Goal: Task Accomplishment & Management: Contribute content

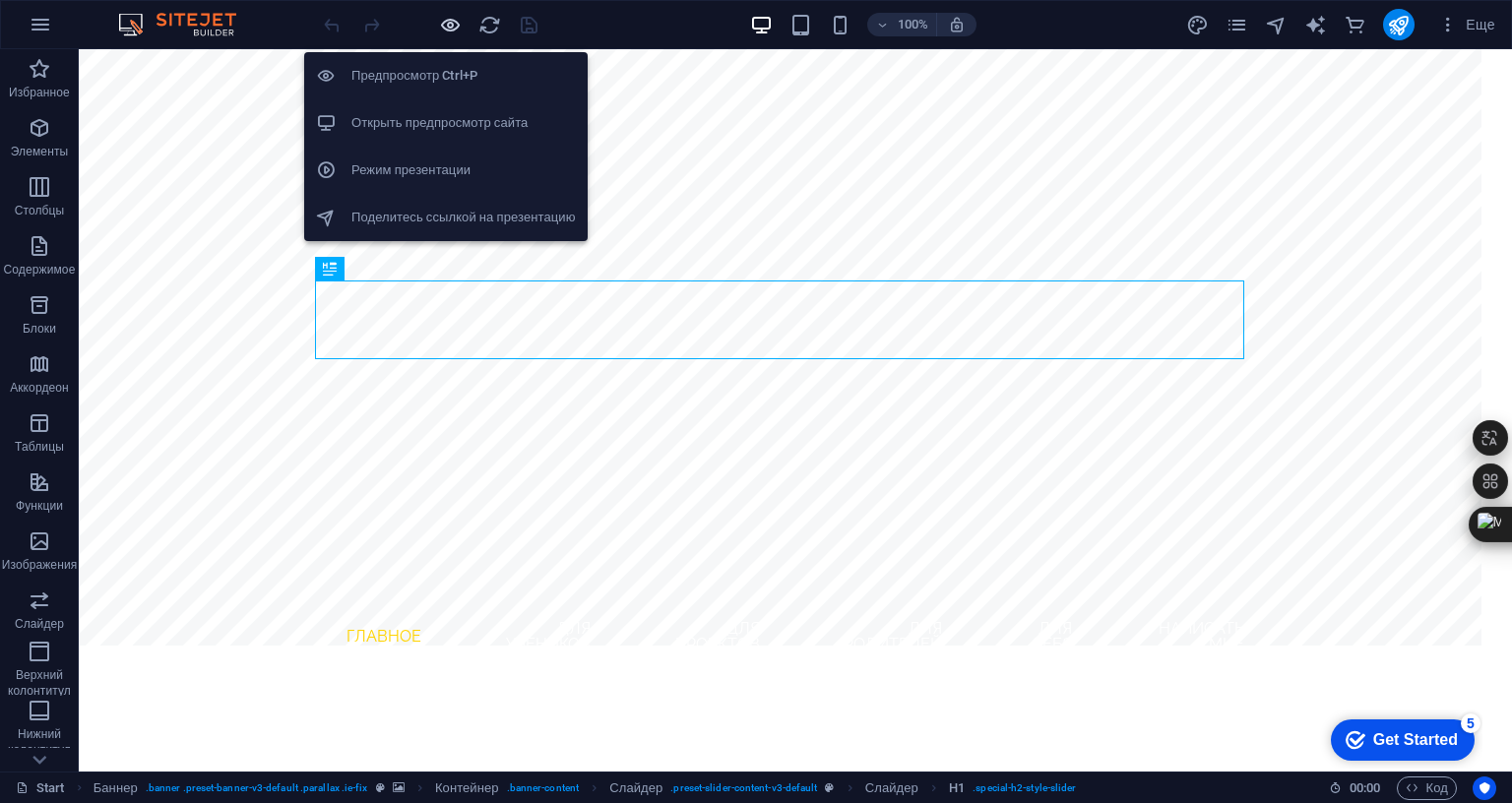
click at [449, 21] on icon "button" at bounding box center [451, 25] width 23 height 23
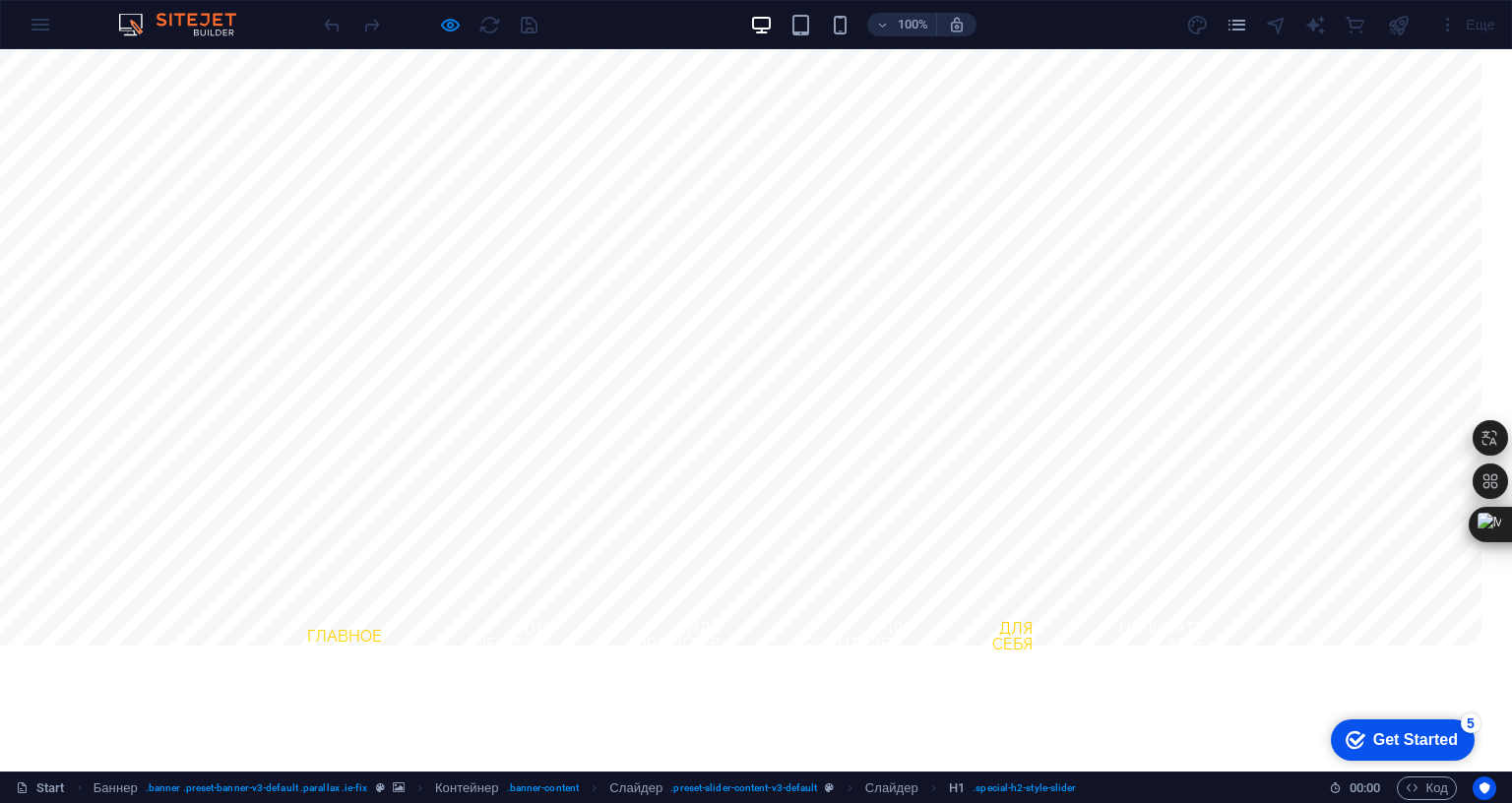
click at [1049, 606] on link "для себя" at bounding box center [999, 637] width 99 height 63
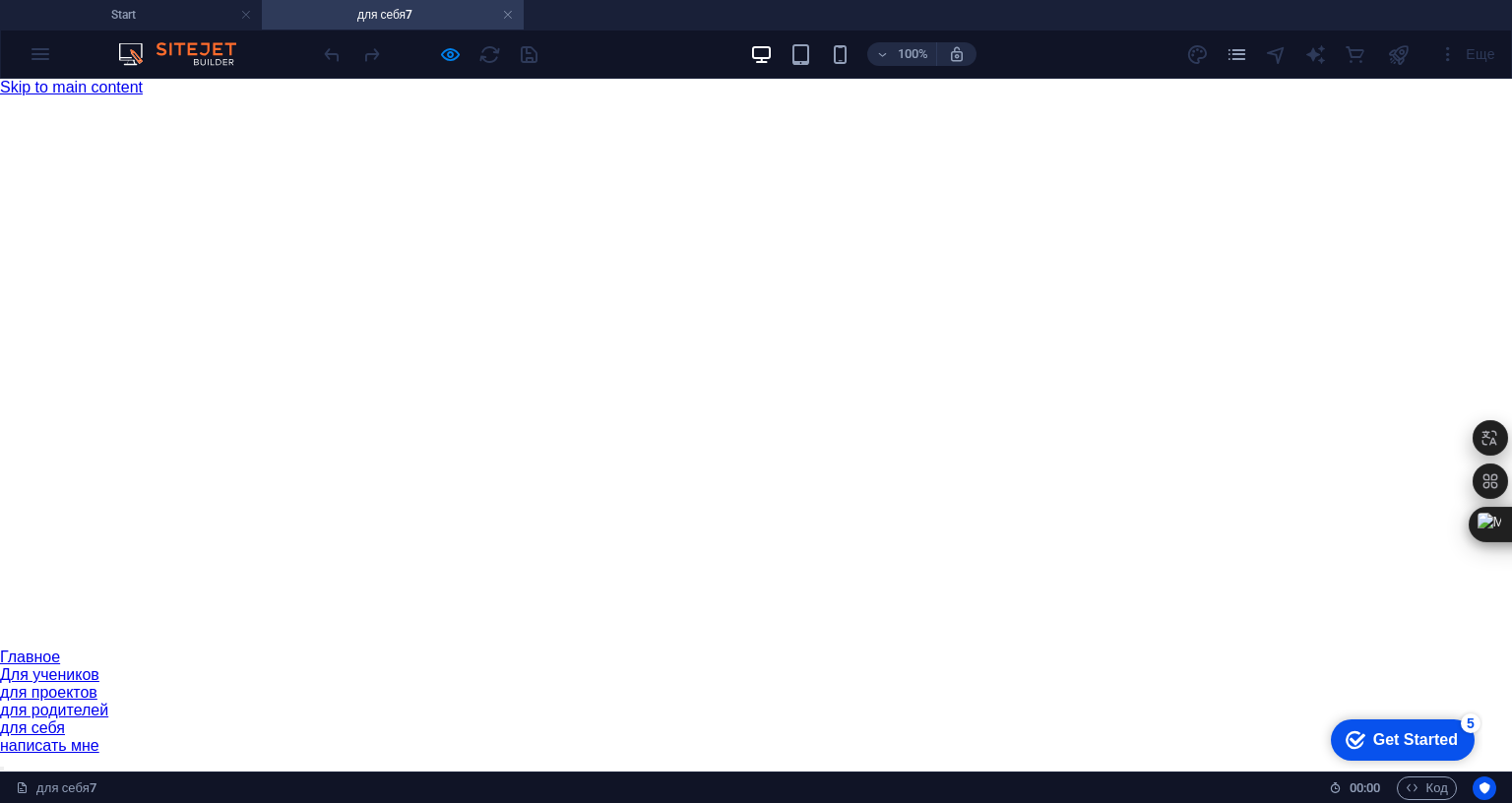
scroll to position [688, 0]
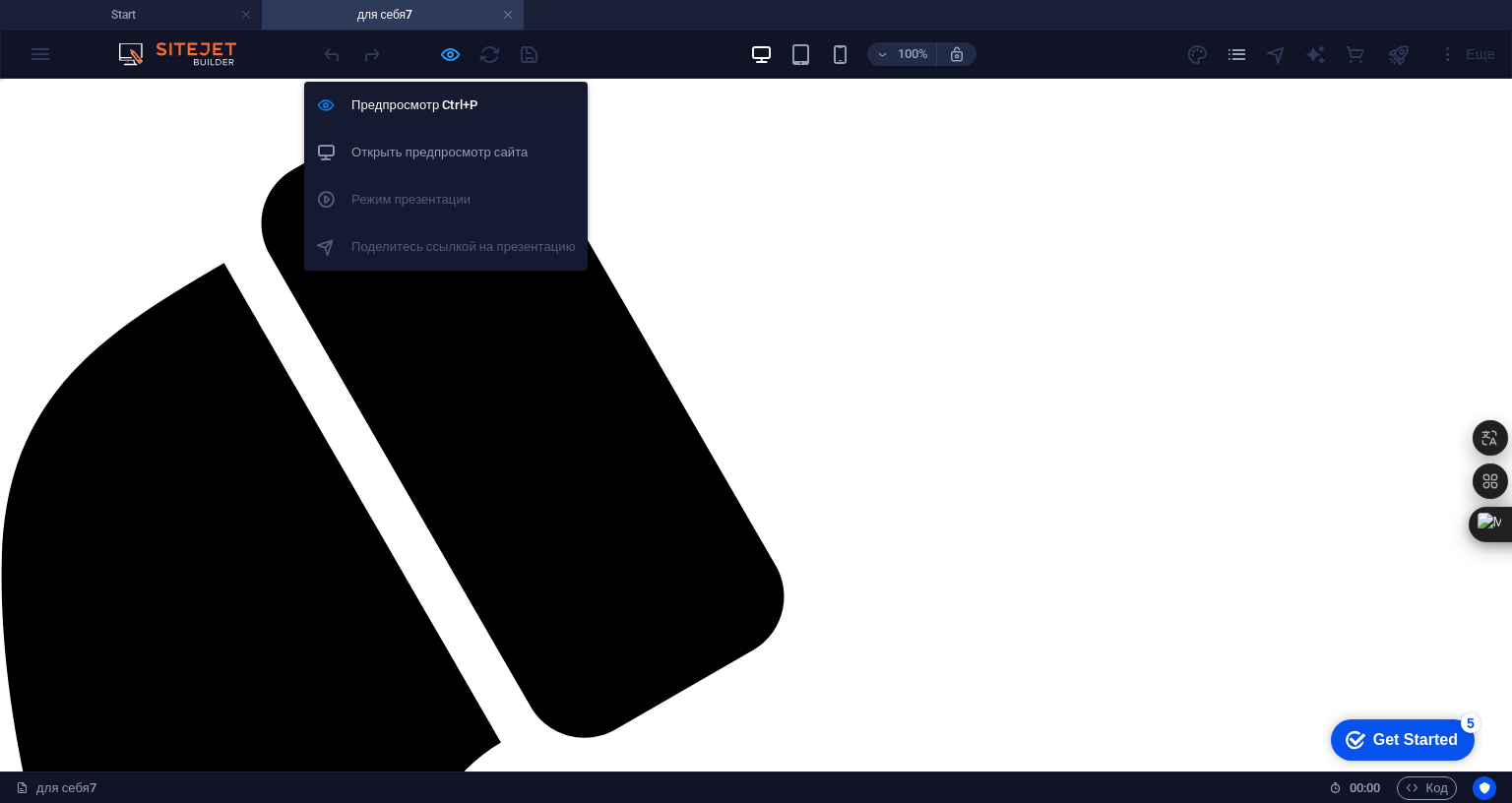
click at [453, 53] on icon "button" at bounding box center [451, 54] width 23 height 23
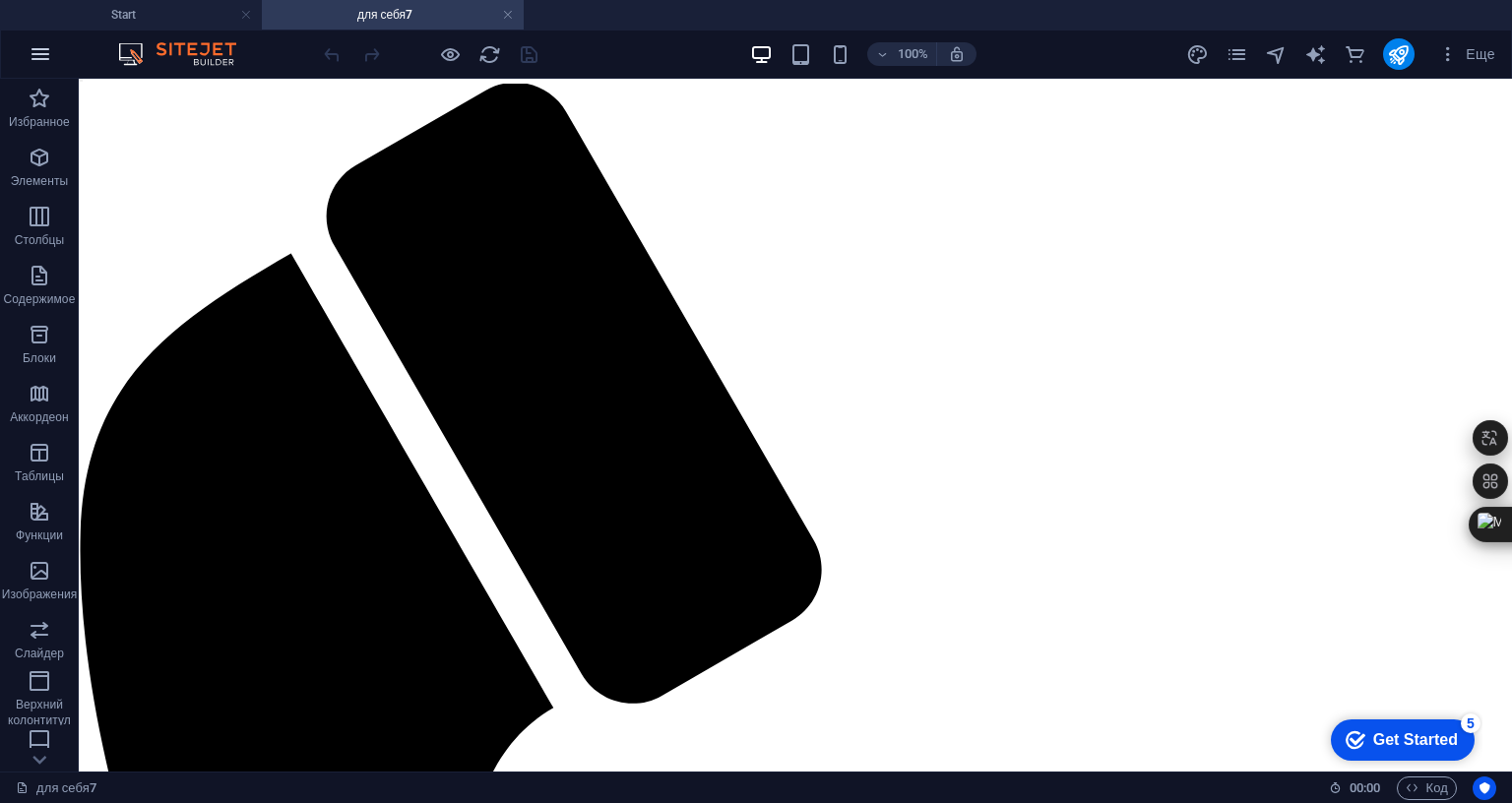
click at [51, 47] on icon "button" at bounding box center [41, 54] width 24 height 24
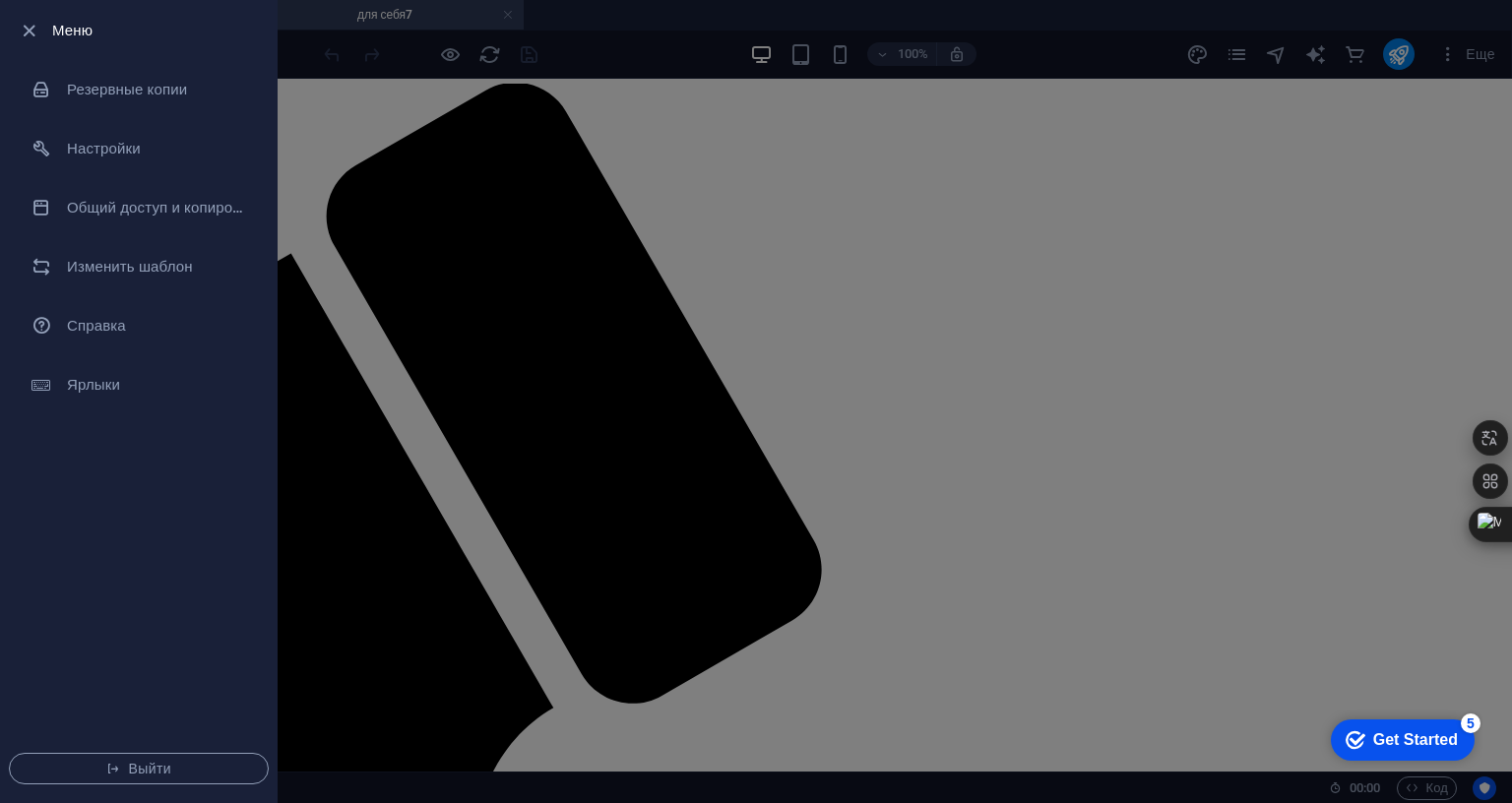
click at [513, 355] on div at bounding box center [756, 402] width 1512 height 803
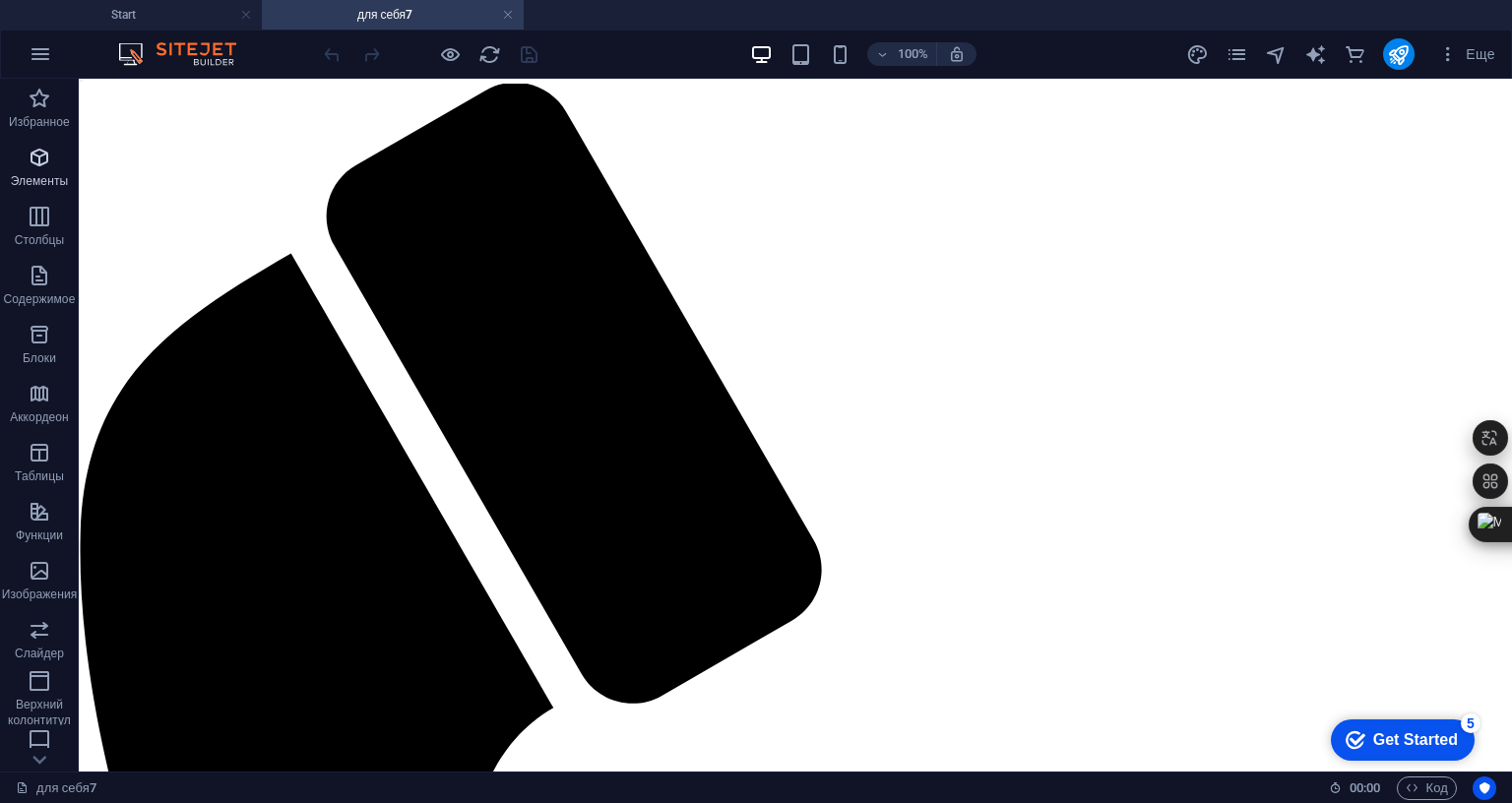
drag, startPoint x: 43, startPoint y: 160, endPoint x: 102, endPoint y: 164, distance: 59.1
click at [43, 160] on icon "button" at bounding box center [40, 157] width 24 height 24
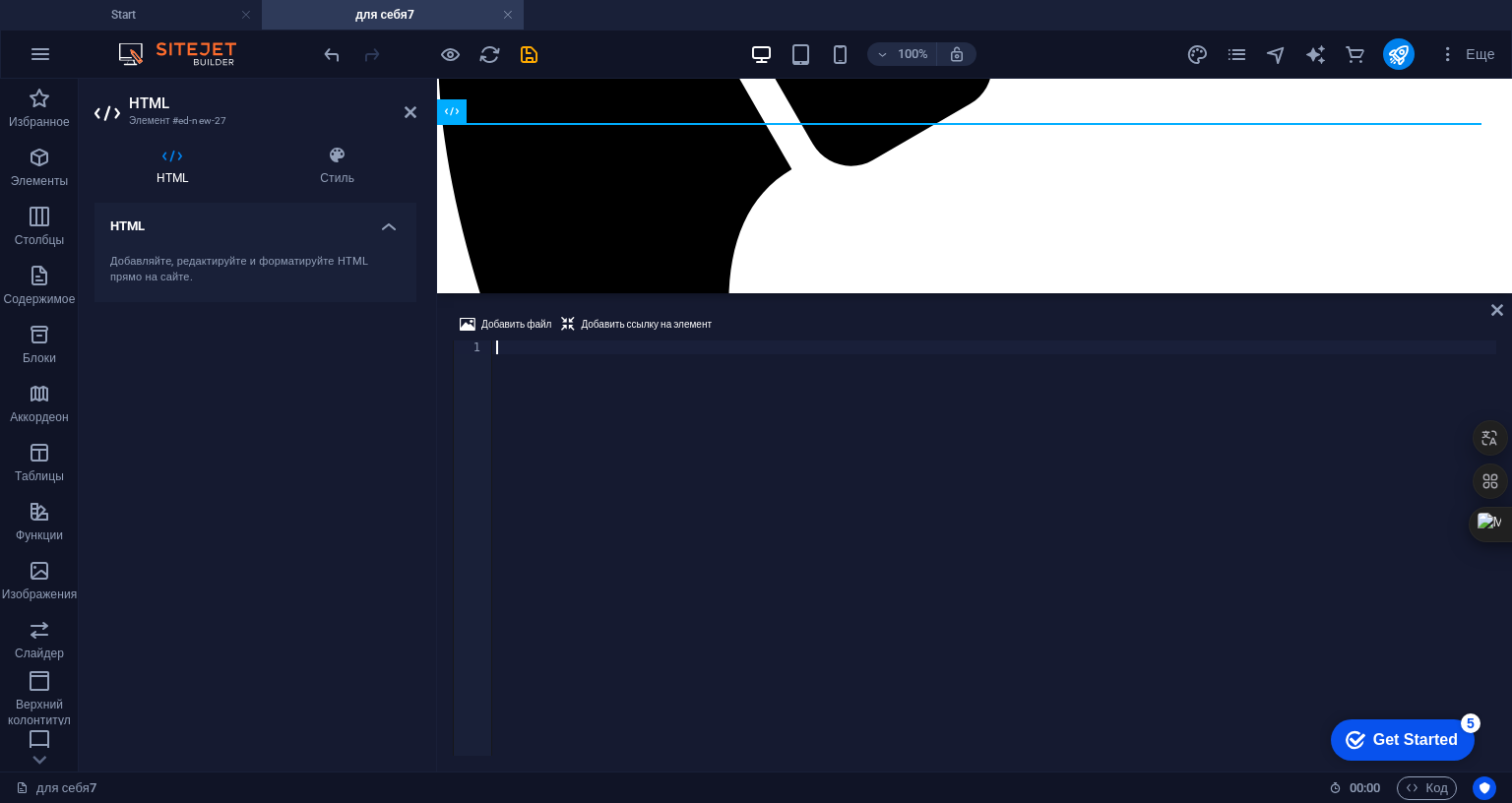
scroll to position [910, 0]
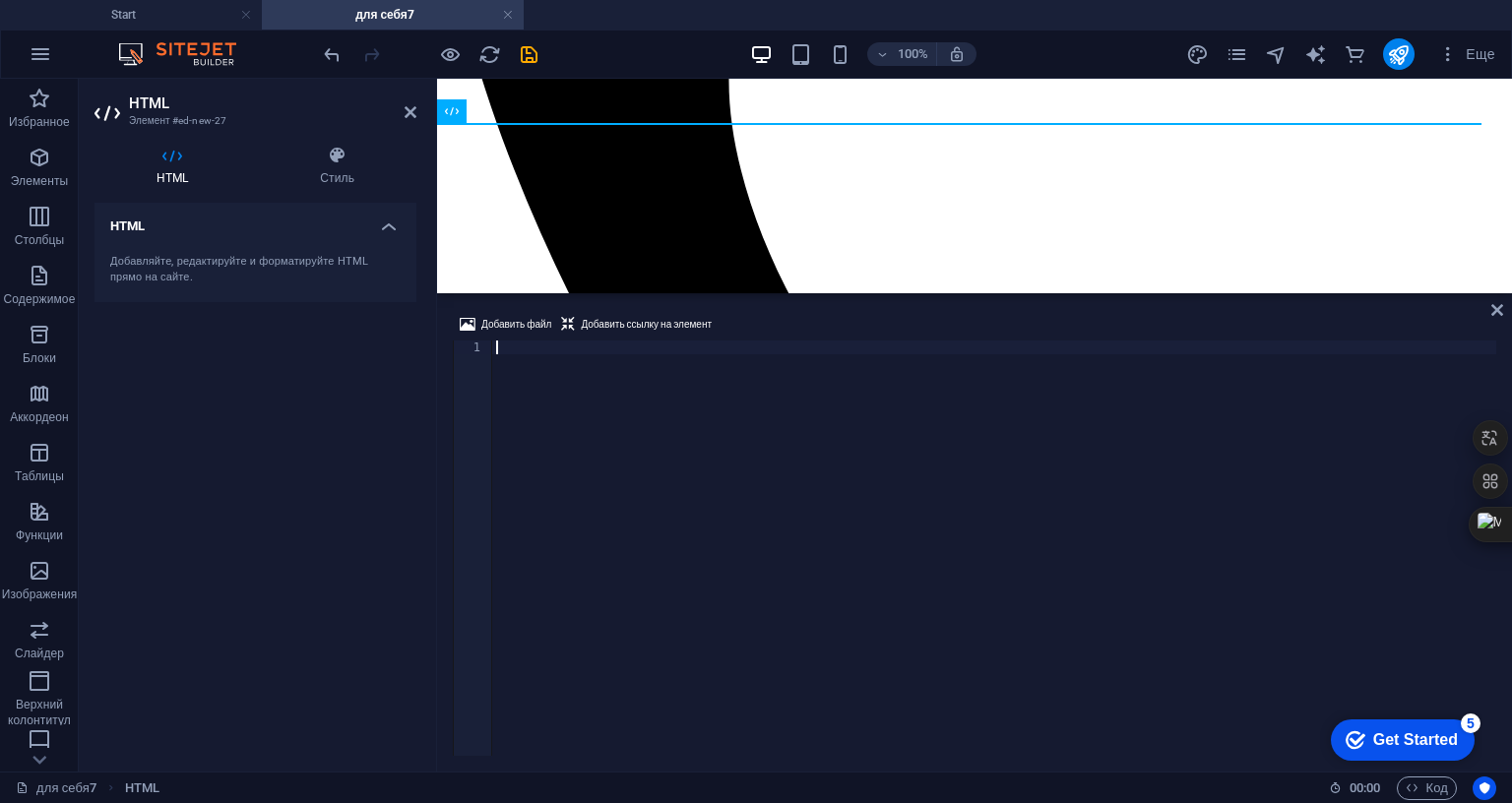
click at [674, 341] on div at bounding box center [995, 562] width 1005 height 443
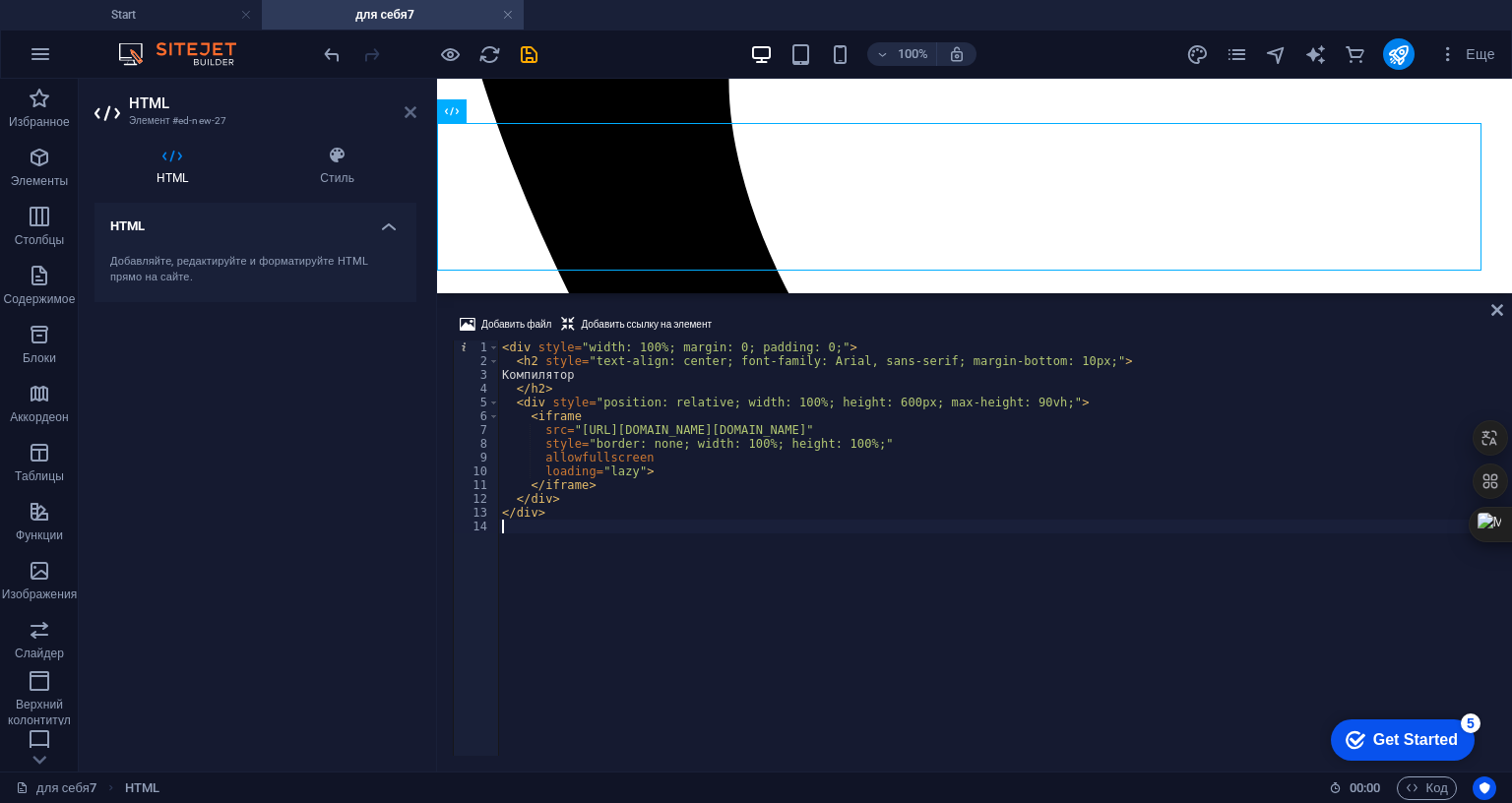
click at [413, 110] on icon at bounding box center [411, 113] width 12 height 16
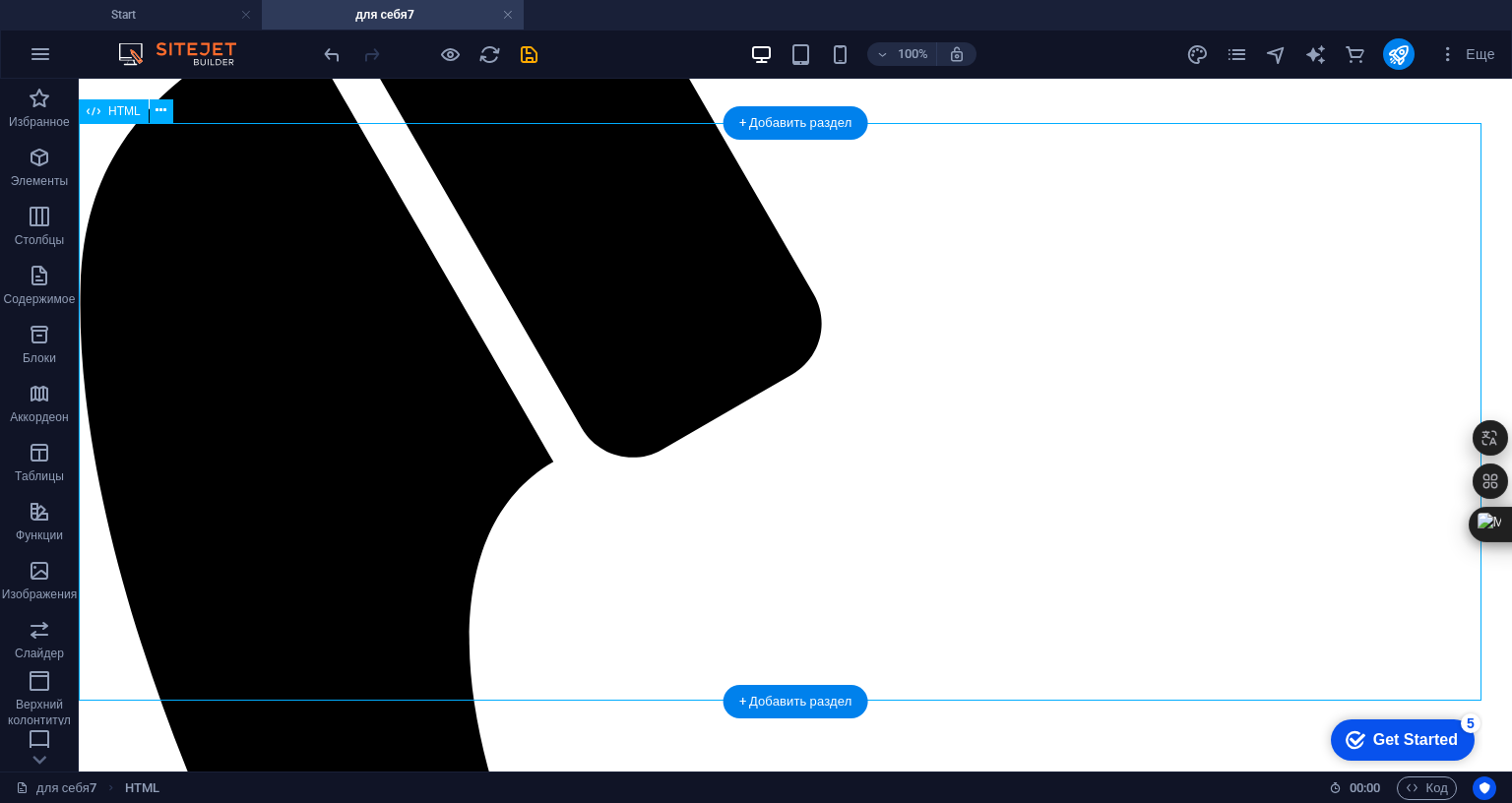
scroll to position [904, 0]
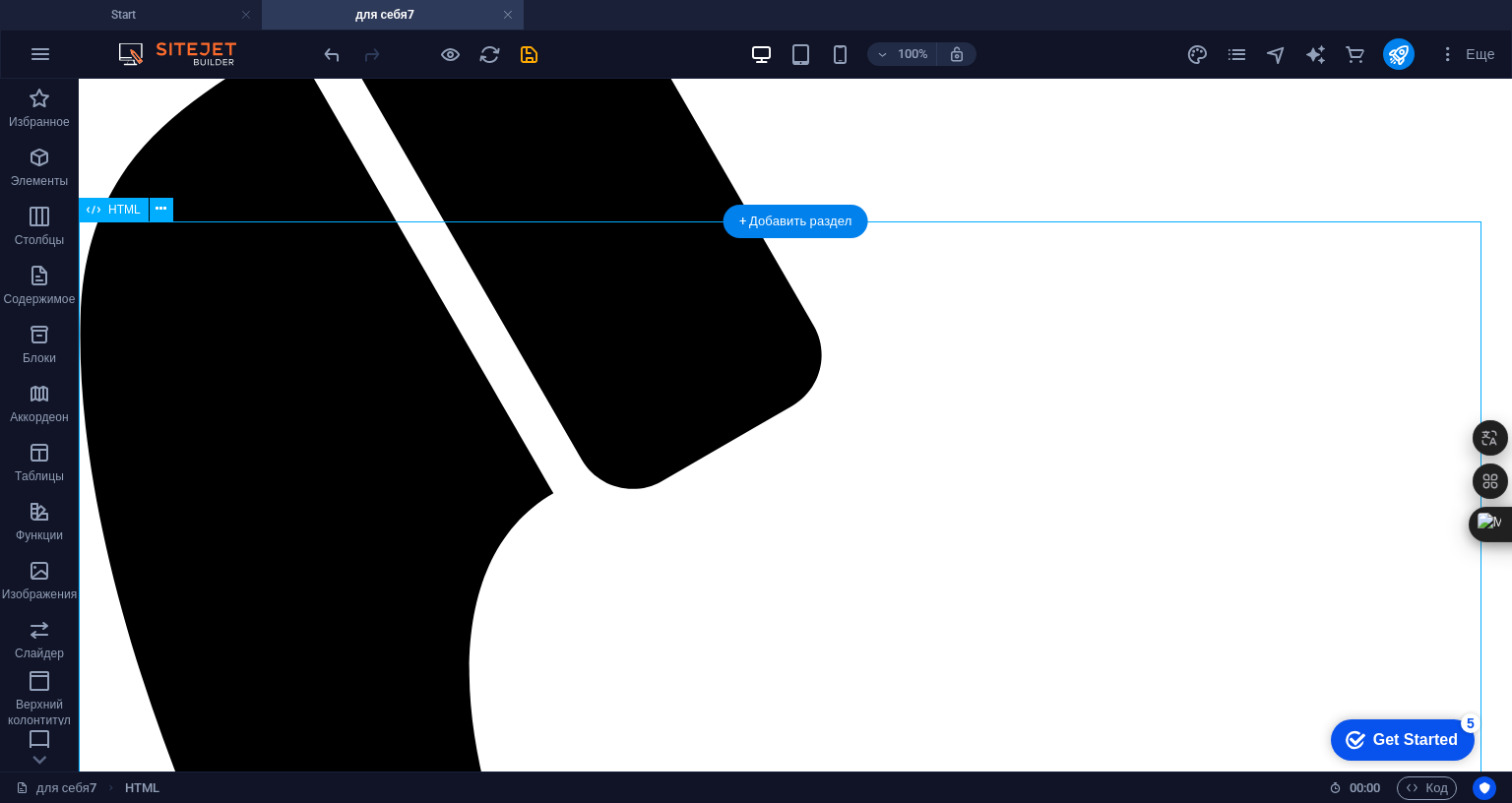
drag, startPoint x: 1456, startPoint y: 367, endPoint x: 1458, endPoint y: 358, distance: 9.2
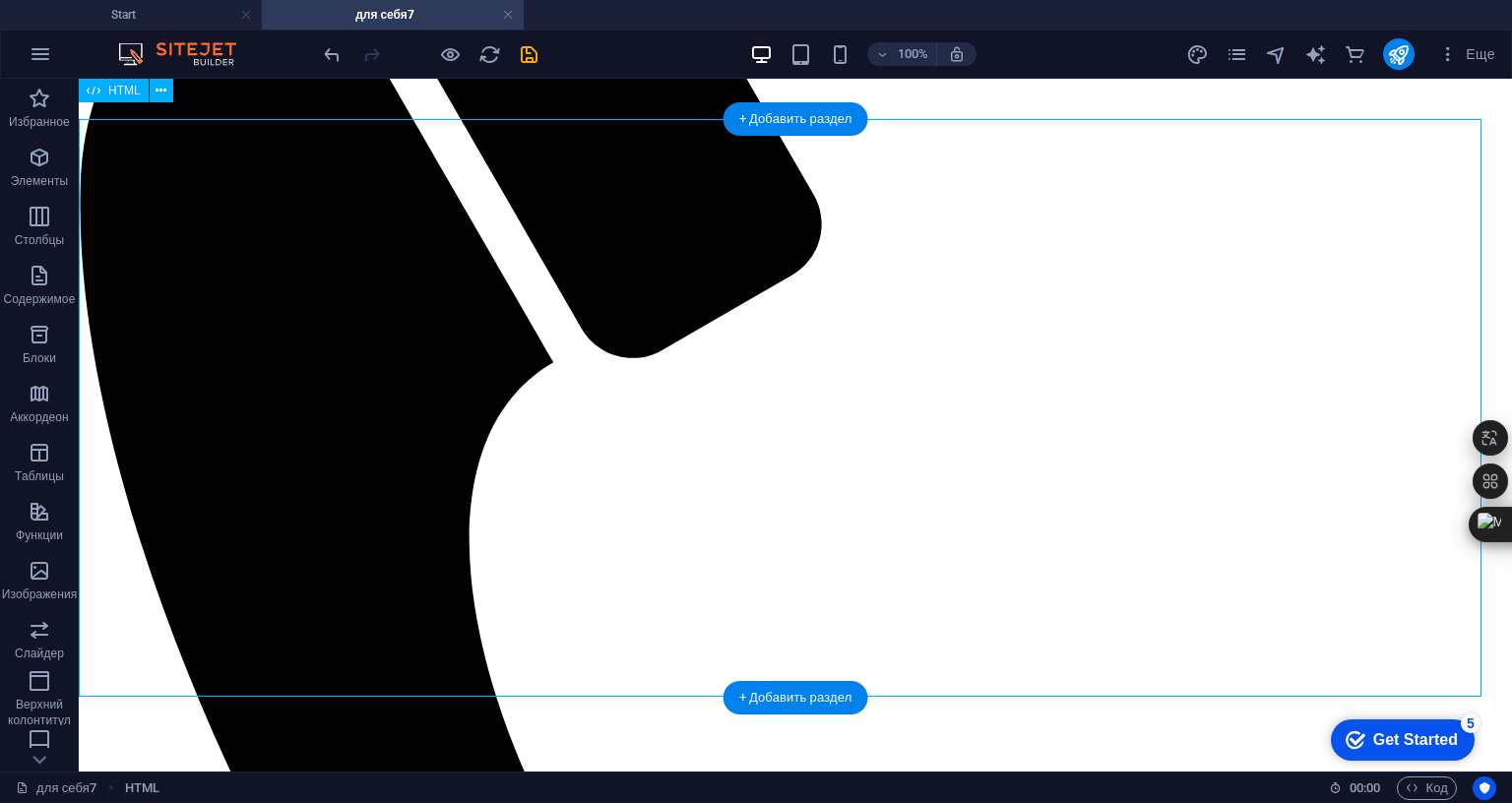
scroll to position [1002, 0]
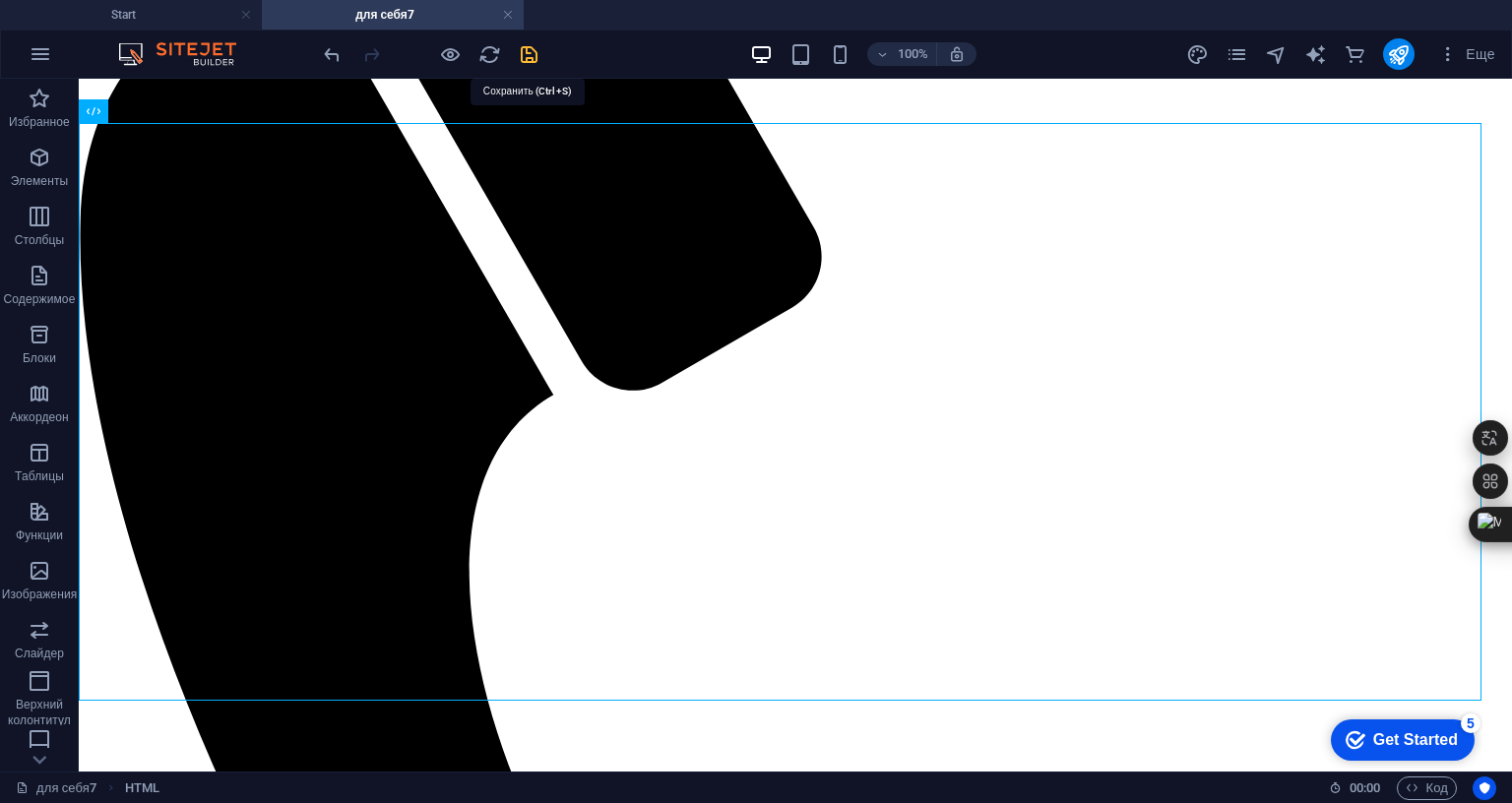
click at [531, 50] on icon "save" at bounding box center [529, 54] width 23 height 23
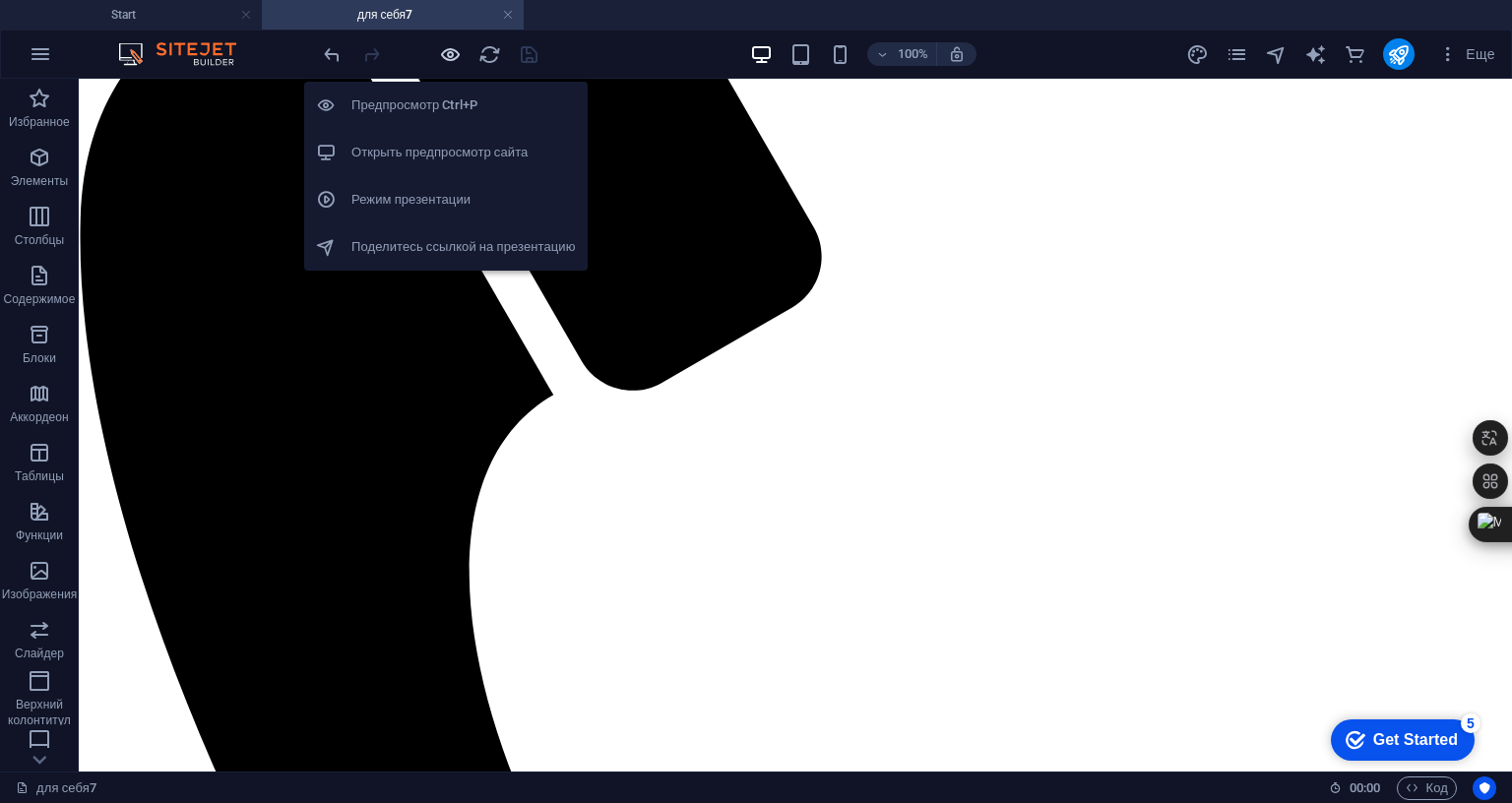
click at [453, 50] on icon "button" at bounding box center [451, 54] width 23 height 23
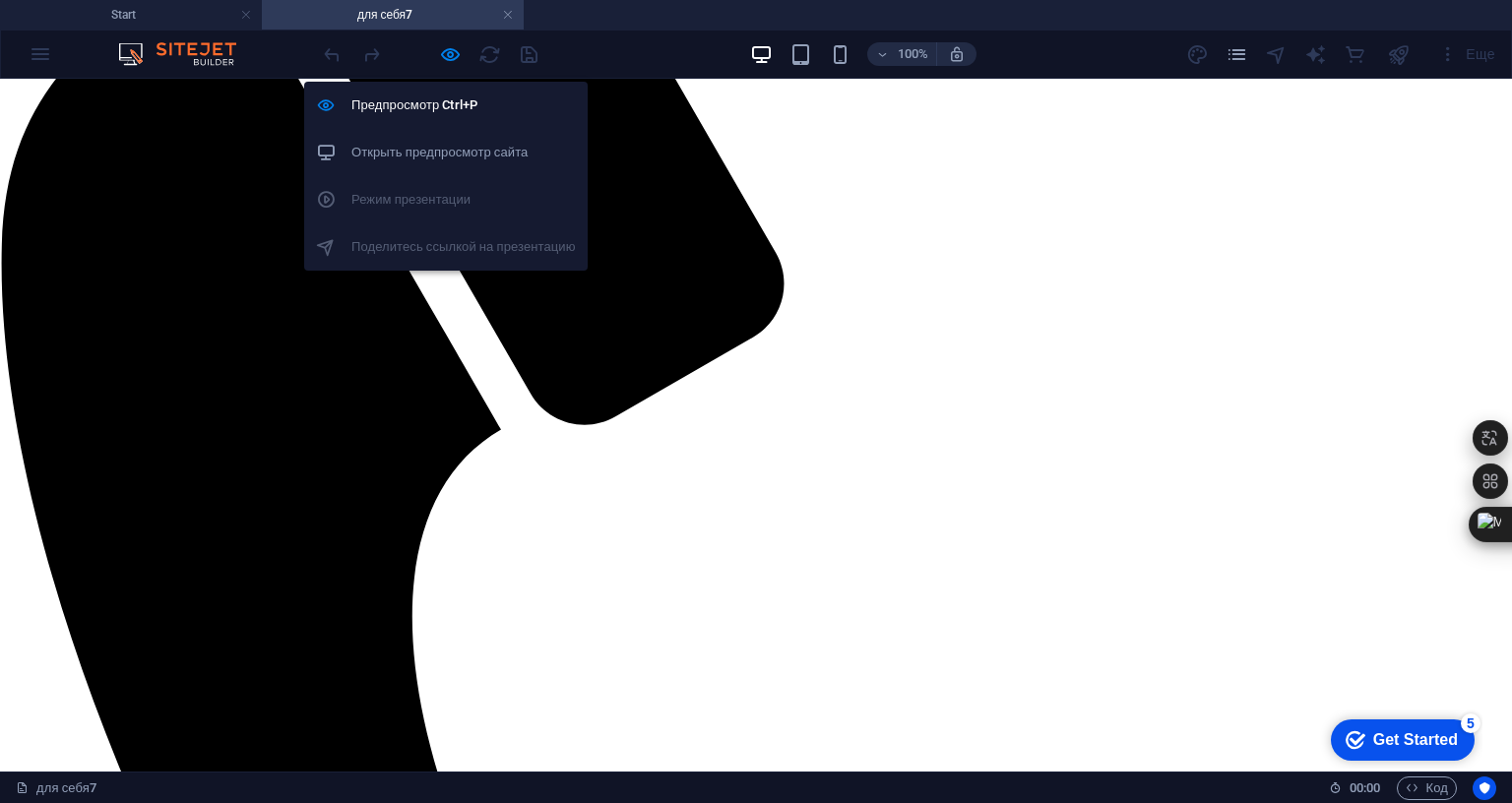
click at [424, 152] on h6 "Открыть предпросмотр сайта" at bounding box center [463, 152] width 224 height 24
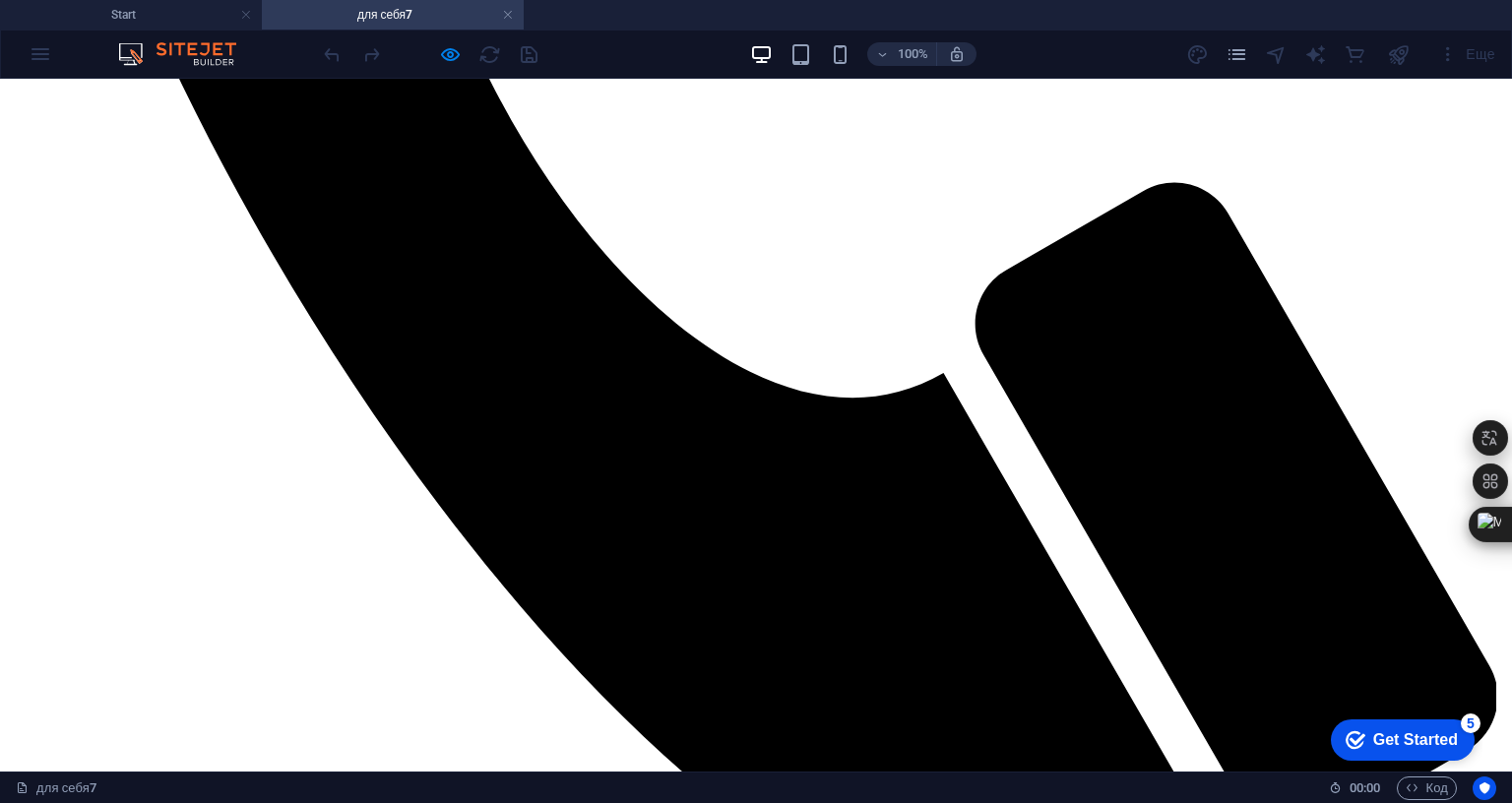
scroll to position [1789, 0]
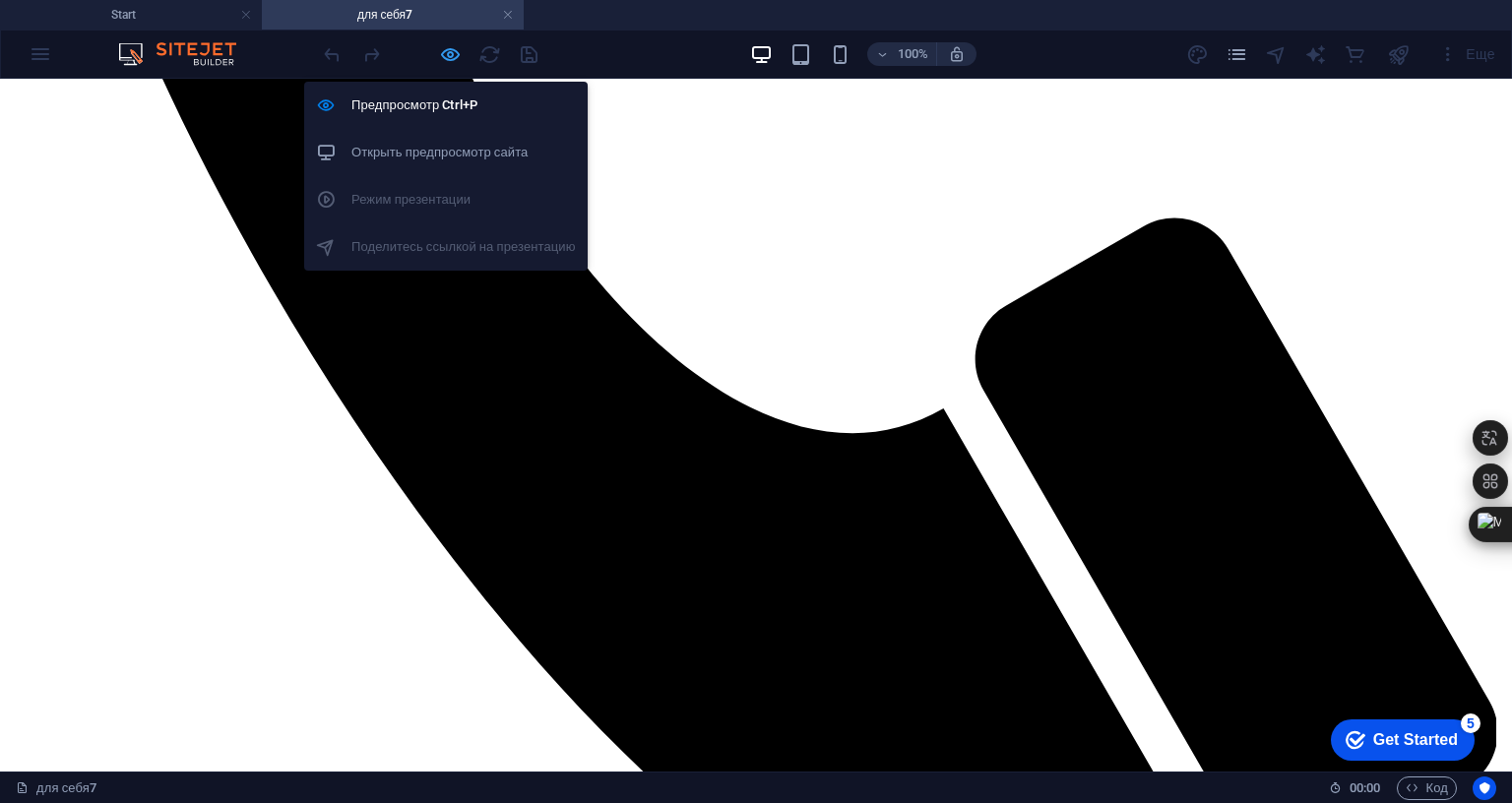
click at [446, 51] on icon "button" at bounding box center [451, 54] width 23 height 23
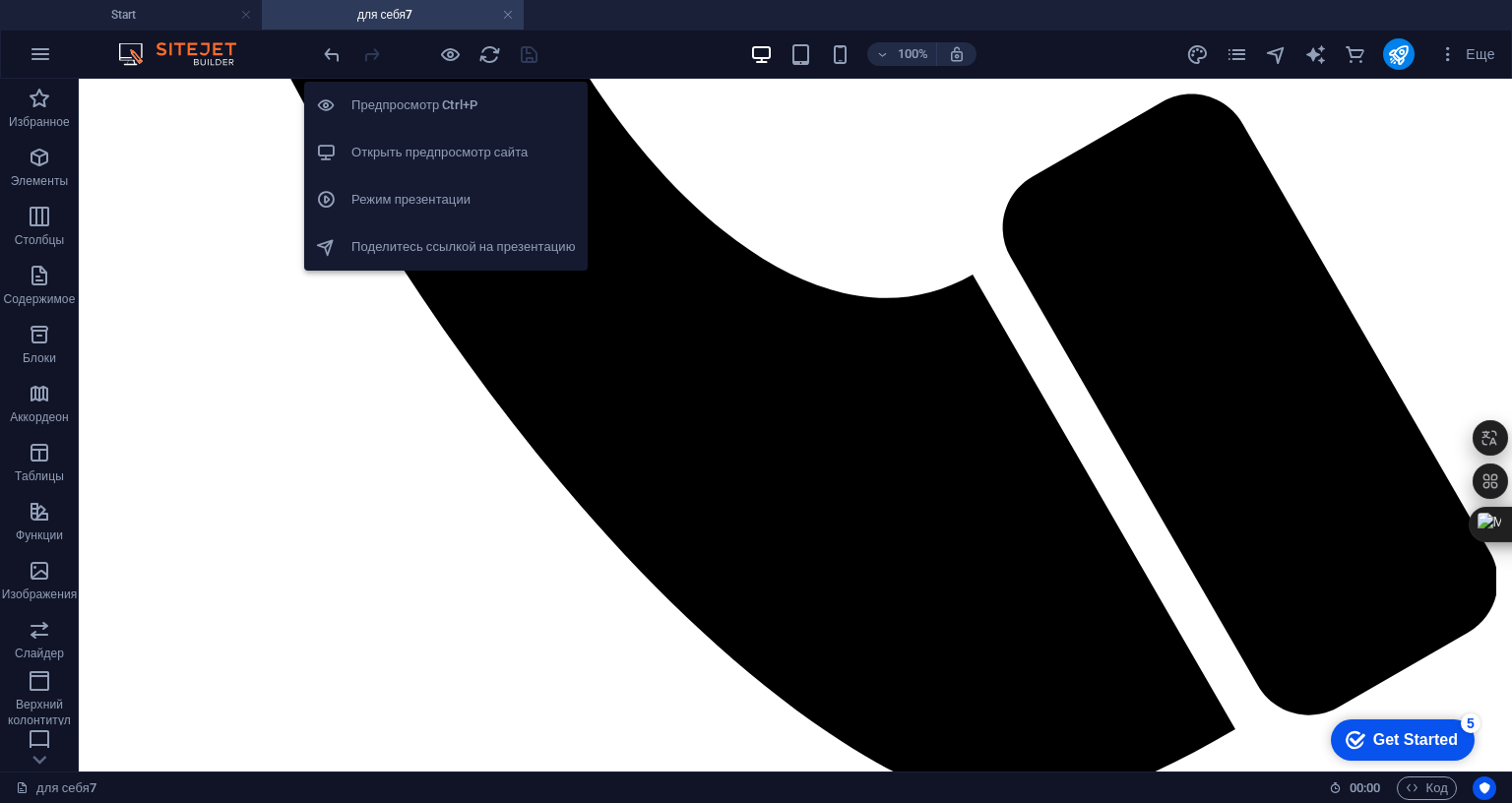
click at [427, 153] on h6 "Открыть предпросмотр сайта" at bounding box center [463, 152] width 224 height 24
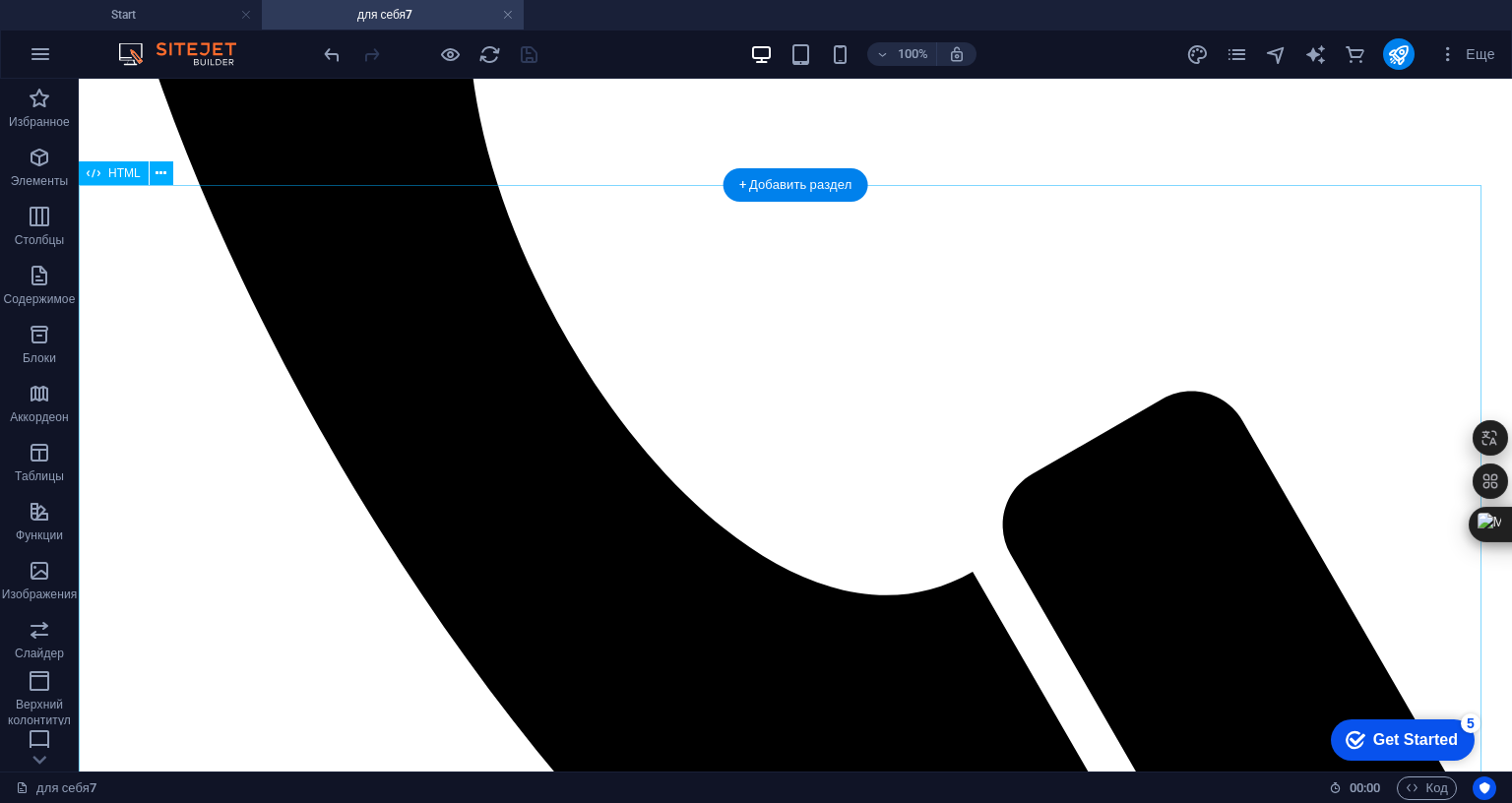
scroll to position [1553, 0]
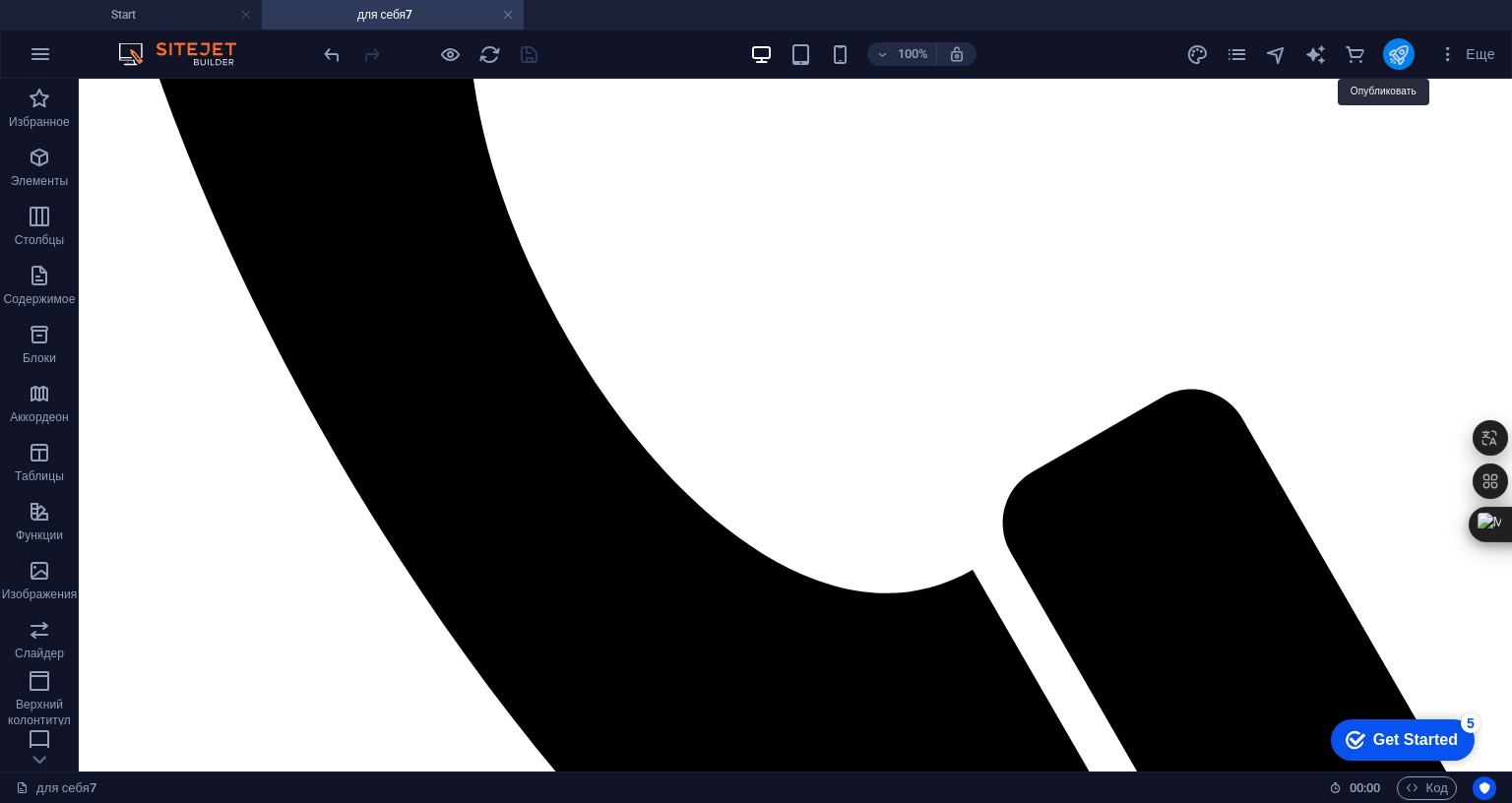
click at [1387, 54] on icon "publish" at bounding box center [1398, 54] width 23 height 23
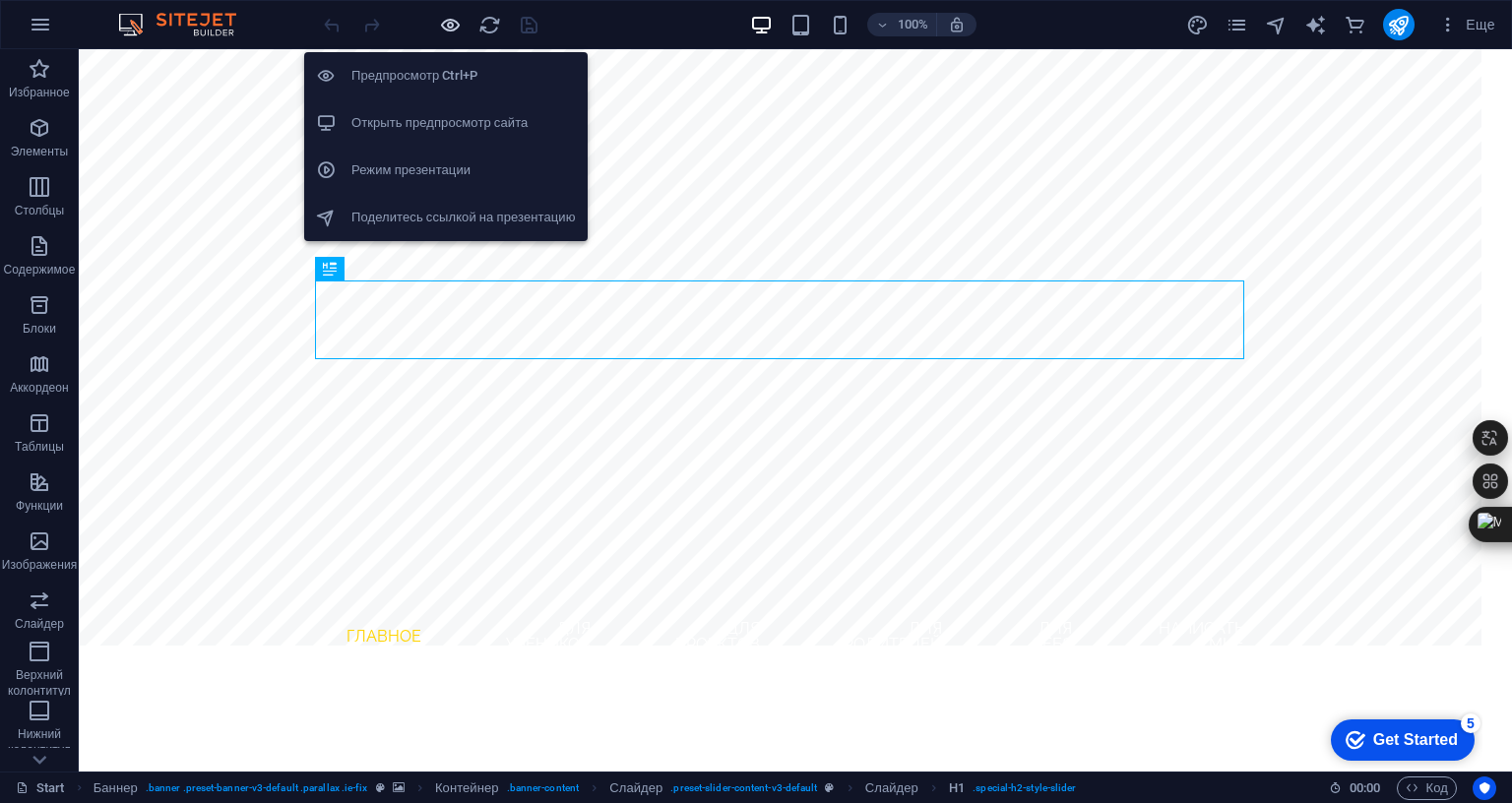
click at [453, 27] on icon "button" at bounding box center [451, 25] width 23 height 23
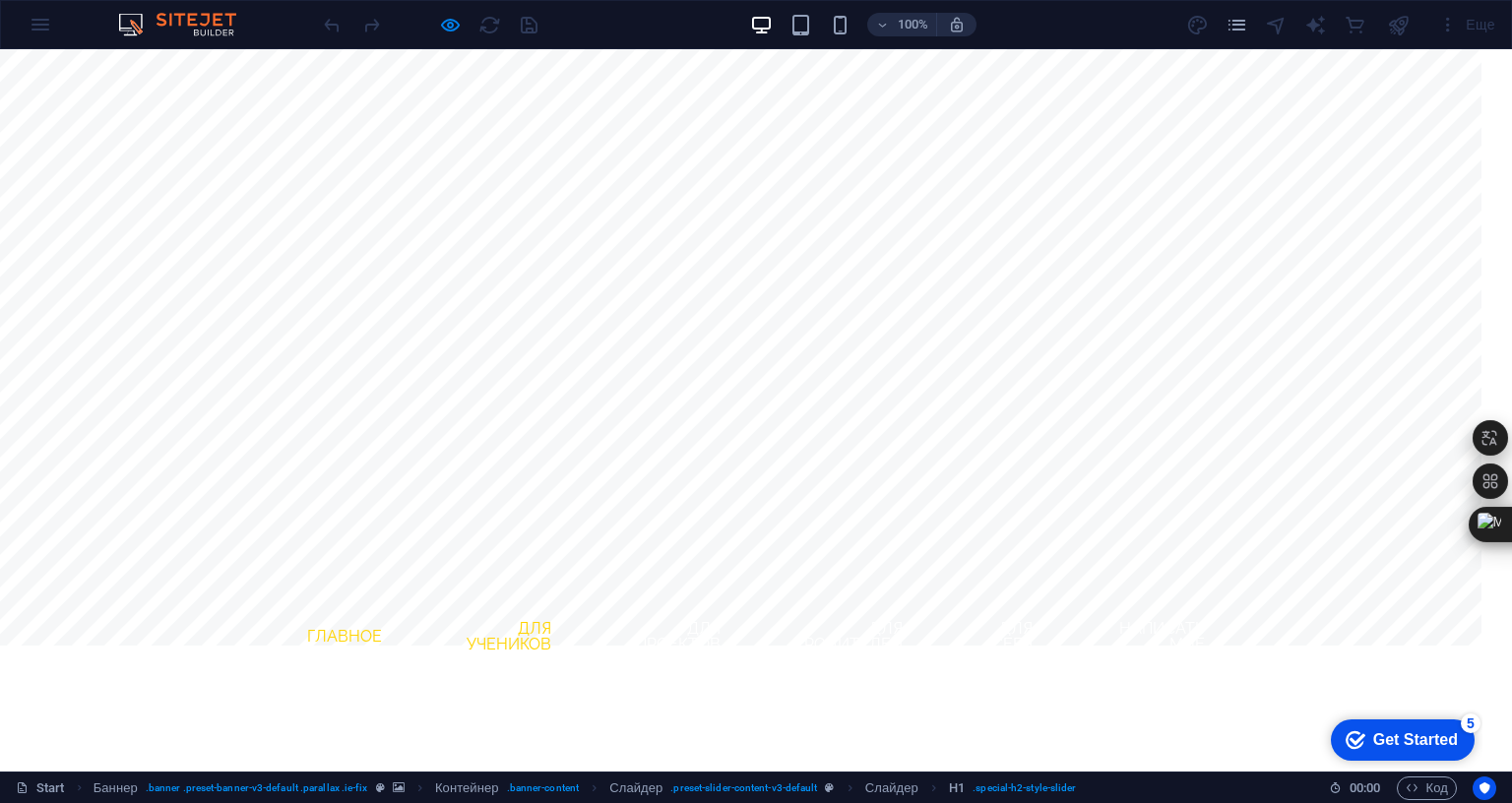
click at [508, 606] on link "Для учеников" at bounding box center [498, 637] width 138 height 63
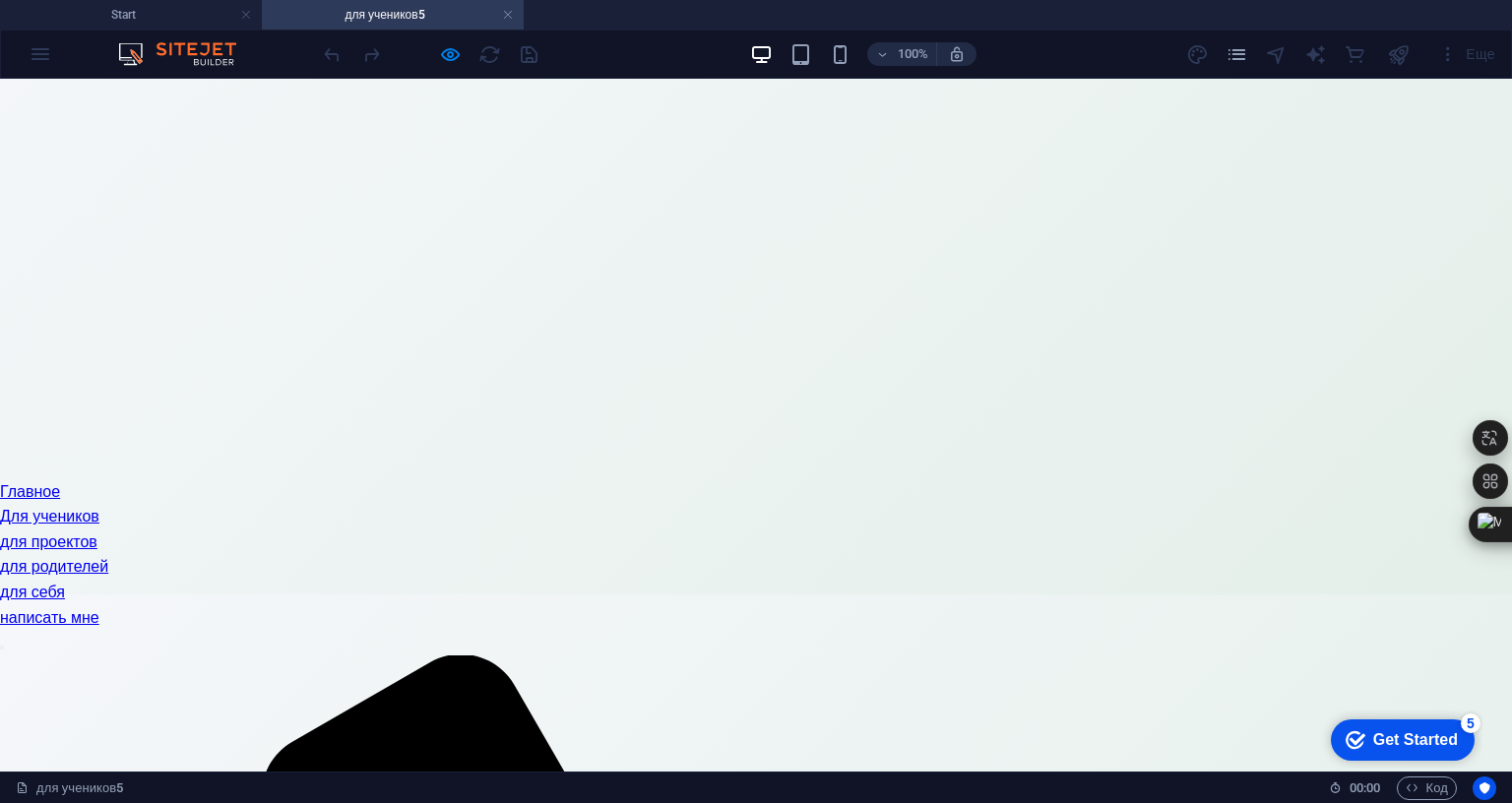
scroll to position [295, 0]
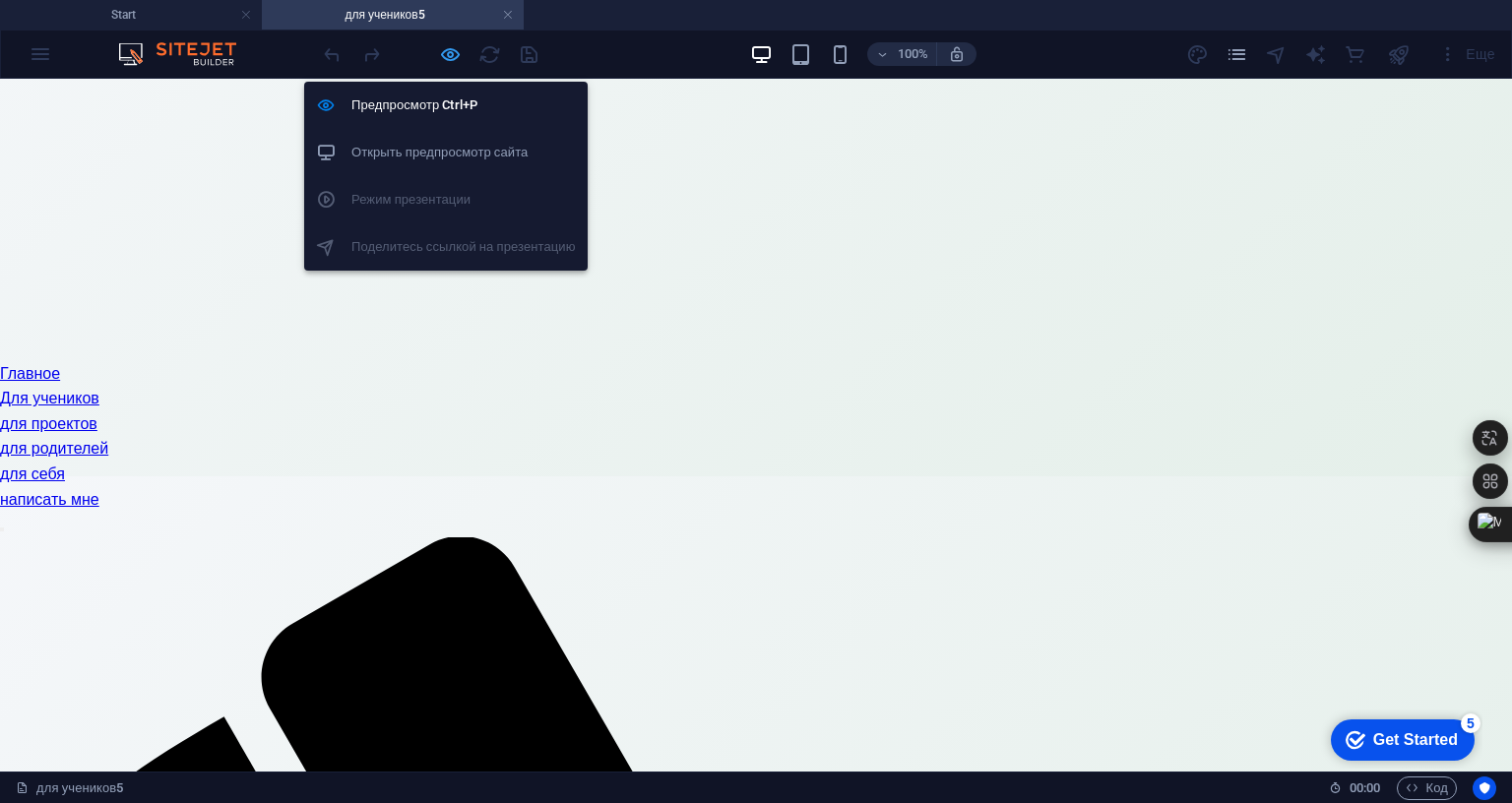
click at [445, 61] on icon "button" at bounding box center [451, 54] width 23 height 23
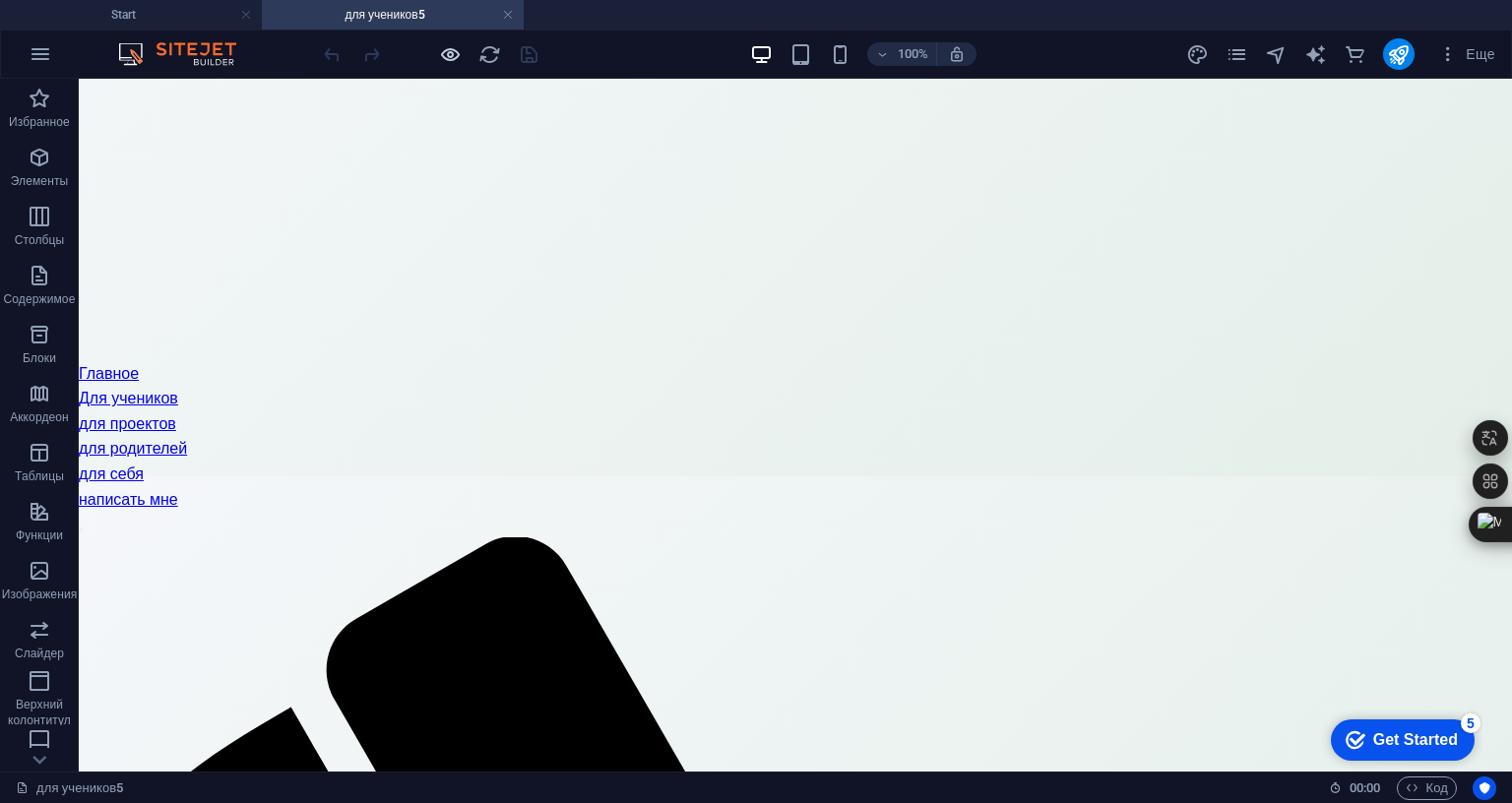
click at [441, 53] on icon "button" at bounding box center [451, 54] width 23 height 23
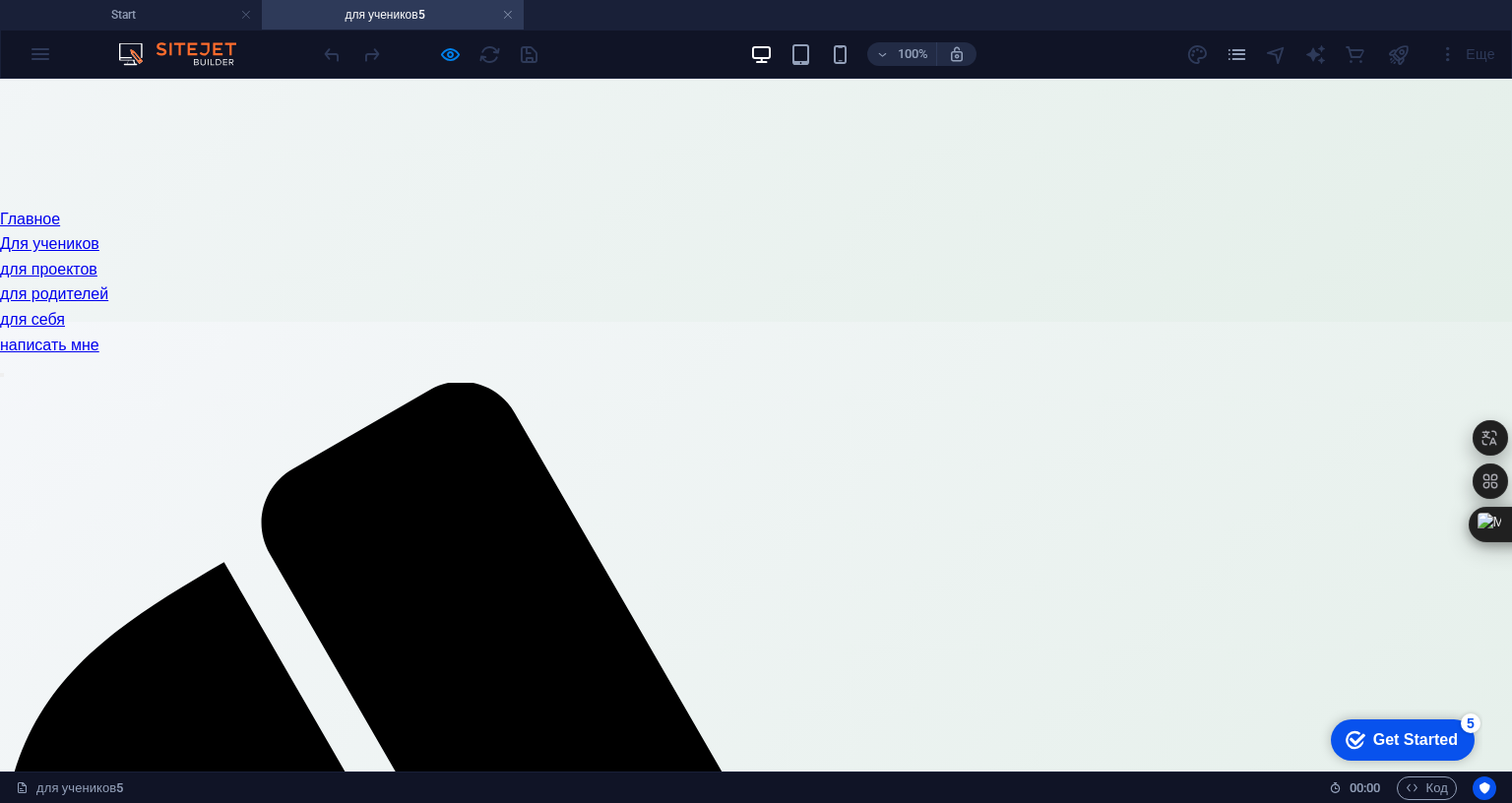
scroll to position [591, 0]
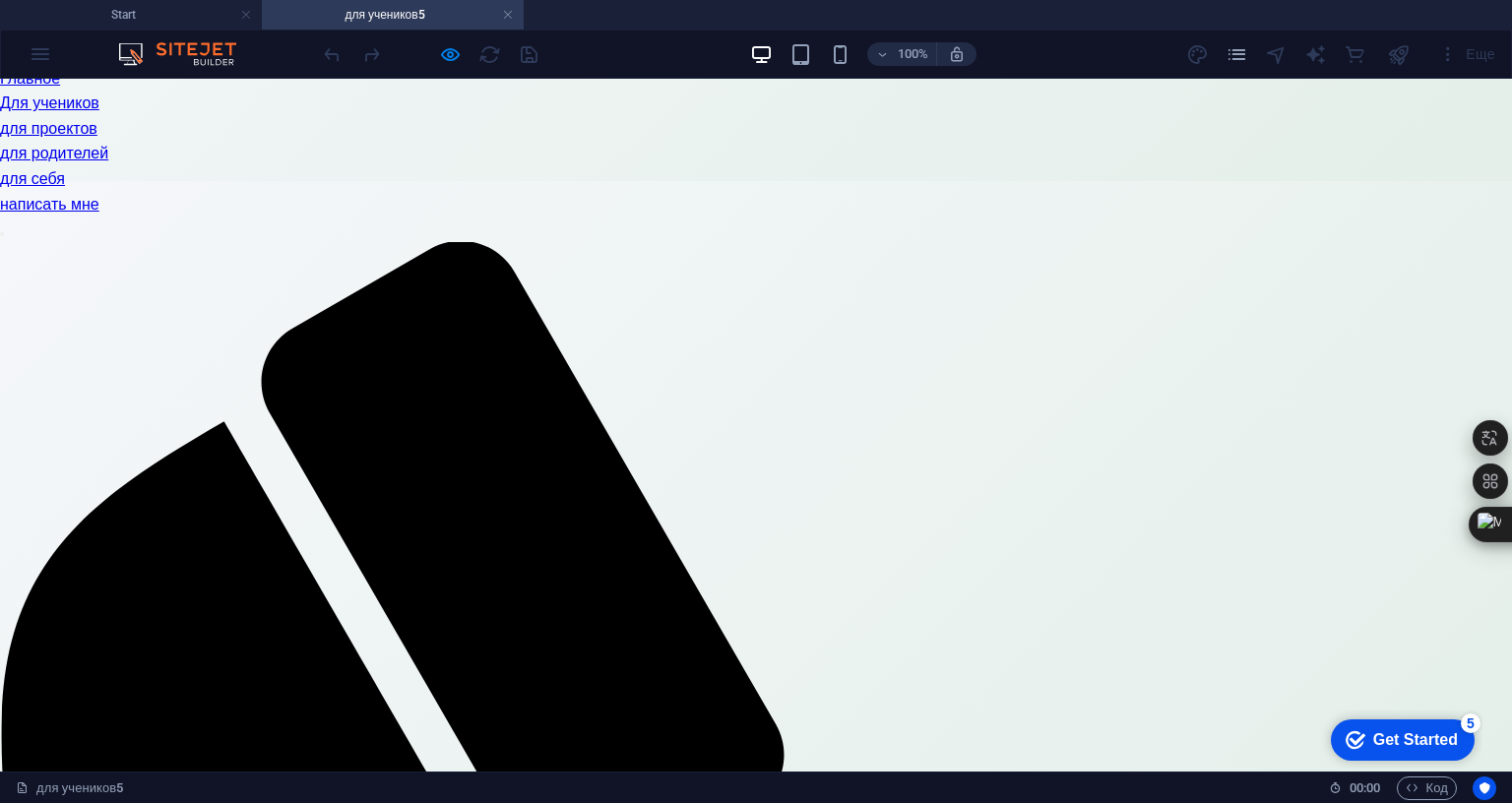
click at [1430, 46] on div "Еще" at bounding box center [1466, 55] width 73 height 32
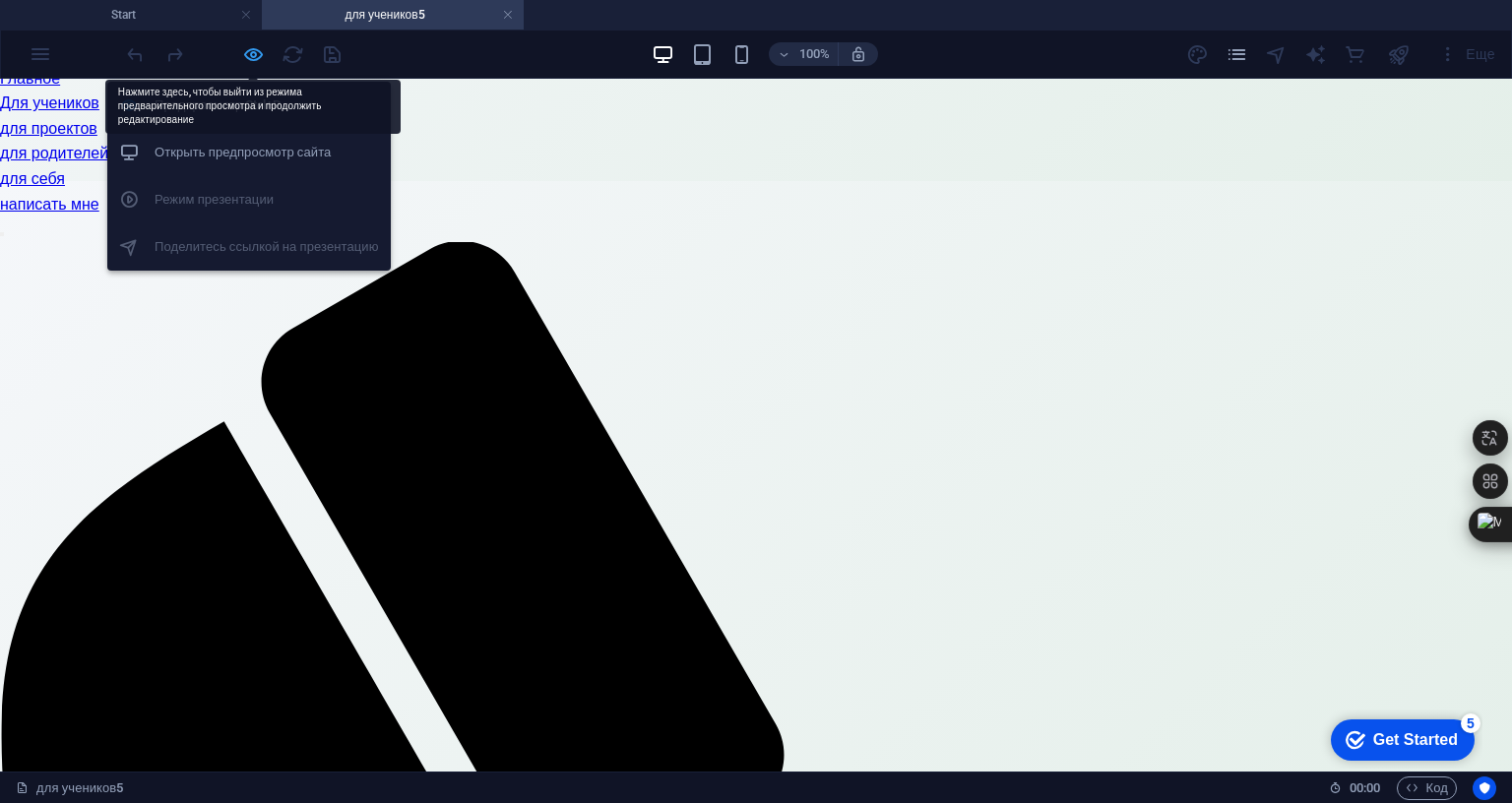
click at [253, 54] on icon "button" at bounding box center [253, 54] width 23 height 23
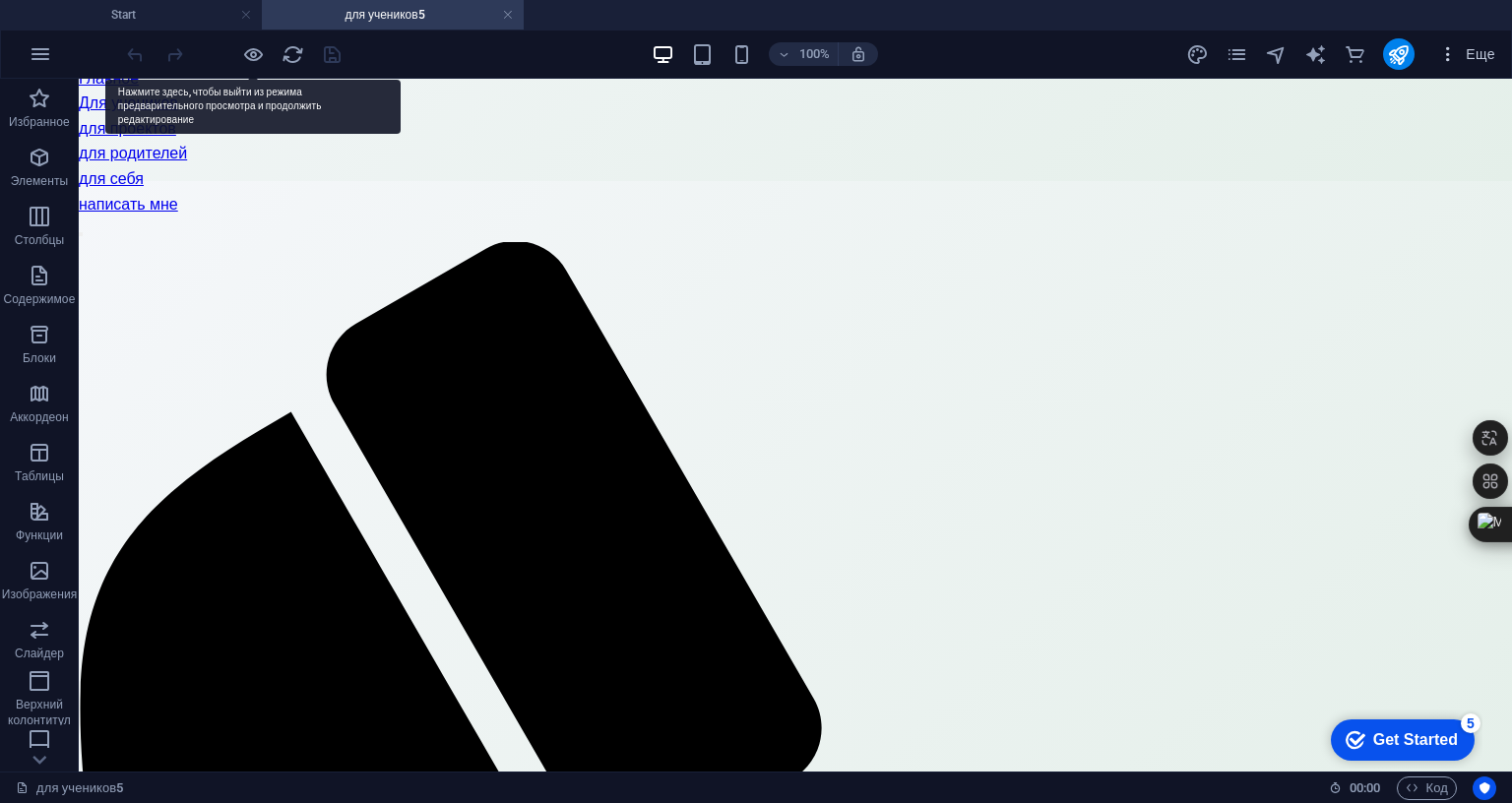
click at [1438, 48] on span "Еще" at bounding box center [1466, 54] width 57 height 20
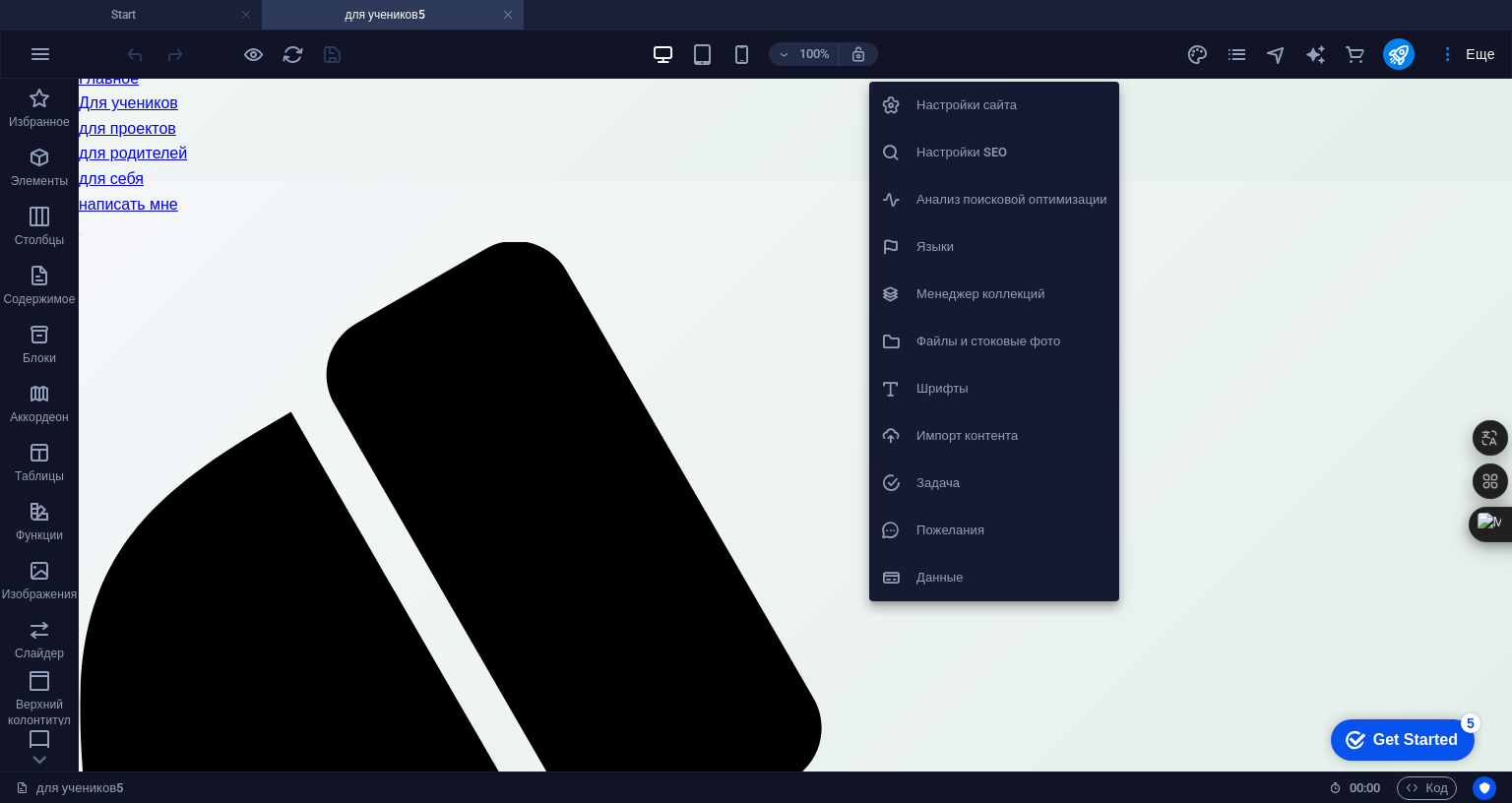
click at [968, 346] on h6 "Файлы и стоковые фото" at bounding box center [1013, 342] width 191 height 24
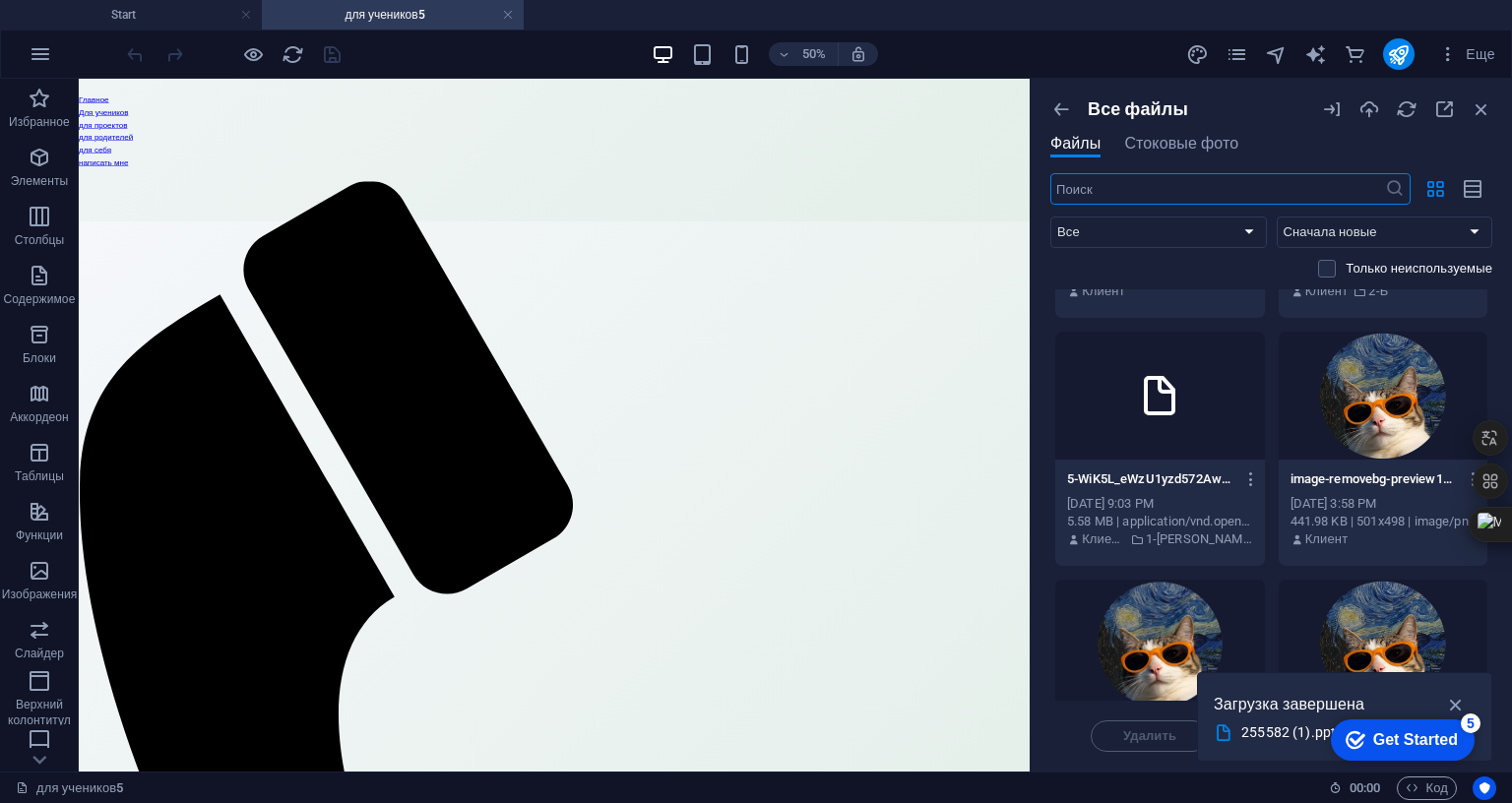
scroll to position [0, 0]
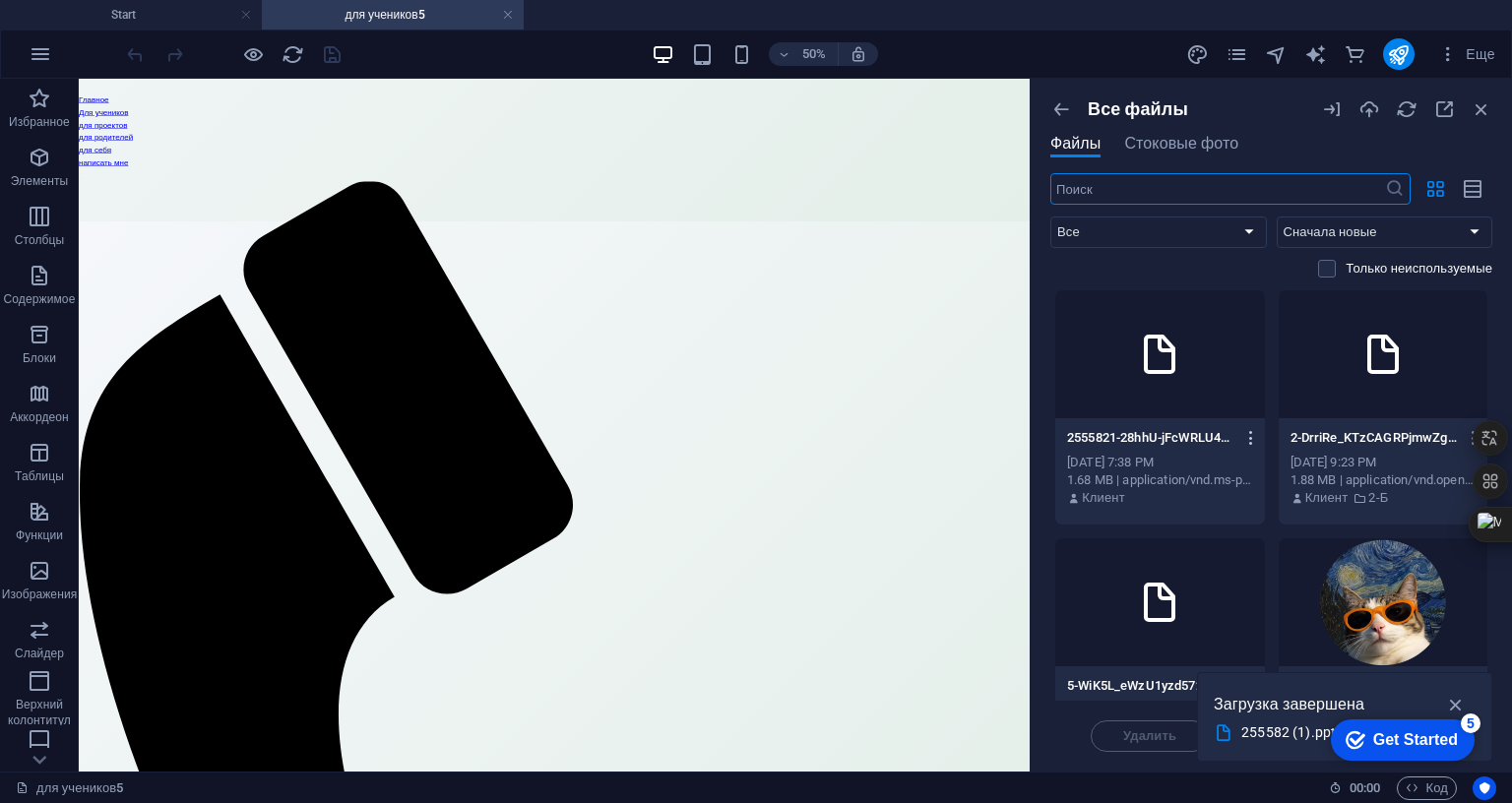
click at [1243, 434] on icon "button" at bounding box center [1252, 438] width 19 height 18
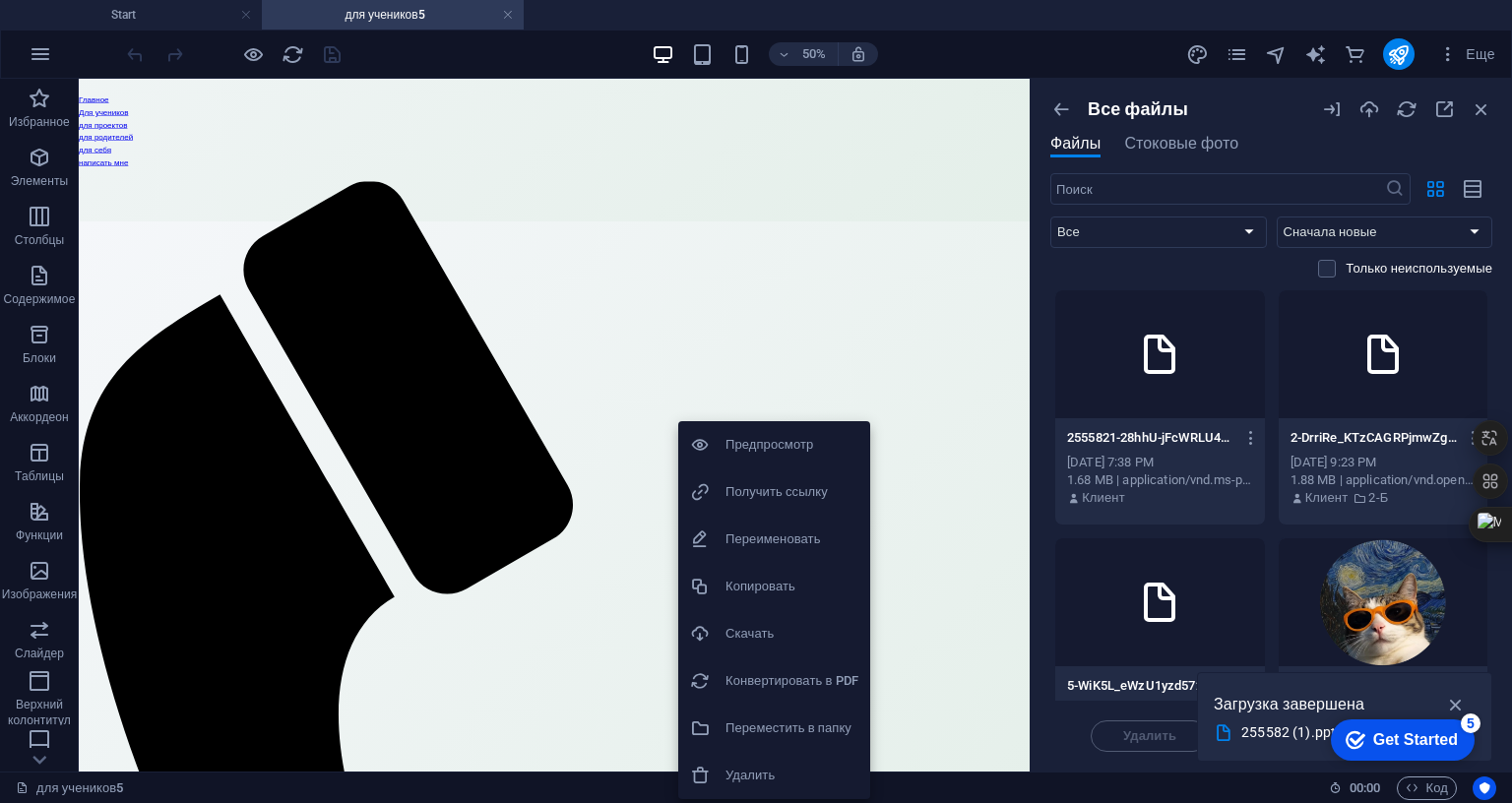
click at [785, 440] on h6 "Предпросмотр" at bounding box center [791, 445] width 133 height 24
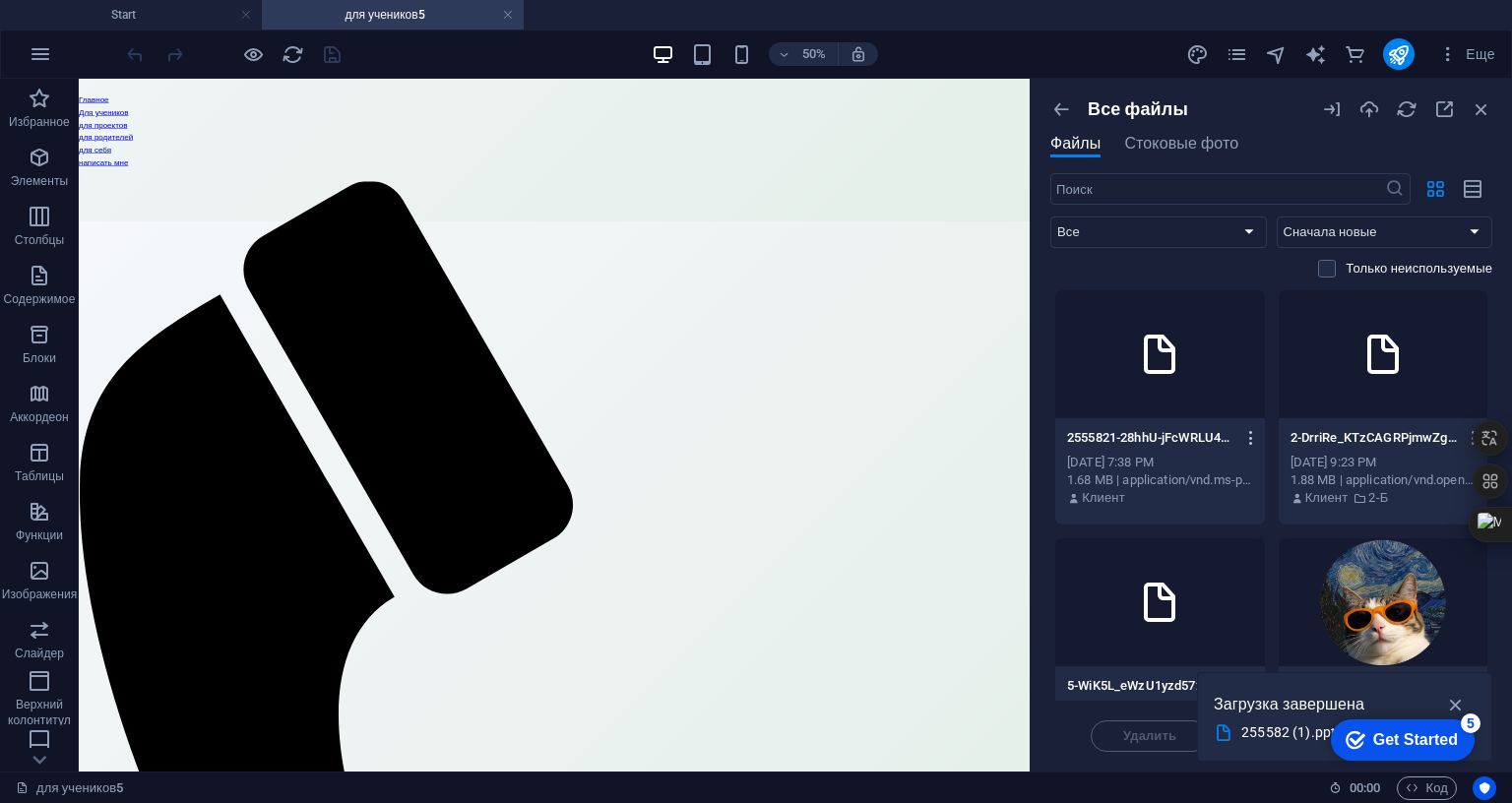
click at [1243, 436] on icon "button" at bounding box center [1252, 438] width 19 height 18
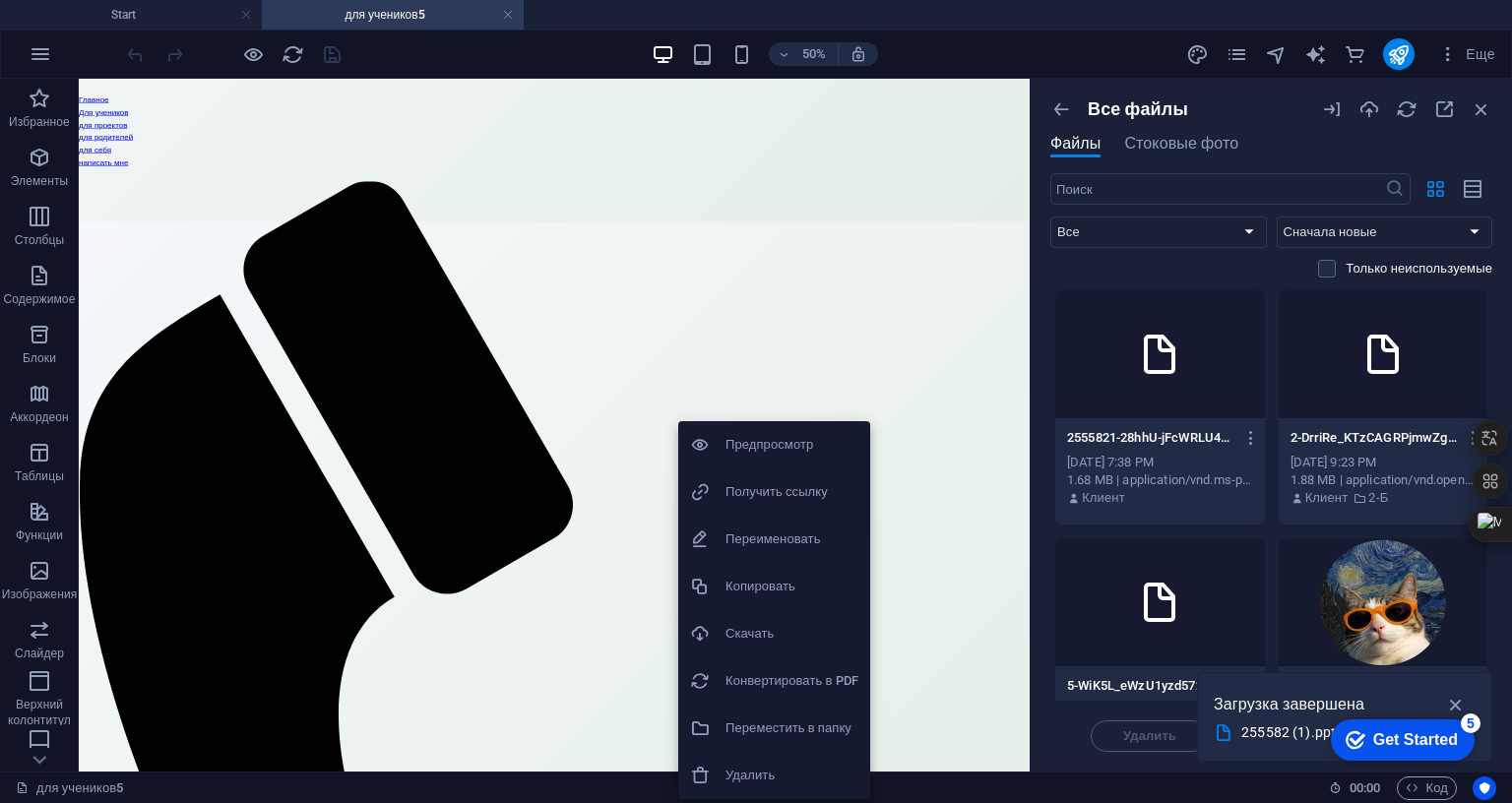
click at [647, 451] on div at bounding box center [756, 402] width 1512 height 803
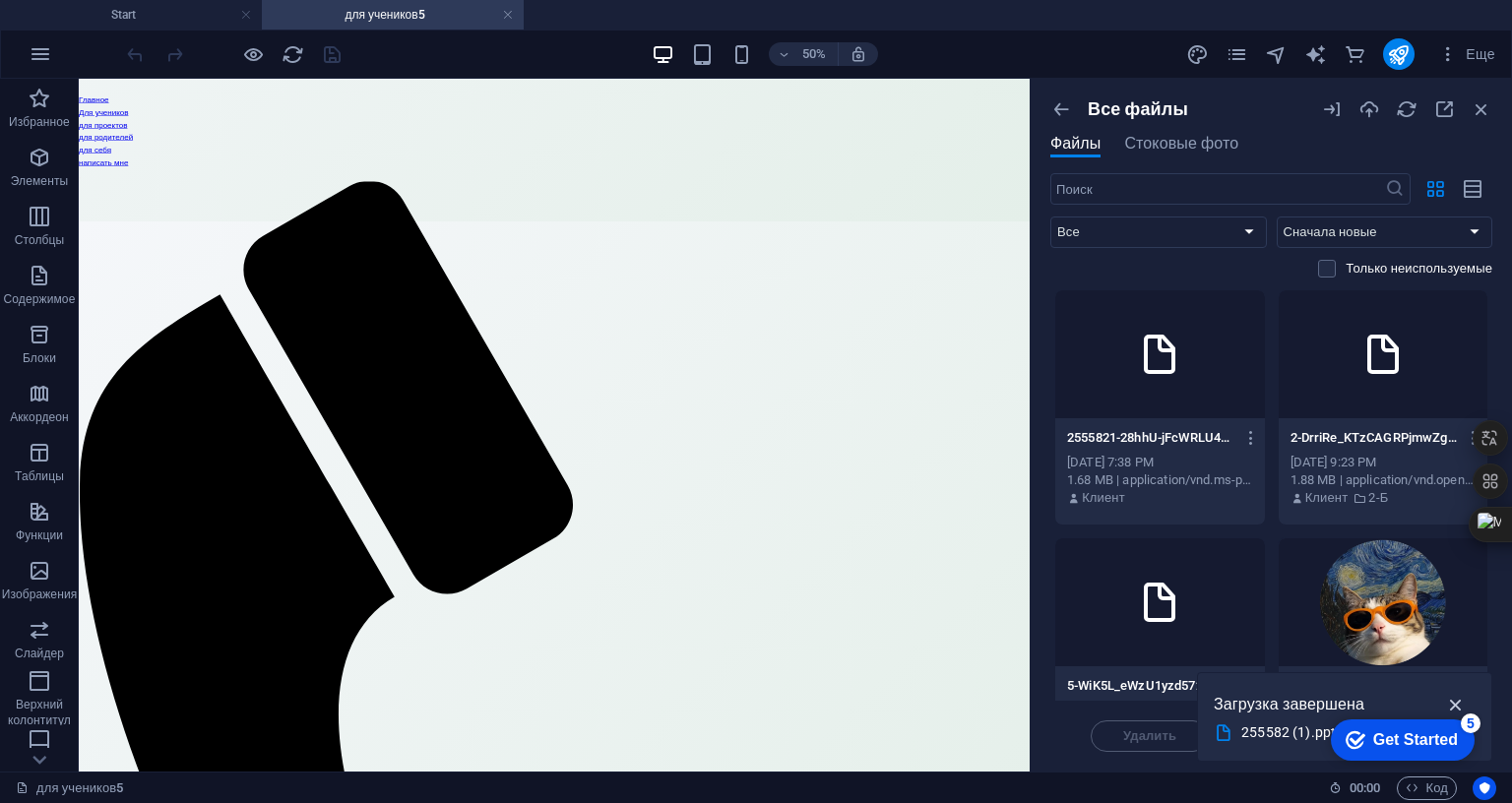
click at [1445, 693] on icon "button" at bounding box center [1456, 704] width 23 height 22
click at [1243, 436] on icon "button" at bounding box center [1252, 438] width 19 height 18
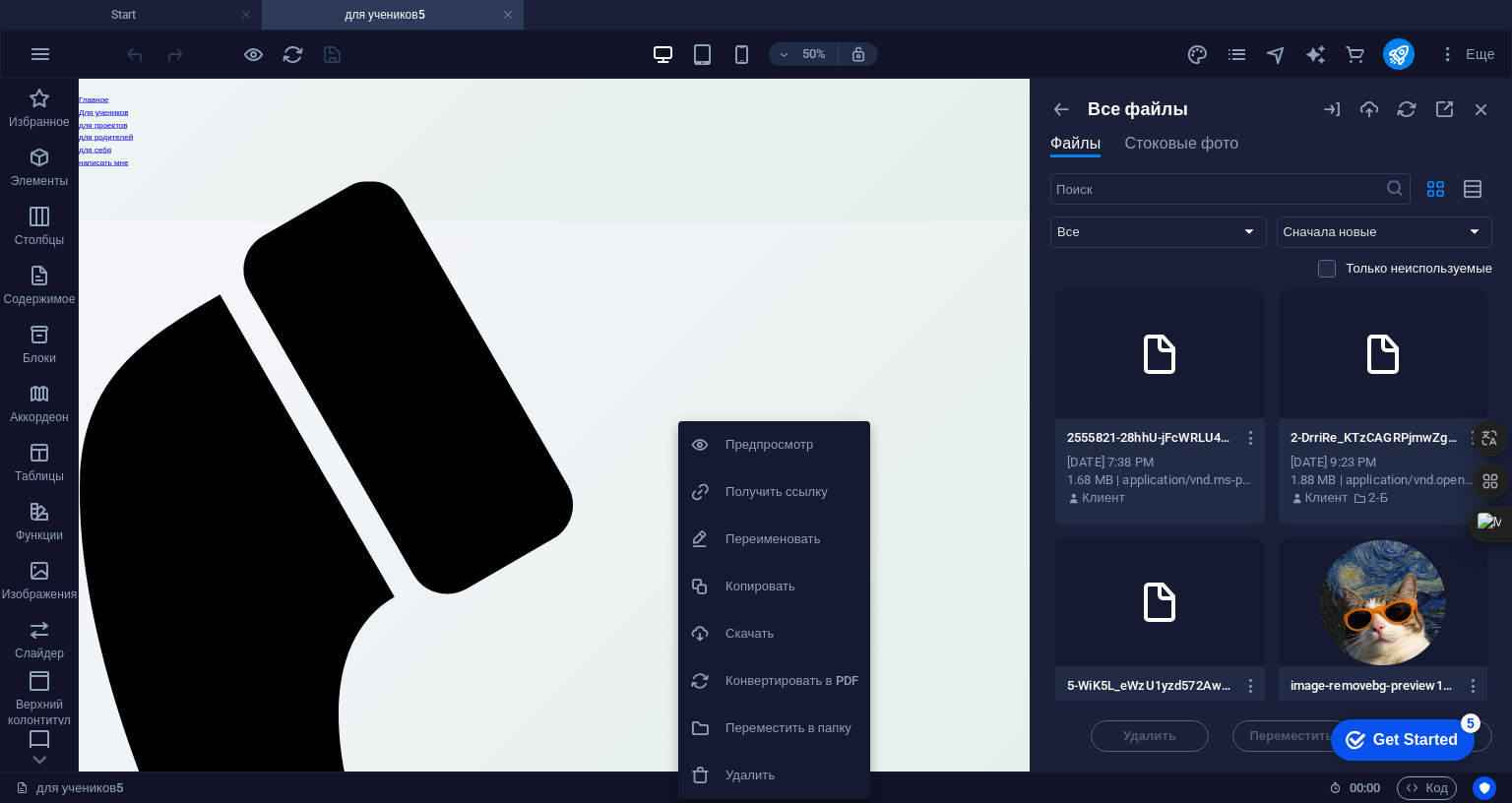
click at [630, 462] on div at bounding box center [756, 402] width 1512 height 803
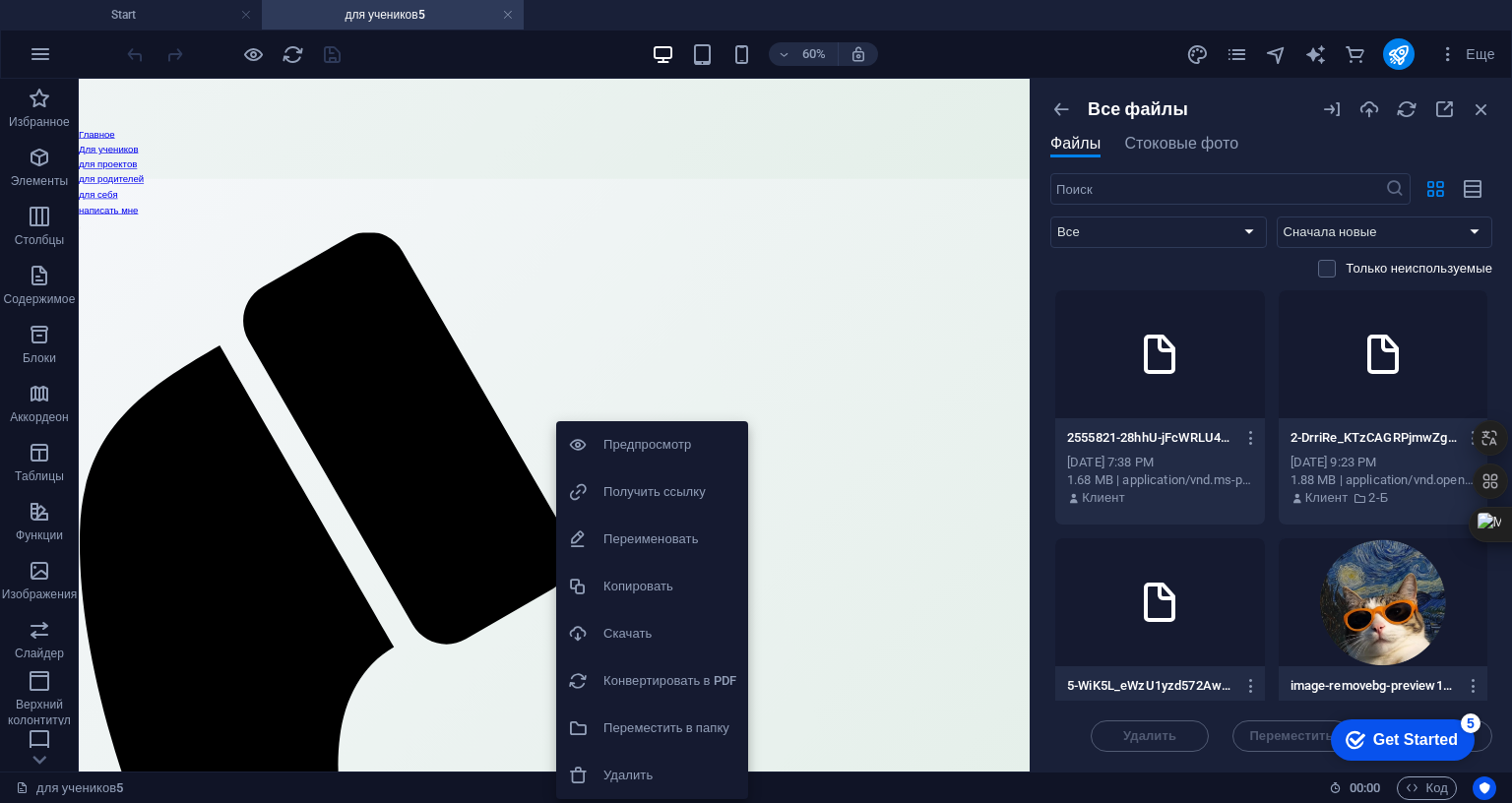
scroll to position [1284, 0]
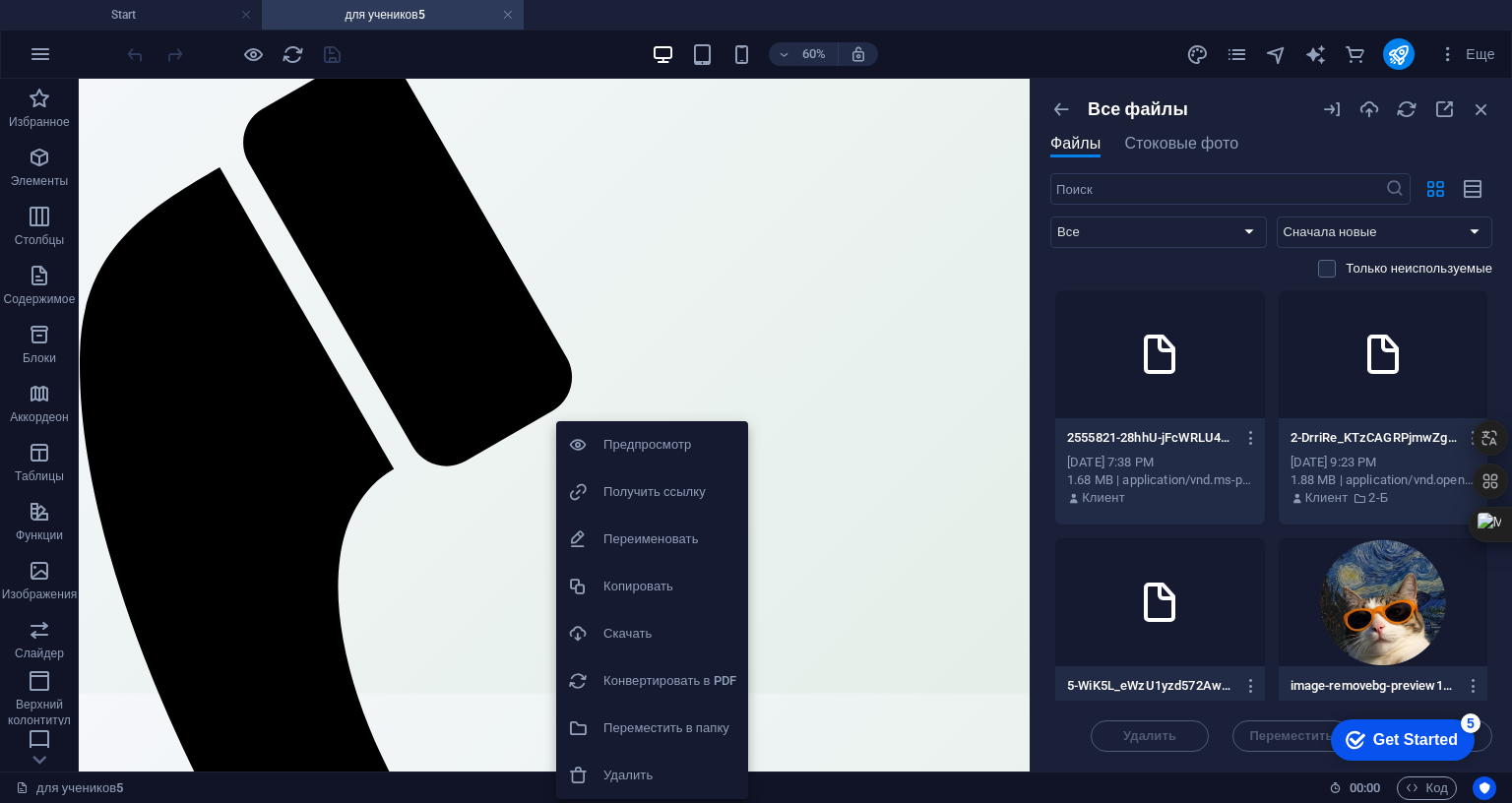
drag, startPoint x: 780, startPoint y: 464, endPoint x: 762, endPoint y: 473, distance: 20.1
click at [759, 471] on div at bounding box center [756, 402] width 1512 height 803
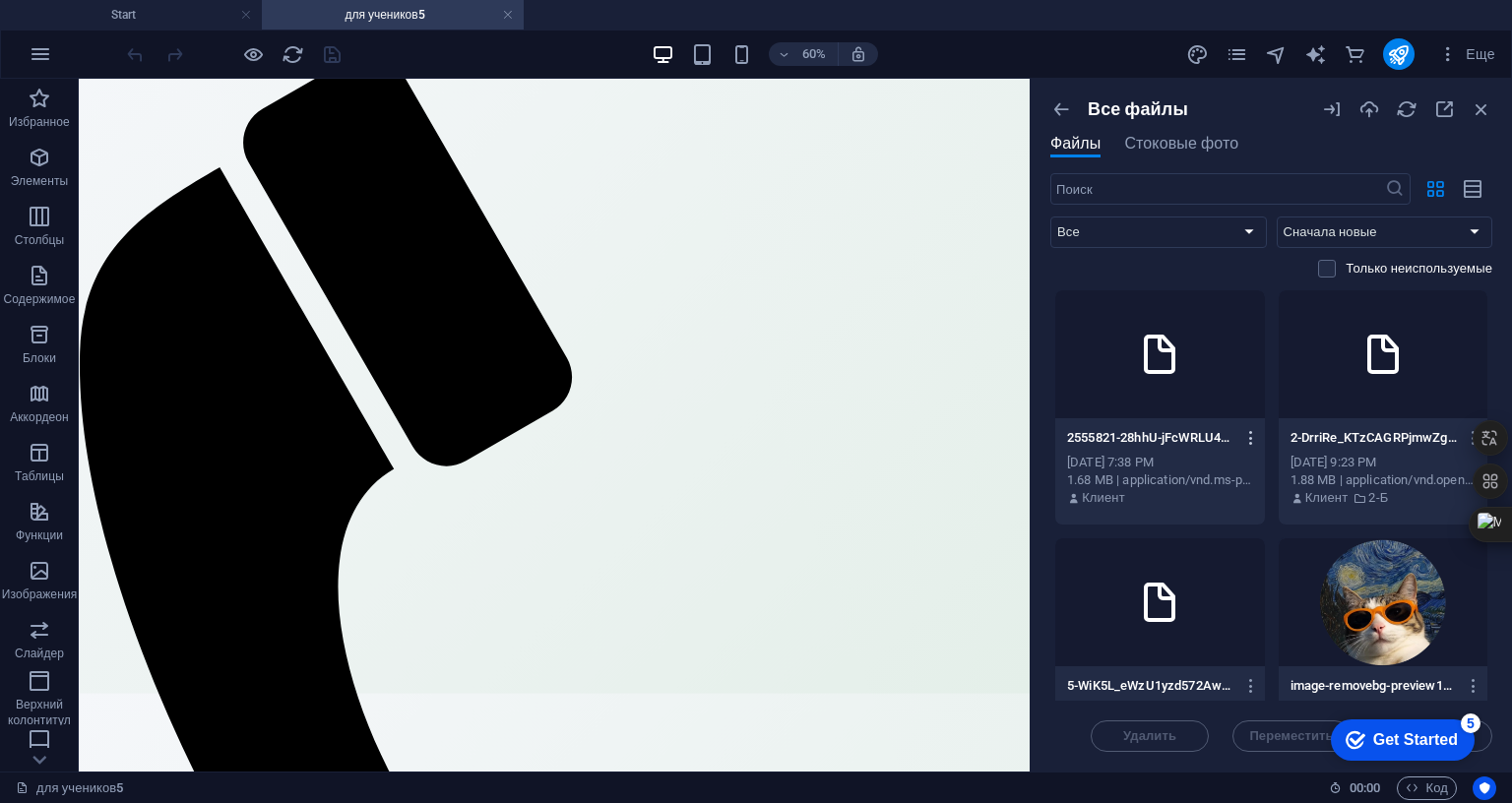
click at [1243, 431] on icon "button" at bounding box center [1252, 438] width 19 height 18
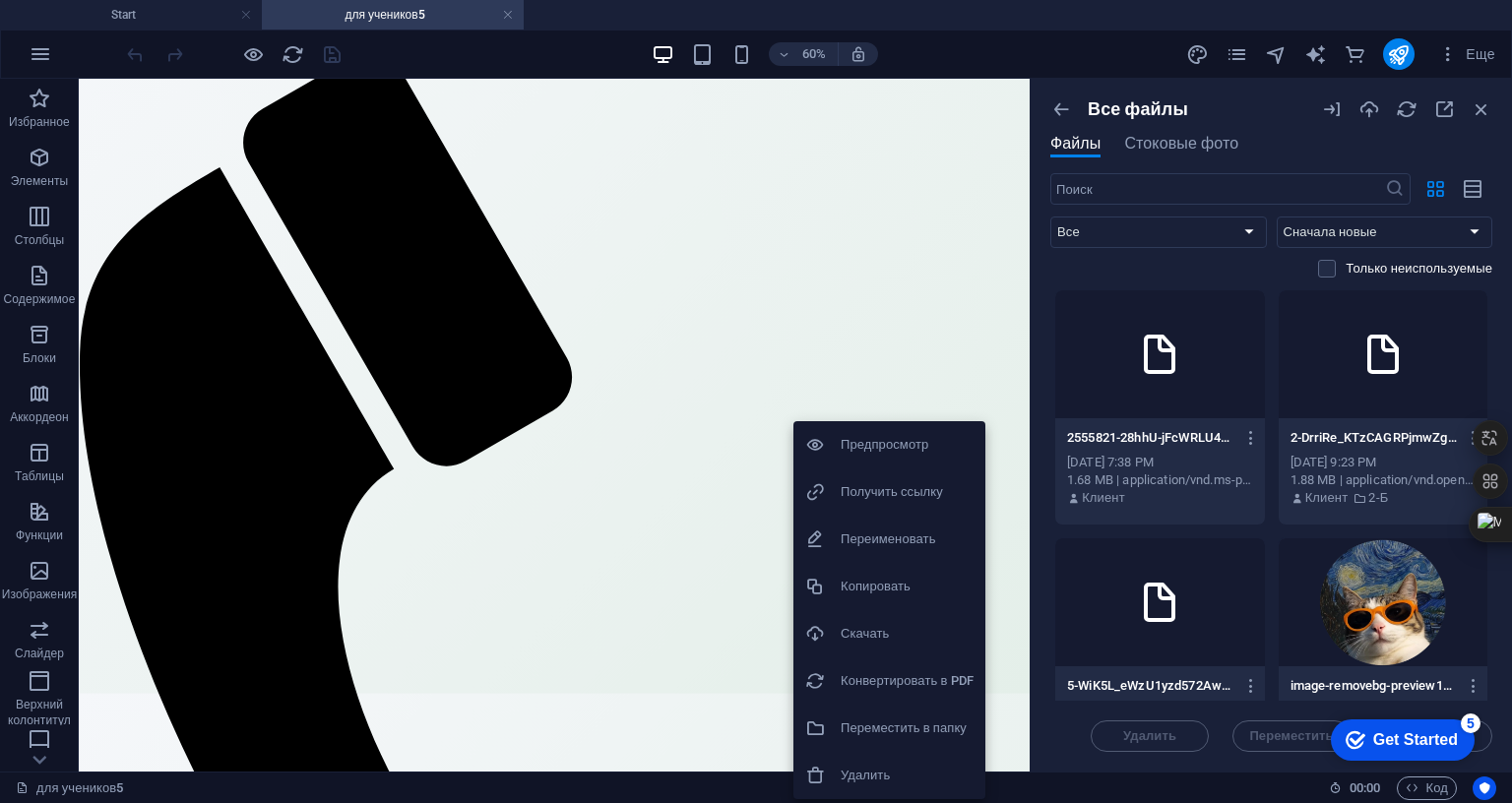
click at [908, 727] on h6 "Переместить в папку" at bounding box center [907, 728] width 133 height 24
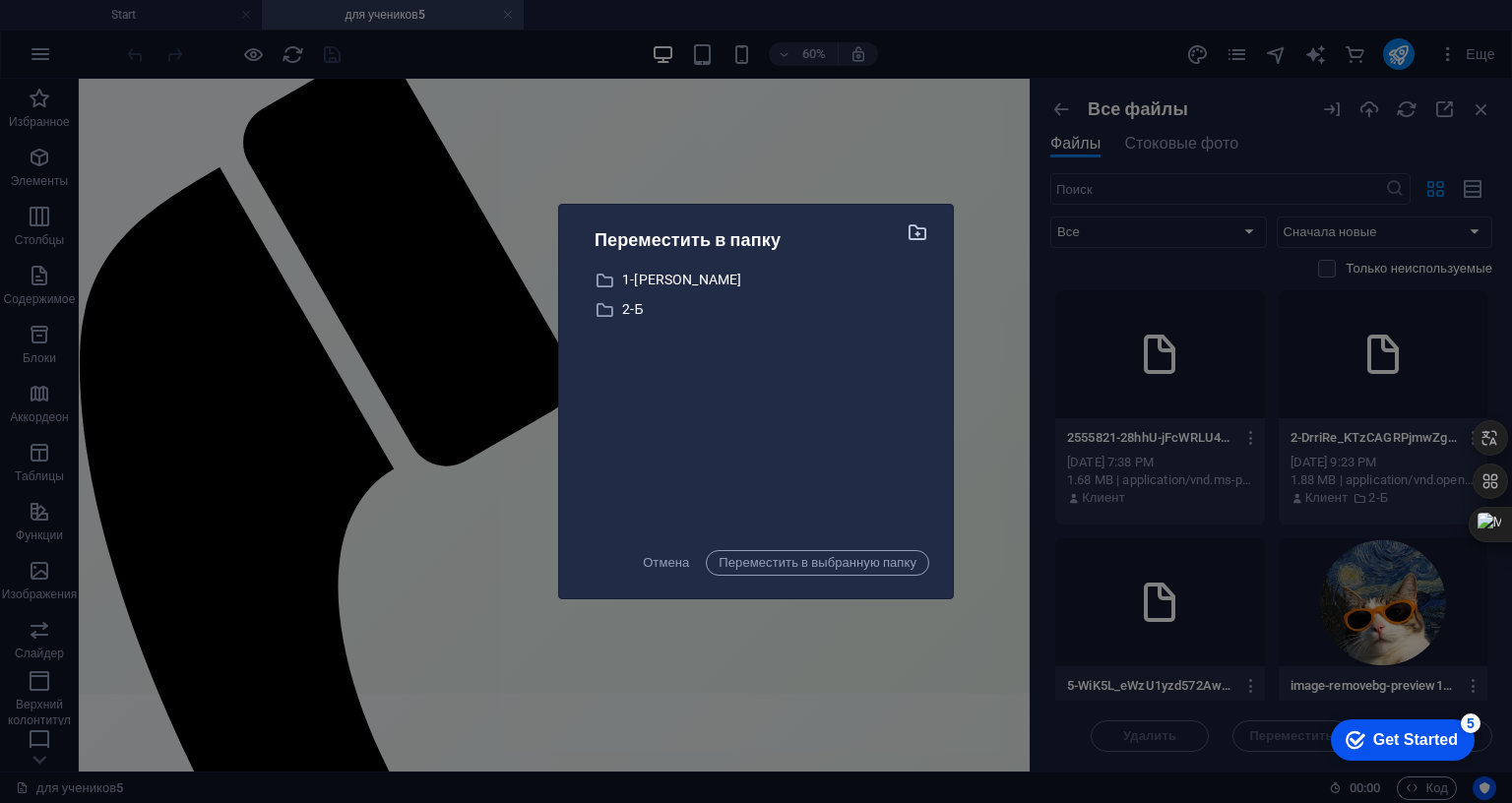
click at [907, 221] on icon "button" at bounding box center [918, 232] width 23 height 22
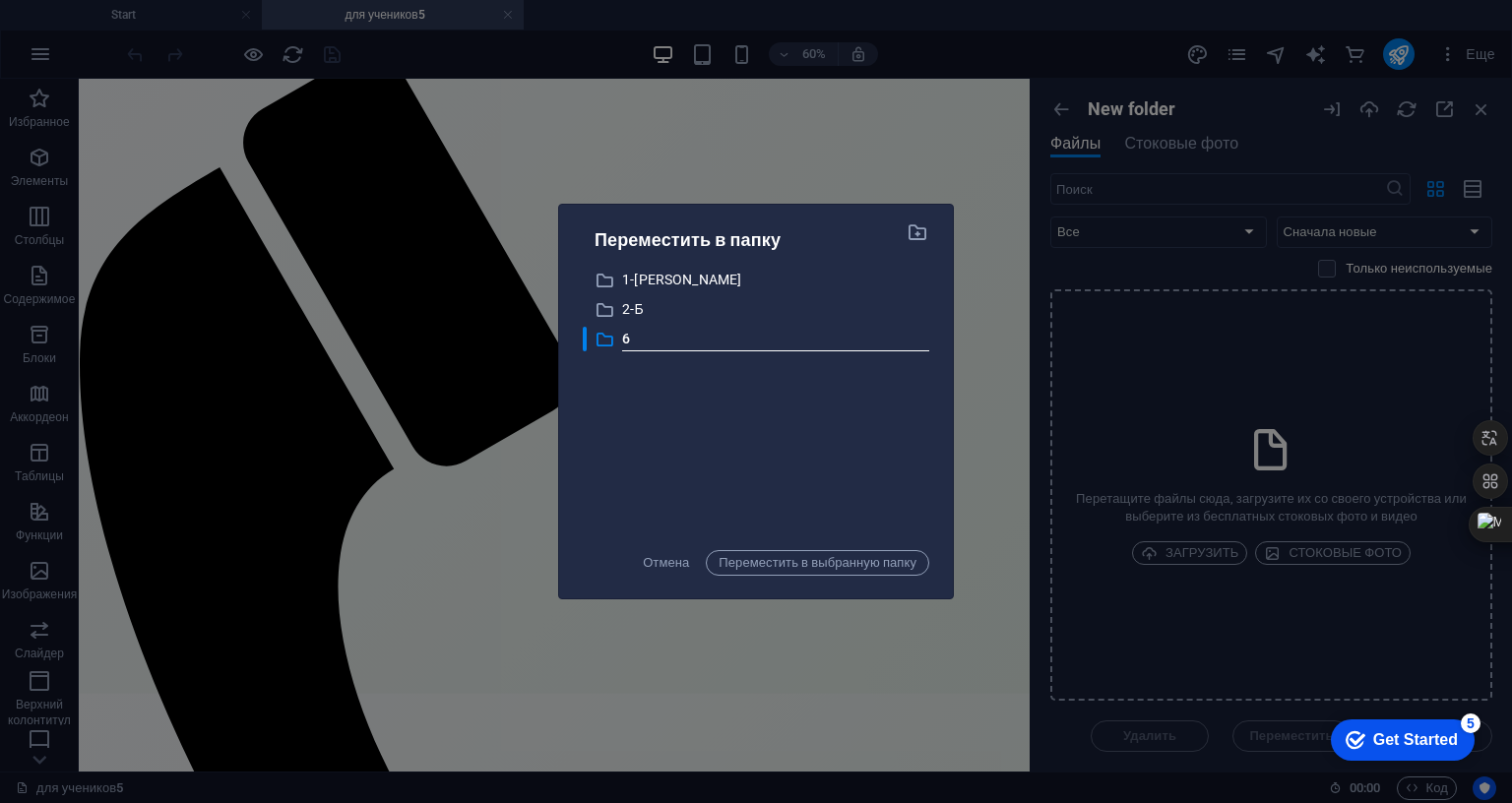
type input "6A"
click at [719, 551] on span "Переместить в выбранную папку" at bounding box center [817, 563] width 198 height 24
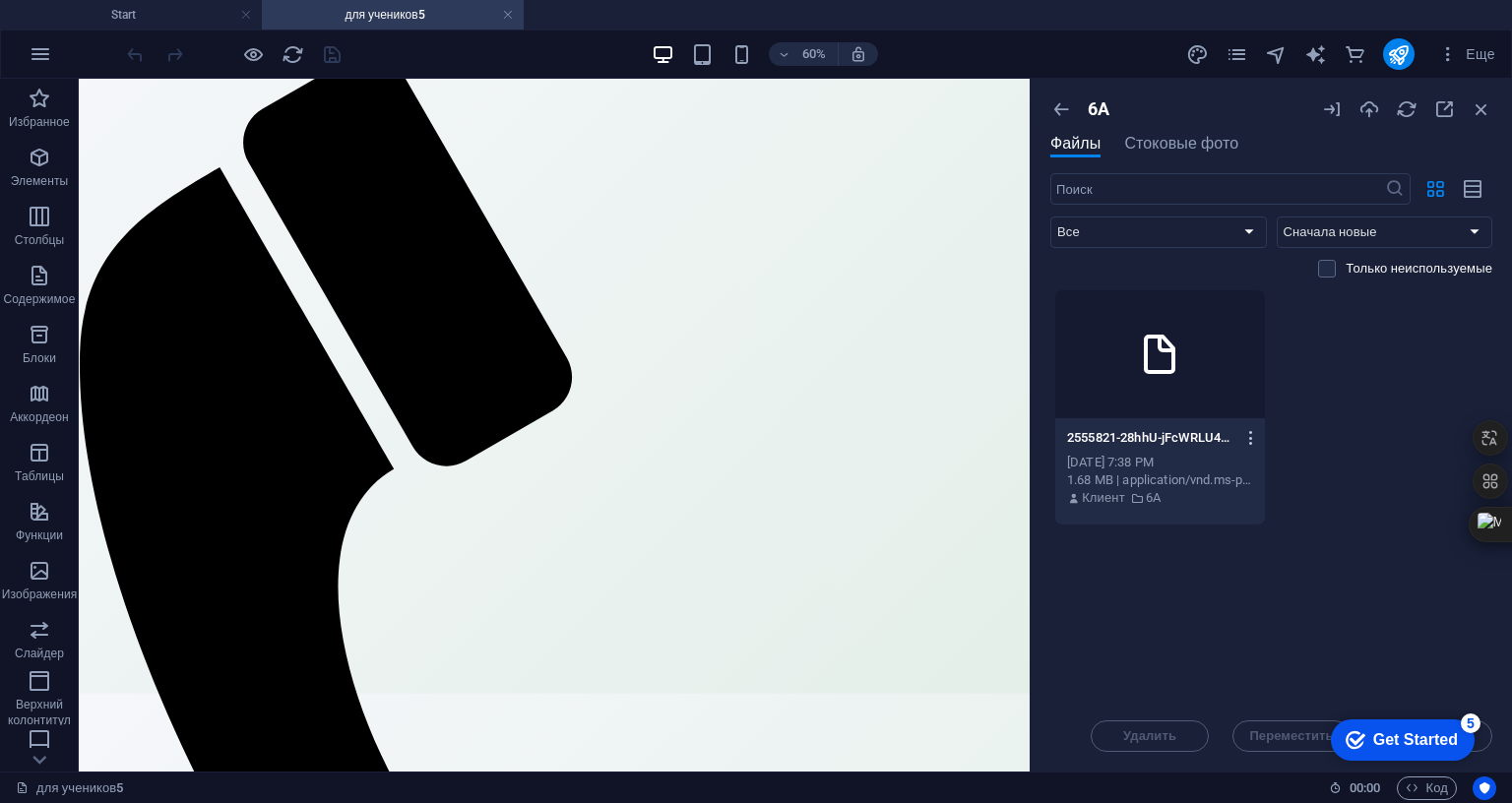
click at [1243, 434] on icon "button" at bounding box center [1252, 438] width 19 height 18
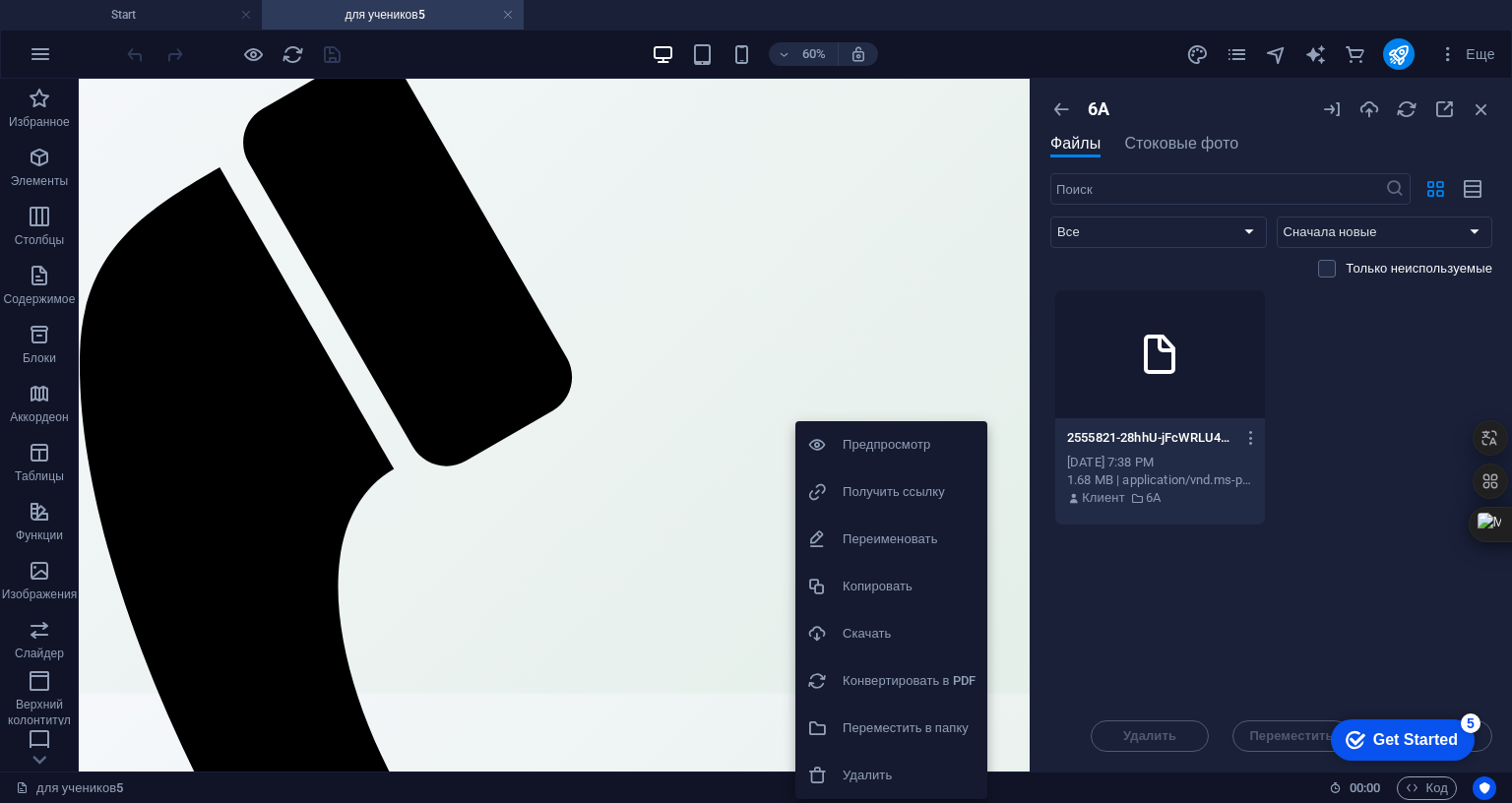
click at [905, 489] on h6 "Получить ссылку" at bounding box center [909, 492] width 133 height 24
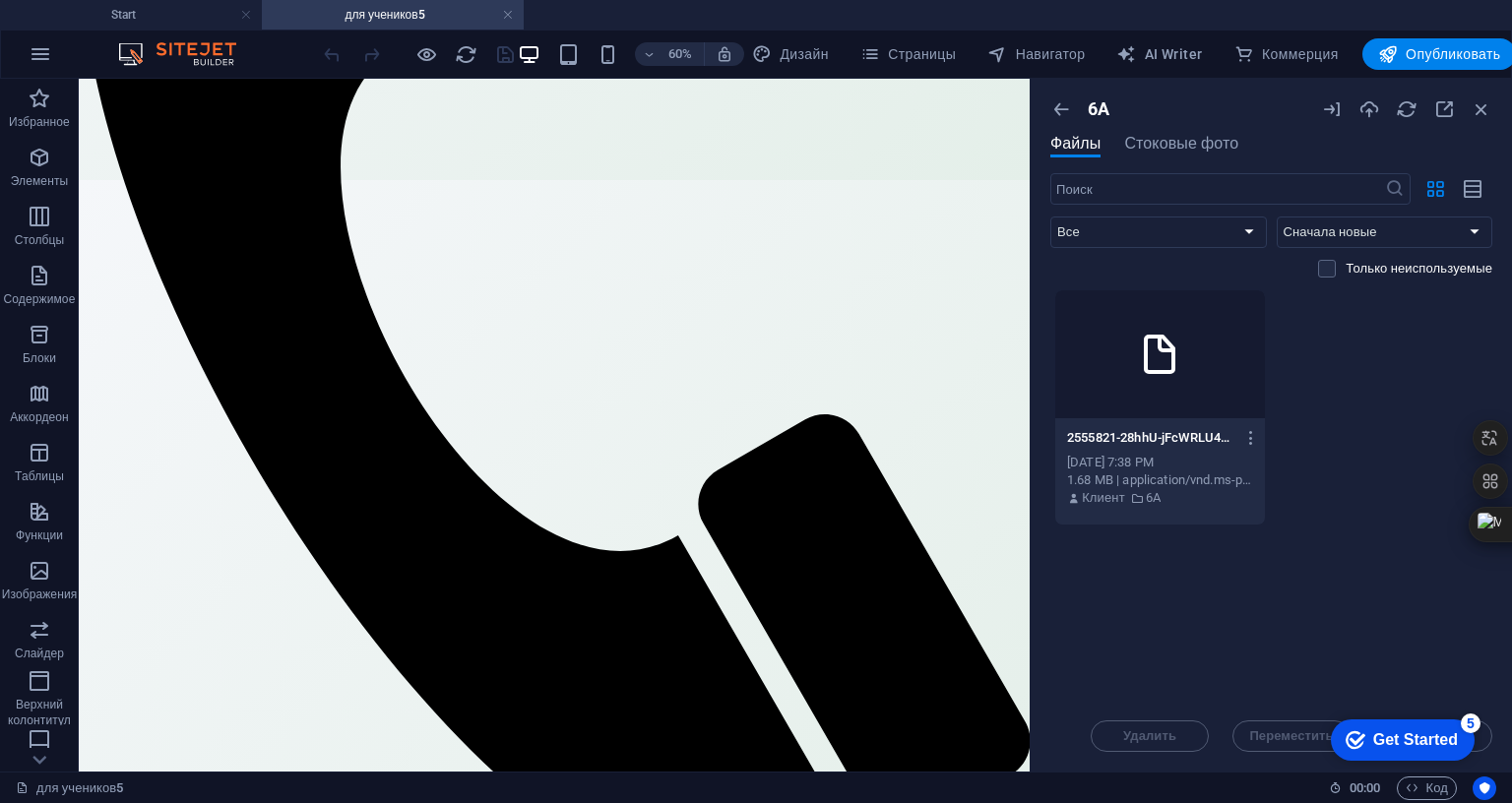
scroll to position [858, 0]
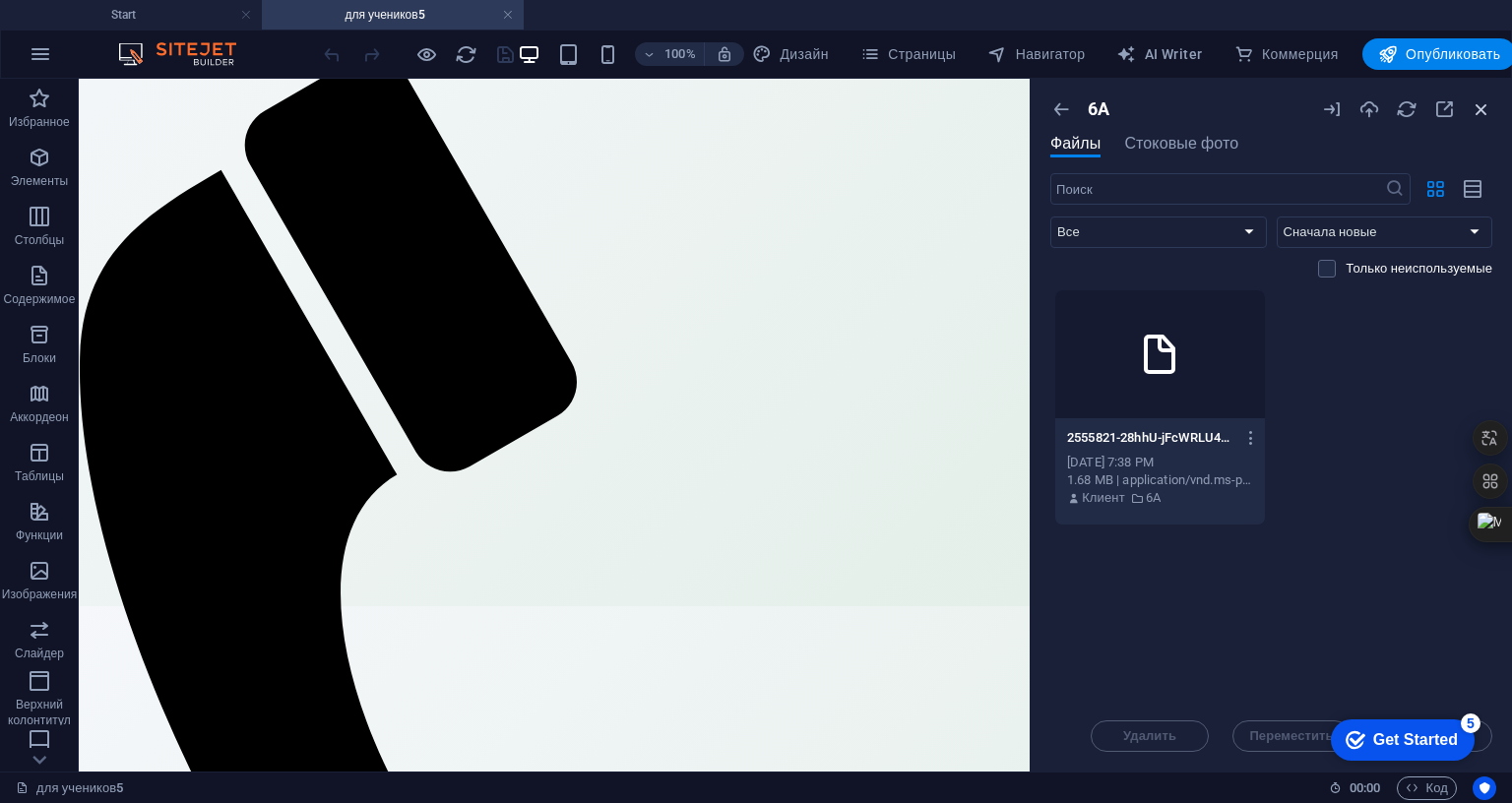
click at [1493, 107] on icon "button" at bounding box center [1482, 110] width 22 height 22
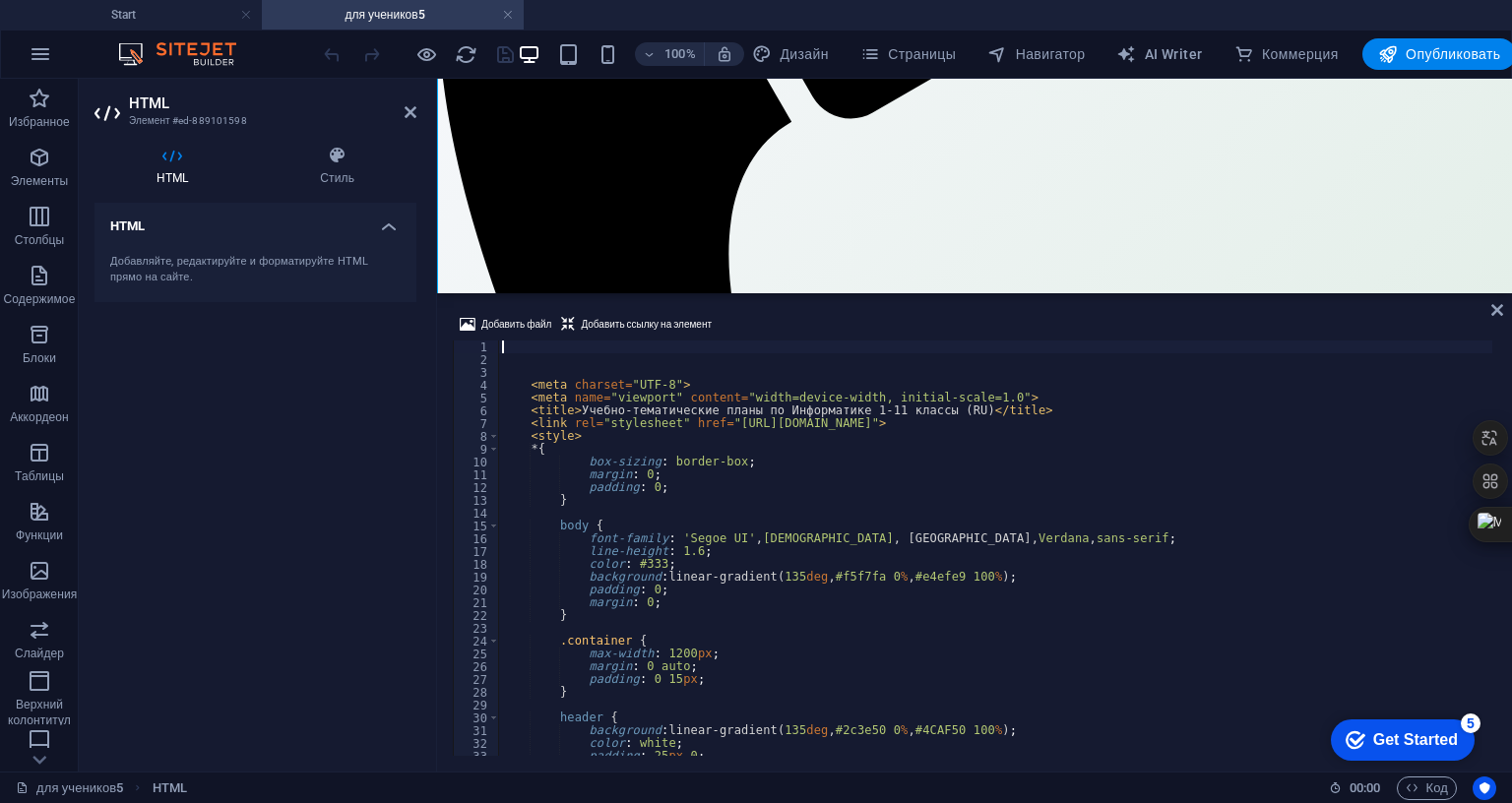
scroll to position [689, 0]
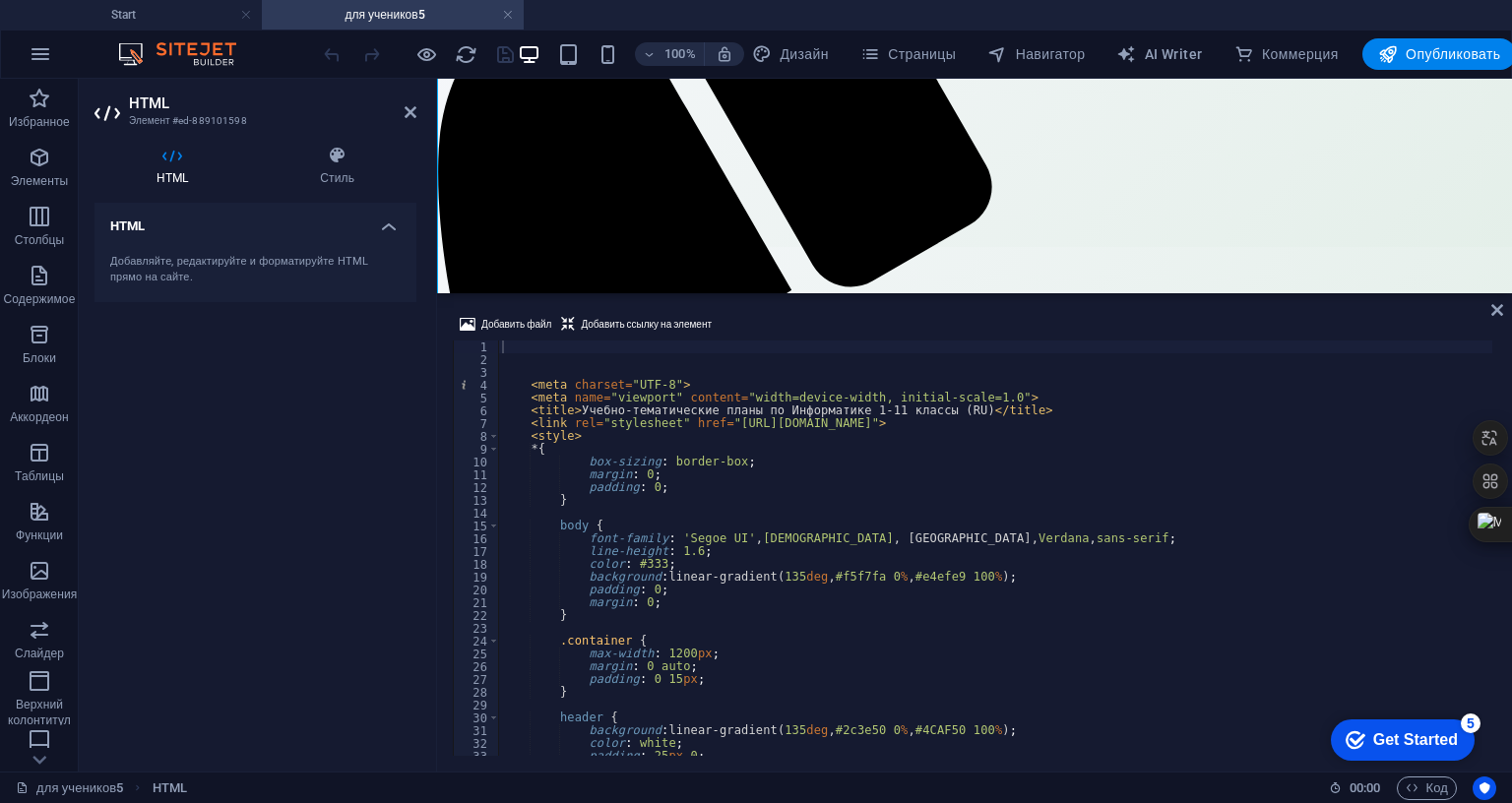
drag, startPoint x: 1663, startPoint y: 306, endPoint x: 1659, endPoint y: 391, distance: 85.1
click at [1511, 391] on div "Добавить файл Добавить ссылку на элемент 1 2 3 4 5 6 7 8 9 10 11 12 13 14 15 16…" at bounding box center [975, 534] width 1075 height 474
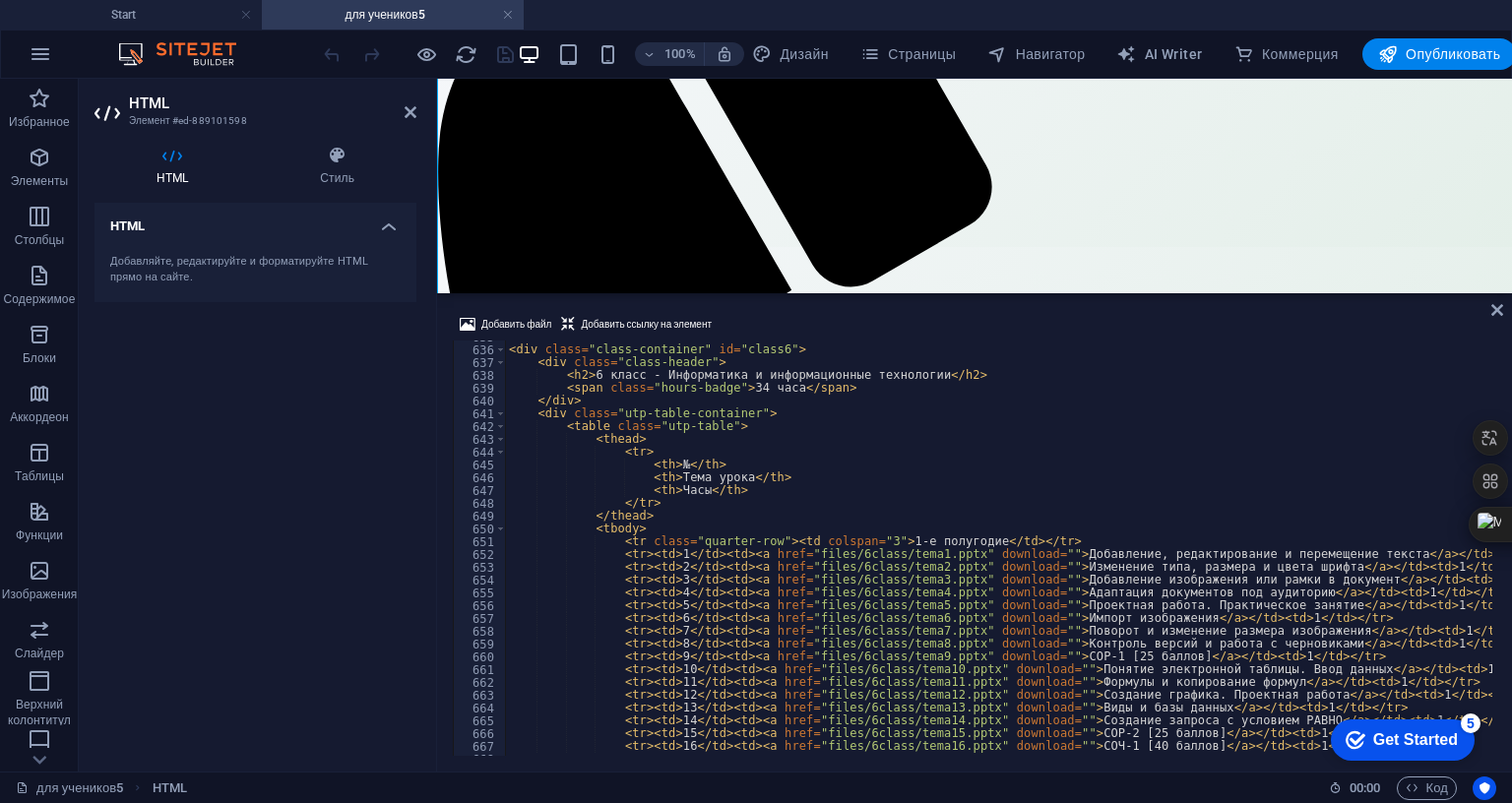
scroll to position [8156, 0]
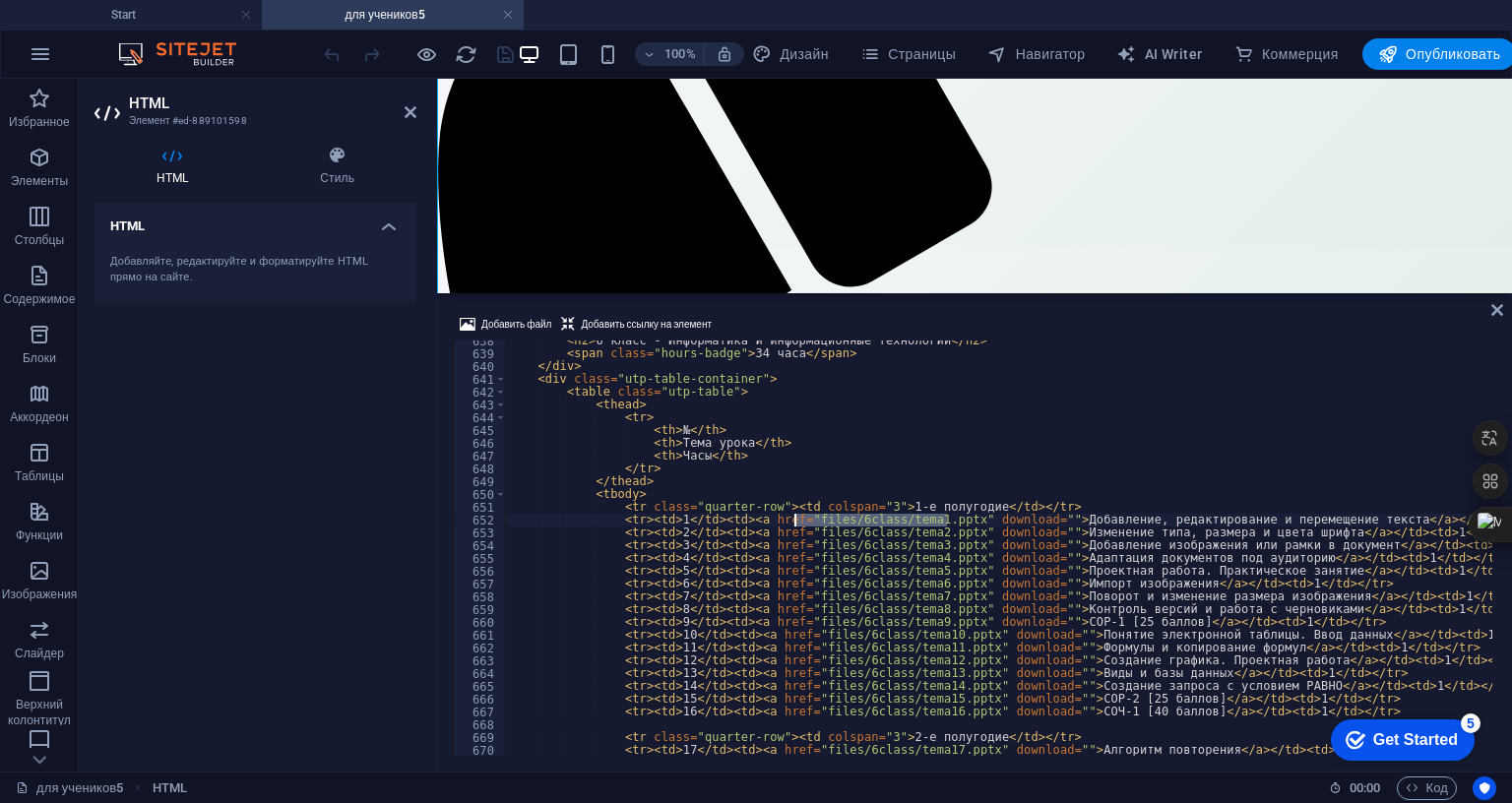
drag, startPoint x: 946, startPoint y: 476, endPoint x: 795, endPoint y: 477, distance: 151.0
click at [795, 477] on div "< h2 > 6 класс - Информатика и информационные технологии </ h2 > < span class =…" at bounding box center [1368, 553] width 1726 height 437
paste textarea "[URL][DOMAIN_NAME]"
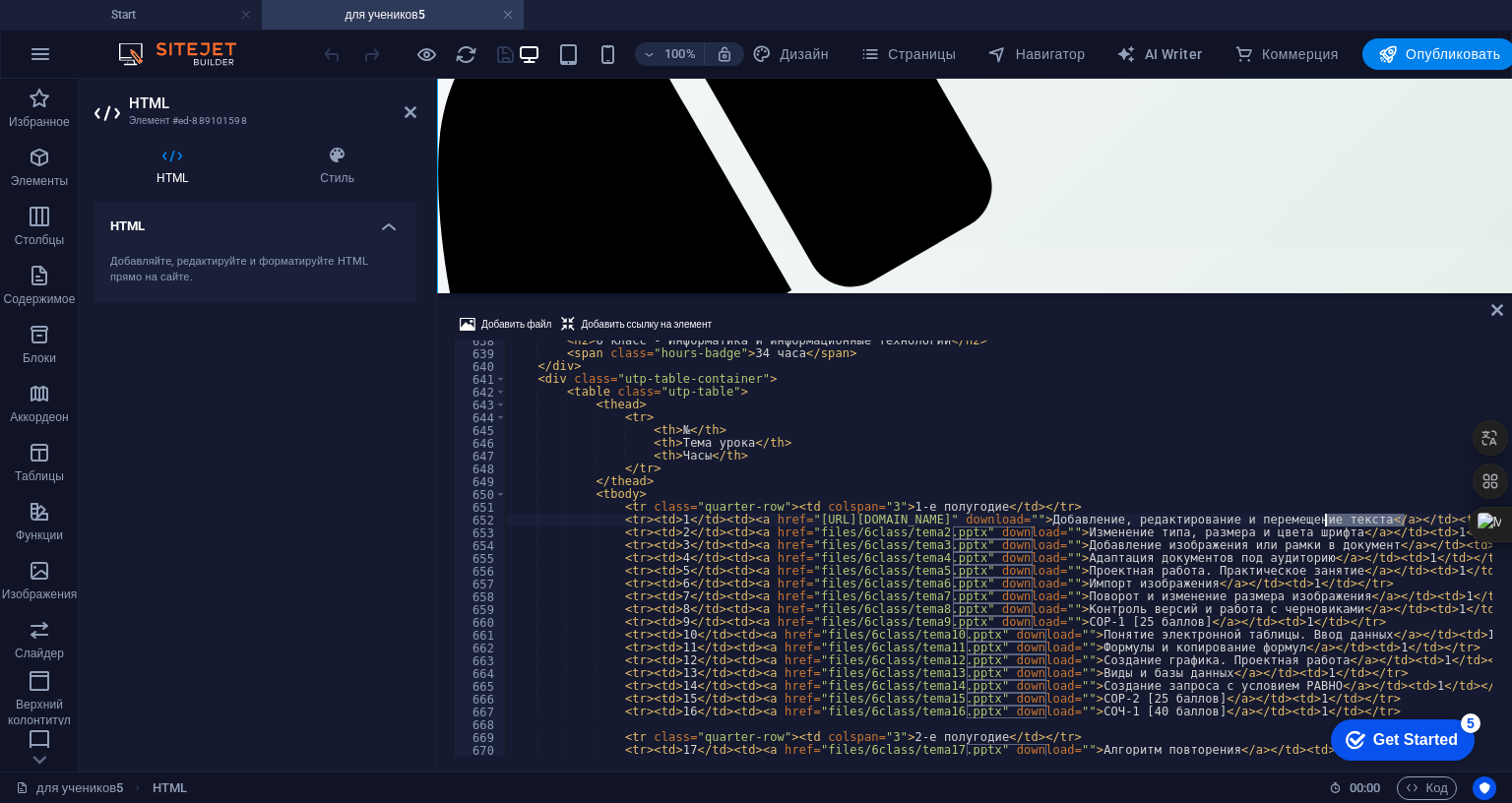
drag, startPoint x: 1405, startPoint y: 472, endPoint x: 1326, endPoint y: 478, distance: 79.2
click at [1326, 478] on div "< h2 > 6 класс - Информатика и информационные технологии </ h2 > < span class =…" at bounding box center [1368, 553] width 1726 height 437
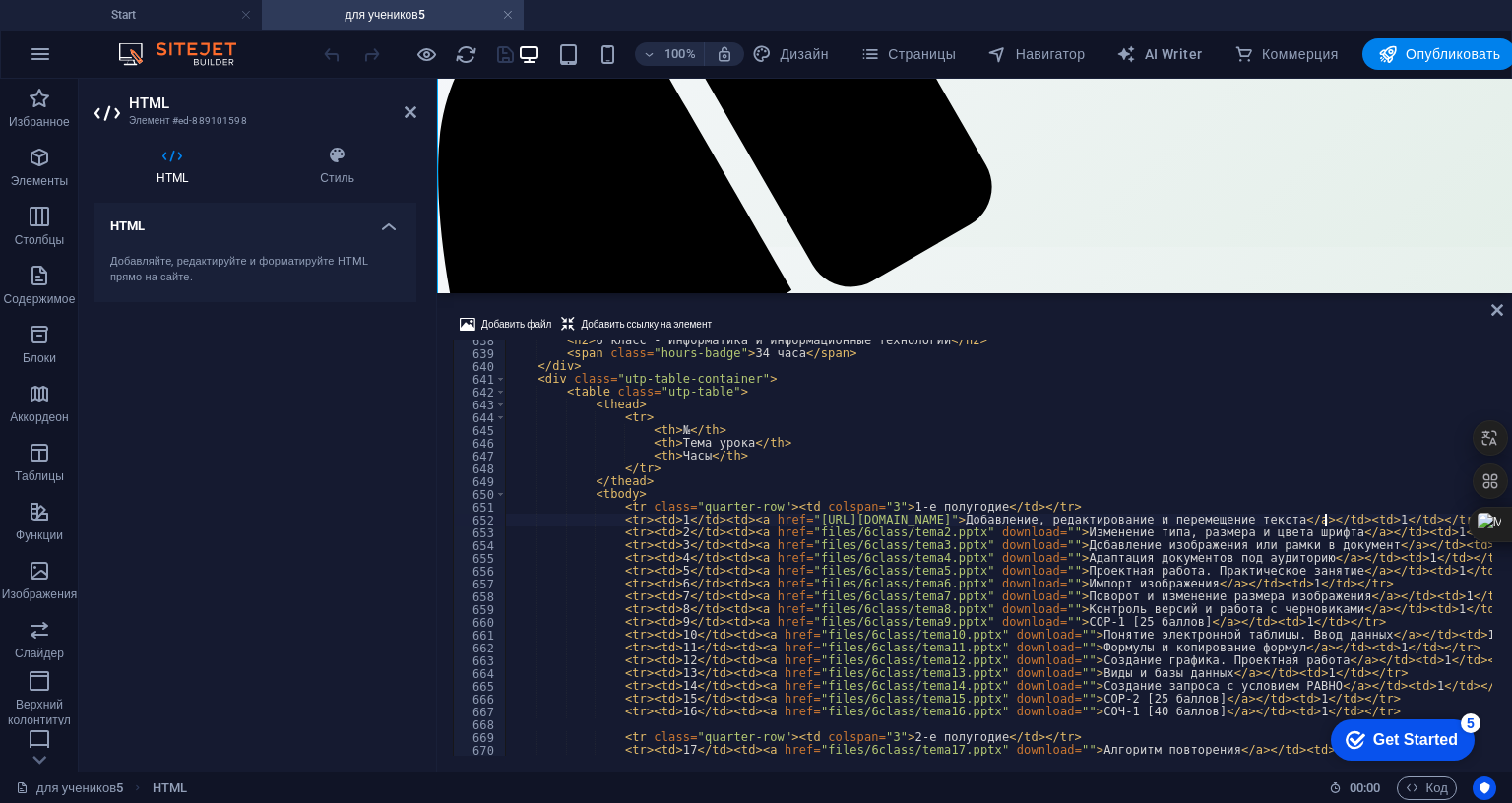
click at [1061, 426] on div "< h2 > 6 класс - Информатика и информационные технологии </ h2 > < span class =…" at bounding box center [1368, 553] width 1726 height 437
type textarea "</tr>"
click at [373, 400] on div "HTML Добавляйте, редактируйте и форматируйте HTML прямо на сайте." at bounding box center [255, 478] width 322 height 553
click at [517, 45] on icon "save" at bounding box center [505, 54] width 23 height 23
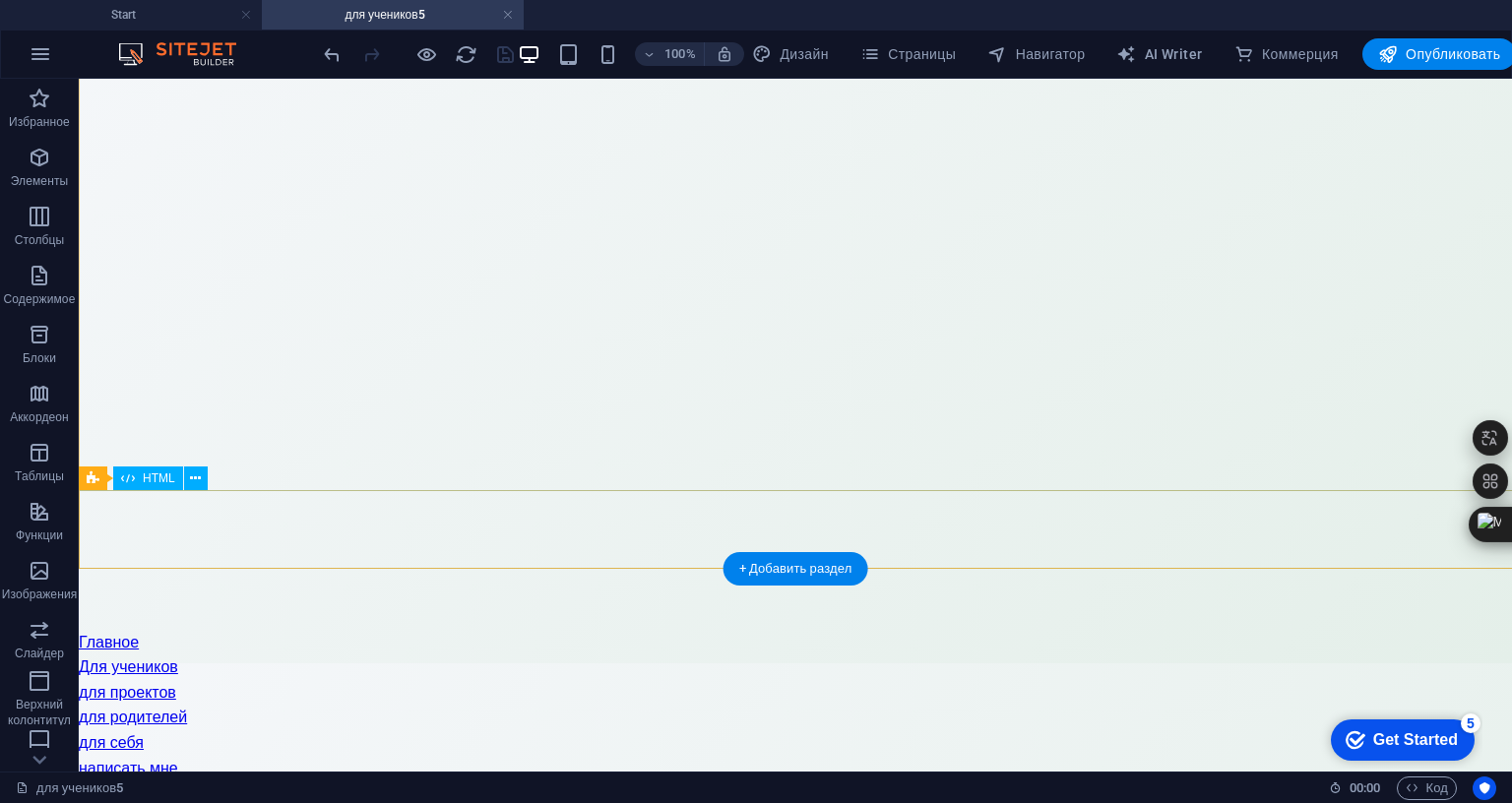
scroll to position [202, 0]
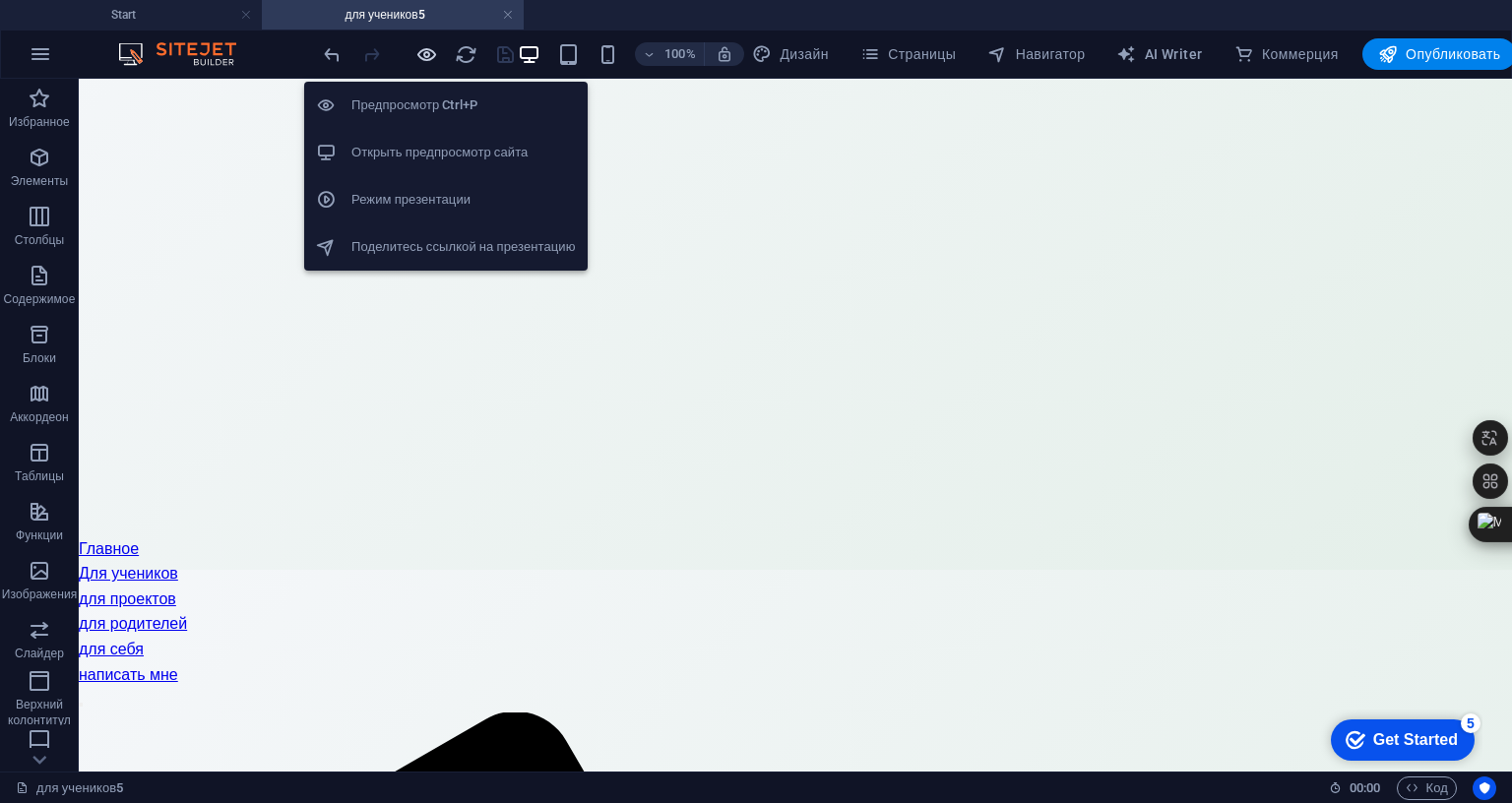
click at [439, 56] on icon "button" at bounding box center [427, 54] width 23 height 23
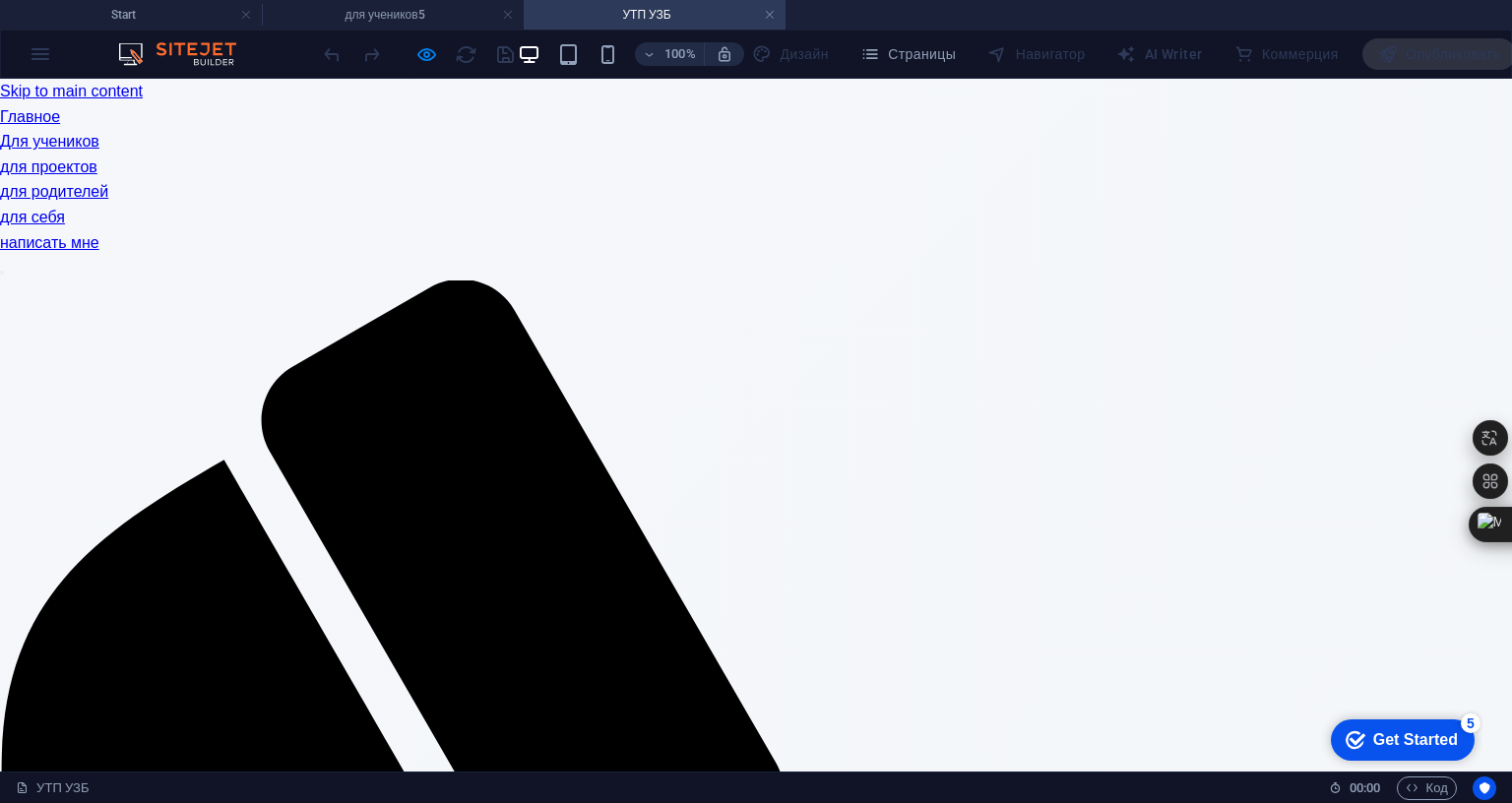
scroll to position [0, 0]
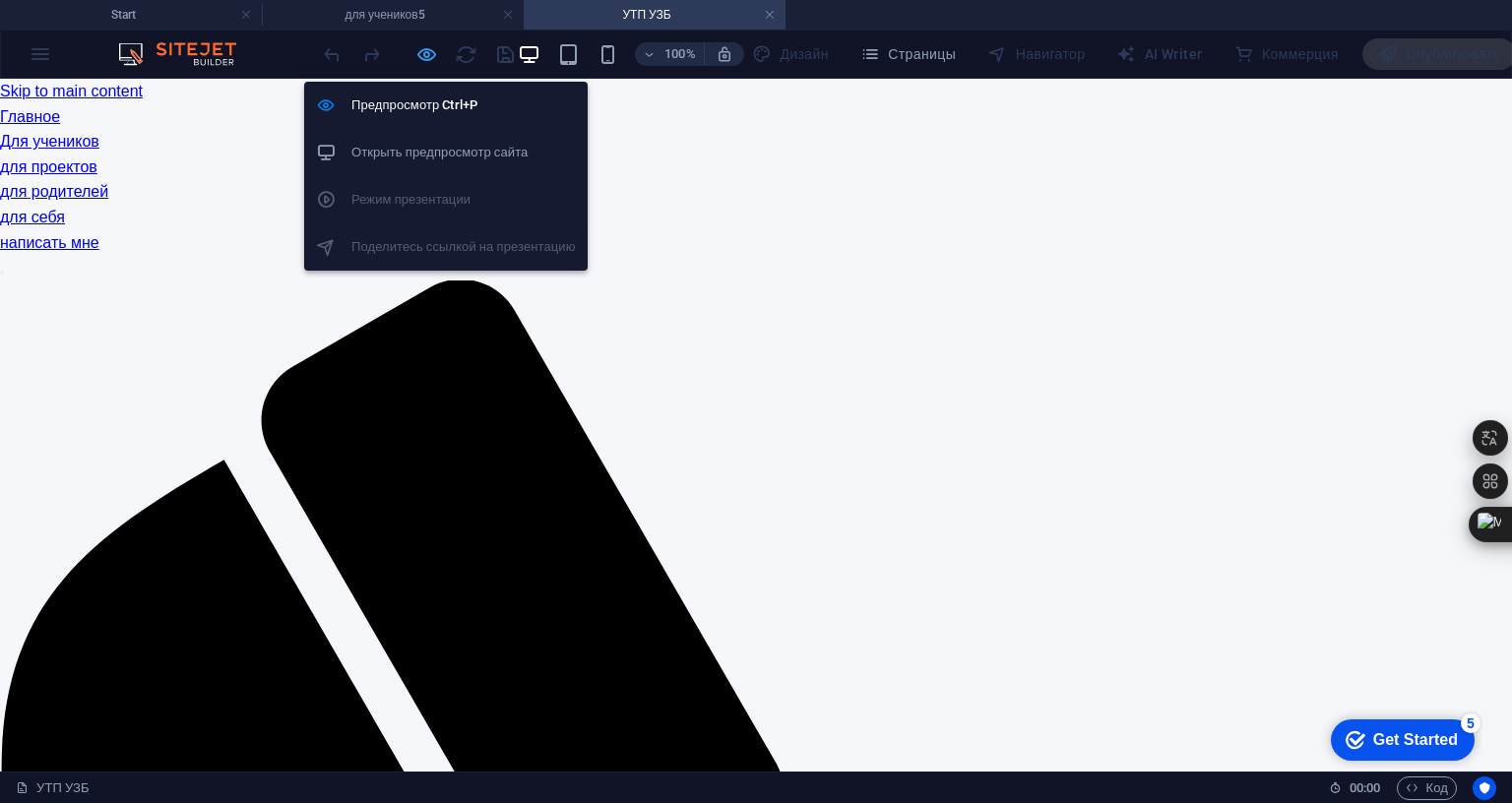
click at [439, 56] on icon "button" at bounding box center [427, 54] width 23 height 23
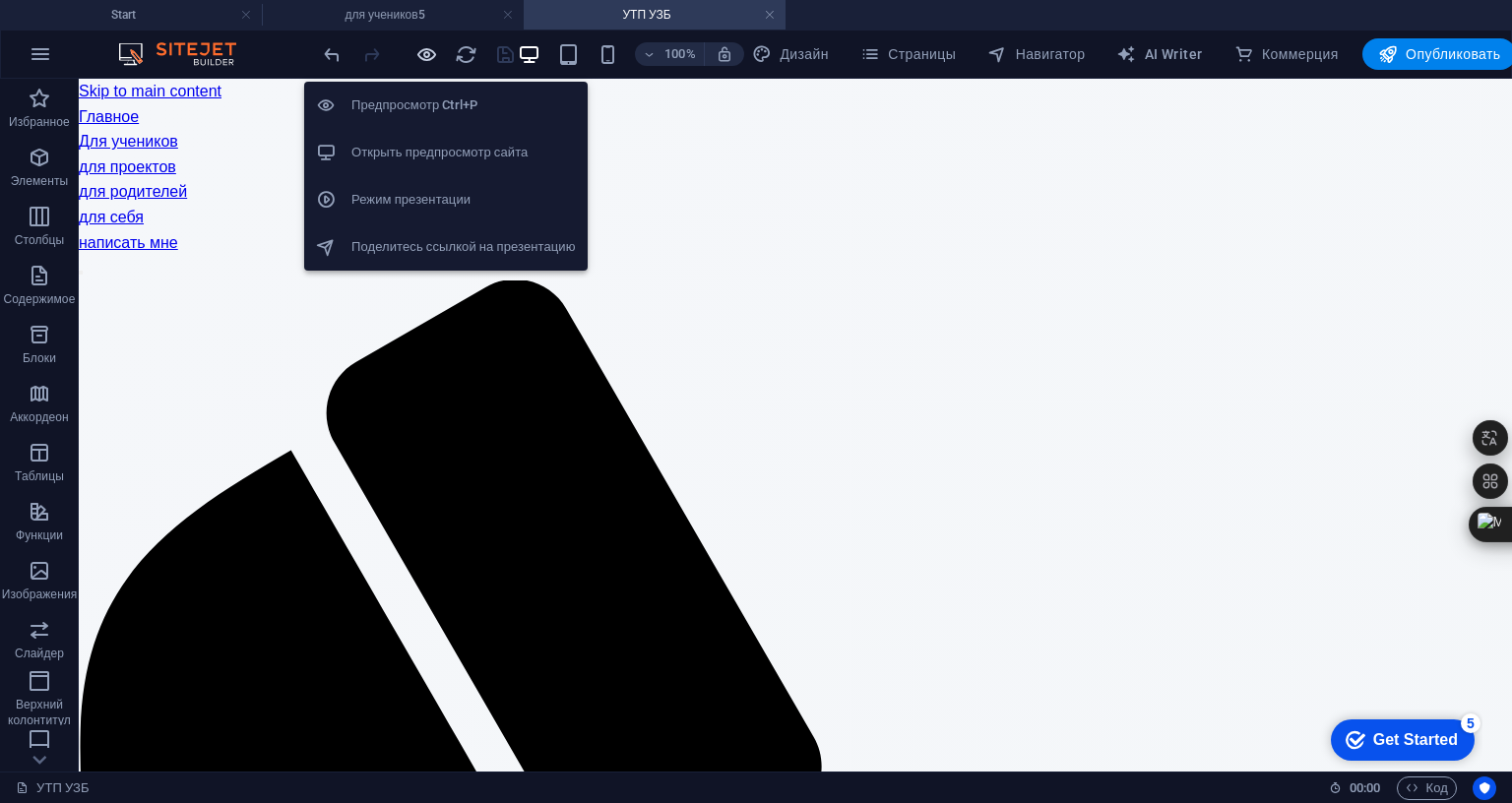
click at [439, 56] on icon "button" at bounding box center [427, 54] width 23 height 23
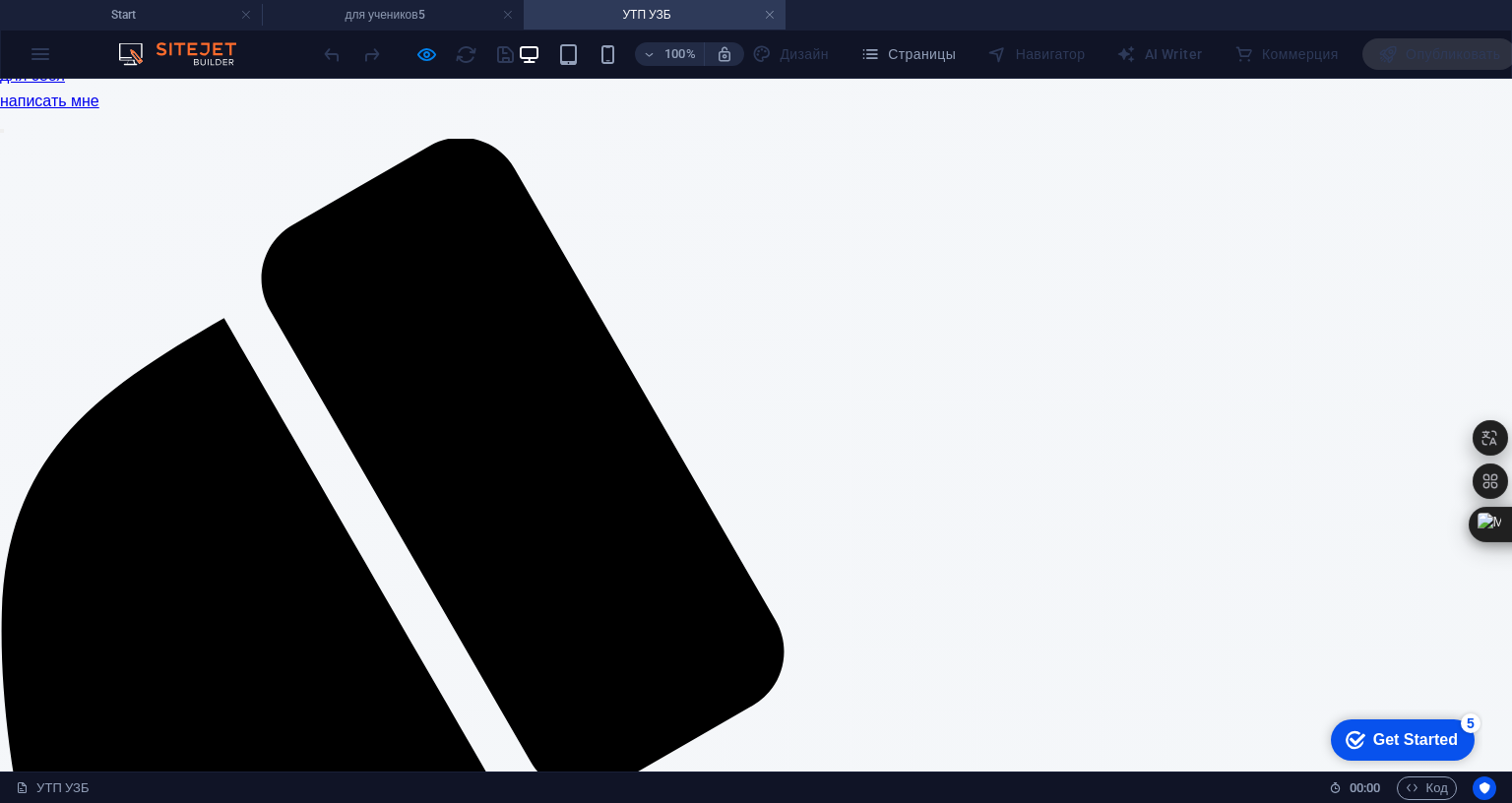
scroll to position [328, 0]
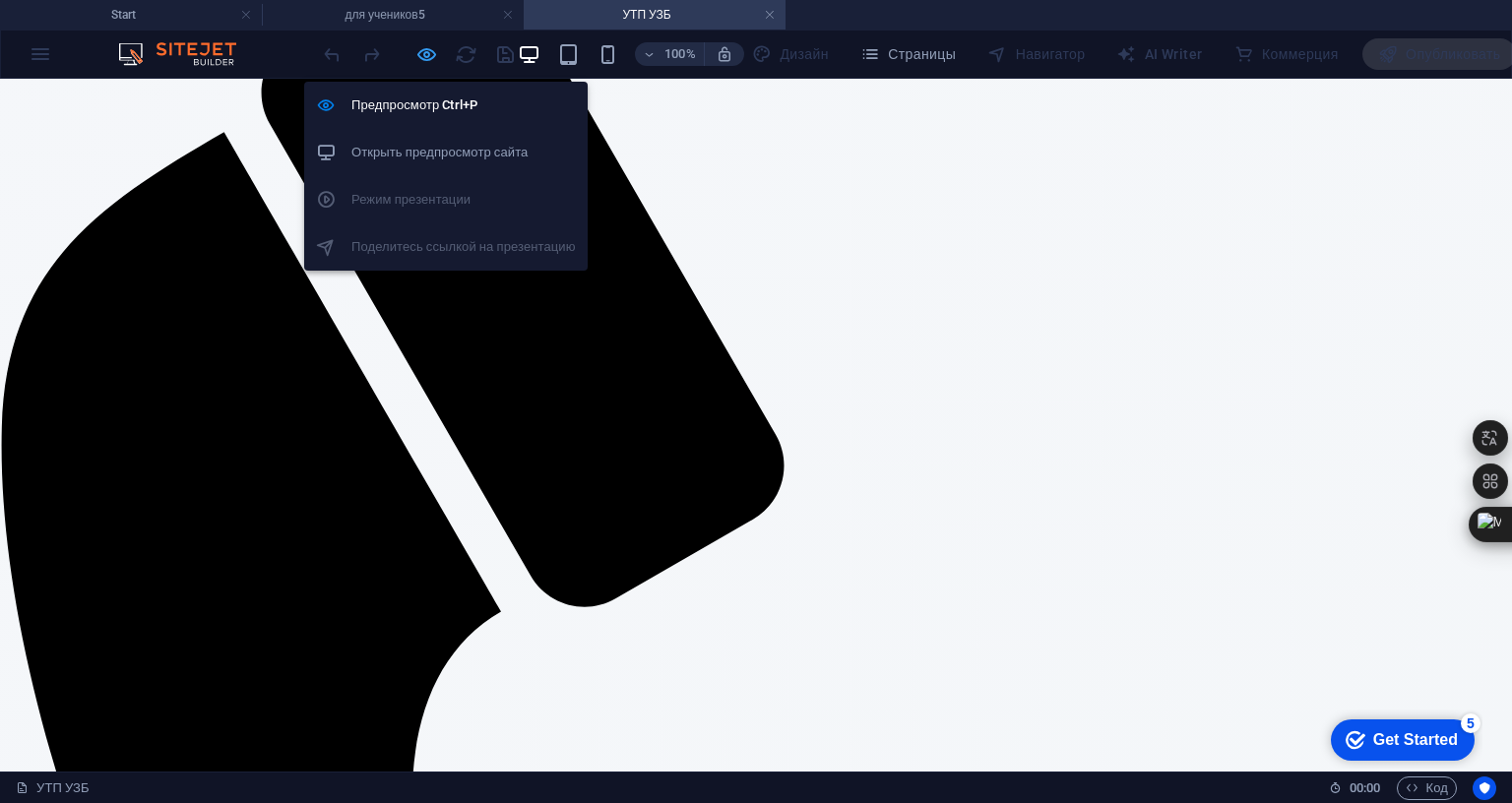
click at [439, 55] on icon "button" at bounding box center [427, 54] width 23 height 23
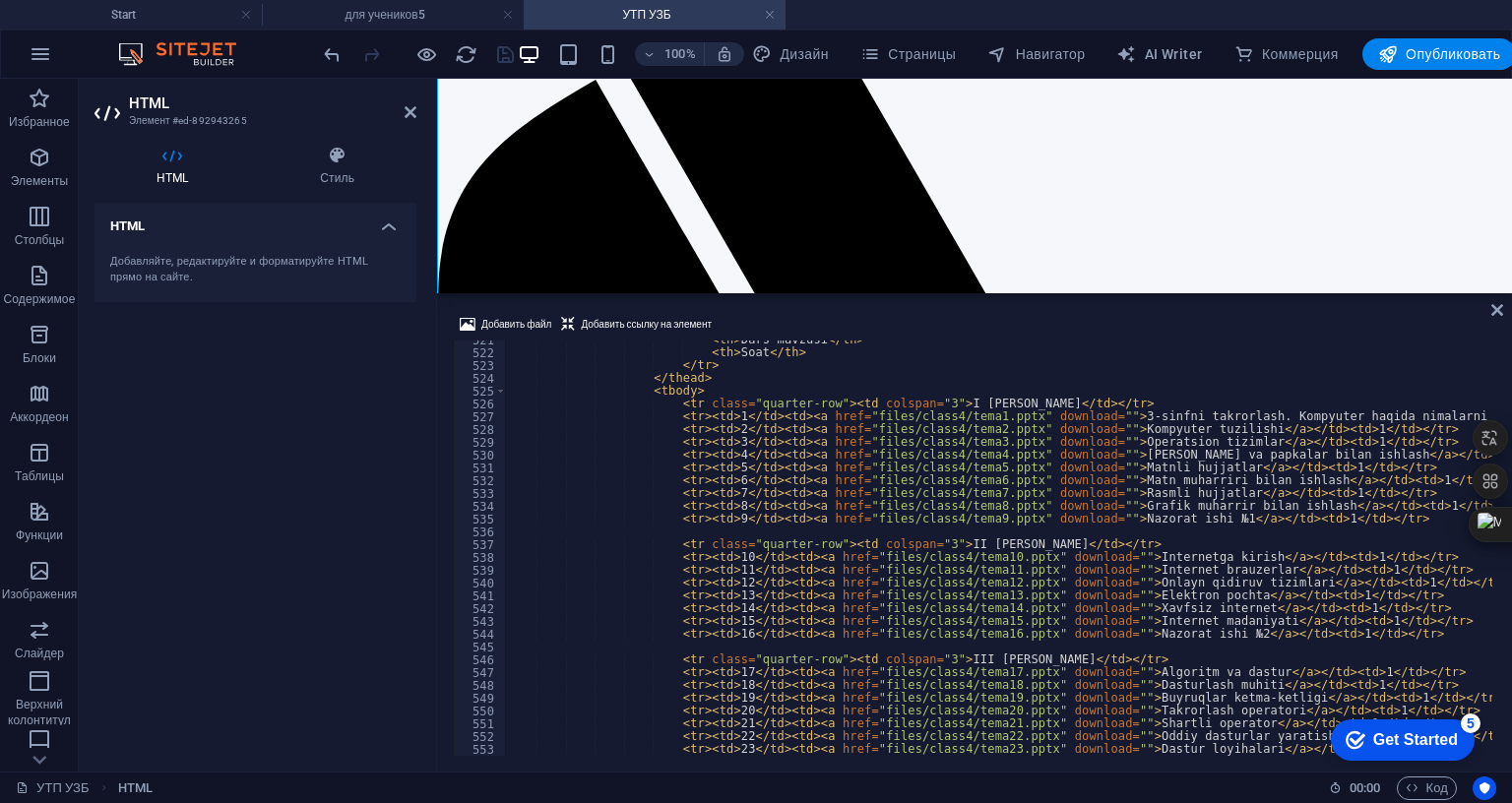
scroll to position [6625, 0]
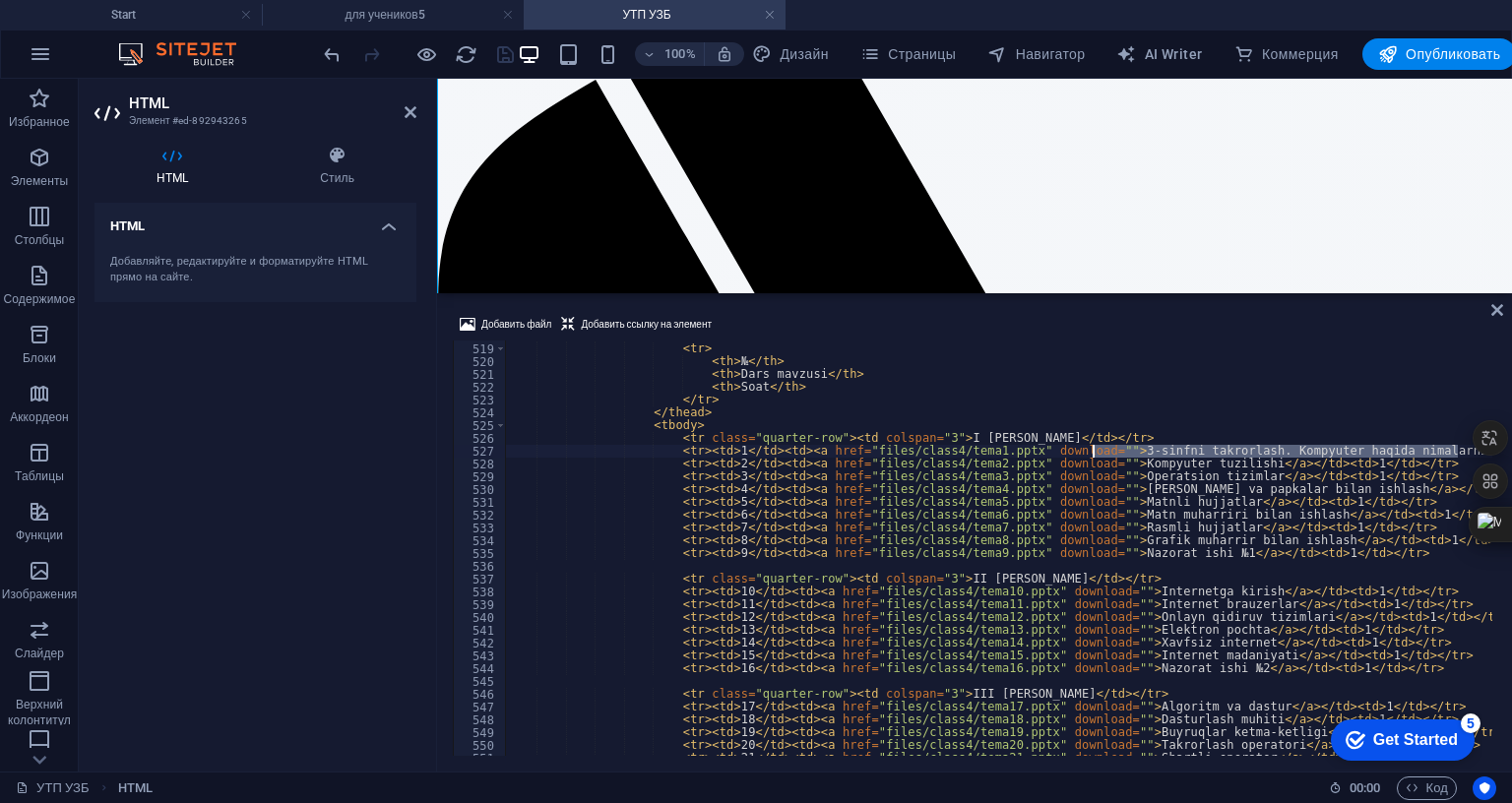
drag, startPoint x: 1457, startPoint y: 407, endPoint x: 1093, endPoint y: 408, distance: 364.0
click at [1093, 409] on div "< thead > < tr > < th > № </ th > < th > Dars mavzusi </ th > < th > Soat </ th…" at bounding box center [1394, 548] width 1779 height 437
click at [1200, 393] on div "< thead > < tr > < th > № </ th > < th > Dars mavzusi </ th > < th > Soat </ th…" at bounding box center [1394, 548] width 1779 height 437
drag, startPoint x: 1234, startPoint y: 404, endPoint x: 1456, endPoint y: 408, distance: 222.0
click at [1456, 408] on div "< thead > < tr > < th > № </ th > < th > Dars mavzusi </ th > < th > Soat </ th…" at bounding box center [1394, 548] width 1779 height 437
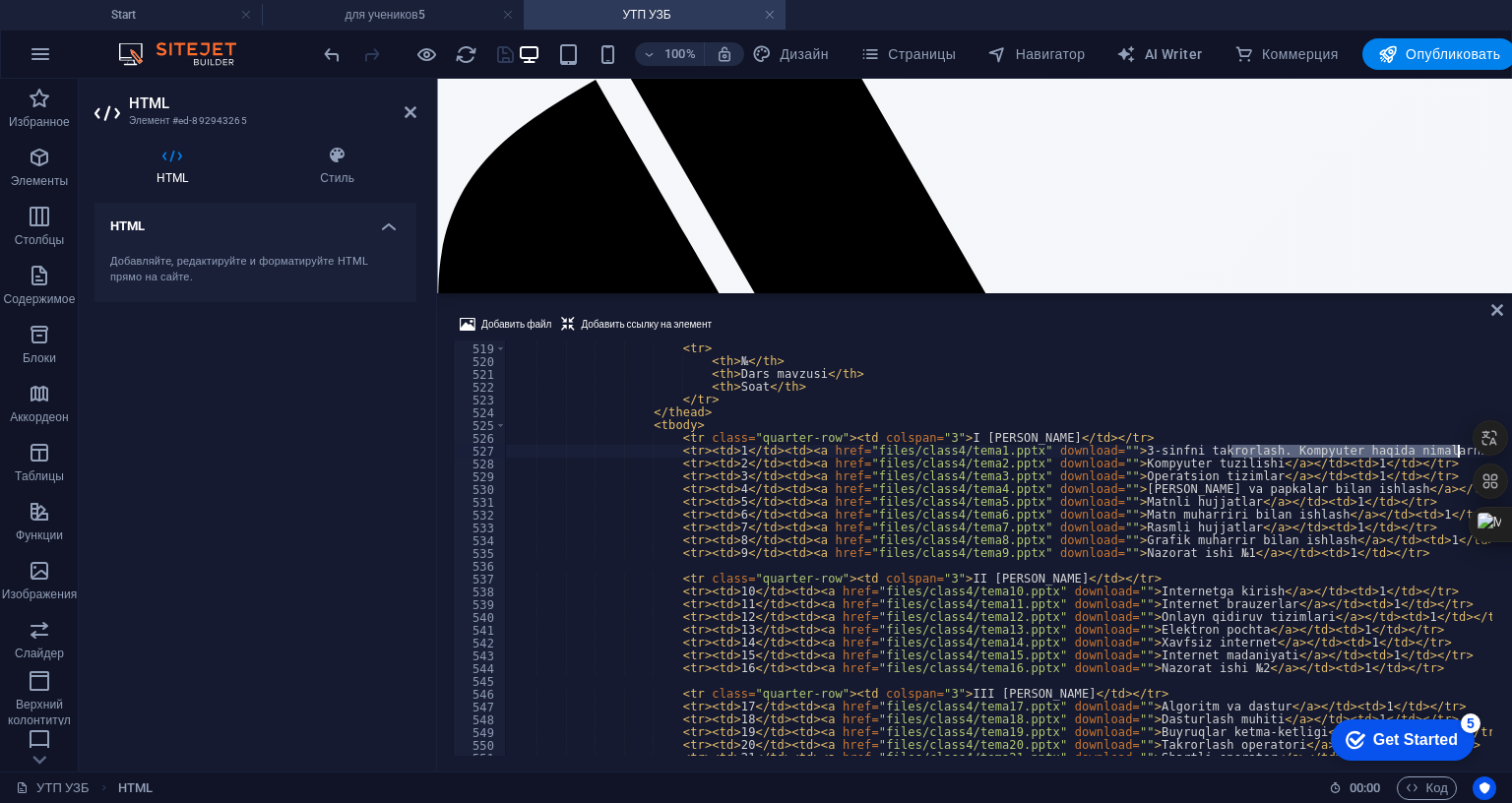
type textarea "<tr><td>1</td><td><a href="files/class4/tema1.pptx" download="">3-sinfni takror…"
click at [409, 105] on icon at bounding box center [411, 113] width 12 height 16
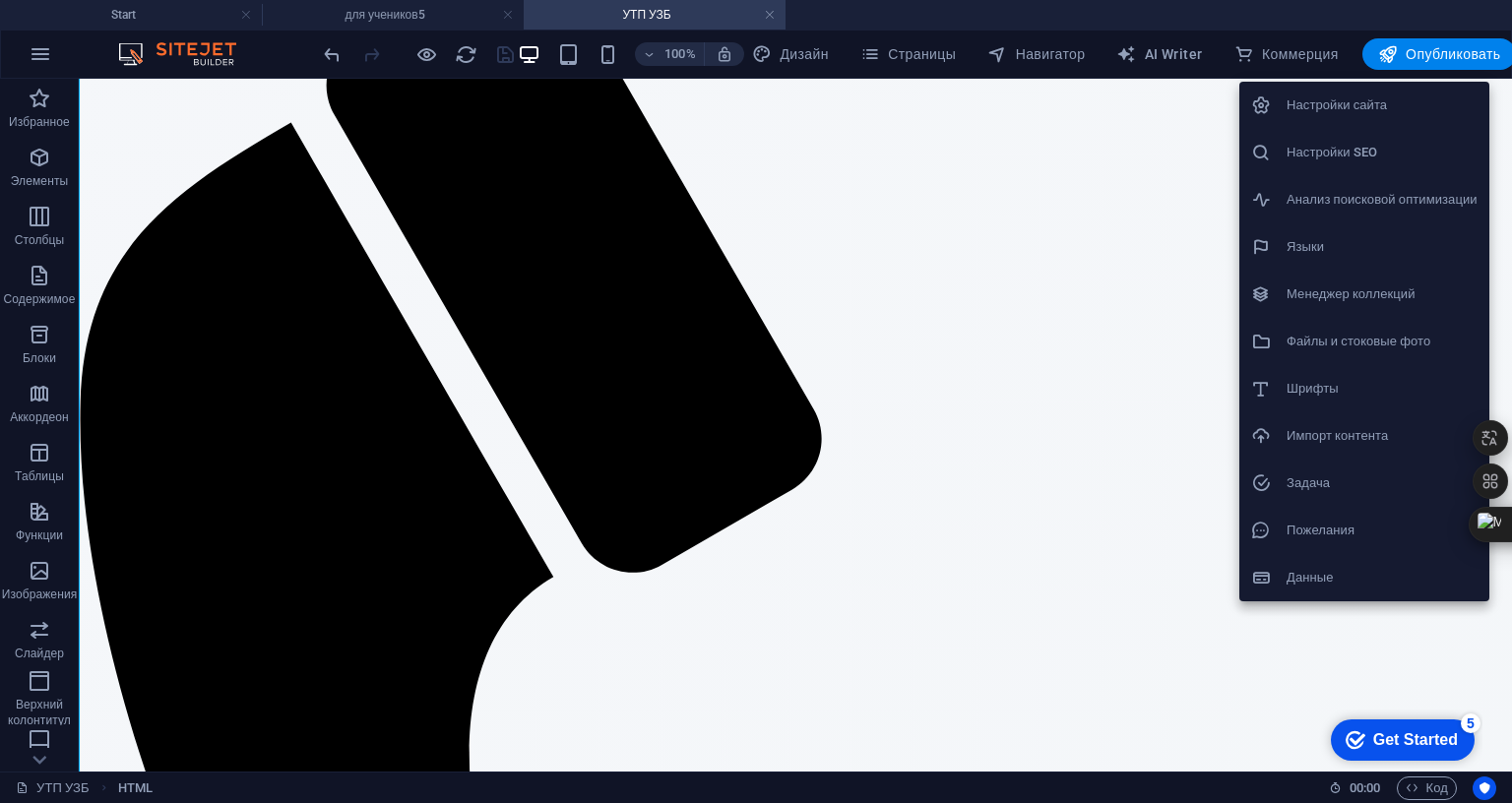
click at [1511, 53] on div at bounding box center [756, 402] width 1512 height 803
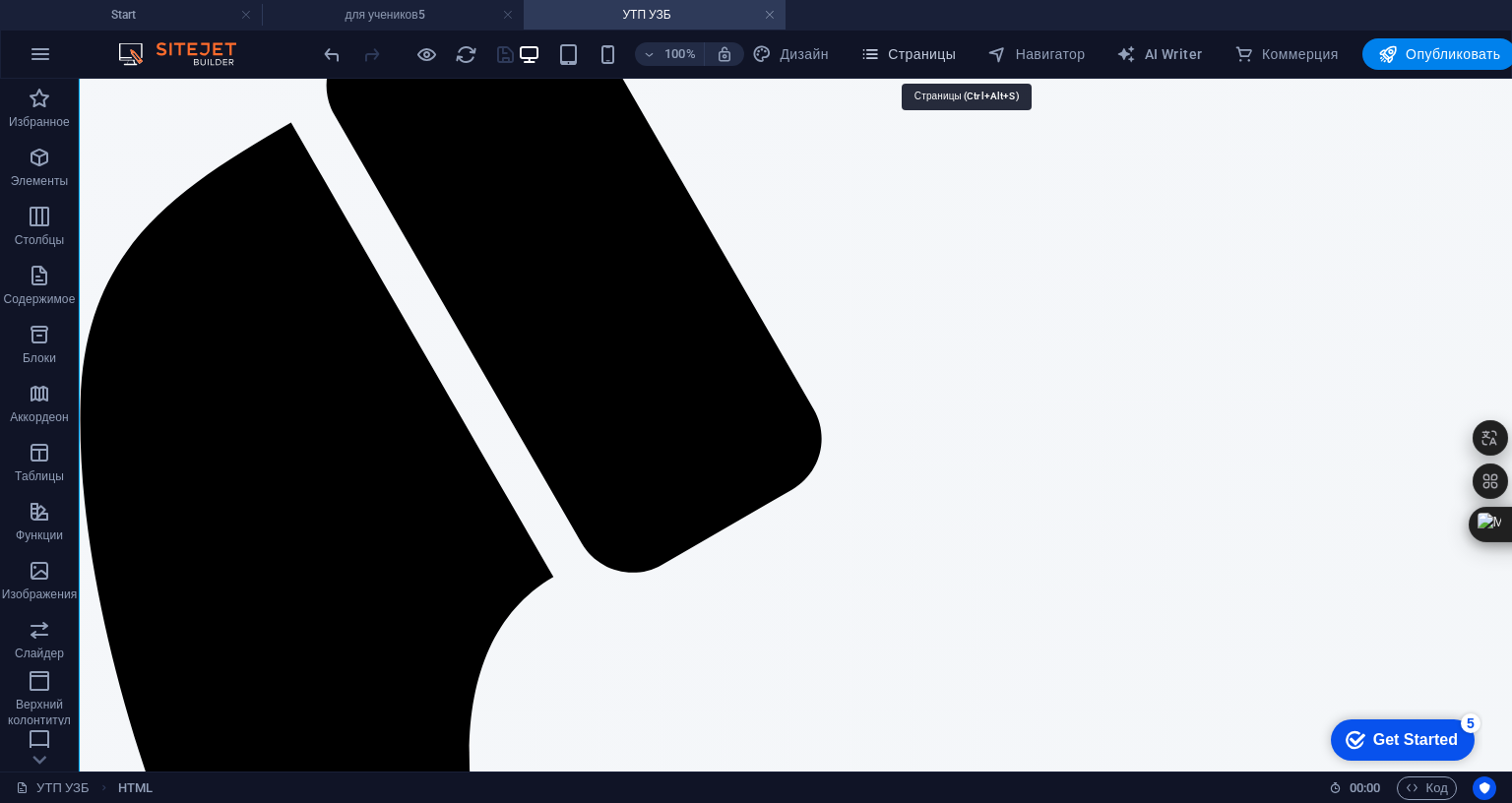
click at [956, 52] on span "Страницы" at bounding box center [908, 54] width 96 height 20
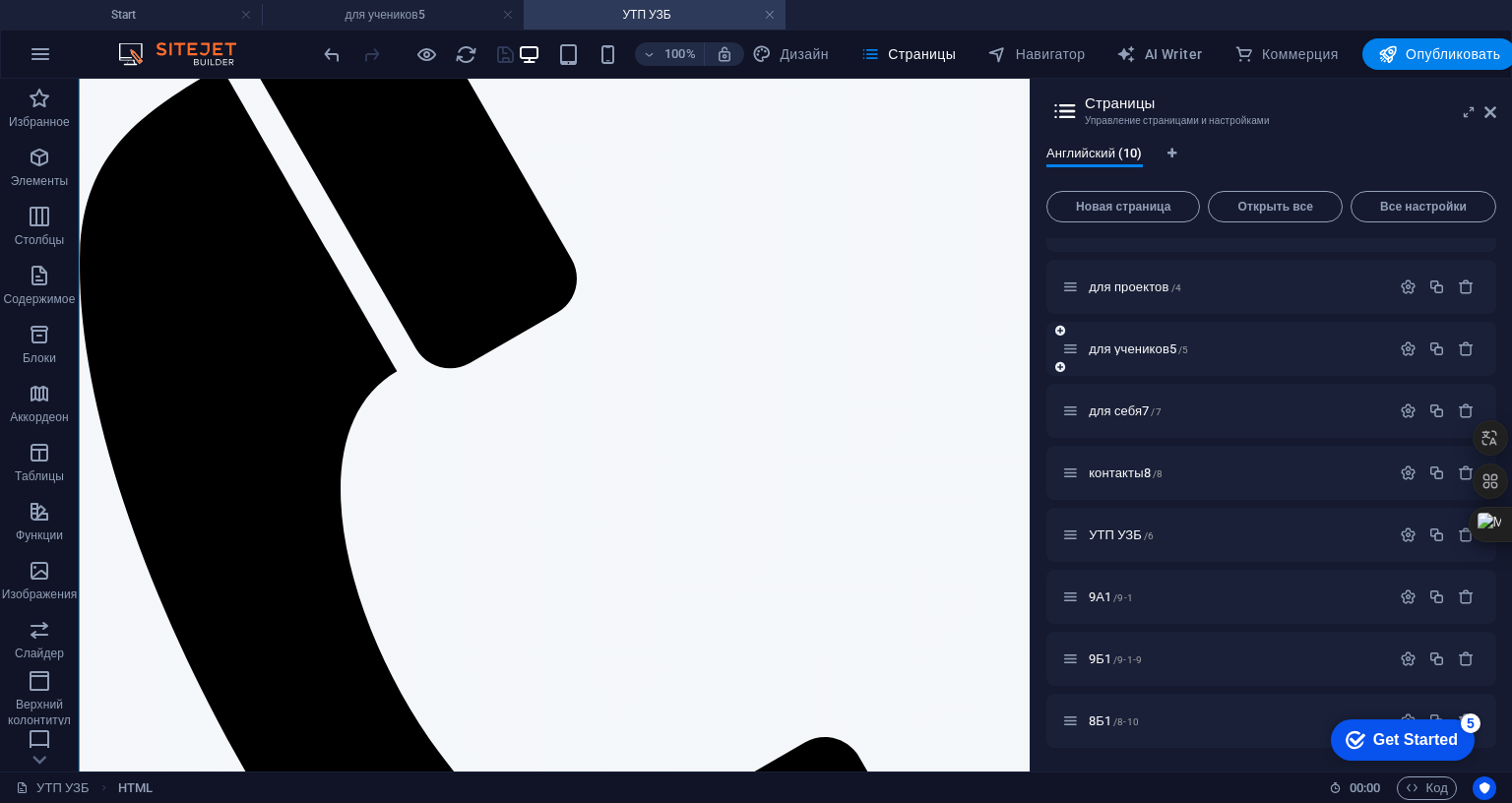
scroll to position [144, 0]
click at [1191, 202] on span "Новая страница" at bounding box center [1123, 207] width 136 height 12
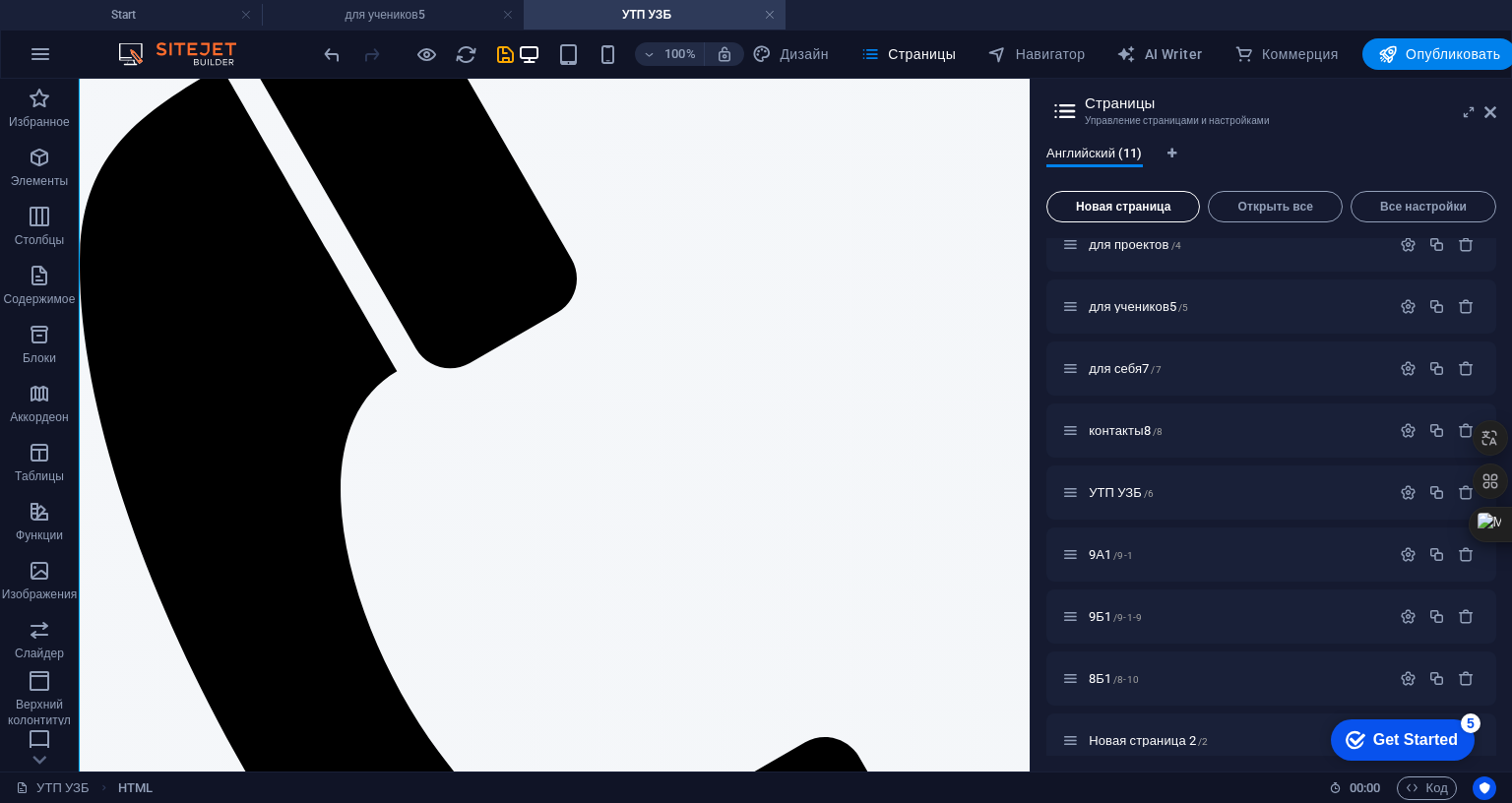
scroll to position [483, 0]
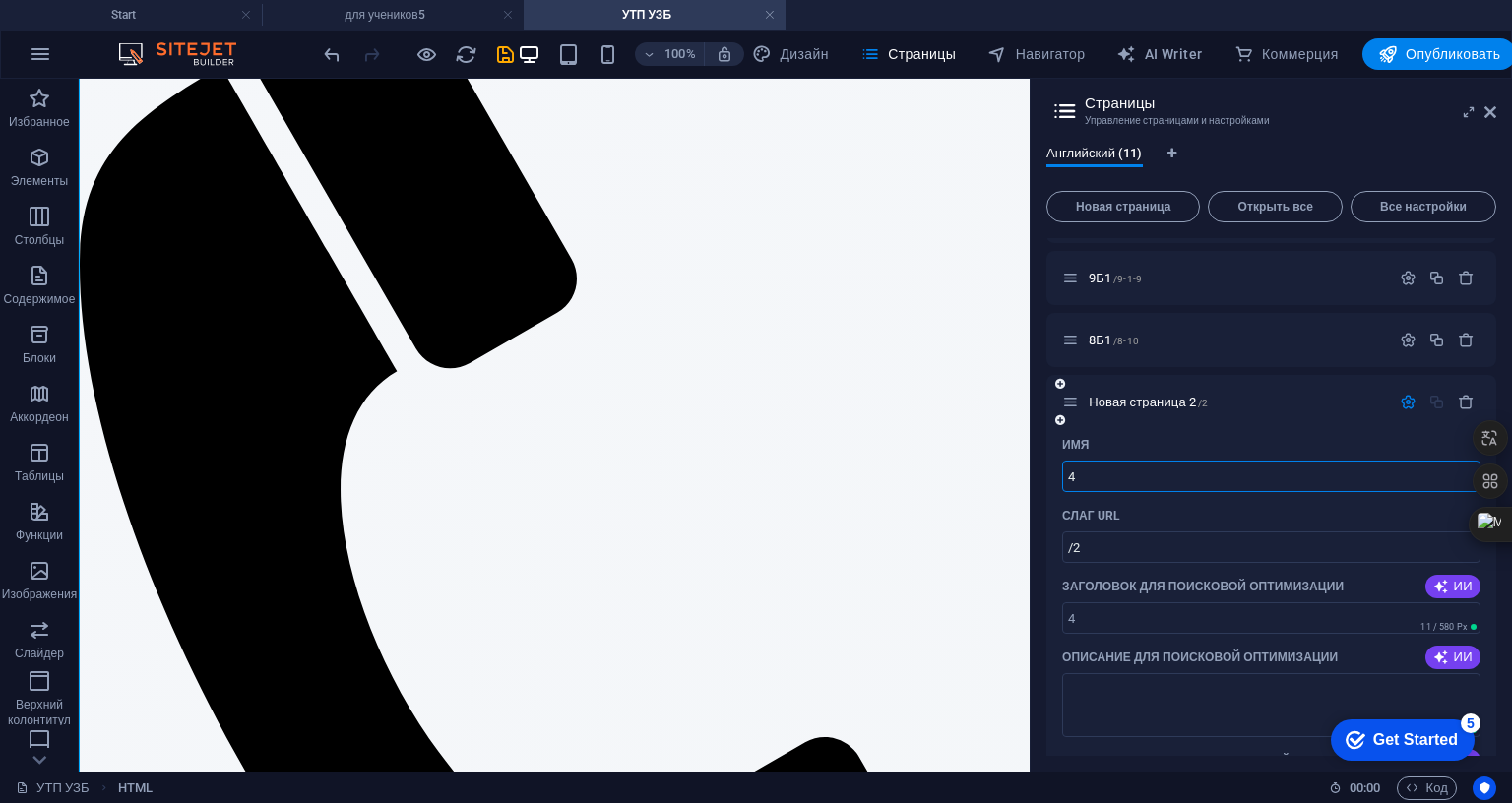
type input "4"
type input "/4-11"
type input "4Б1"
click at [1259, 546] on input "/4-11" at bounding box center [1272, 547] width 419 height 32
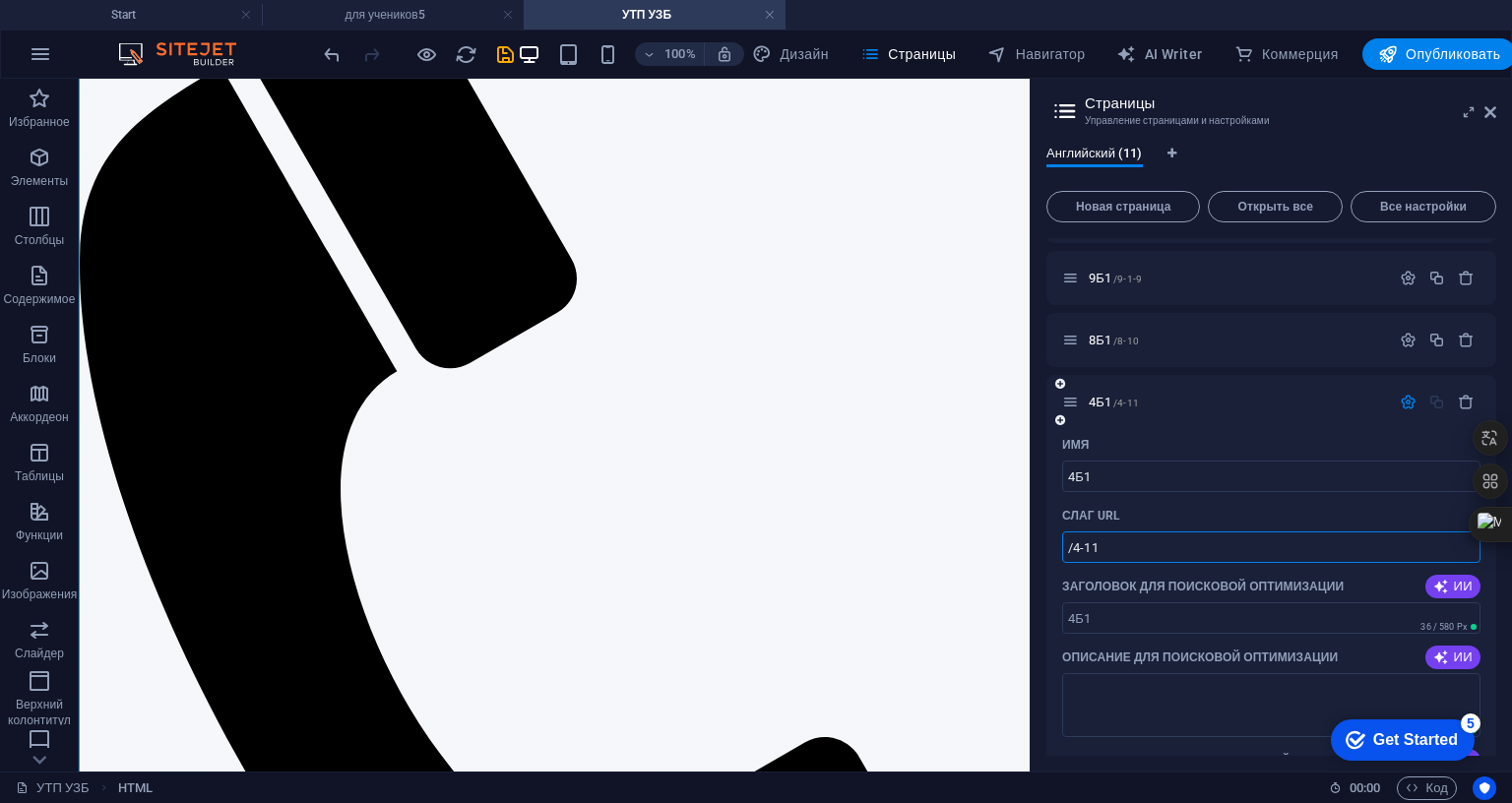
click at [1259, 546] on input "/4-11" at bounding box center [1272, 547] width 419 height 32
click at [517, 55] on icon "save" at bounding box center [505, 54] width 23 height 23
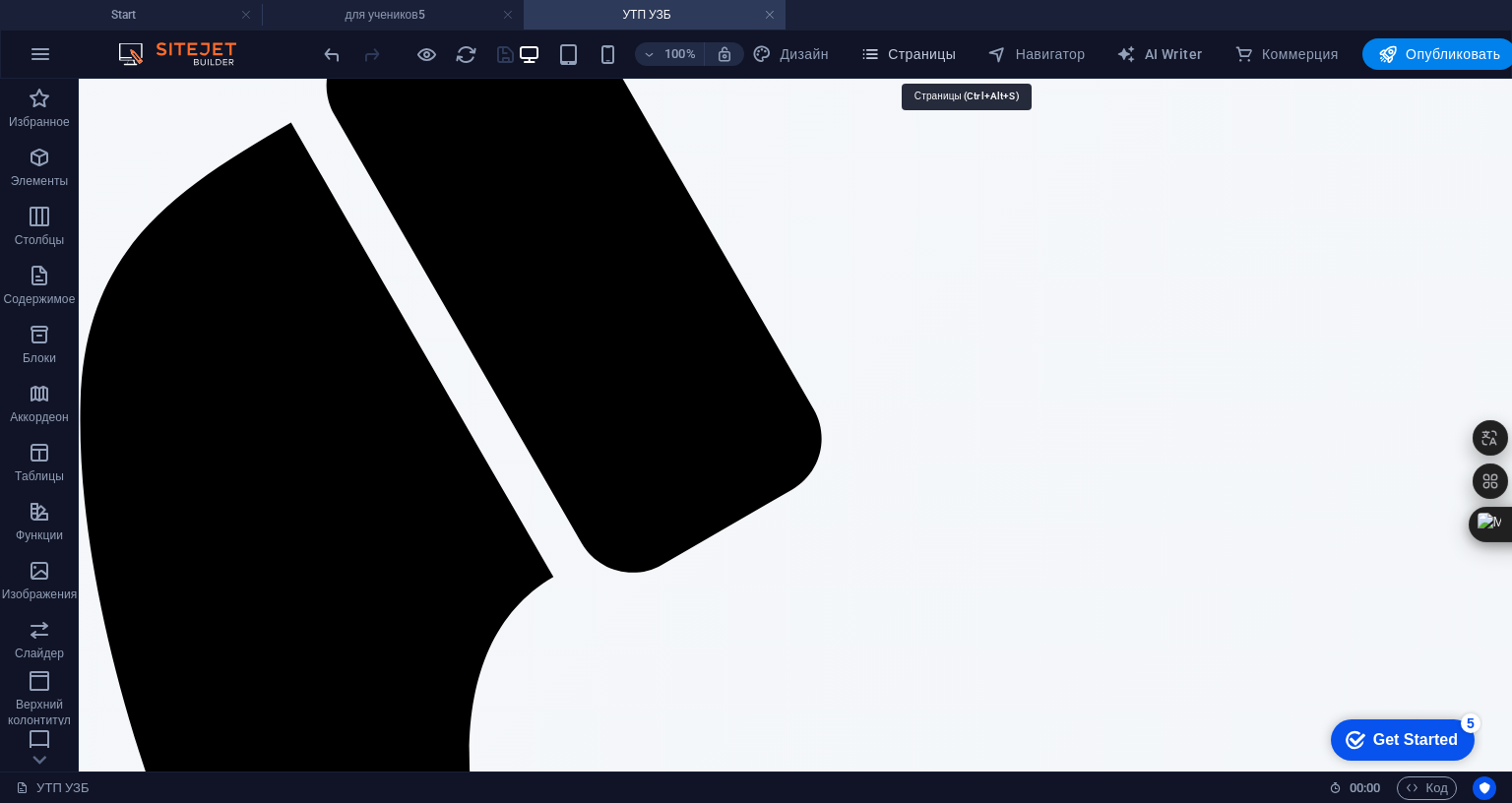
click at [880, 58] on icon "button" at bounding box center [870, 54] width 20 height 20
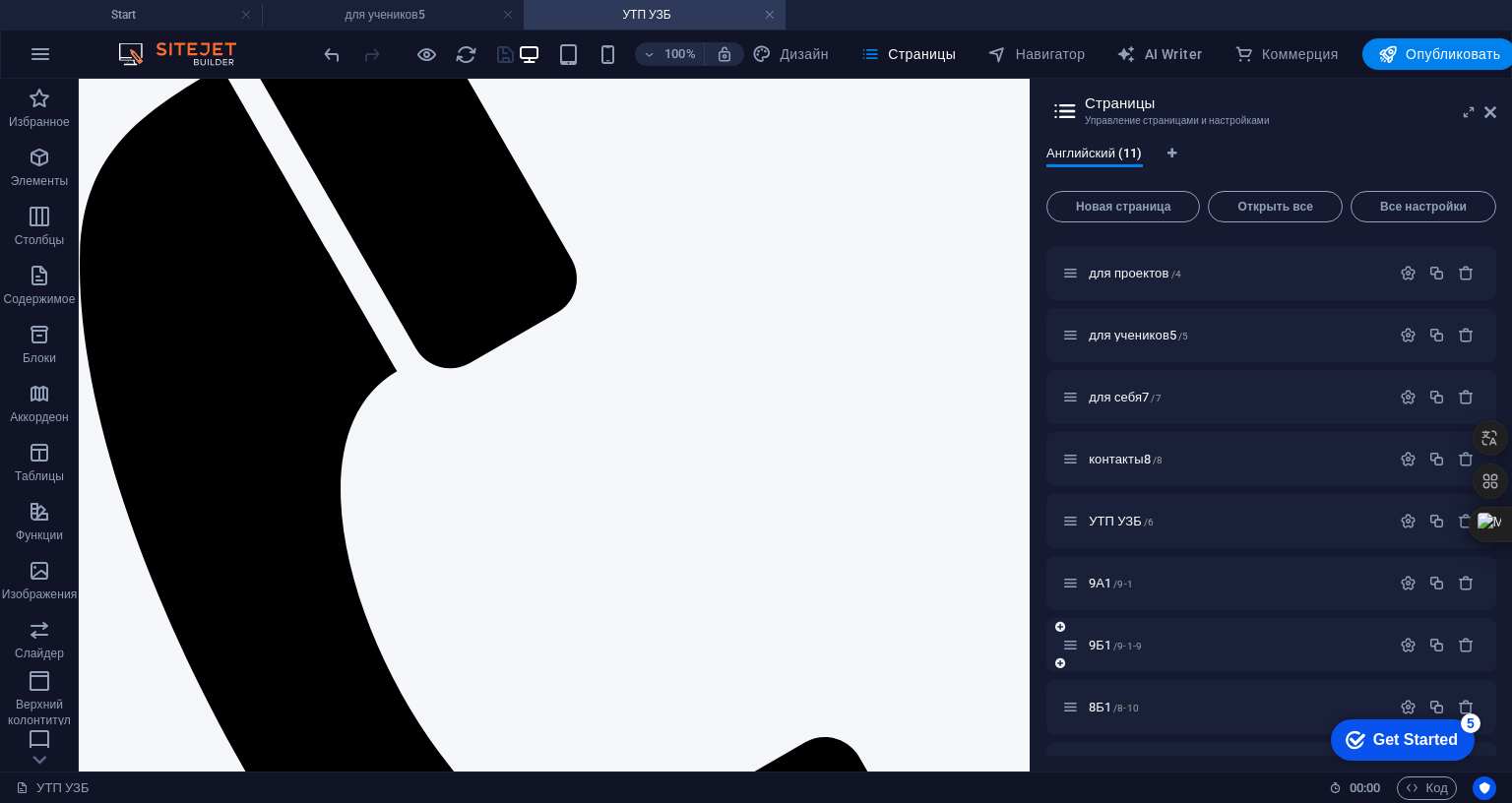
scroll to position [206, 0]
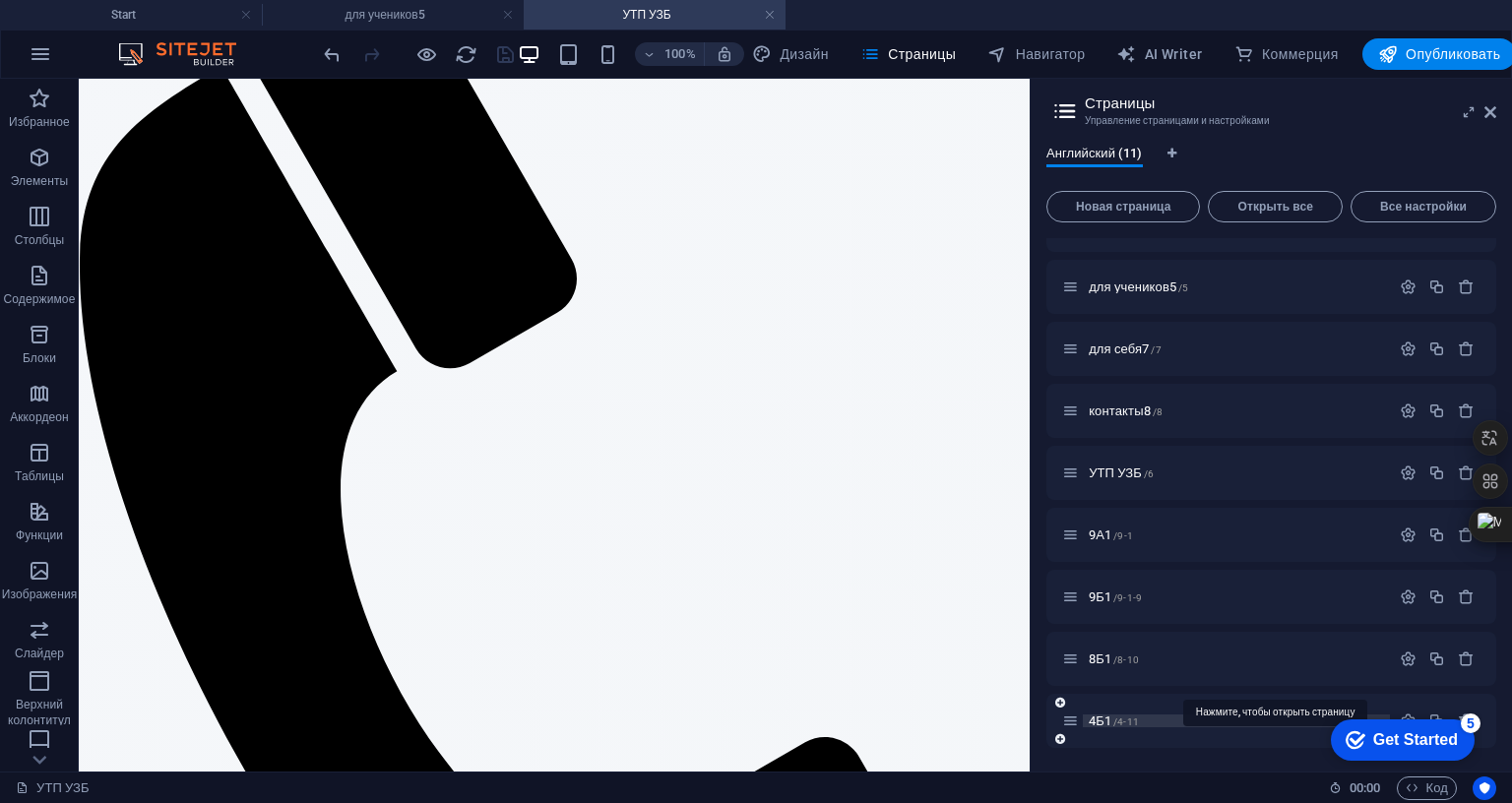
click at [1139, 713] on span "4Б1 /4-11" at bounding box center [1114, 720] width 50 height 15
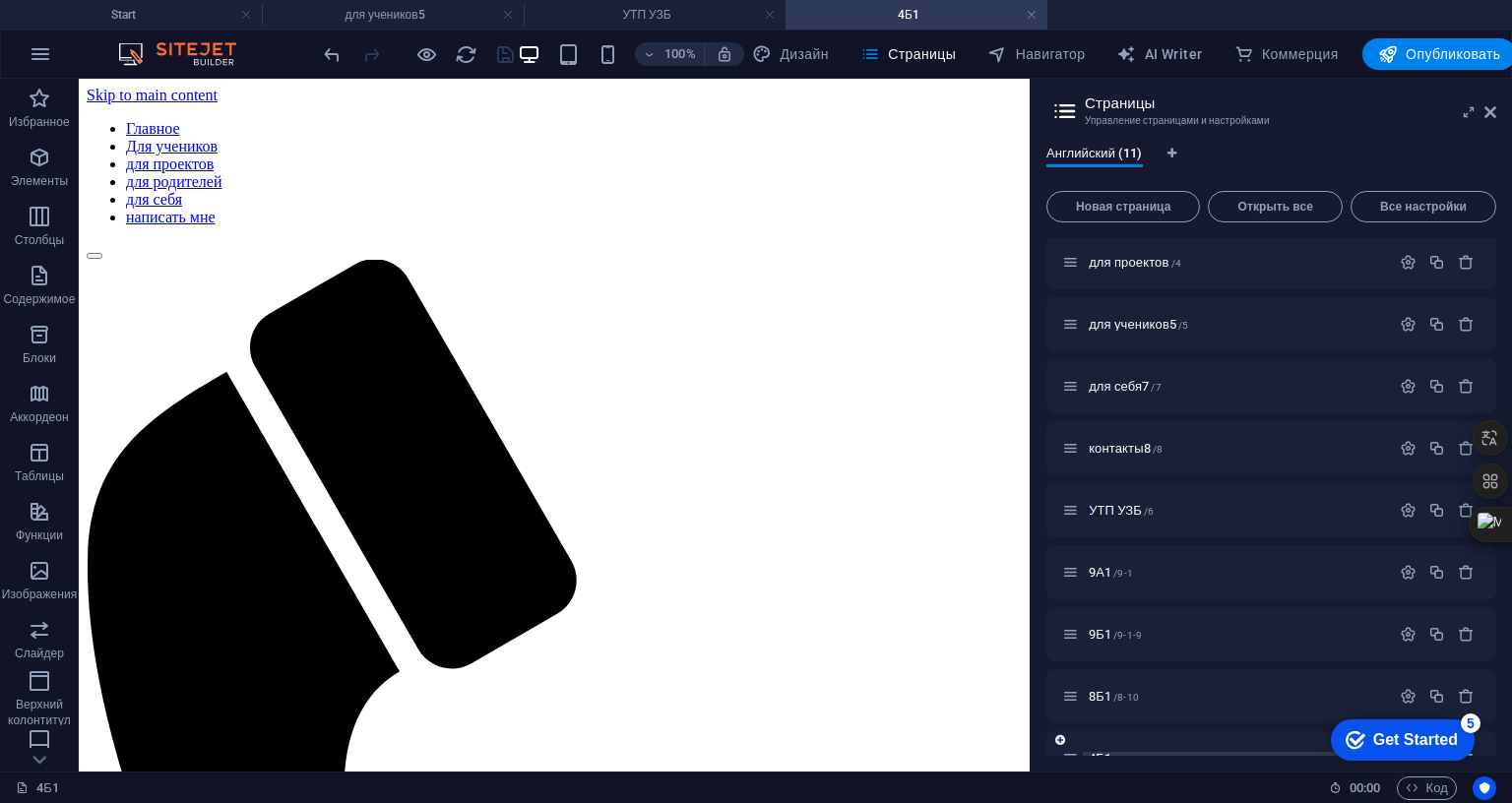
scroll to position [0, 0]
click at [48, 156] on icon "button" at bounding box center [40, 157] width 24 height 24
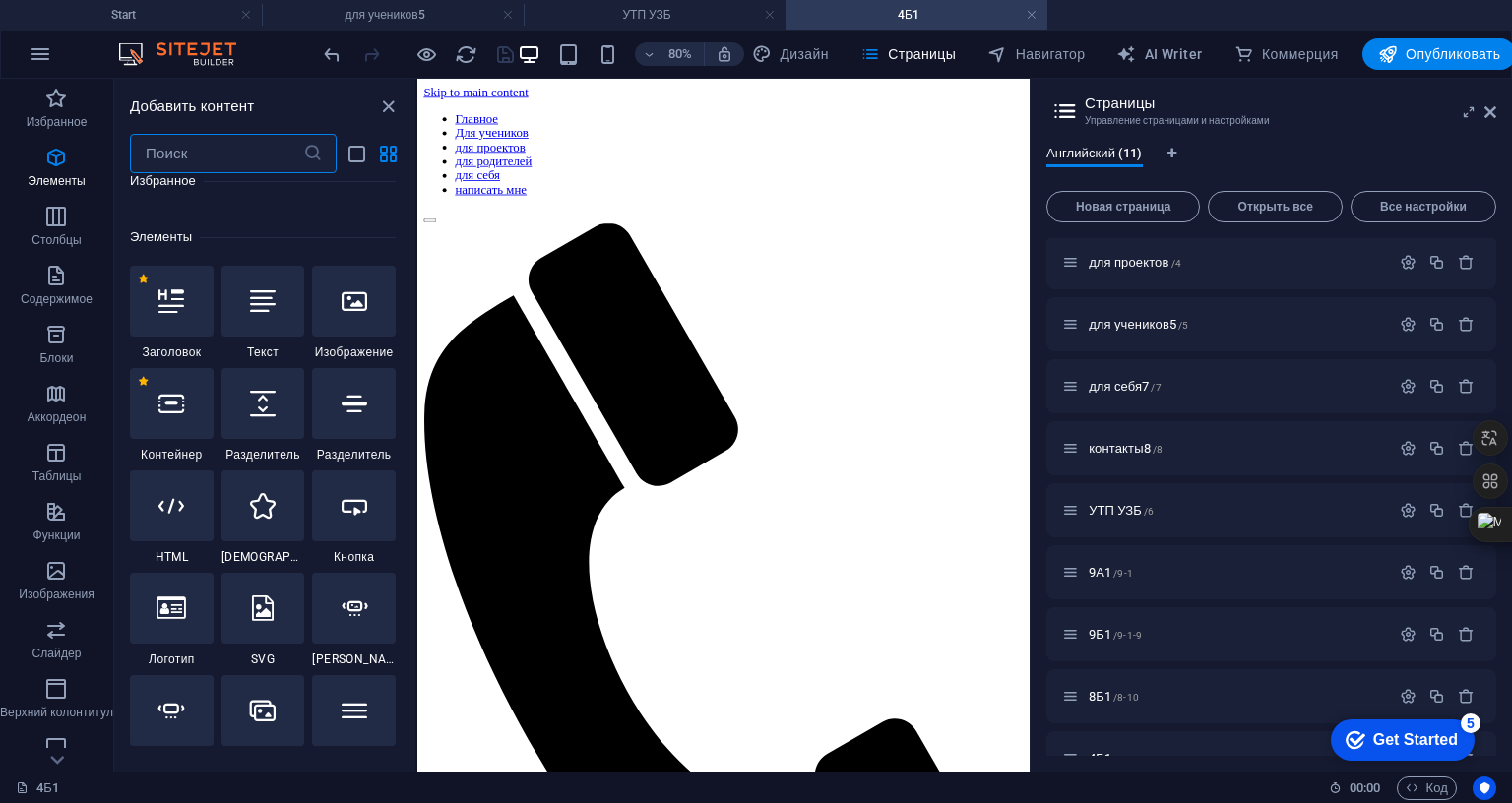
scroll to position [370, 0]
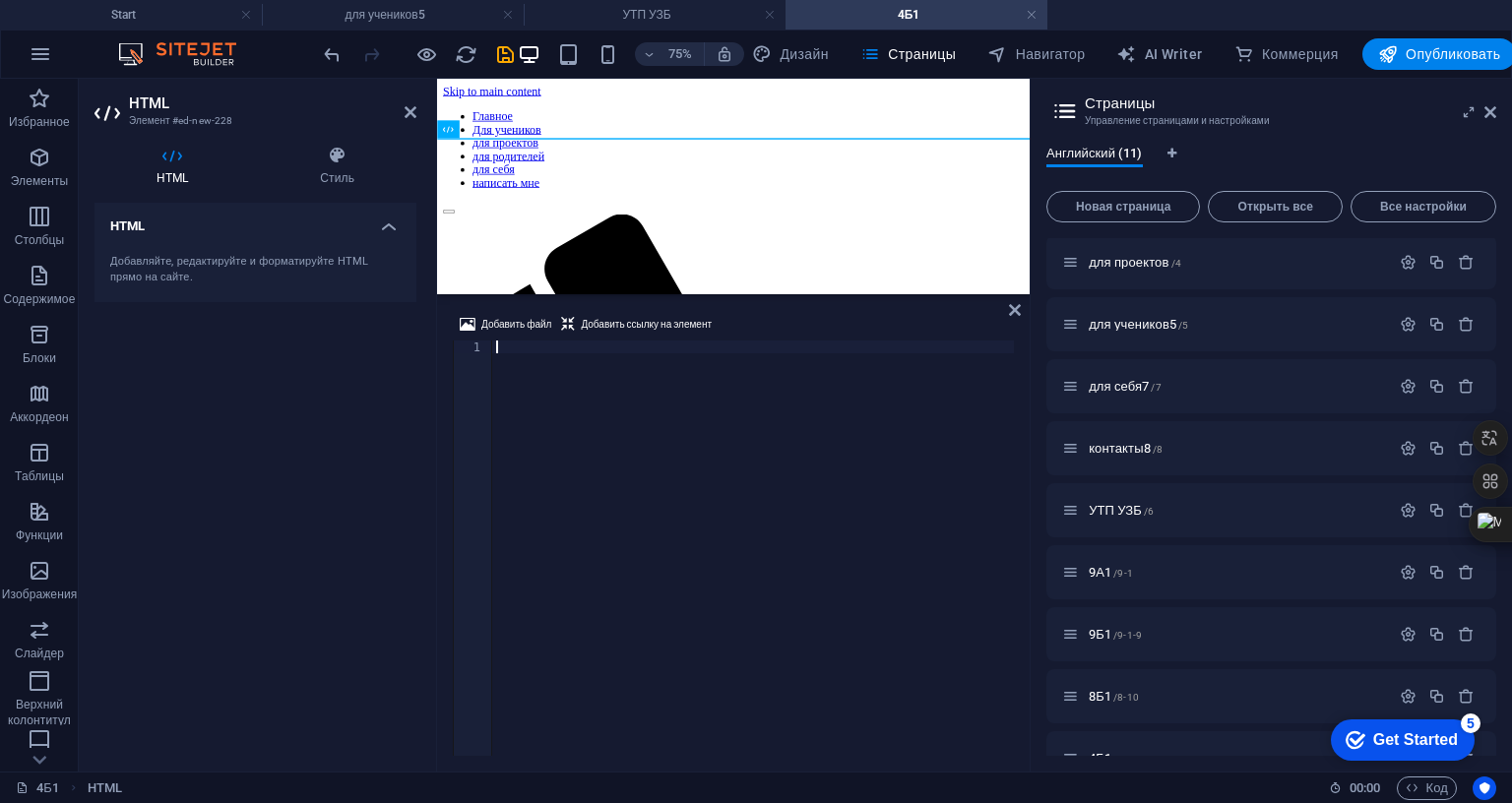
click at [634, 379] on div at bounding box center [837, 561] width 690 height 441
paste textarea "</html>"
type textarea "</html>"
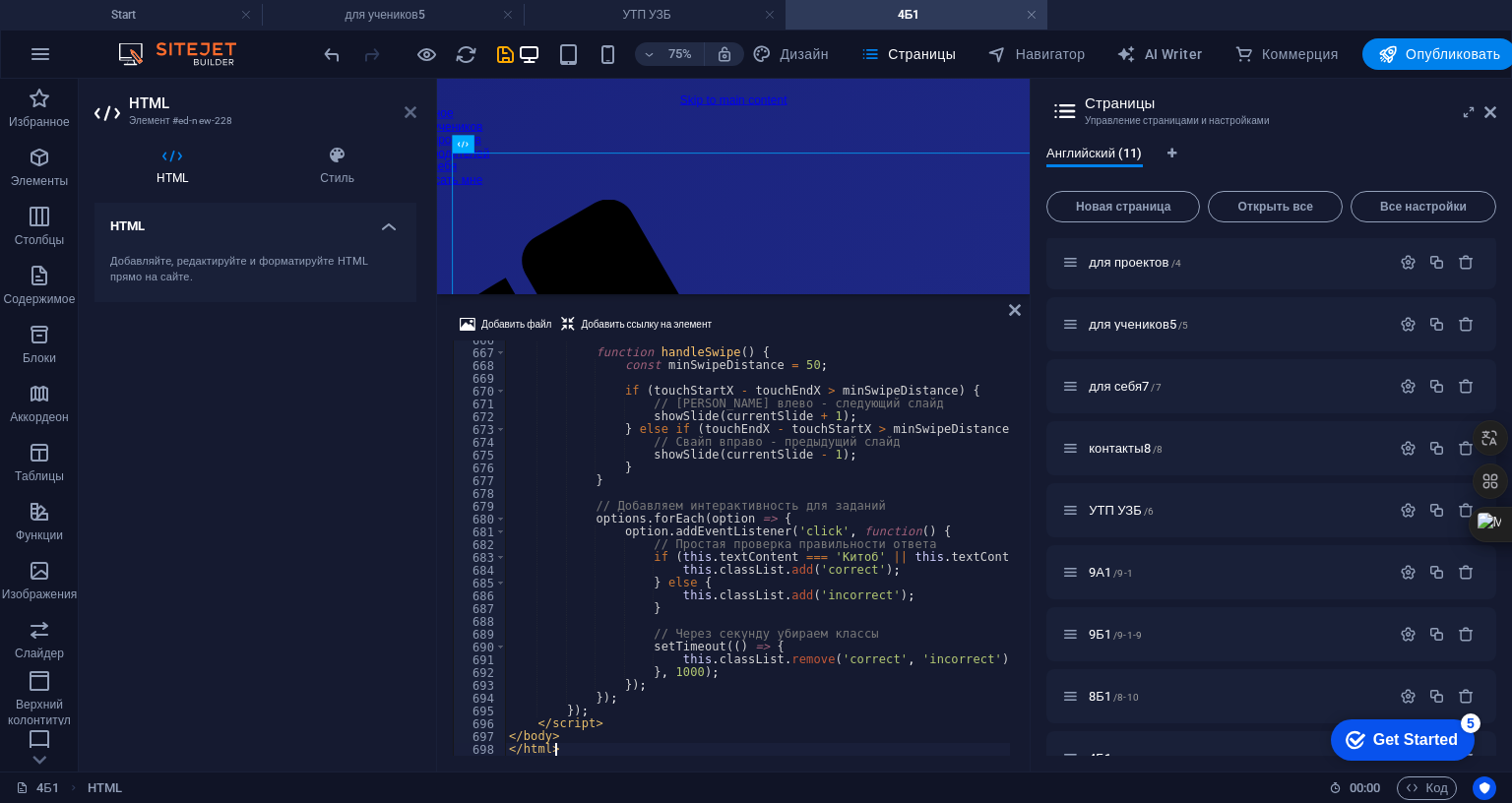
click at [412, 114] on icon at bounding box center [411, 113] width 12 height 16
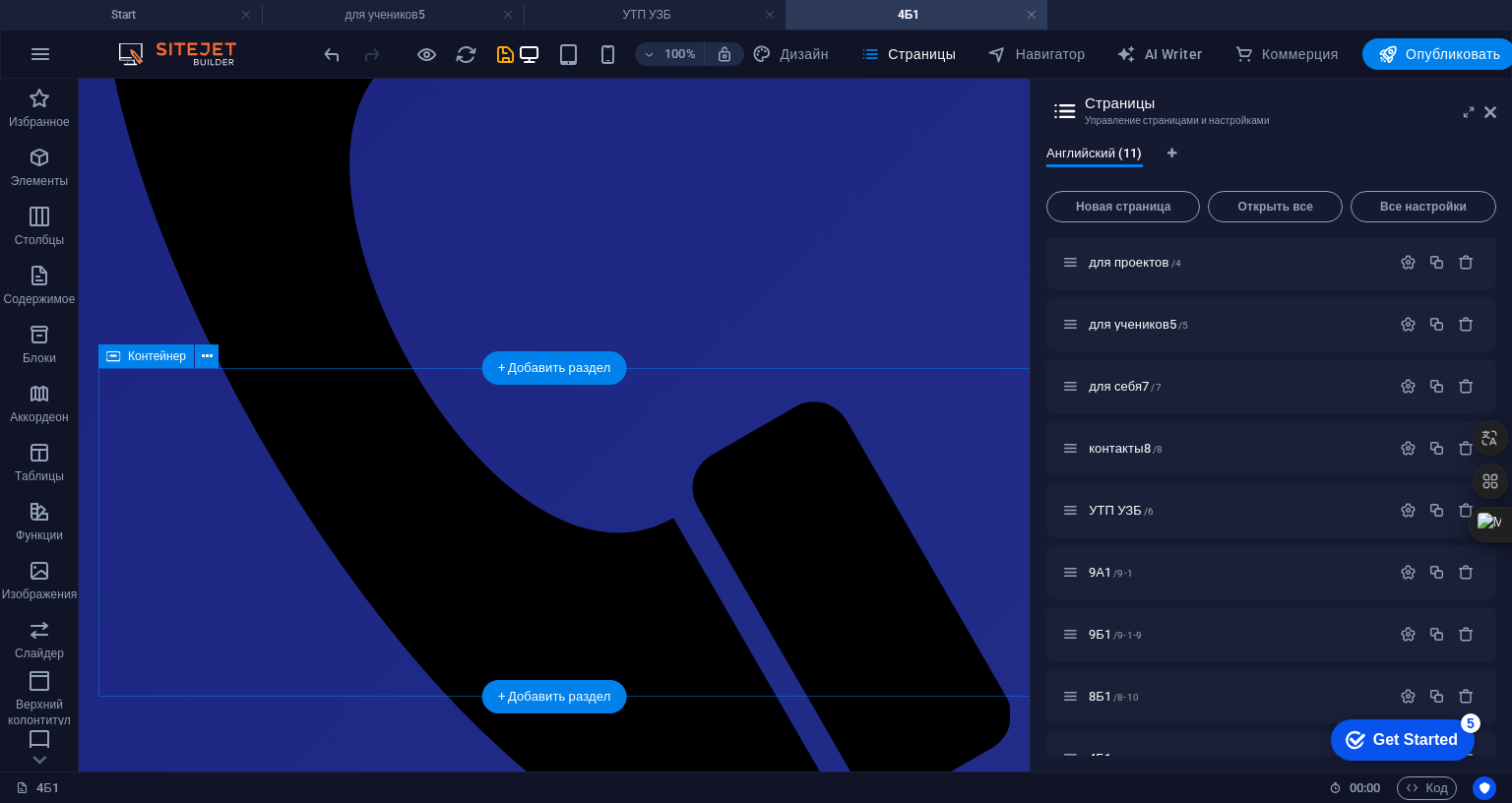
scroll to position [684, 0]
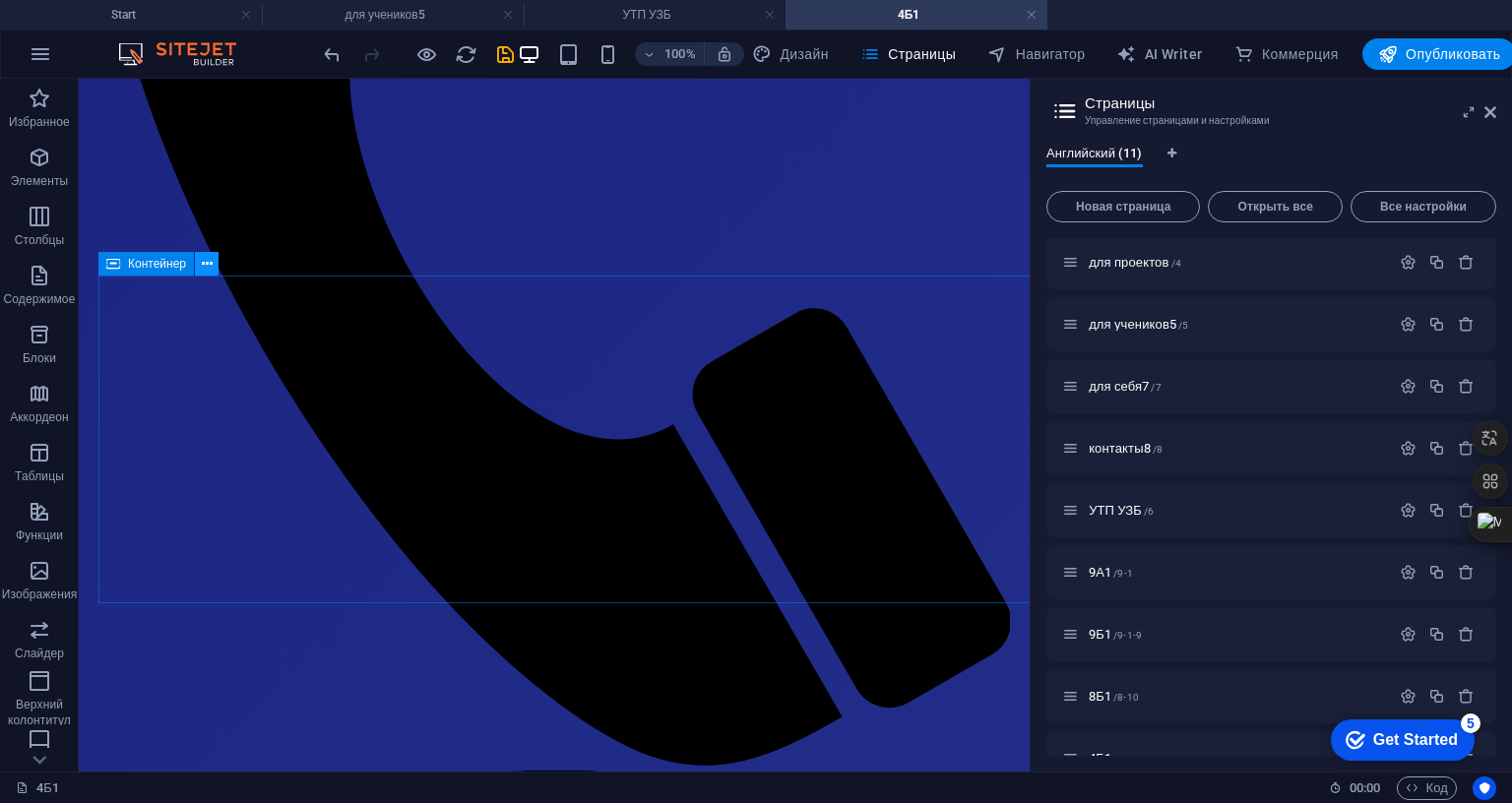
click at [208, 262] on icon at bounding box center [207, 264] width 11 height 21
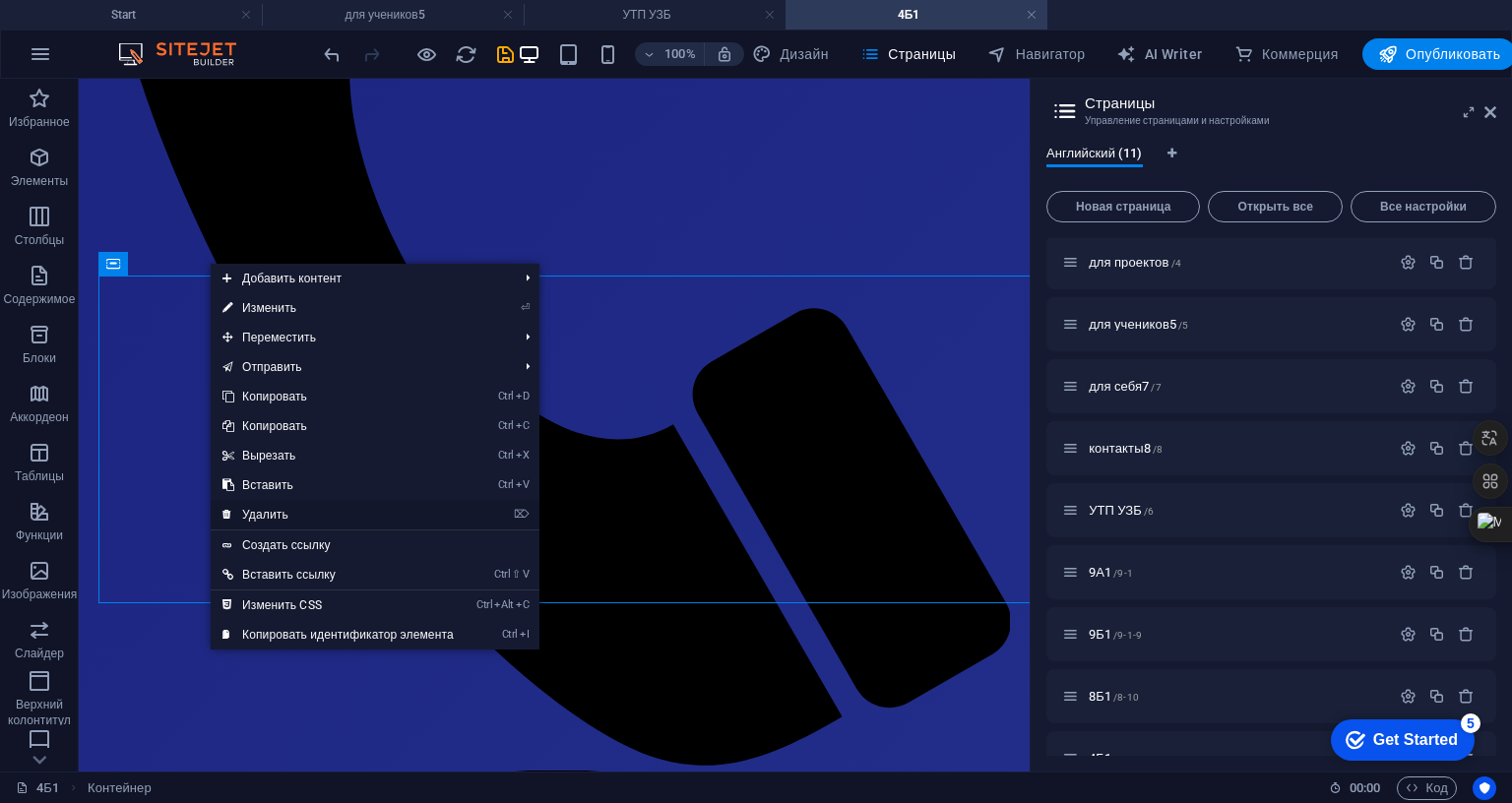
click at [344, 511] on link "⌦ Удалить" at bounding box center [338, 515] width 255 height 30
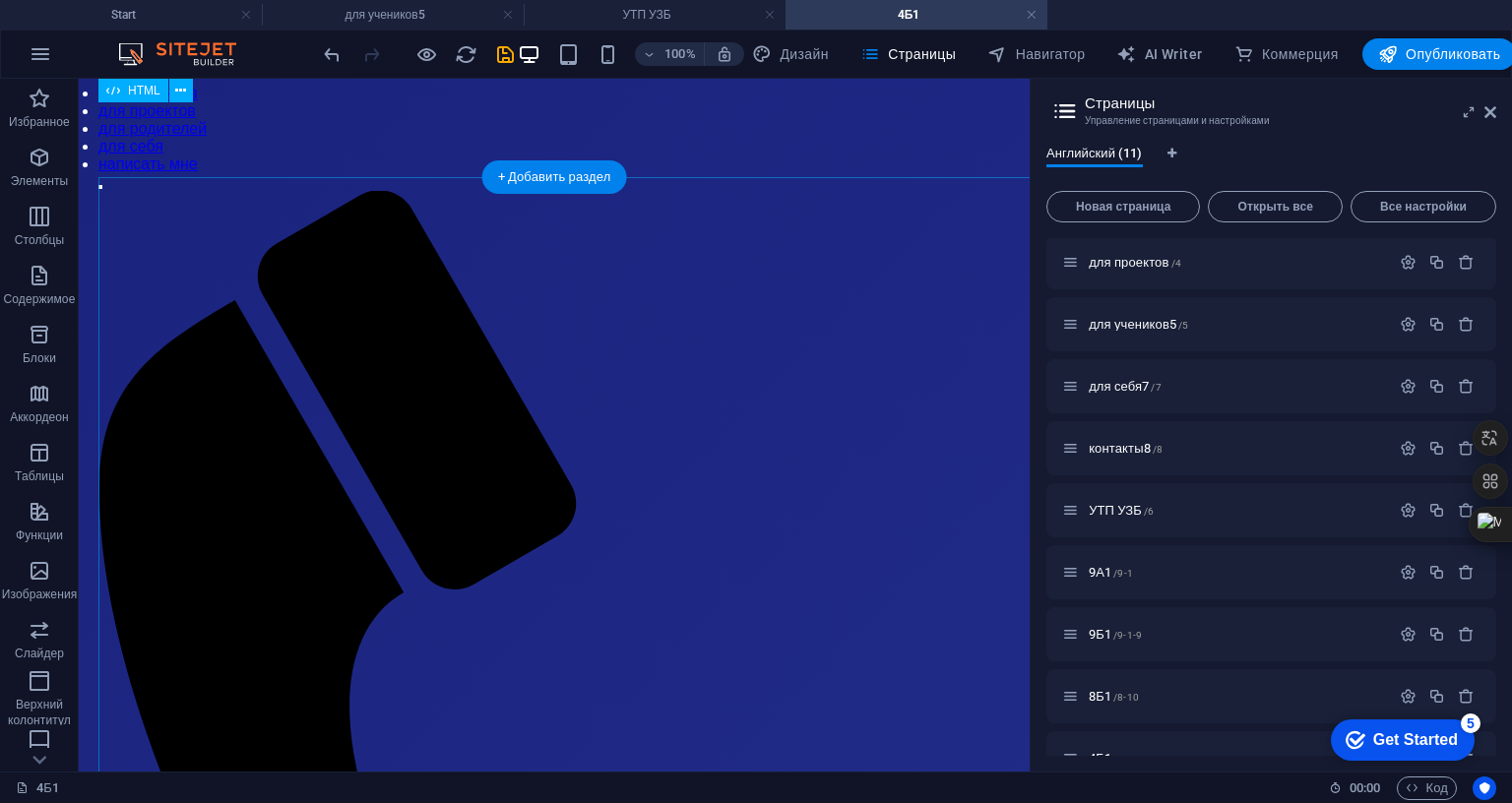
scroll to position [0, 0]
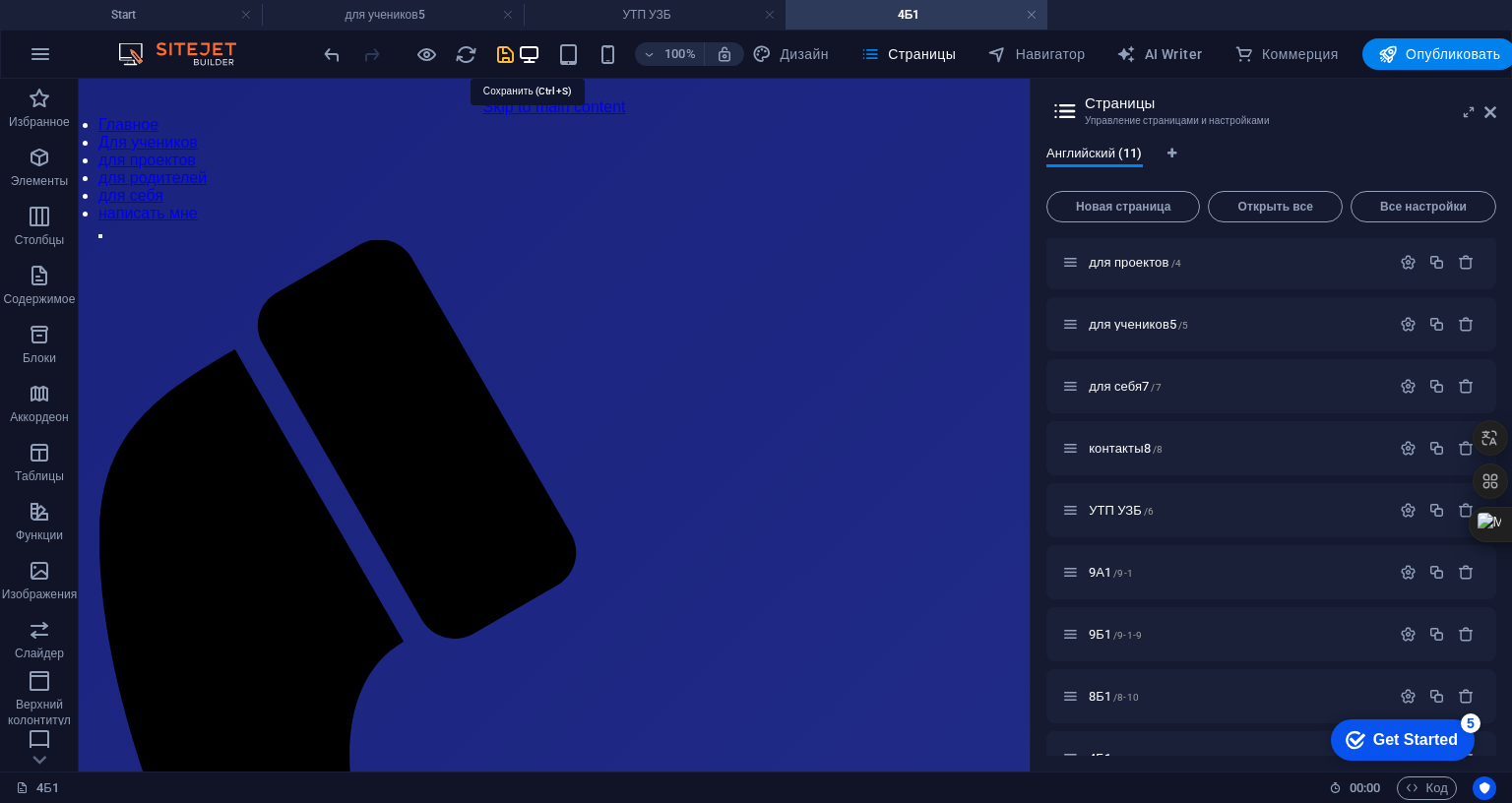
click at [517, 47] on icon "save" at bounding box center [505, 54] width 23 height 23
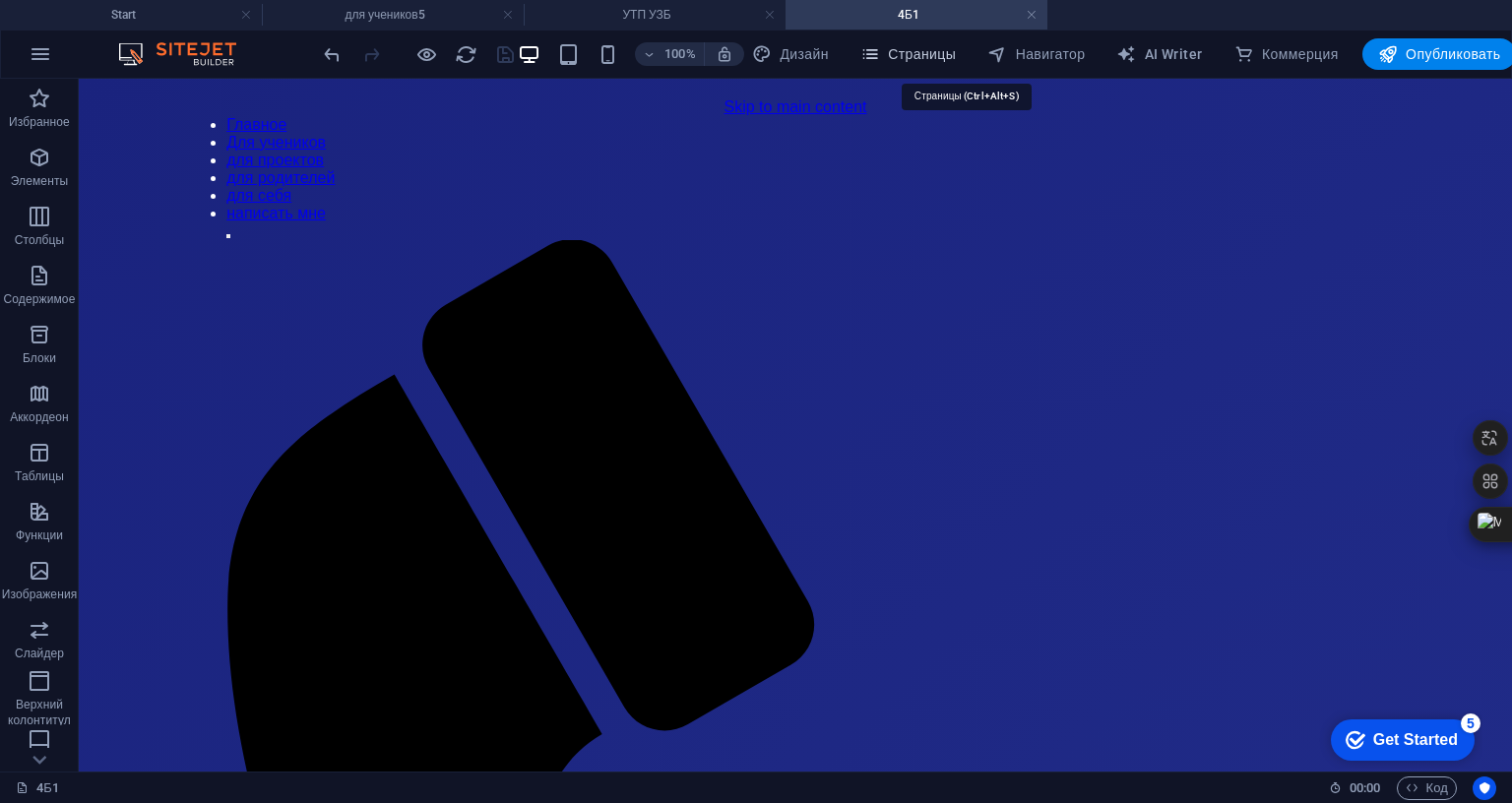
click at [956, 57] on span "Страницы" at bounding box center [908, 54] width 96 height 20
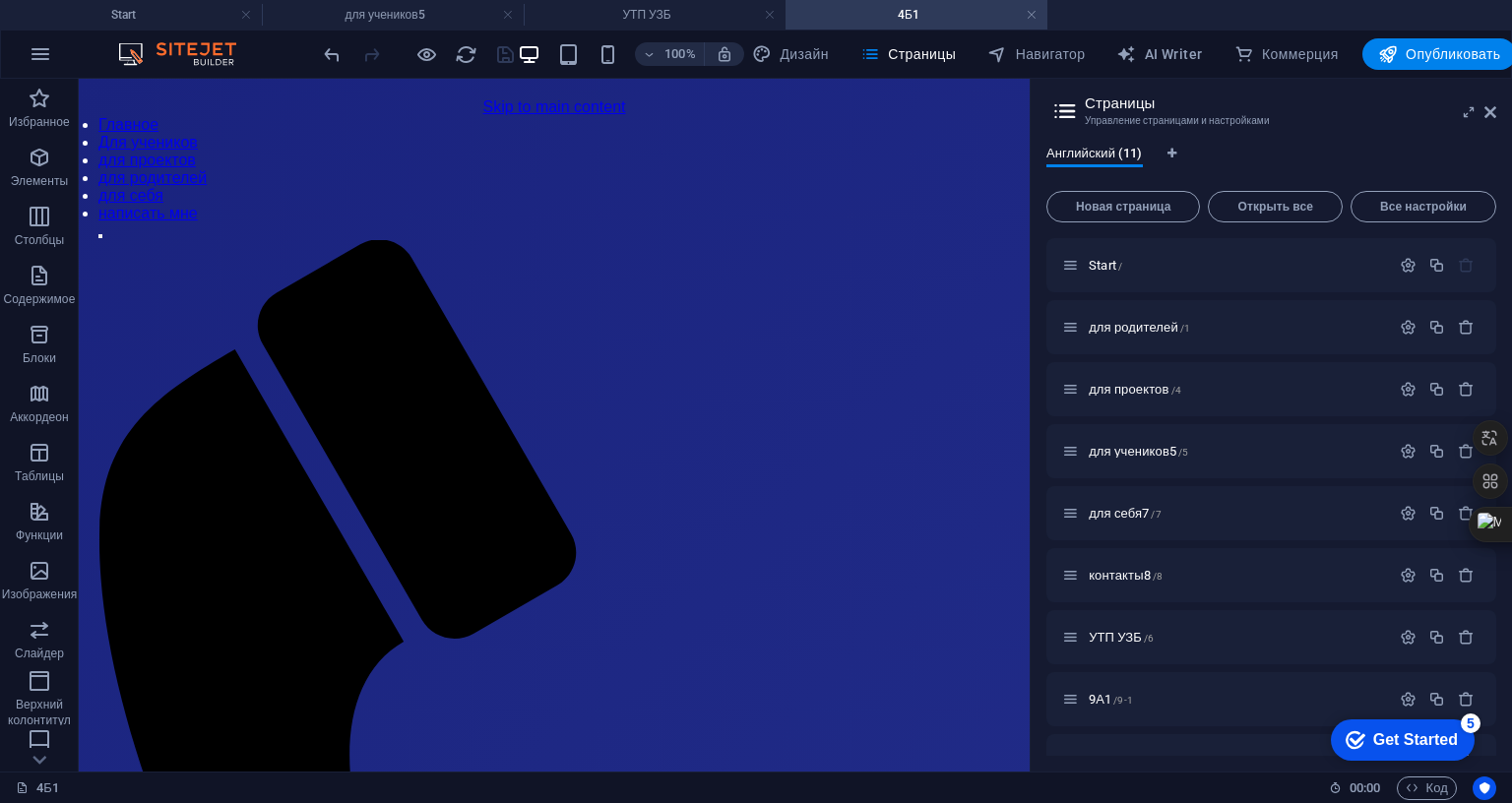
scroll to position [206, 0]
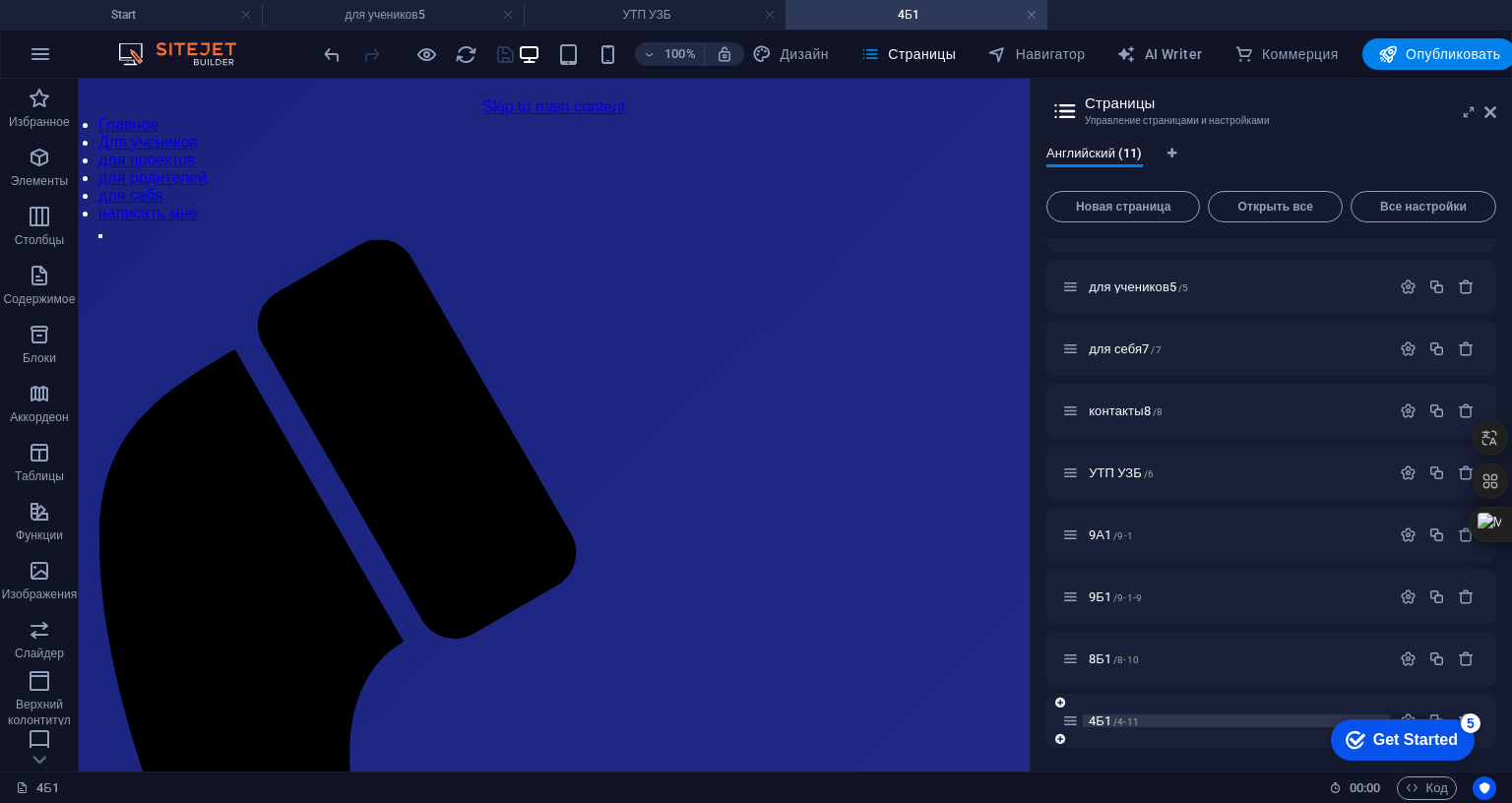
click at [1384, 714] on p "4Б1 /4-11" at bounding box center [1237, 720] width 295 height 13
click div "checkmark Get Started 5 First Steps in the Editor Let's guide you through the t…"
click at [1362, 735] on div "checkmark Get Started 5" at bounding box center [1401, 740] width 113 height 20
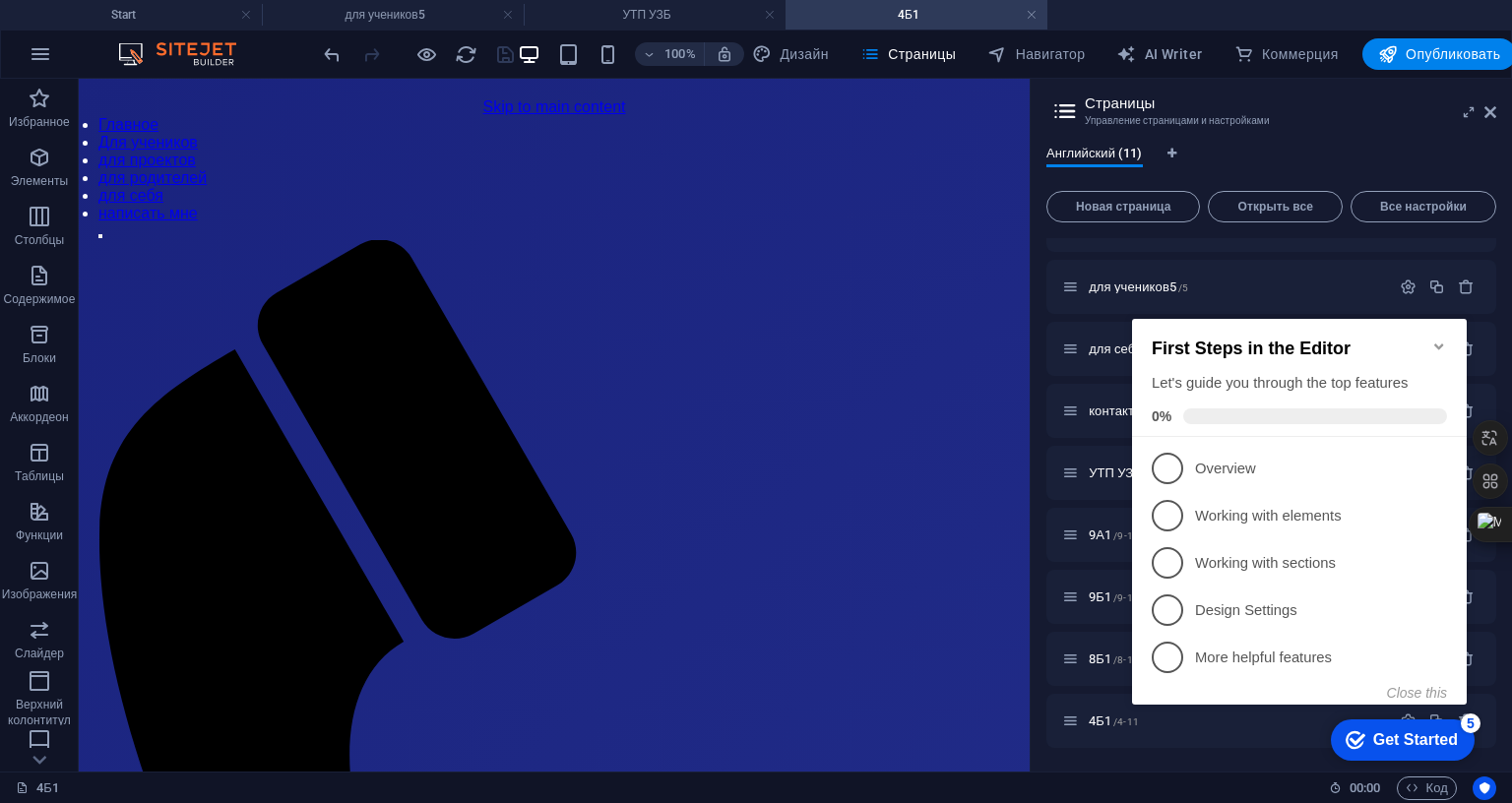
click at [1360, 742] on icon "checkmark" at bounding box center [1356, 740] width 20 height 20
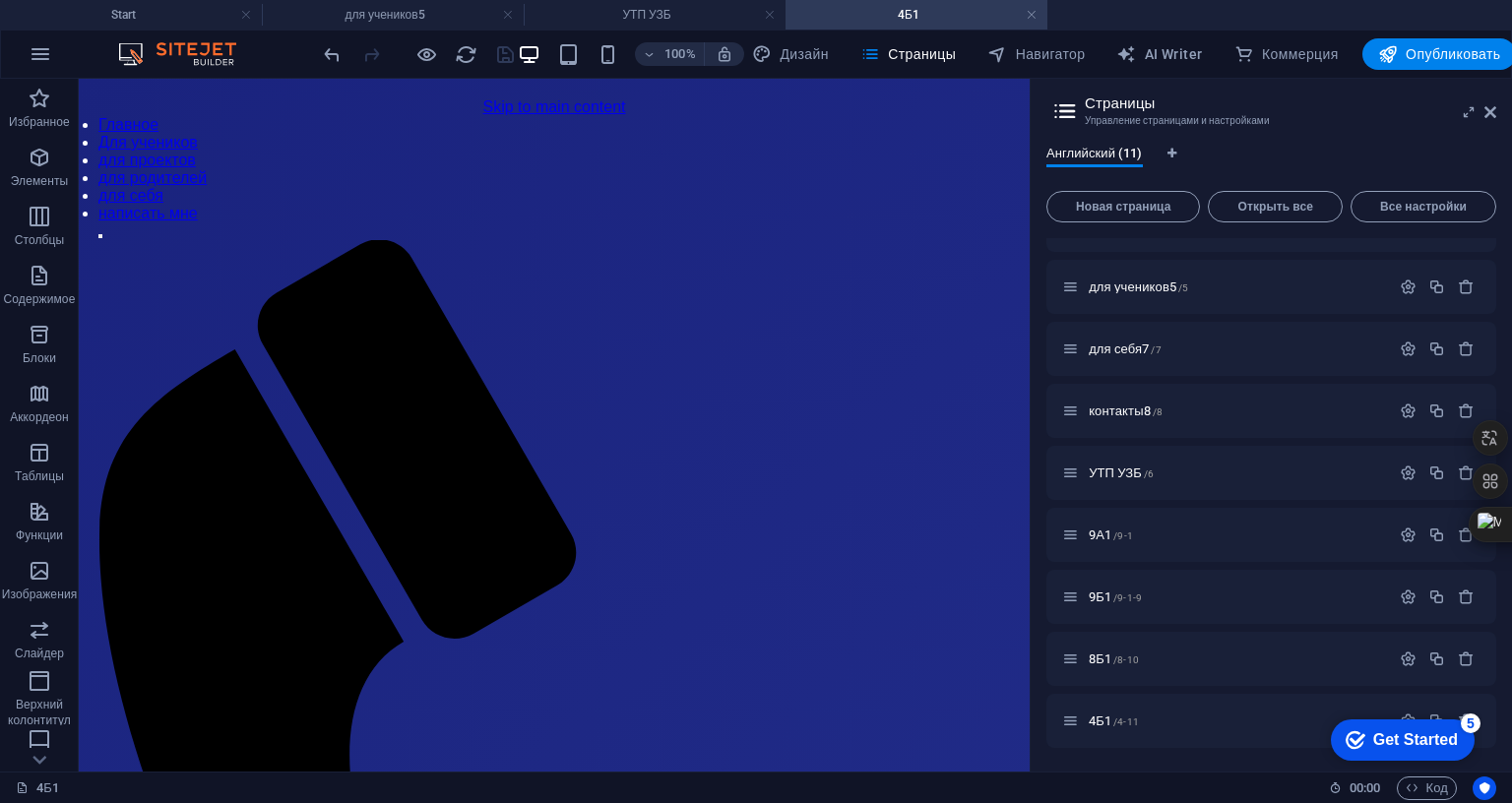
drag, startPoint x: 1664, startPoint y: 624, endPoint x: 1665, endPoint y: 611, distance: 13.0
click at [1511, 598] on div "Английский (11) Новая страница Открыть все Все настройки Start / для родителей …" at bounding box center [1271, 450] width 481 height 642
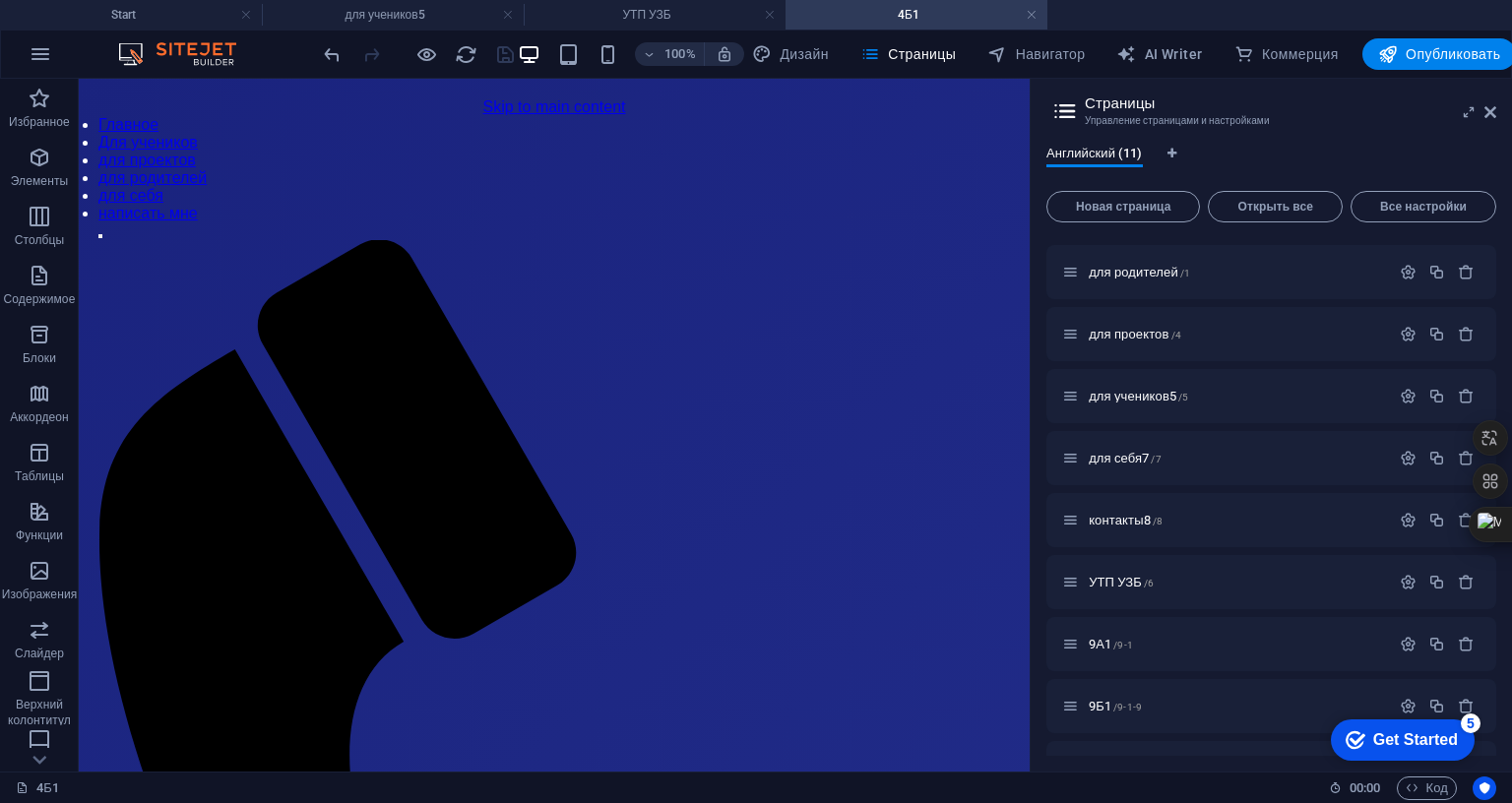
scroll to position [0, 0]
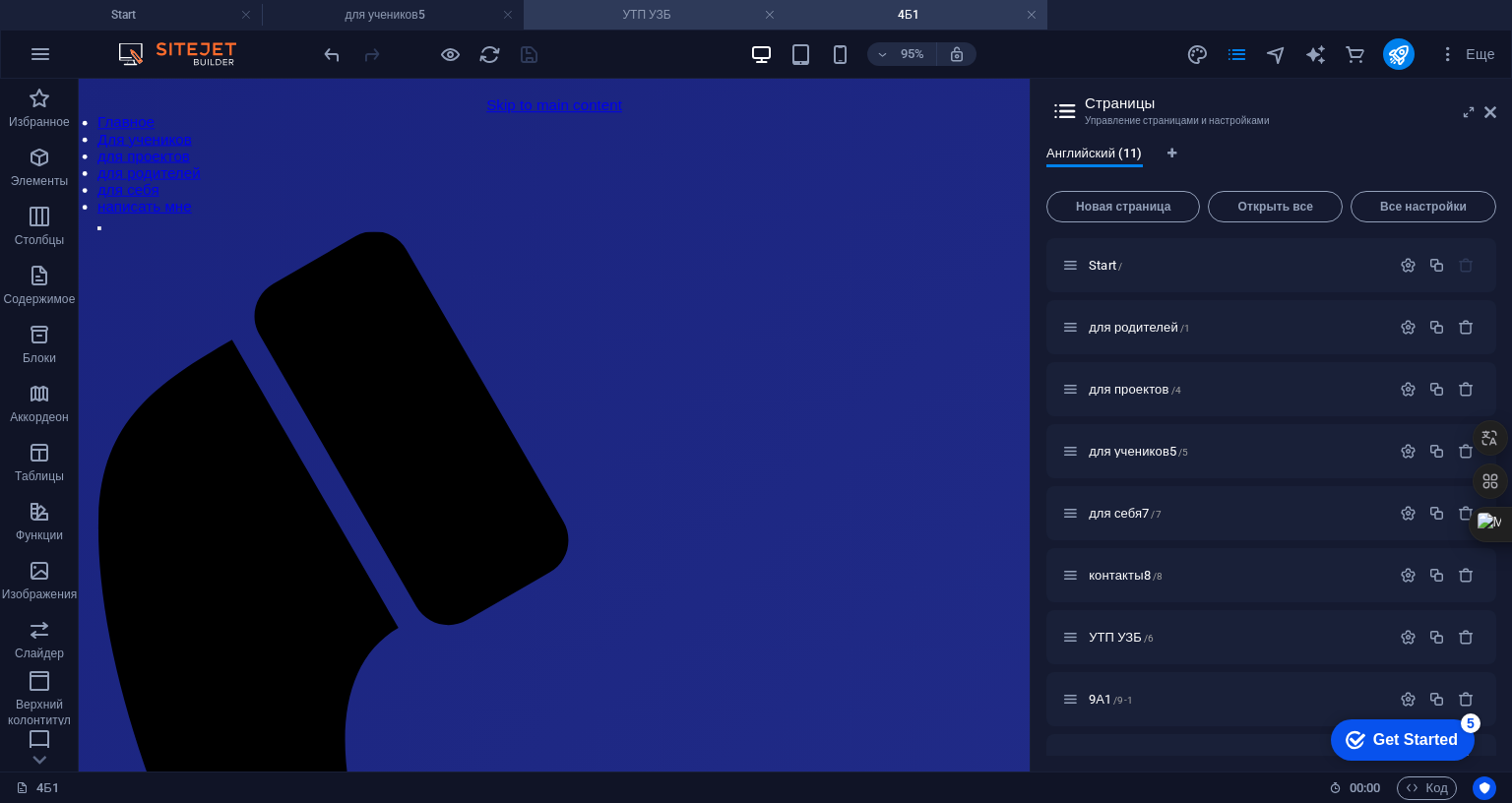
click at [646, 6] on h4 "УТП УЗБ" at bounding box center [655, 15] width 262 height 22
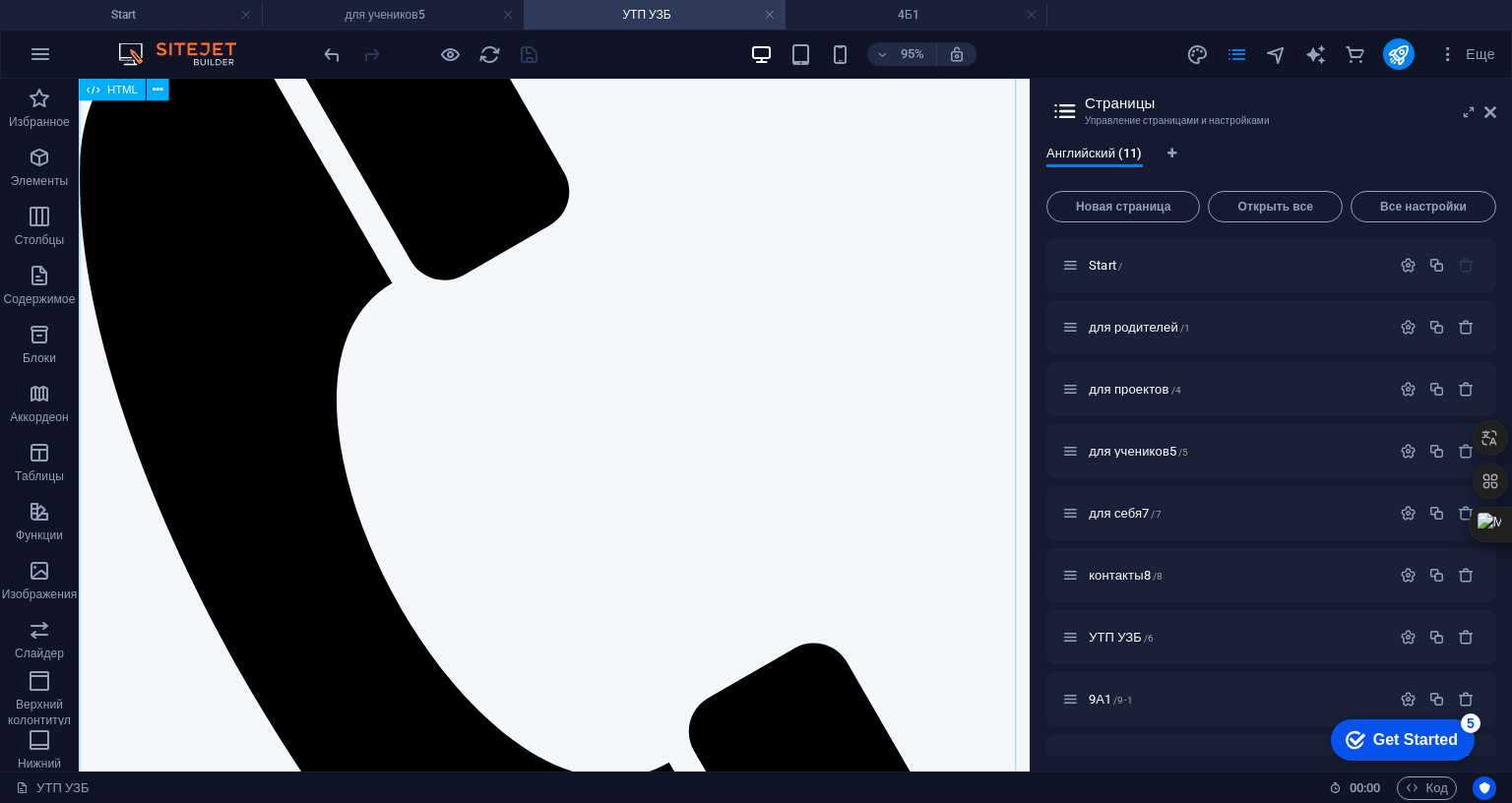
scroll to position [426, 0]
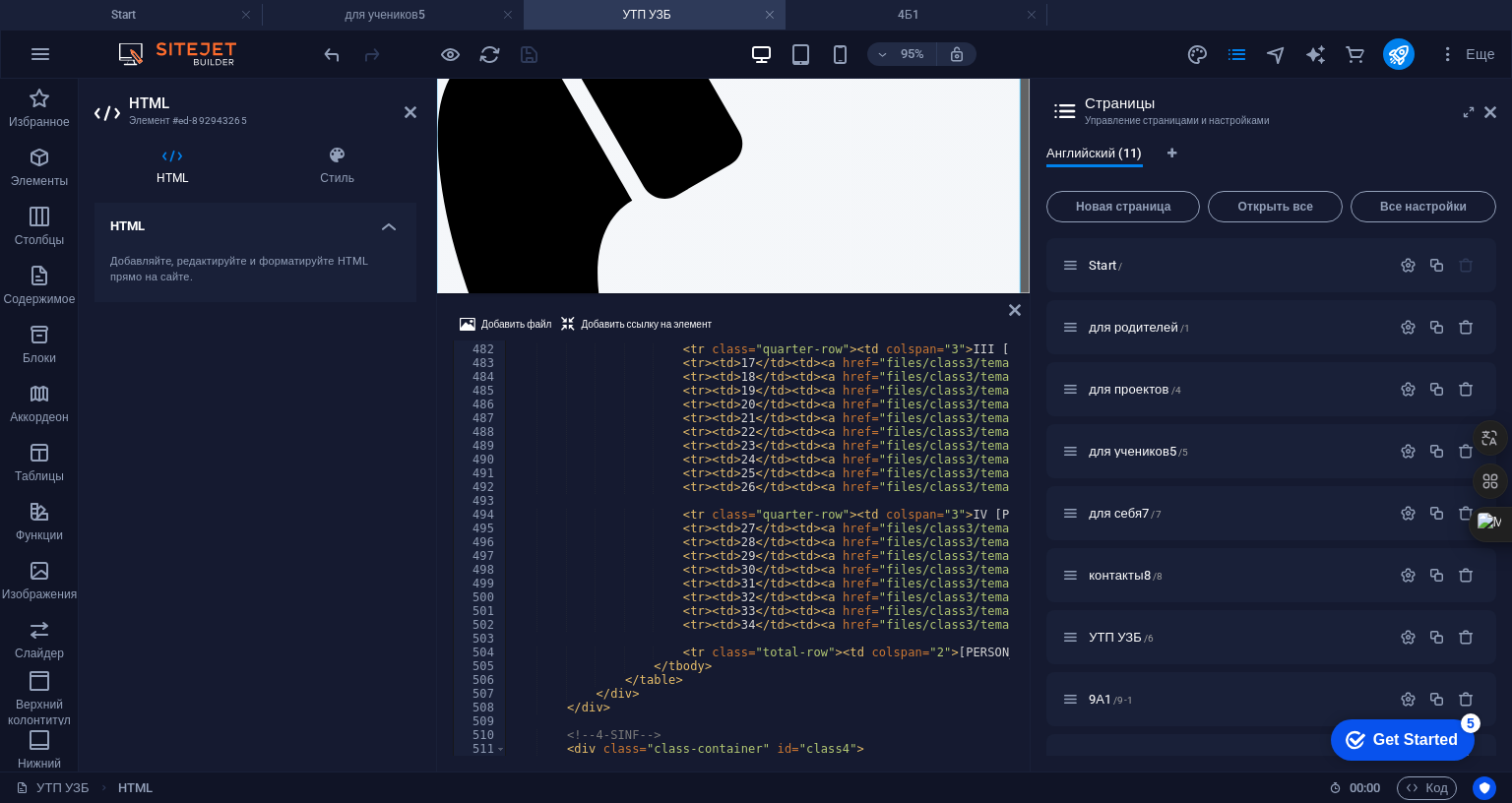
scroll to position [6625, 0]
click at [1491, 110] on icon at bounding box center [1491, 113] width 12 height 16
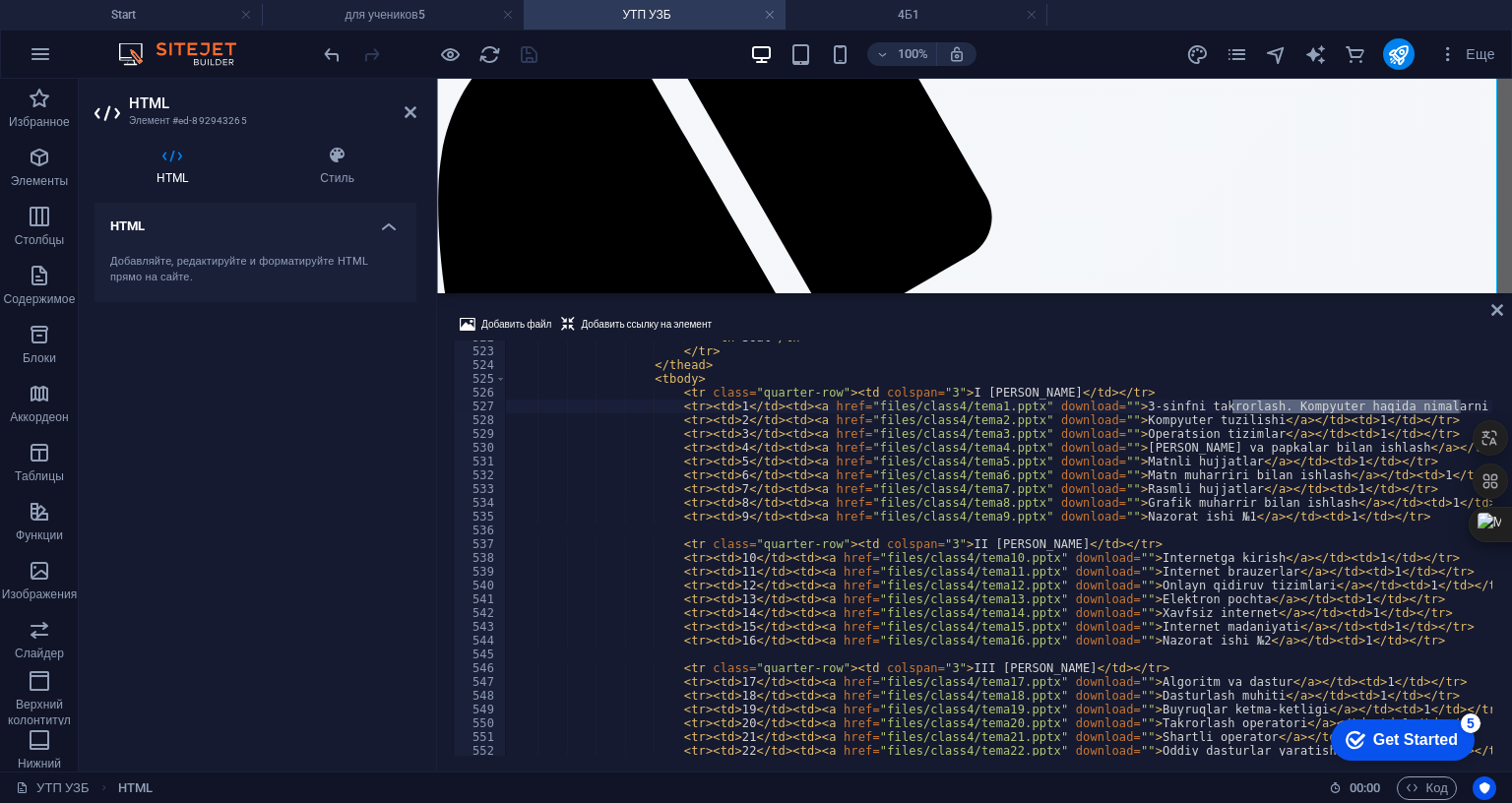
scroll to position [6990, 0]
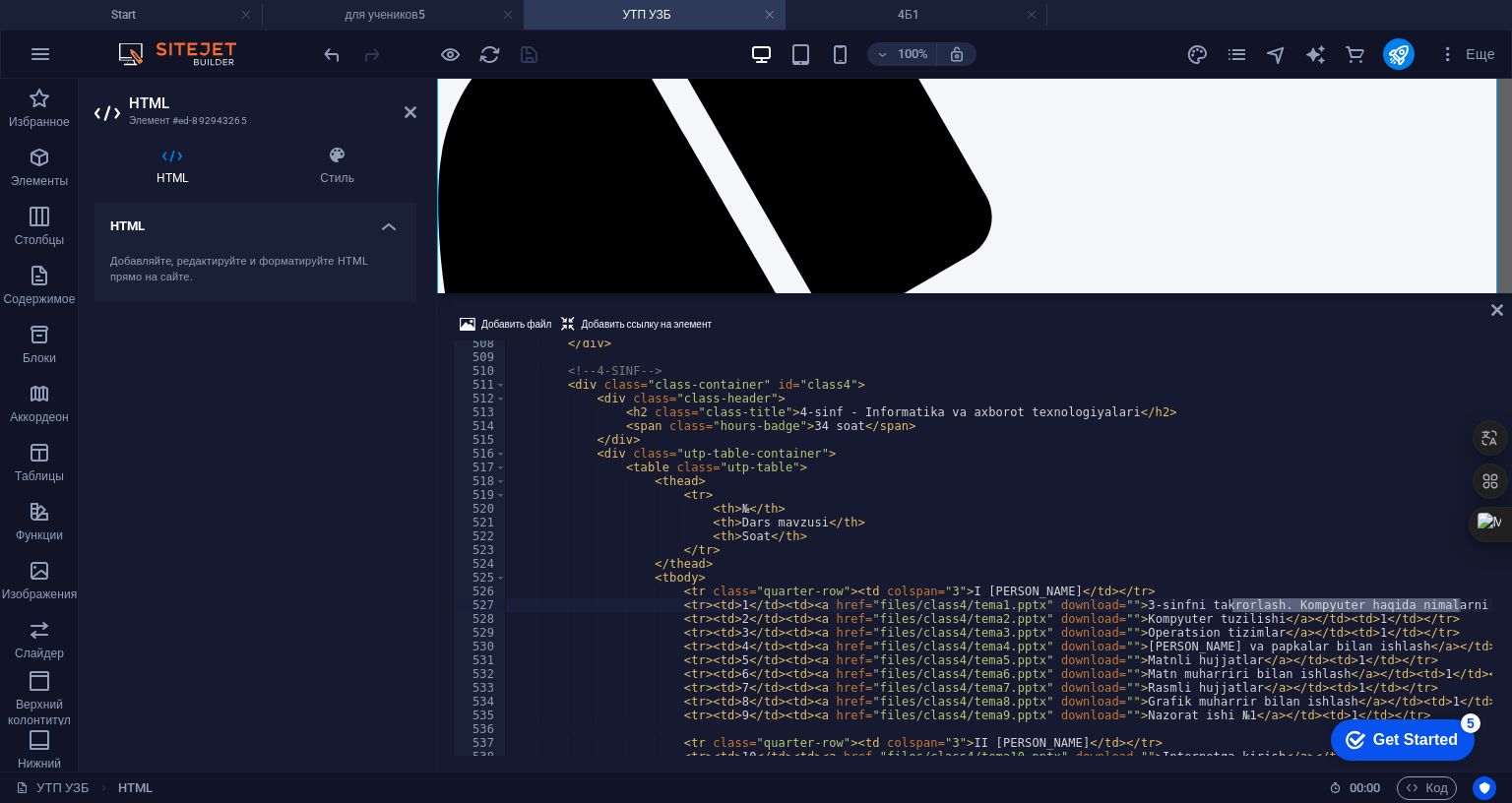
click at [1016, 495] on div "</ div > <!-- 4-SINF --> < div class = "class-container" id = "class4" > < div …" at bounding box center [1395, 556] width 1779 height 439
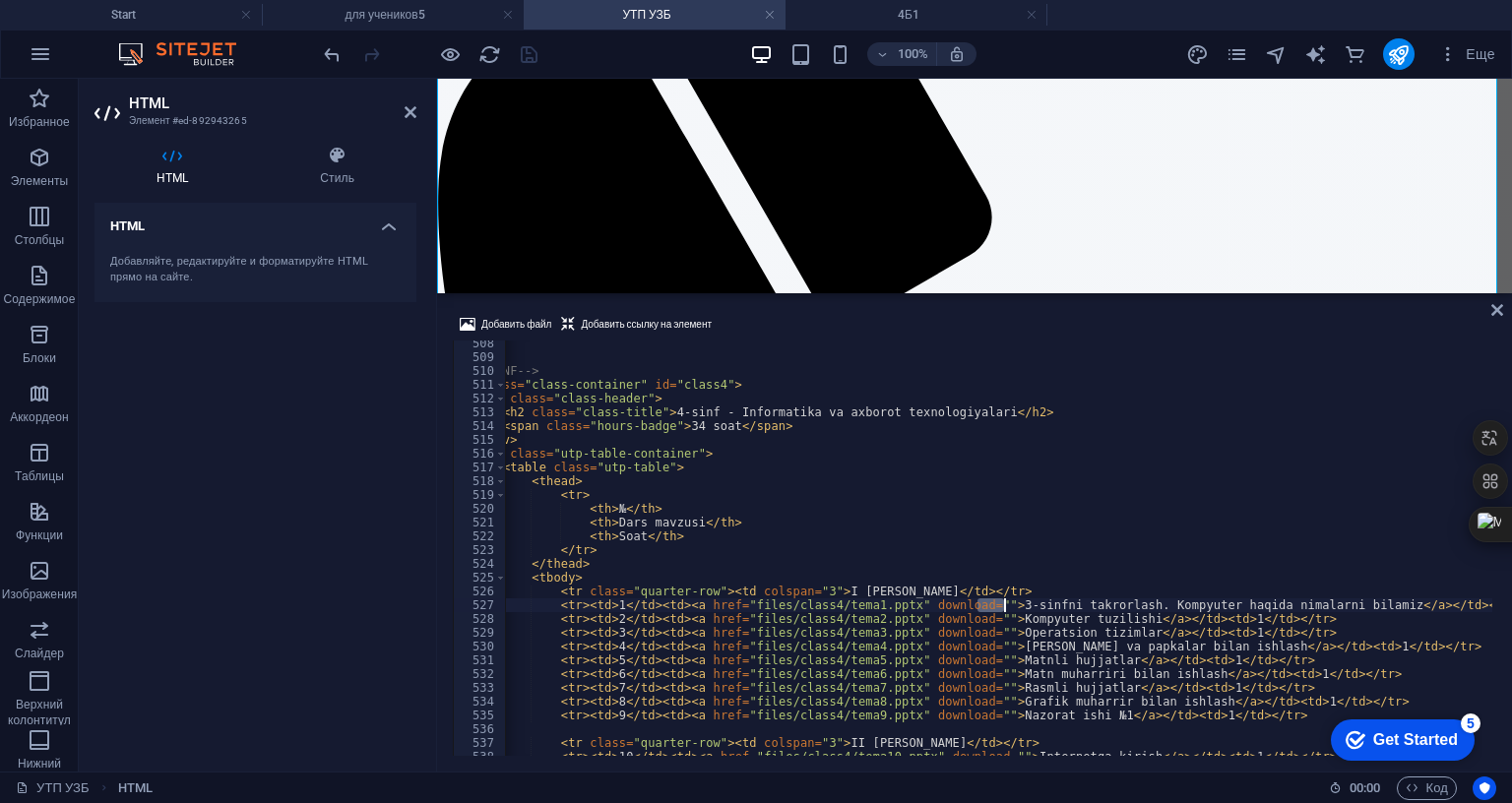
click at [1010, 487] on div "</ div > <!-- 4-SINF --> < div class = "class-container" id = "class4" > < div …" at bounding box center [1272, 556] width 1779 height 439
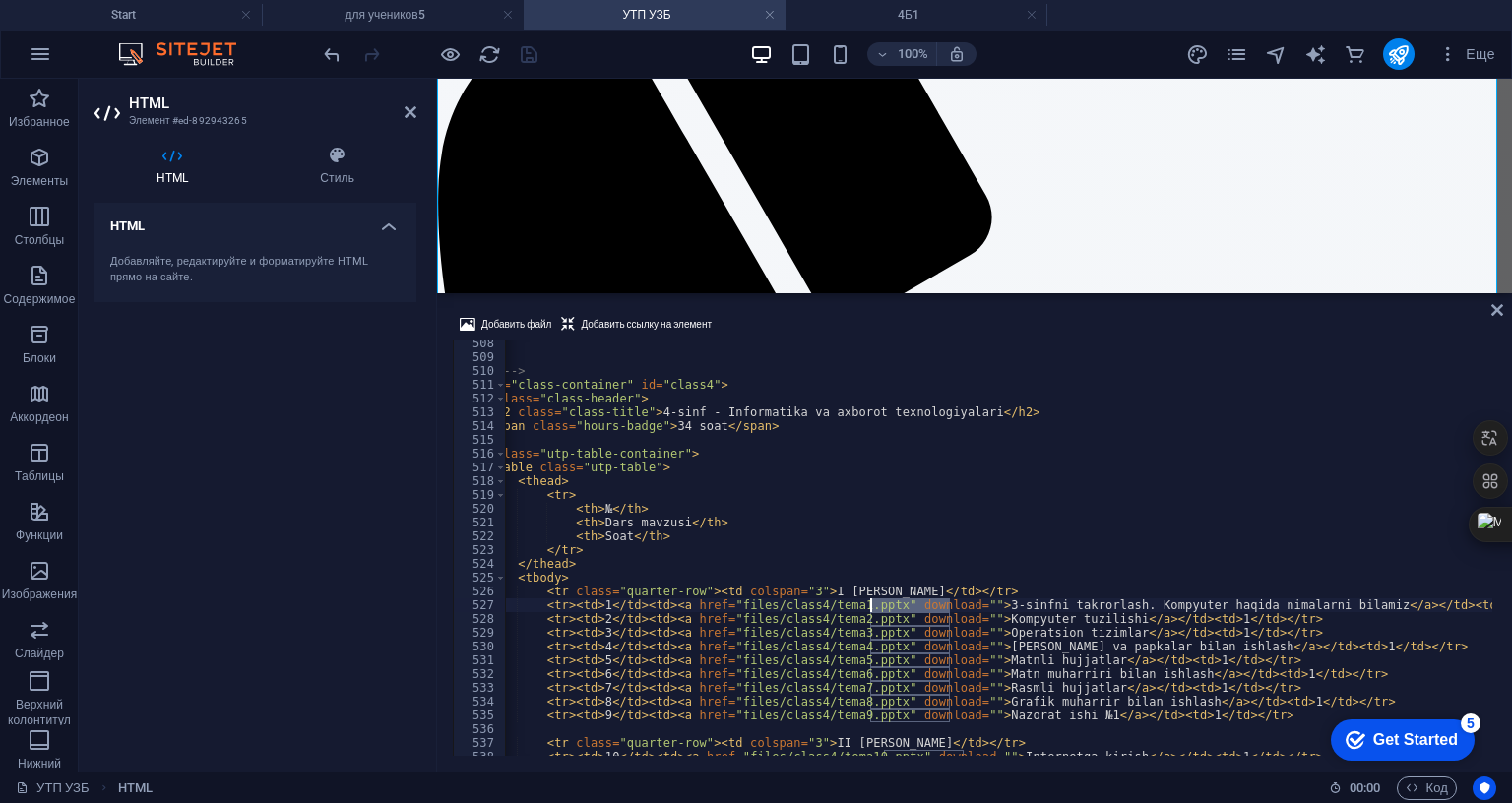
drag, startPoint x: 949, startPoint y: 483, endPoint x: 868, endPoint y: 484, distance: 81.0
click at [868, 484] on div "</ div > <!-- 4-SINF --> < div class = "class-container" id = "class4" > < div …" at bounding box center [1258, 556] width 1779 height 439
drag, startPoint x: 862, startPoint y: 488, endPoint x: 714, endPoint y: 491, distance: 148.0
click at [714, 491] on div "</ div > <!-- 4-SINF --> < div class = "class-container" id = "class4" > < div …" at bounding box center [1258, 556] width 1779 height 439
paste textarea "/4-11"
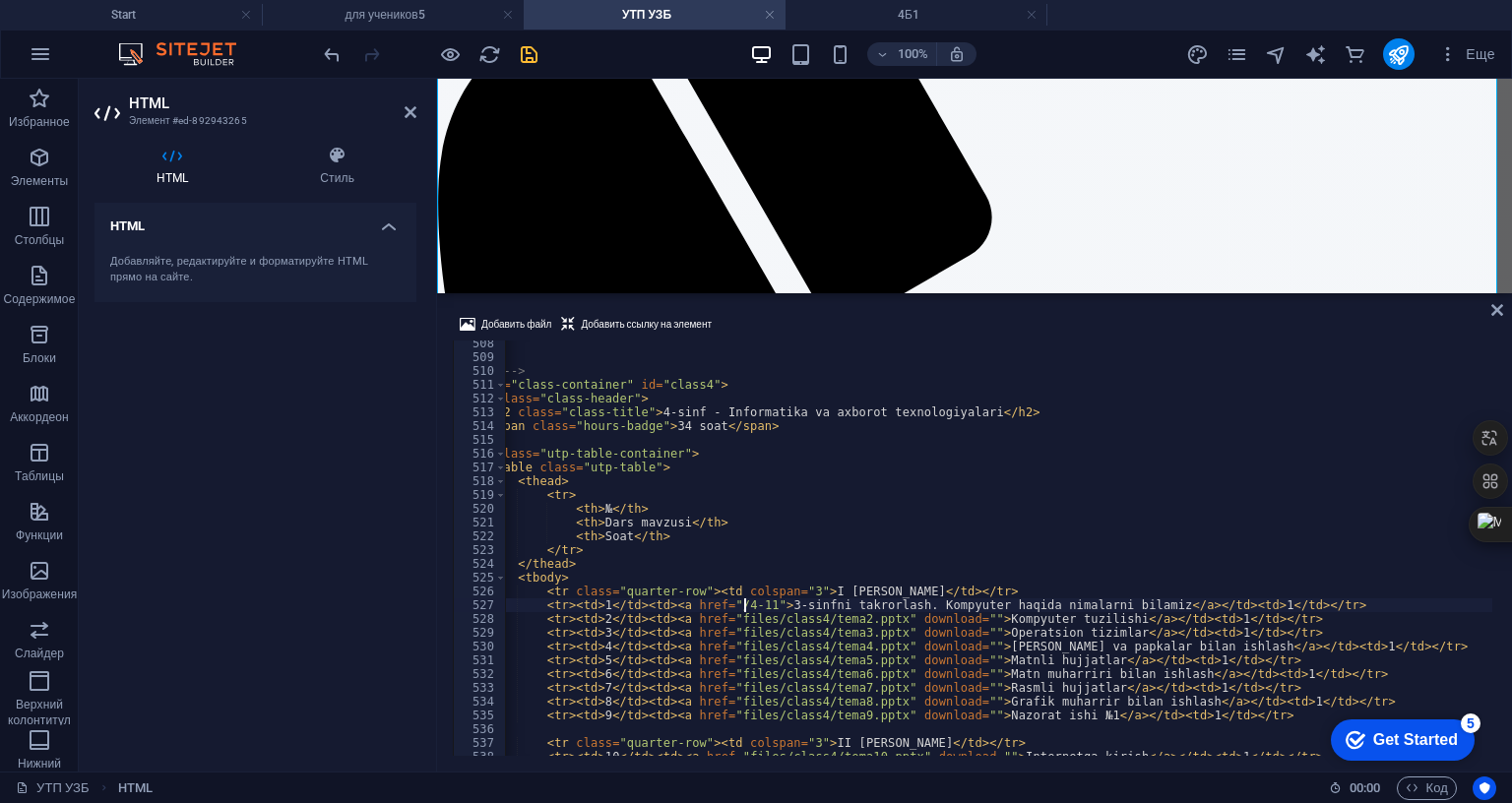
click at [712, 486] on div "</ div > <!-- 4-SINF --> < div class = "class-container" id = "class4" > < div …" at bounding box center [1258, 556] width 1779 height 439
paste textarea "[URL][DOMAIN_NAME]"
type textarea "<tr><td>1</td><td><a href="[URL][DOMAIN_NAME]">3-sinfni takrorlash. Kompyuter h…"
click at [526, 53] on icon "save" at bounding box center [529, 54] width 23 height 23
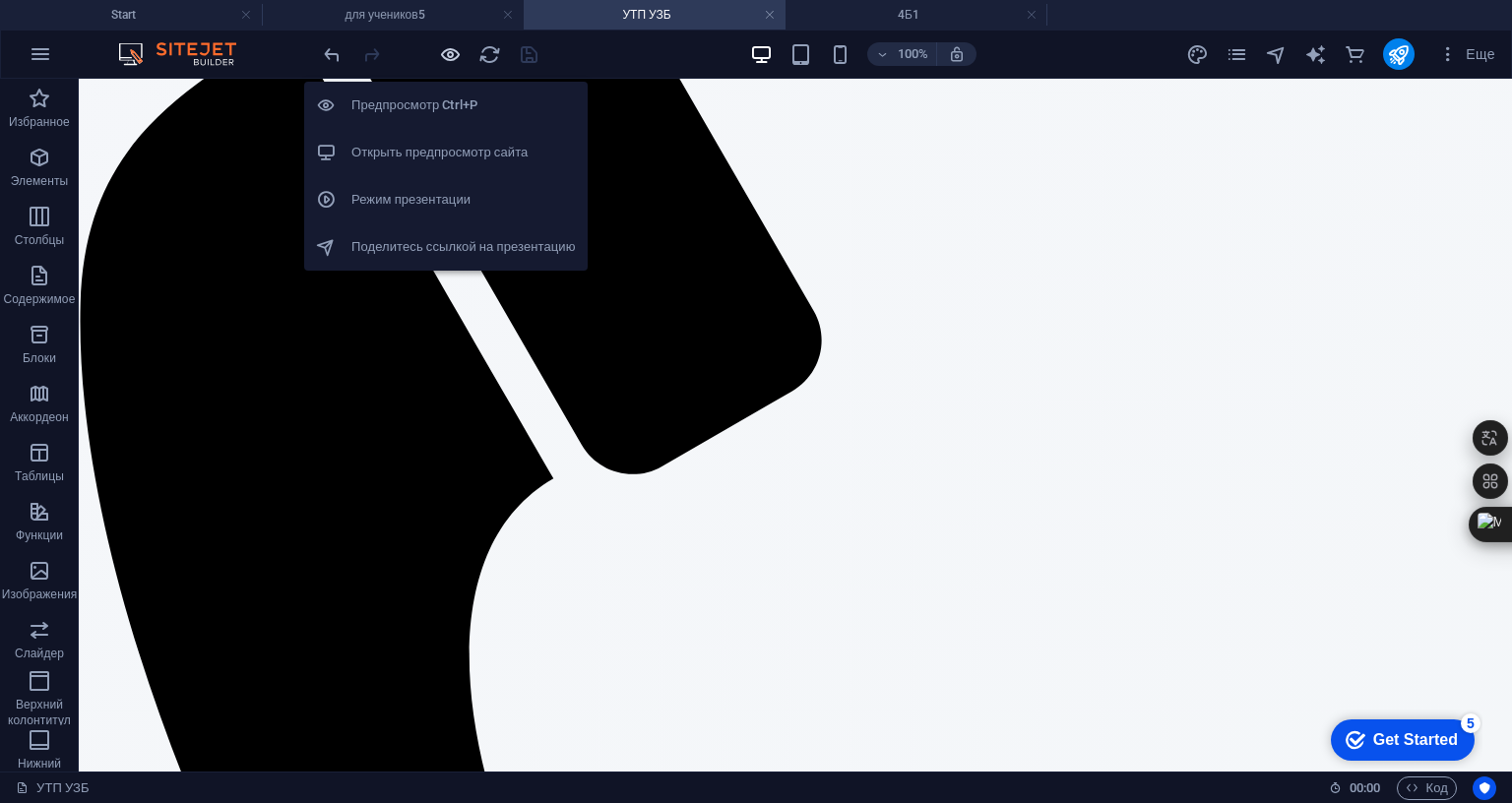
click at [442, 52] on icon "button" at bounding box center [451, 54] width 23 height 23
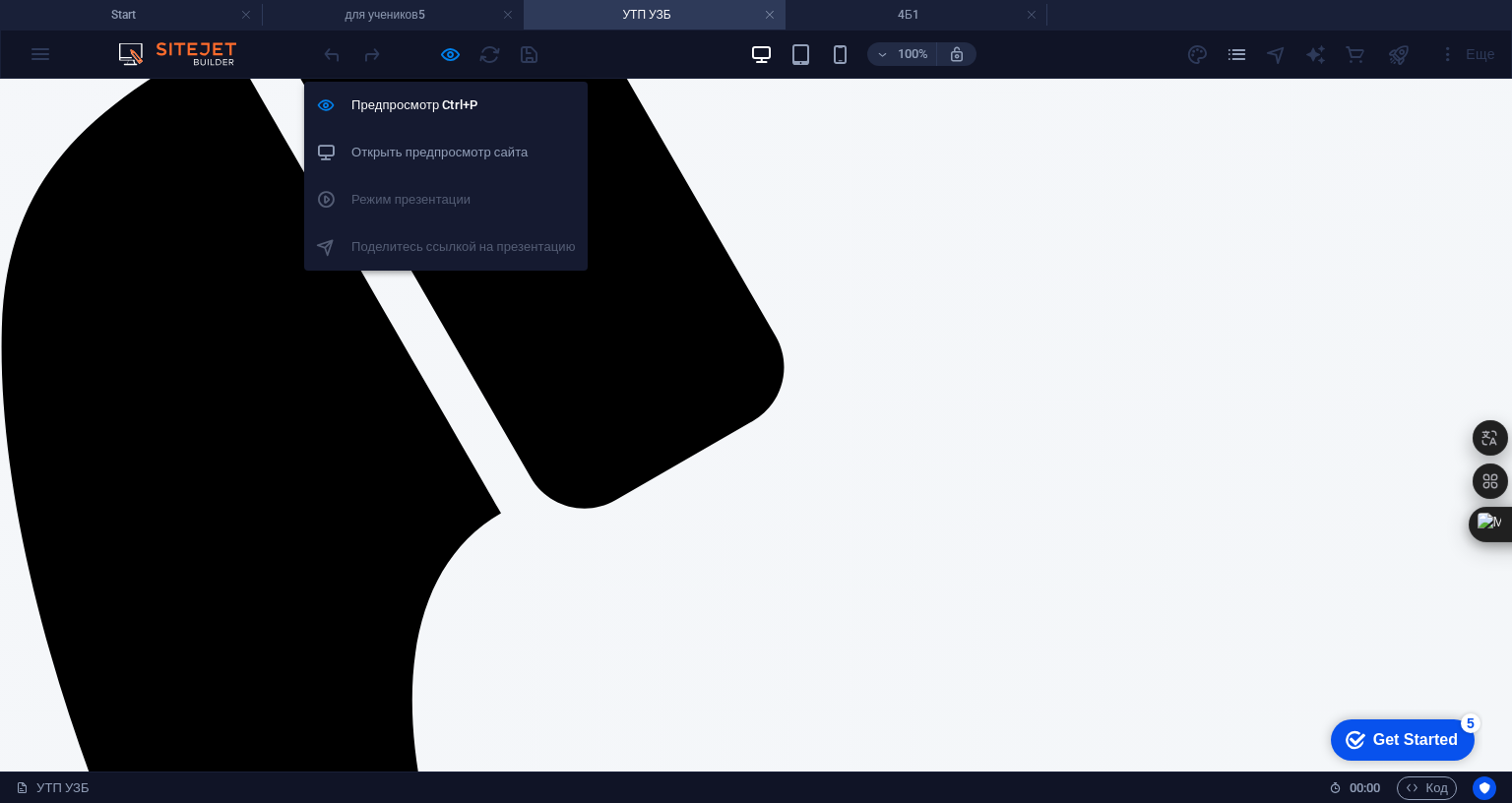
click at [434, 159] on h6 "Открыть предпросмотр сайта" at bounding box center [463, 152] width 224 height 24
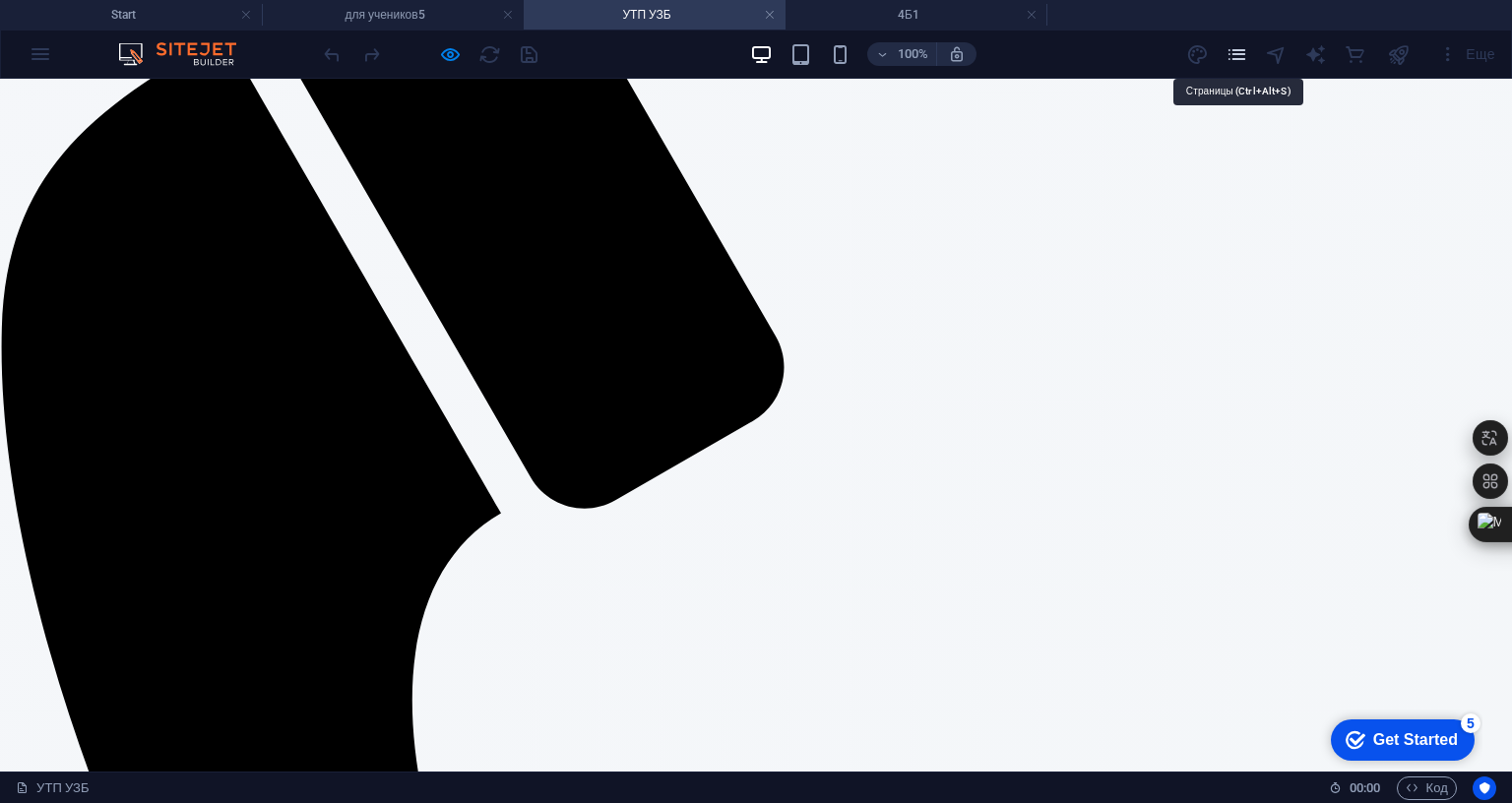
click at [1236, 46] on icon "pages" at bounding box center [1237, 54] width 23 height 23
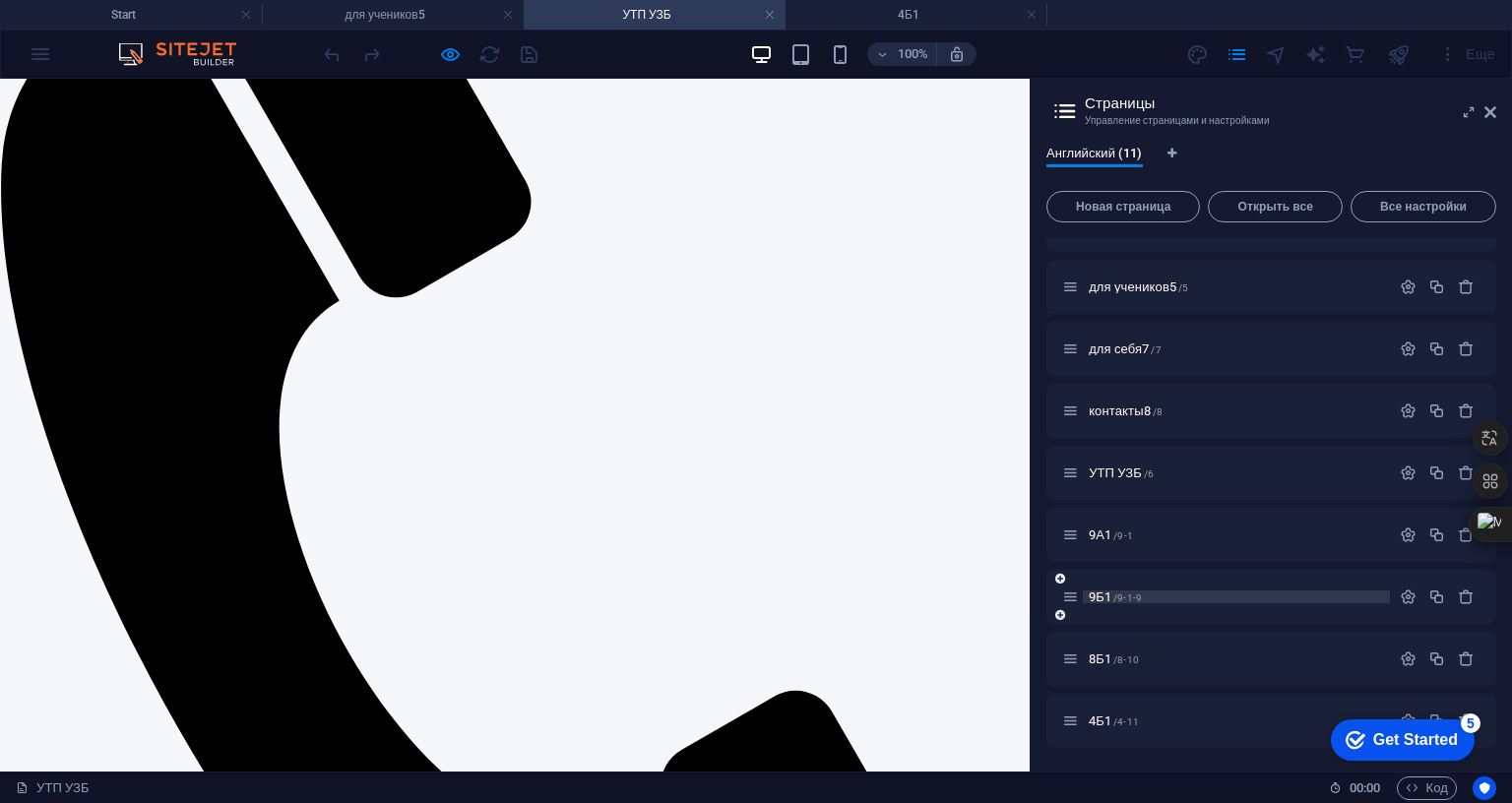
scroll to position [283, 0]
click at [1114, 716] on span "/4-11" at bounding box center [1126, 721] width 26 height 11
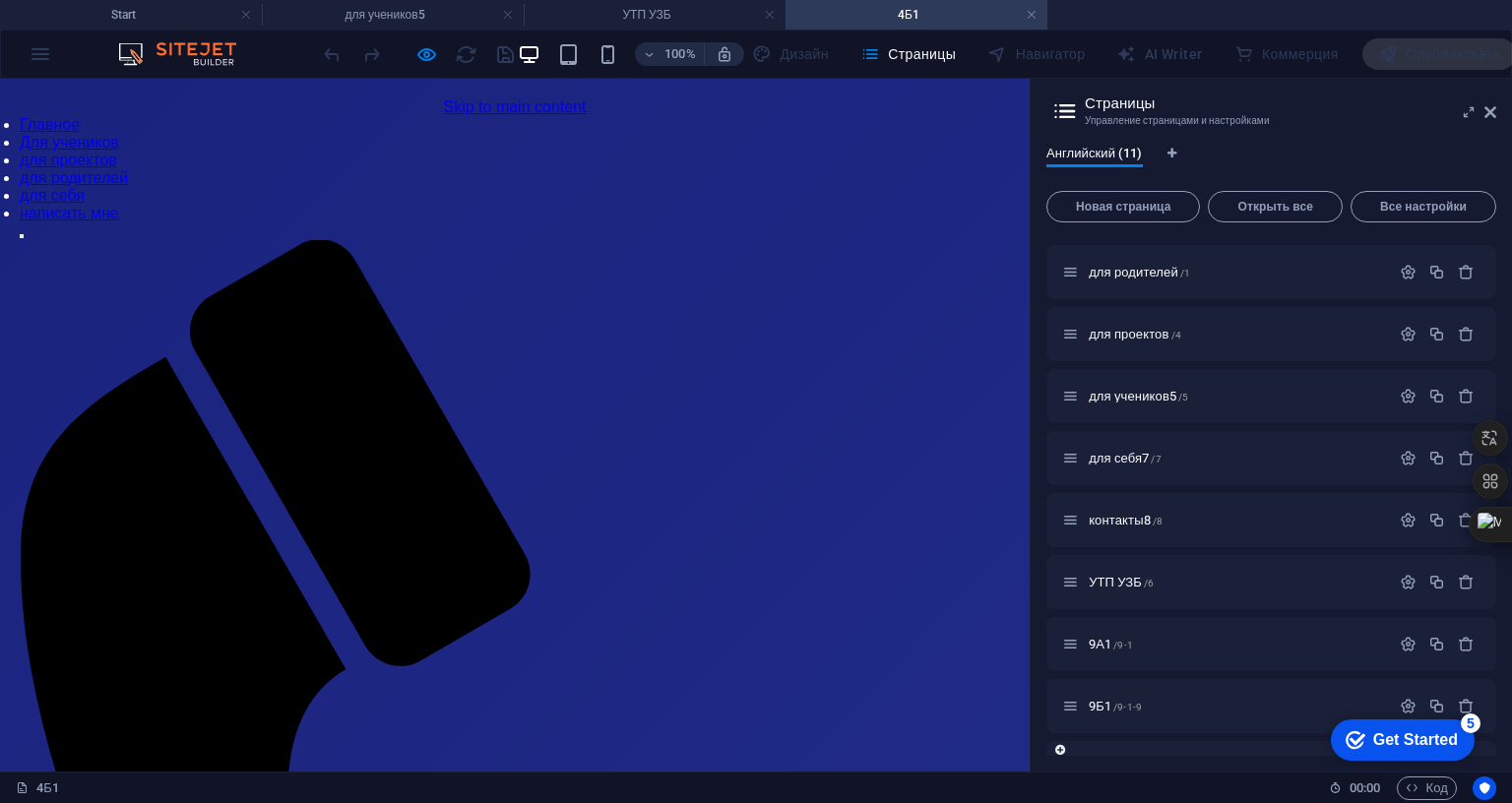
scroll to position [0, 0]
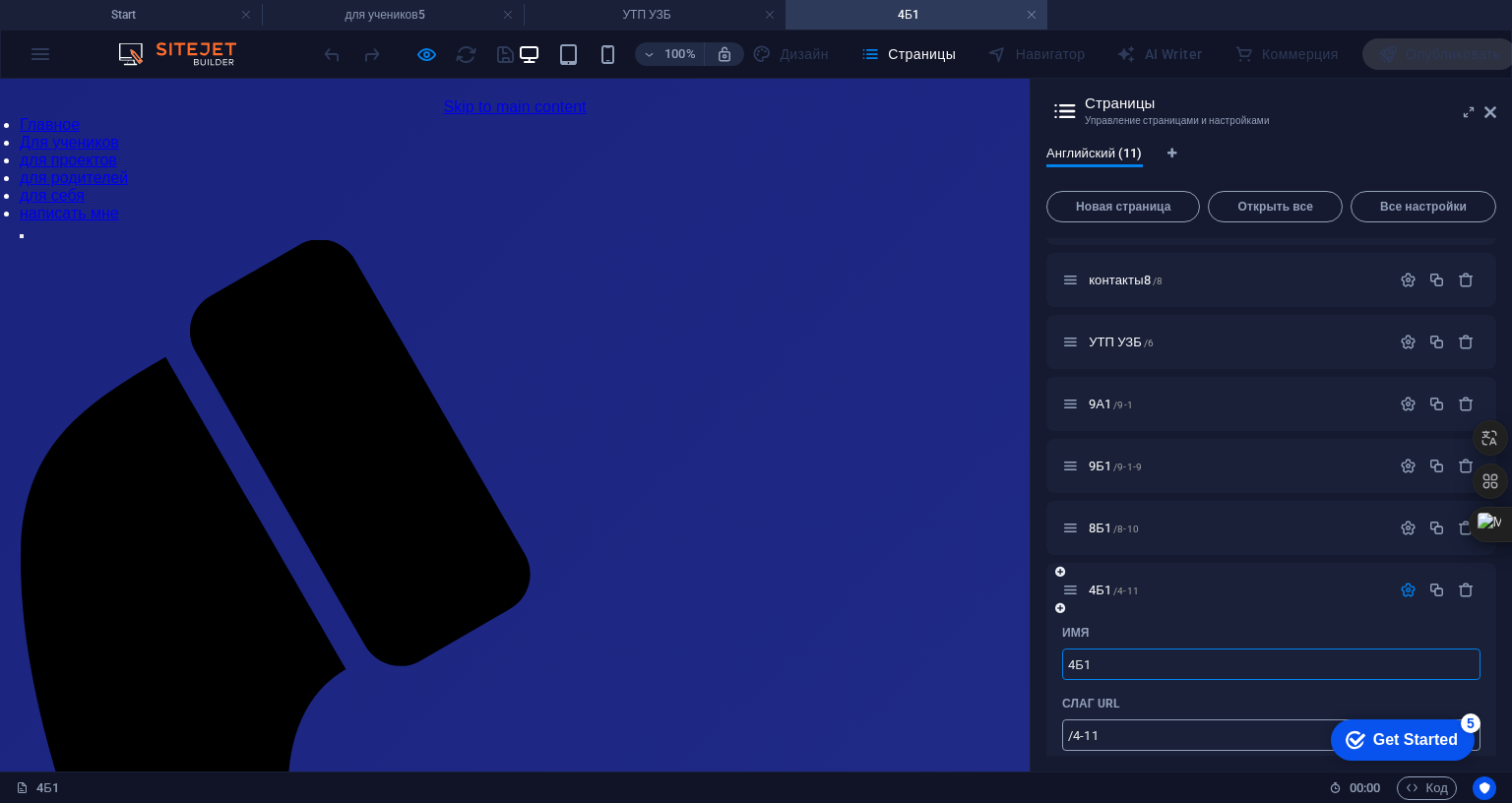
click at [1481, 737] on input "/4-11" at bounding box center [1272, 735] width 419 height 32
click at [1416, 524] on icon "button" at bounding box center [1408, 528] width 17 height 17
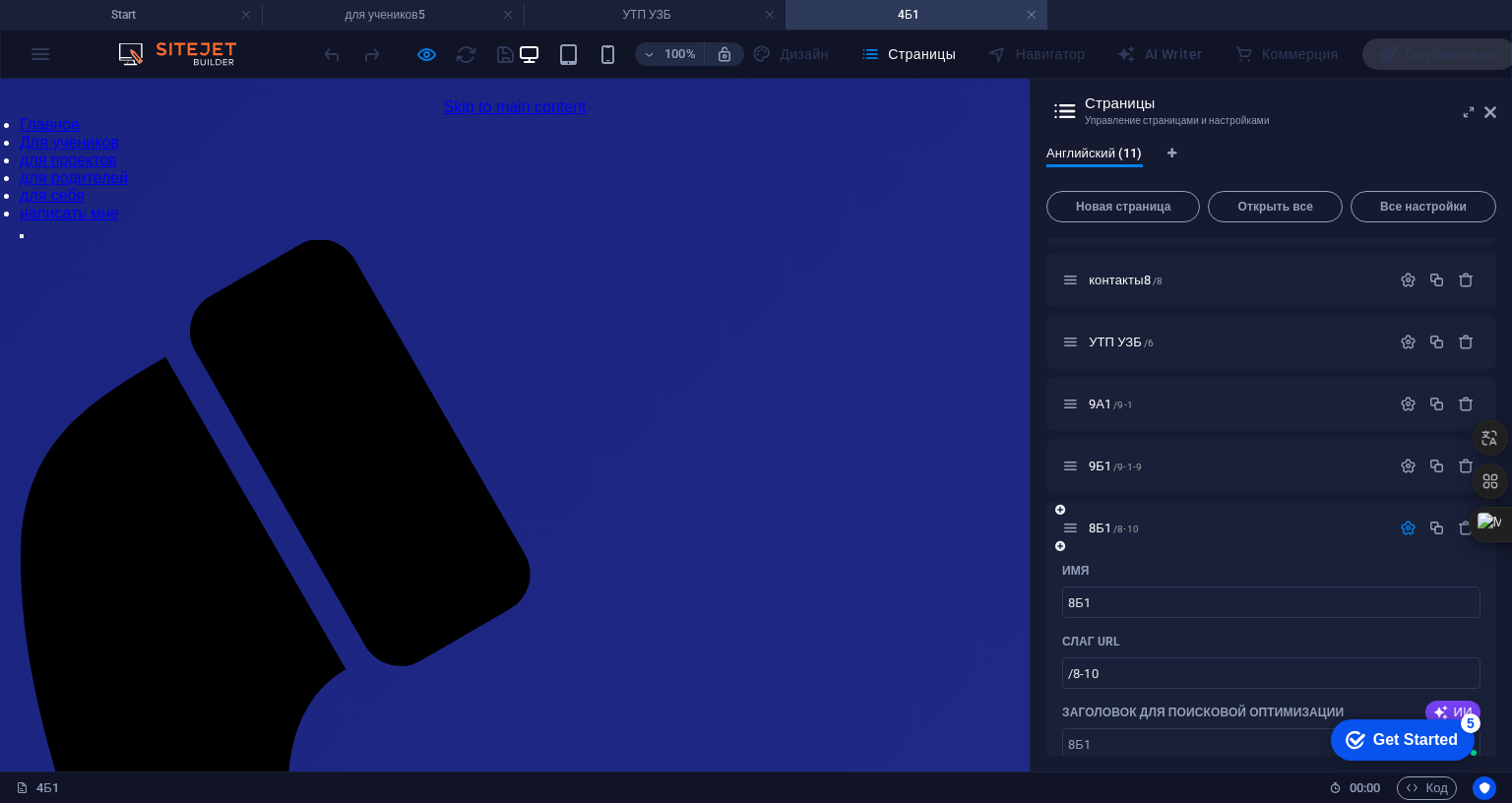
click at [1416, 524] on icon "button" at bounding box center [1408, 528] width 17 height 17
click at [1481, 580] on div at bounding box center [1437, 591] width 87 height 22
click at [1416, 588] on icon "button" at bounding box center [1408, 590] width 17 height 17
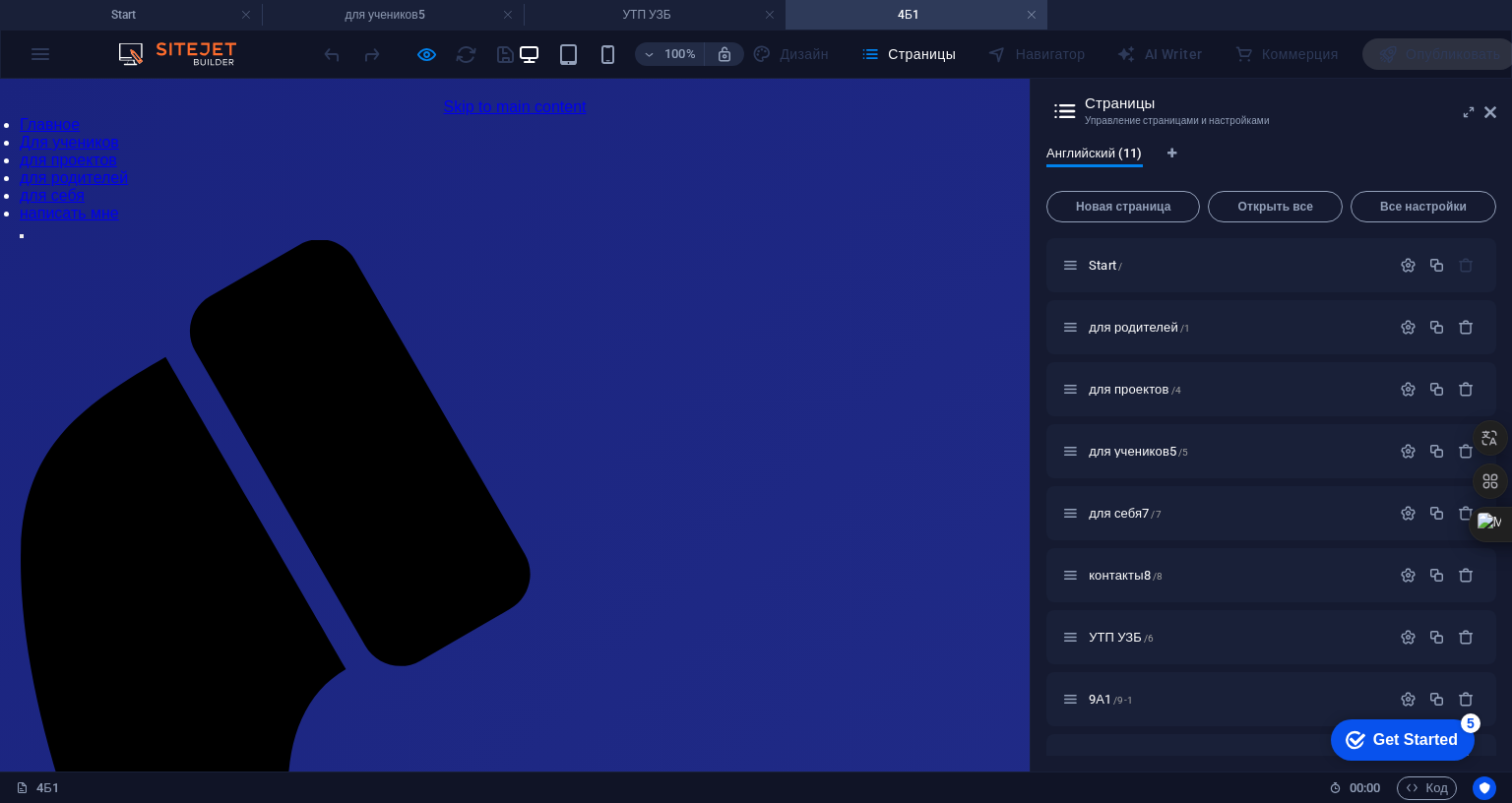
click at [120, 135] on link "Для учеников" at bounding box center [70, 141] width 100 height 17
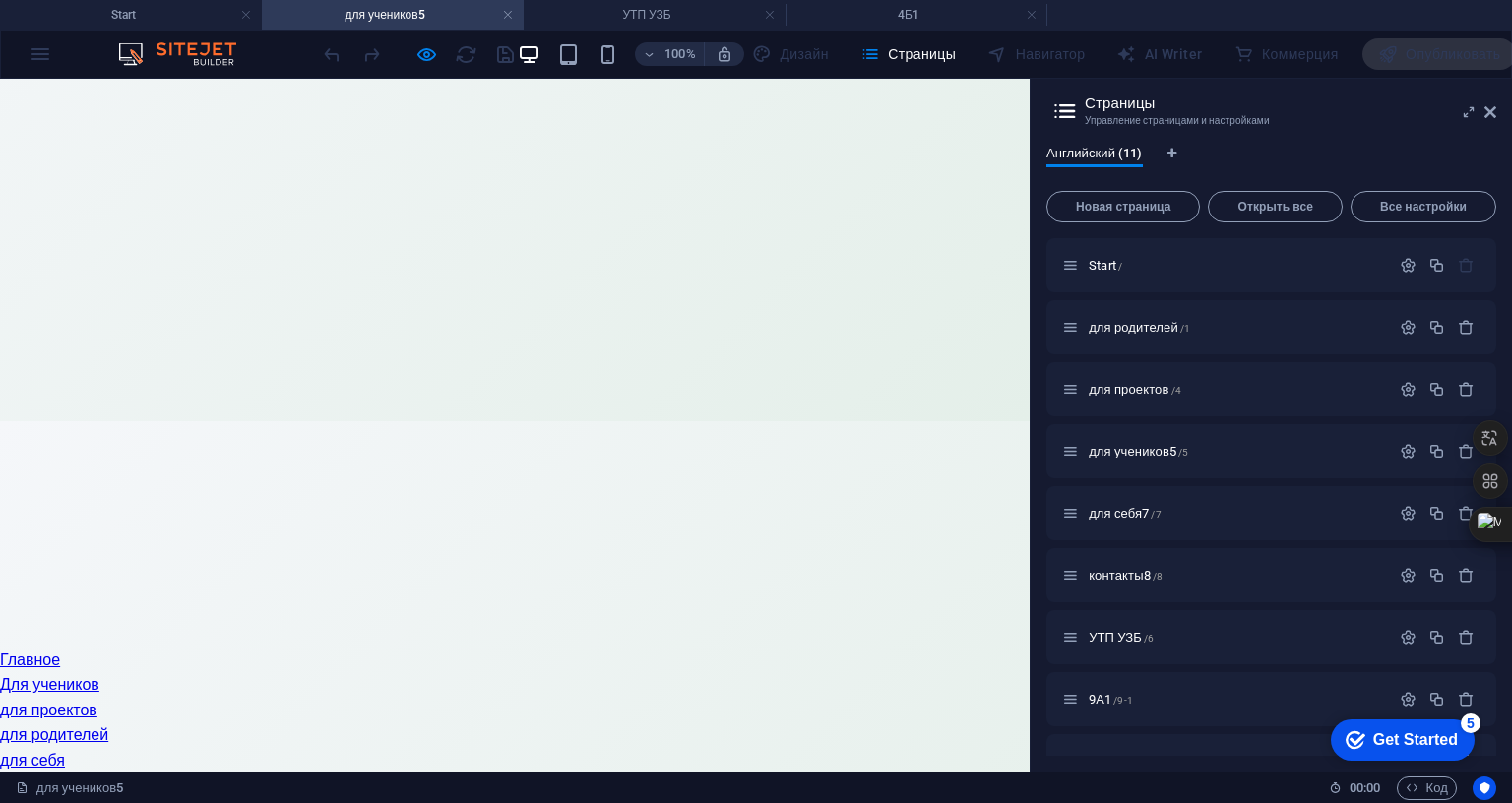
scroll to position [497, 0]
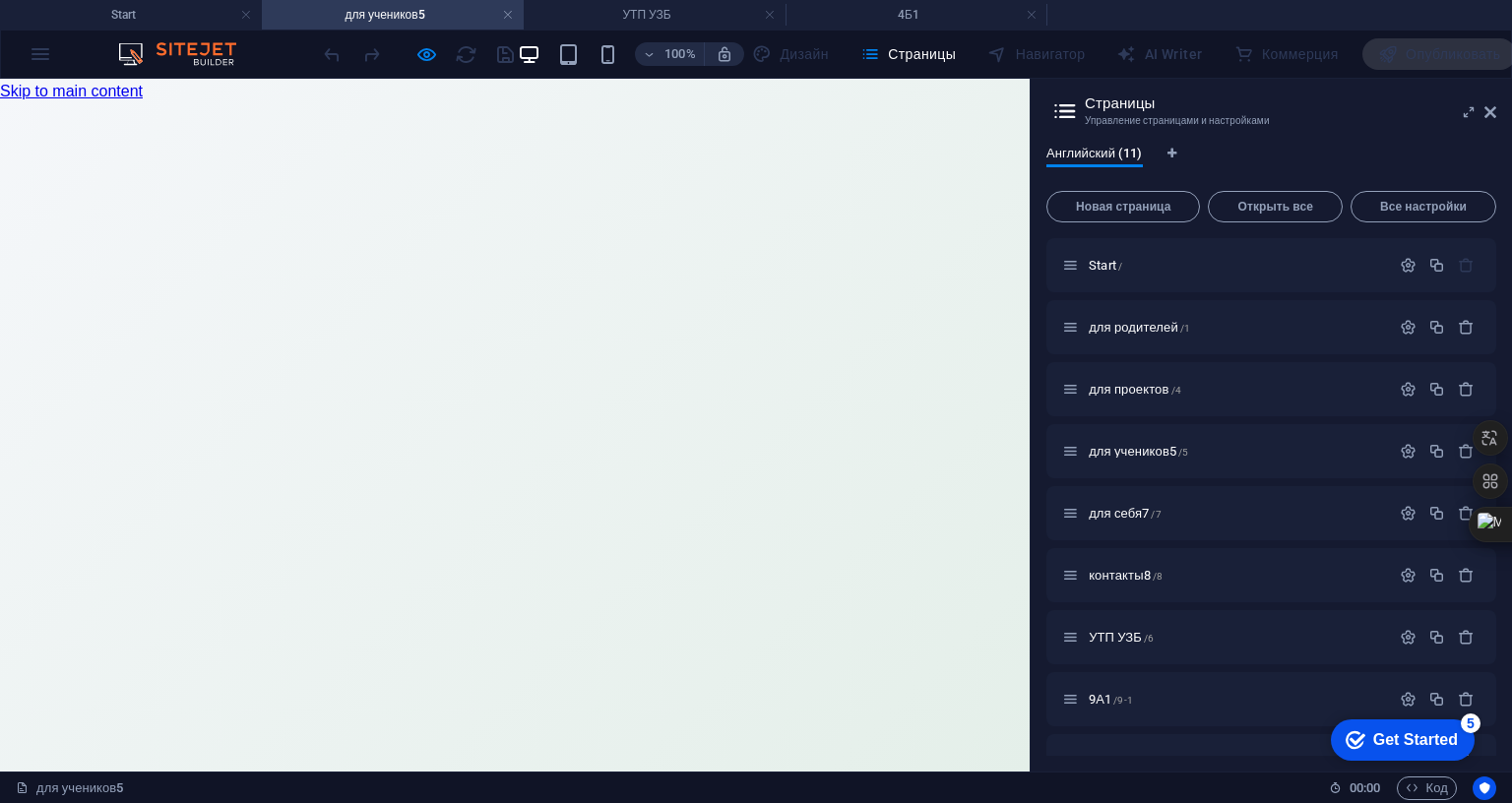
scroll to position [426, 0]
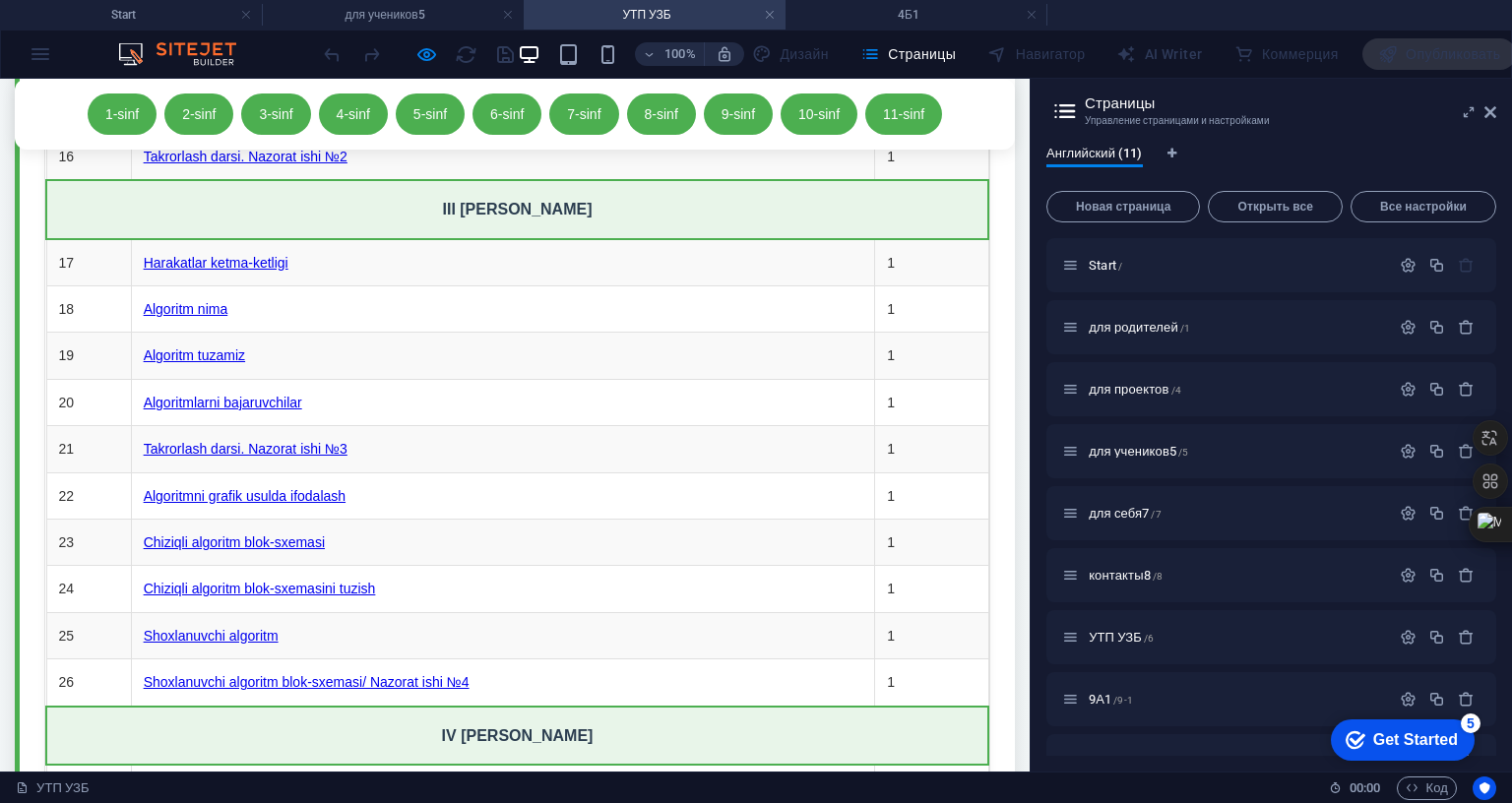
scroll to position [6331, 0]
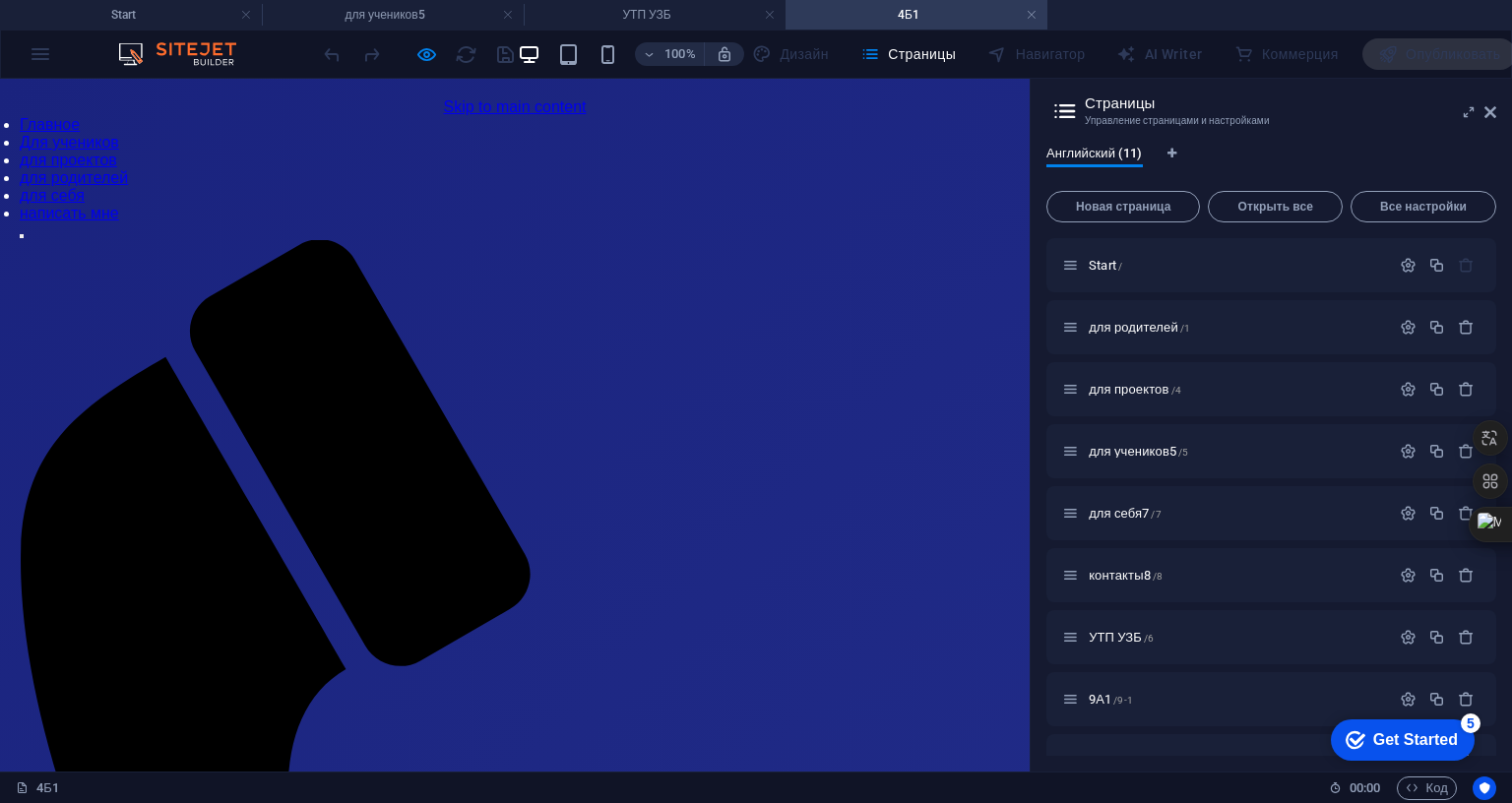
scroll to position [0, 0]
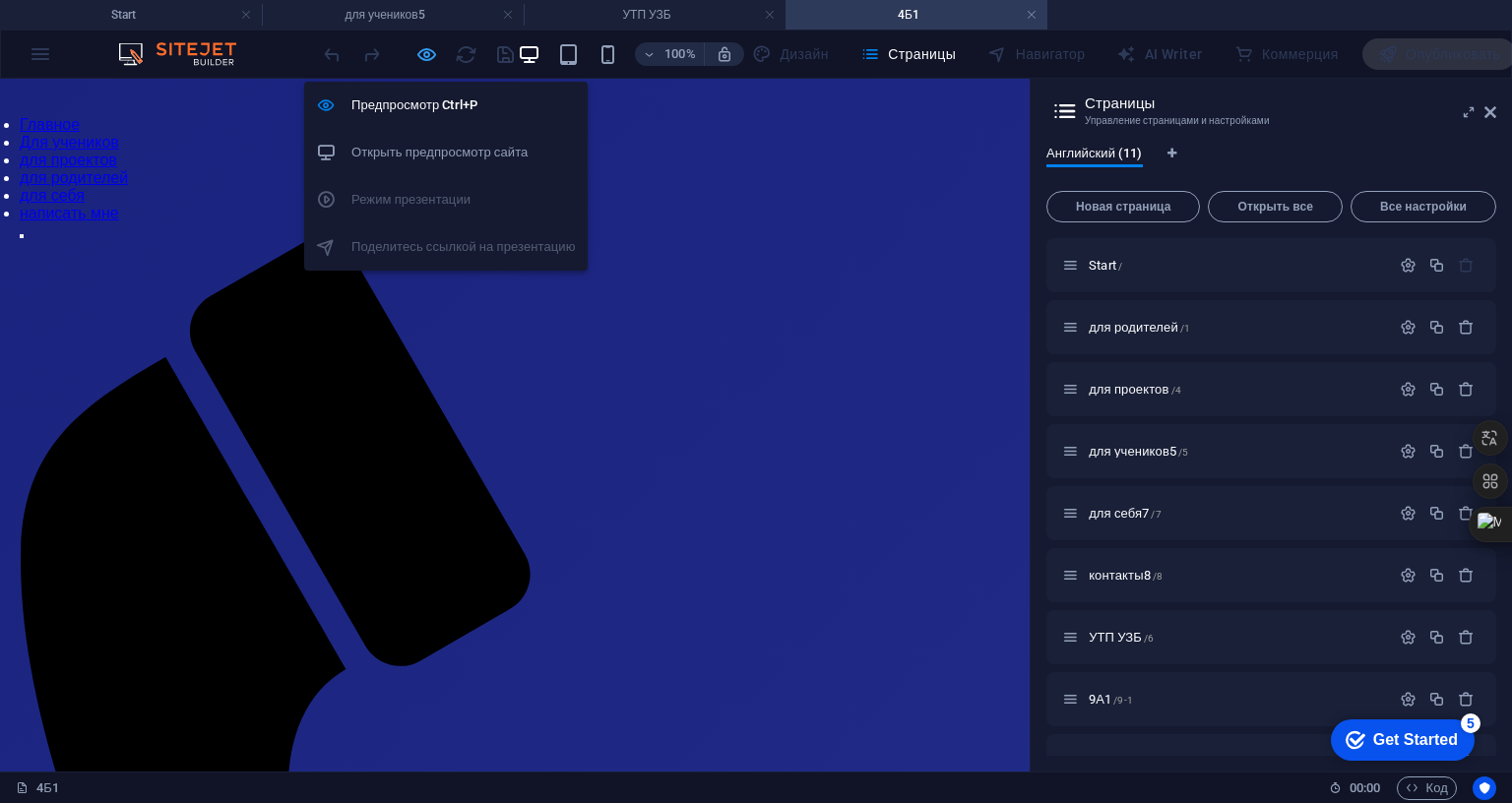
click at [439, 58] on icon "button" at bounding box center [427, 54] width 23 height 23
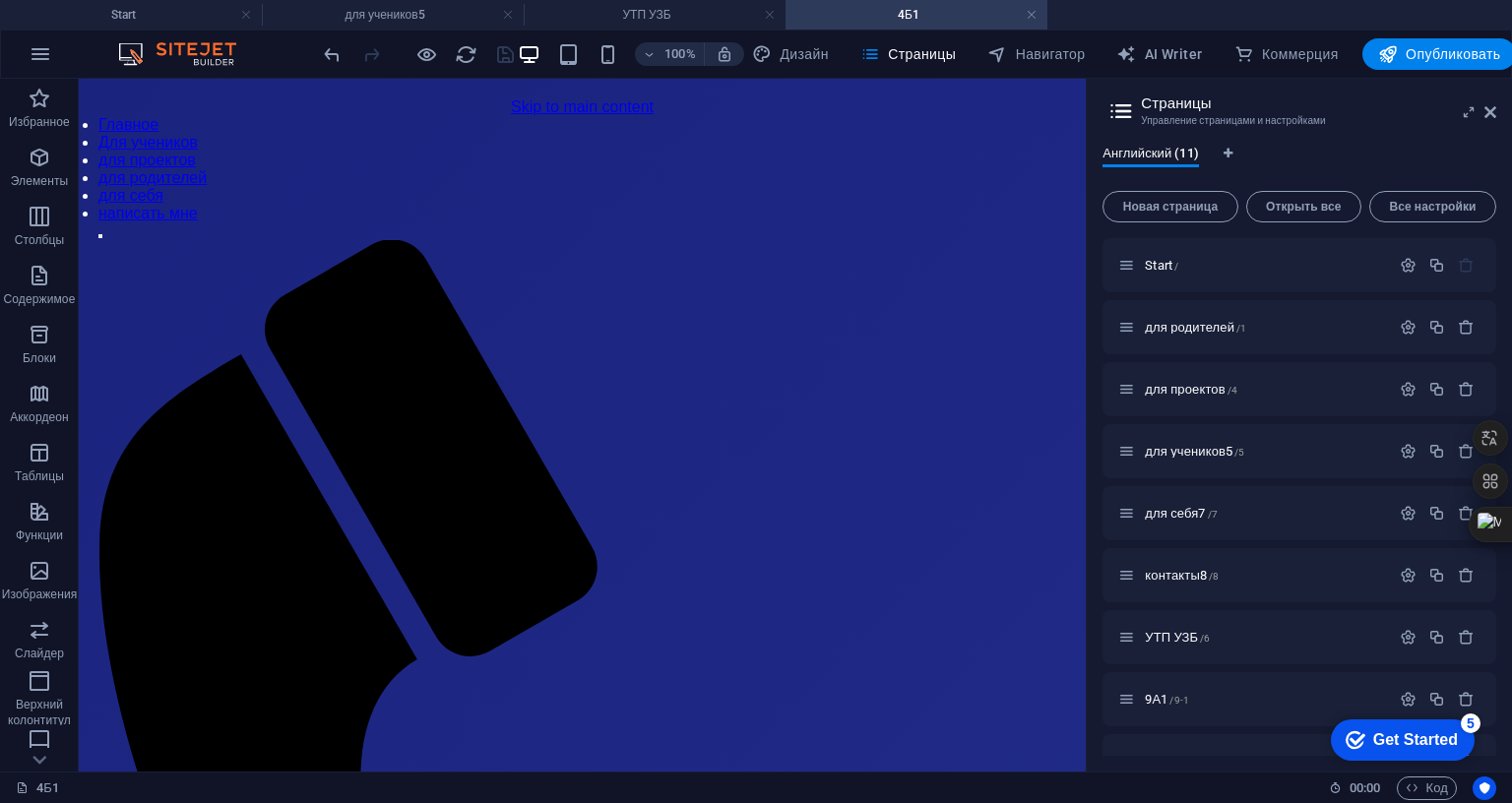
drag, startPoint x: 1789, startPoint y: 195, endPoint x: 1830, endPoint y: 206, distance: 42.4
click at [1511, 206] on div "Start для учеников5 УТП УЗБ 4Б1 Избранное Элементы Столбцы Содержимое Блоки Акк…" at bounding box center [756, 424] width 1512 height 692
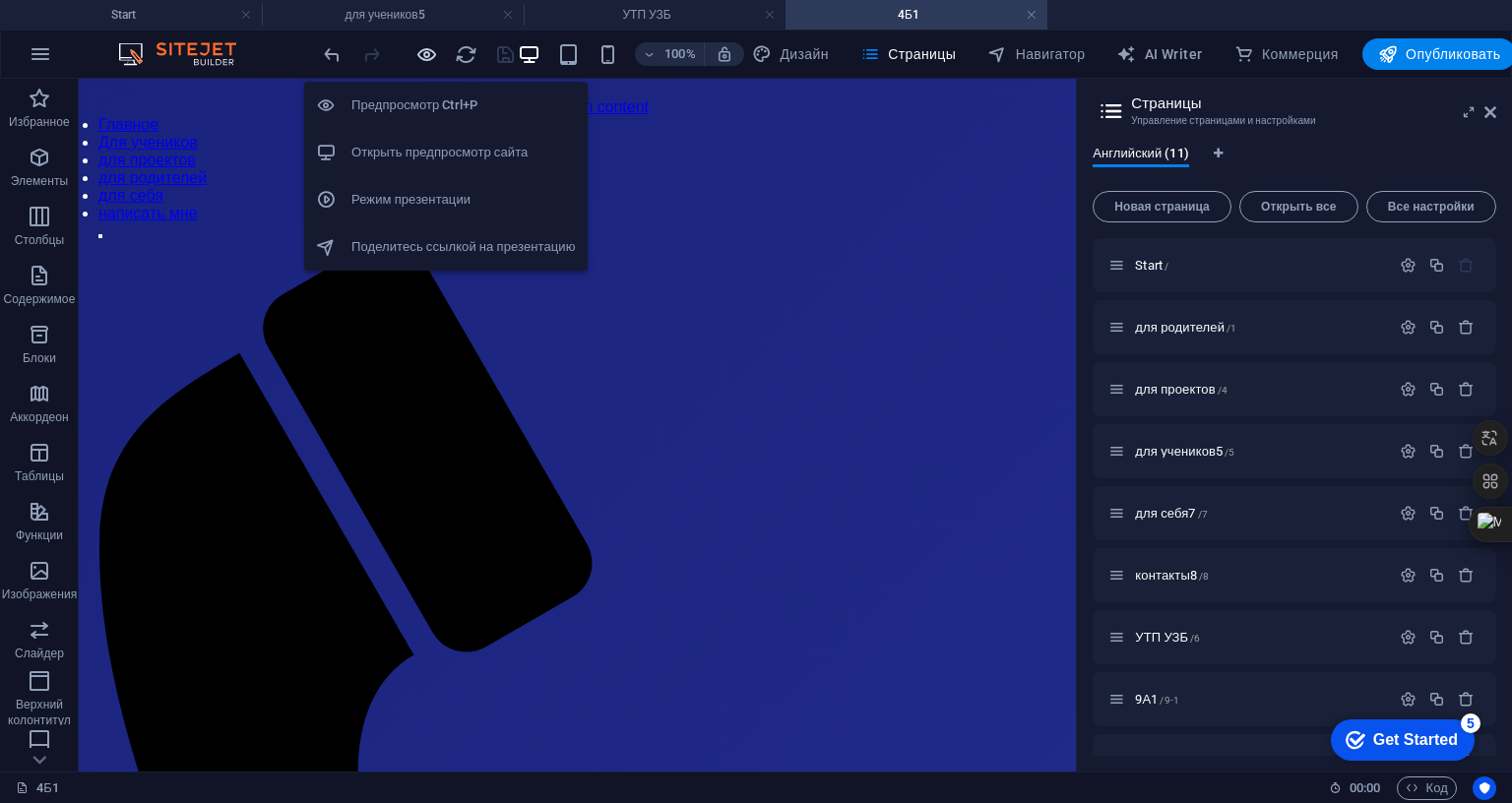
click at [439, 55] on icon "button" at bounding box center [427, 54] width 23 height 23
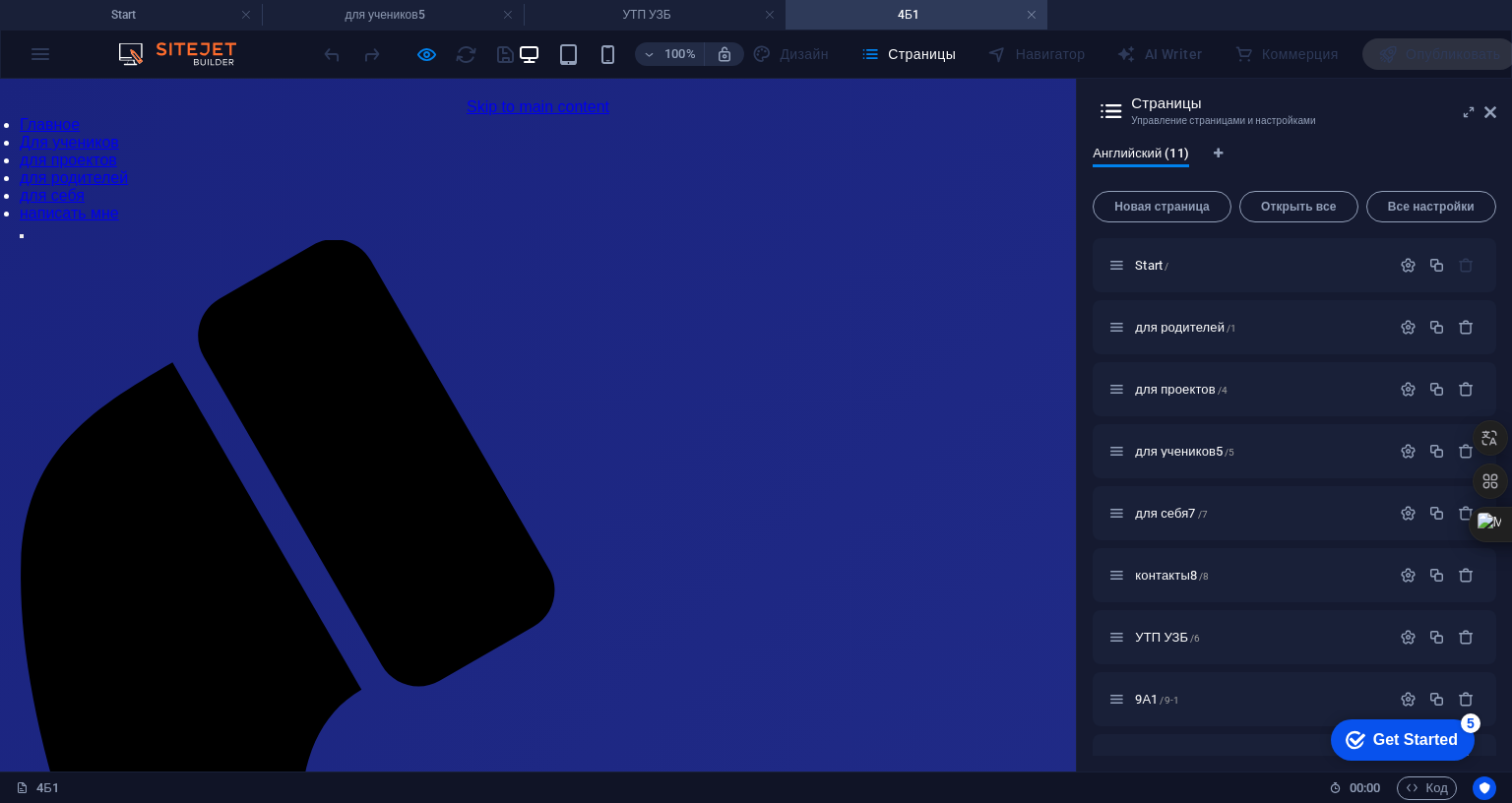
click at [120, 134] on link "Для учеников" at bounding box center [70, 141] width 100 height 17
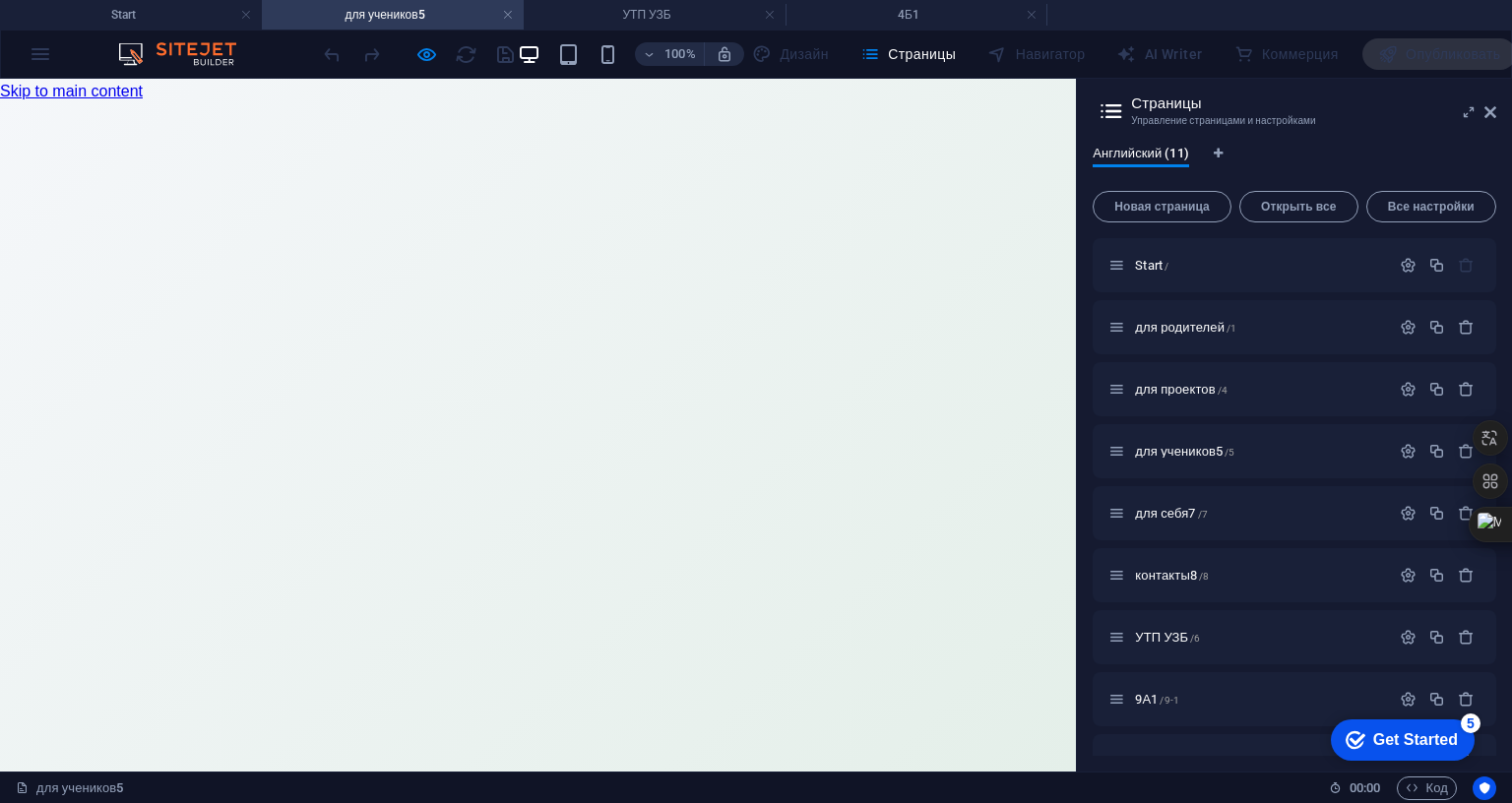
scroll to position [497, 0]
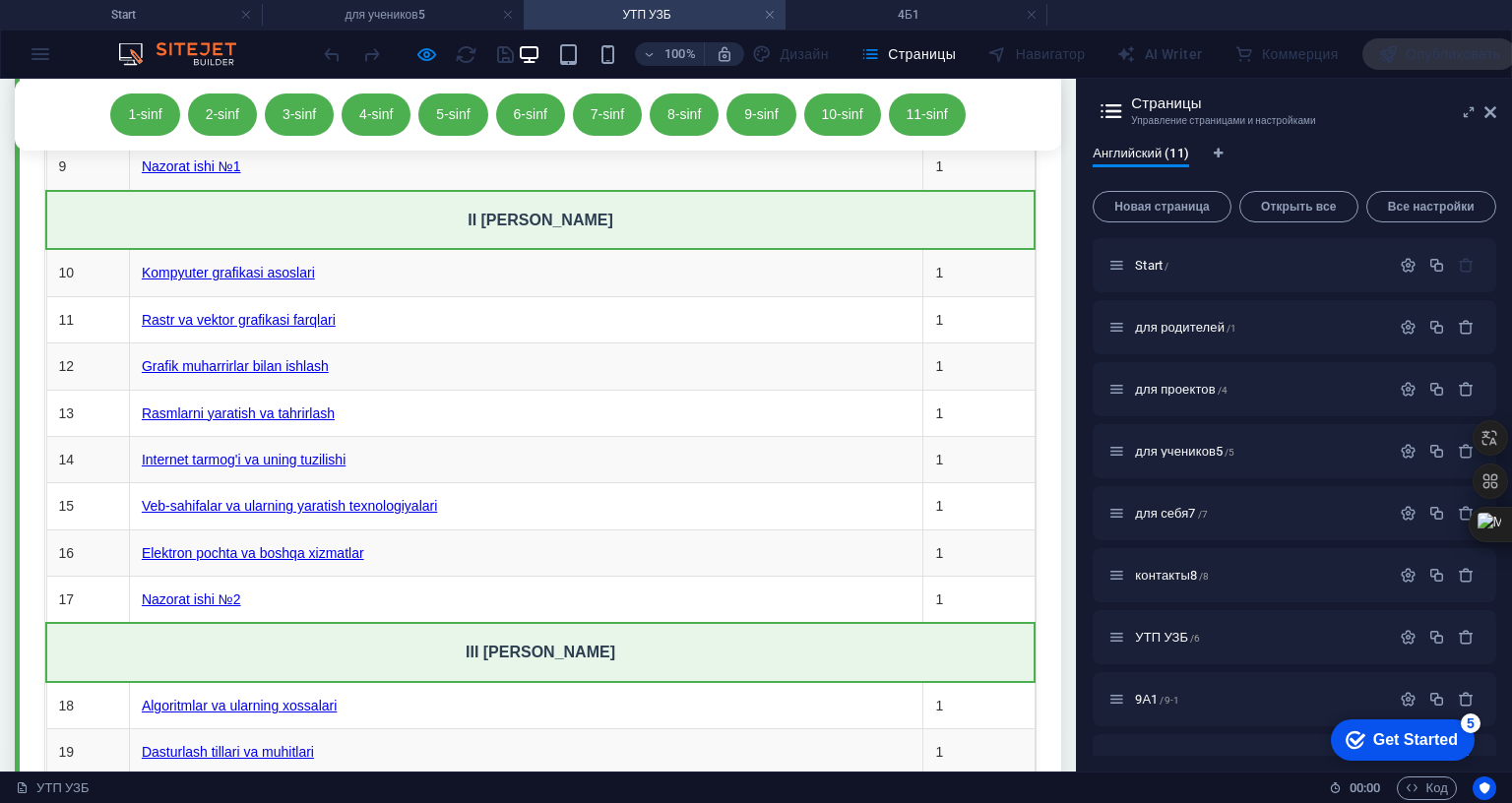
scroll to position [16372, 0]
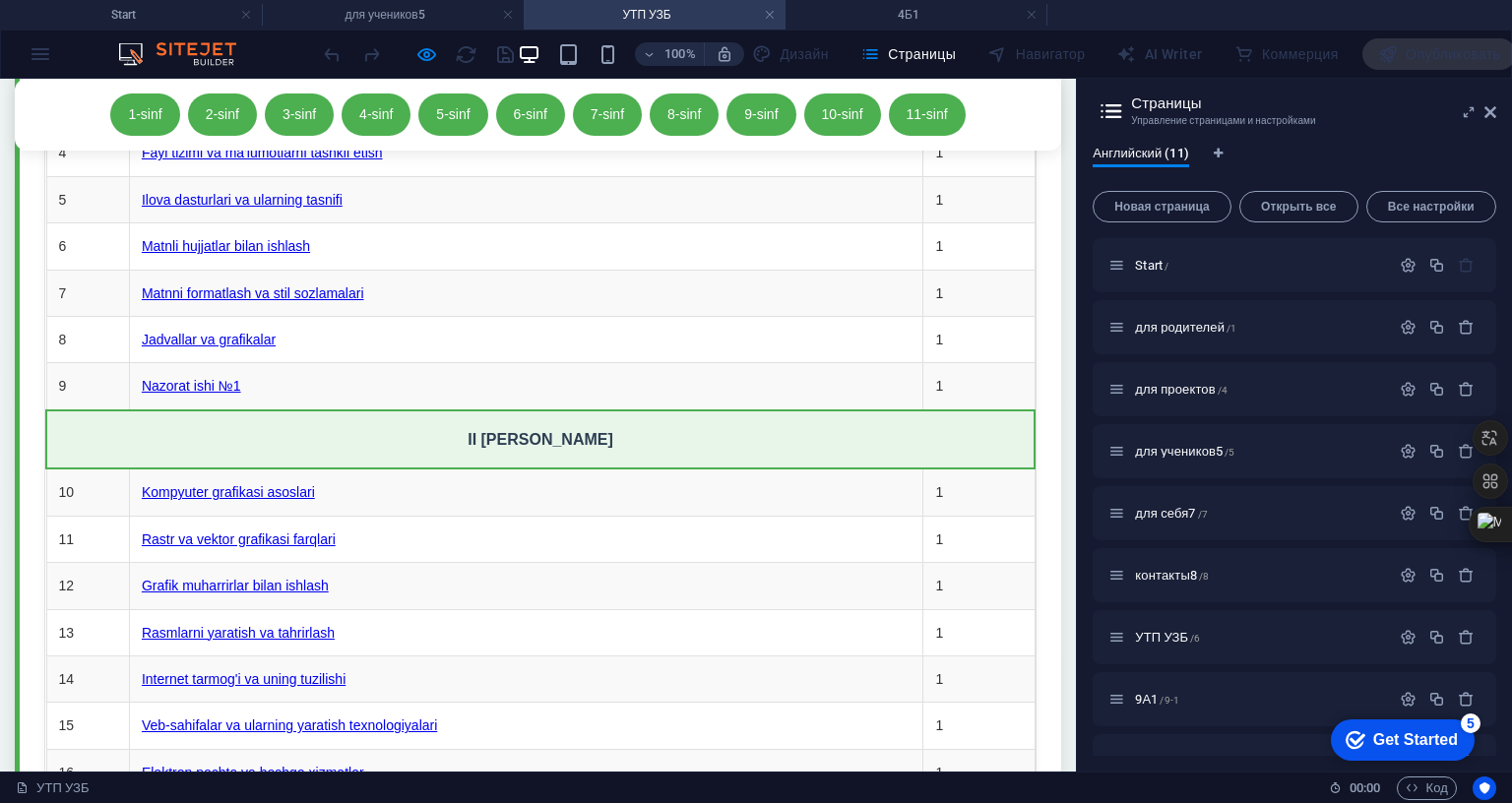
drag, startPoint x: 1822, startPoint y: 300, endPoint x: 1832, endPoint y: 633, distance: 333.2
drag, startPoint x: 700, startPoint y: 656, endPoint x: 450, endPoint y: 655, distance: 250.0
copy link "Kirish. Dasturlash asosiy tushunchalari"
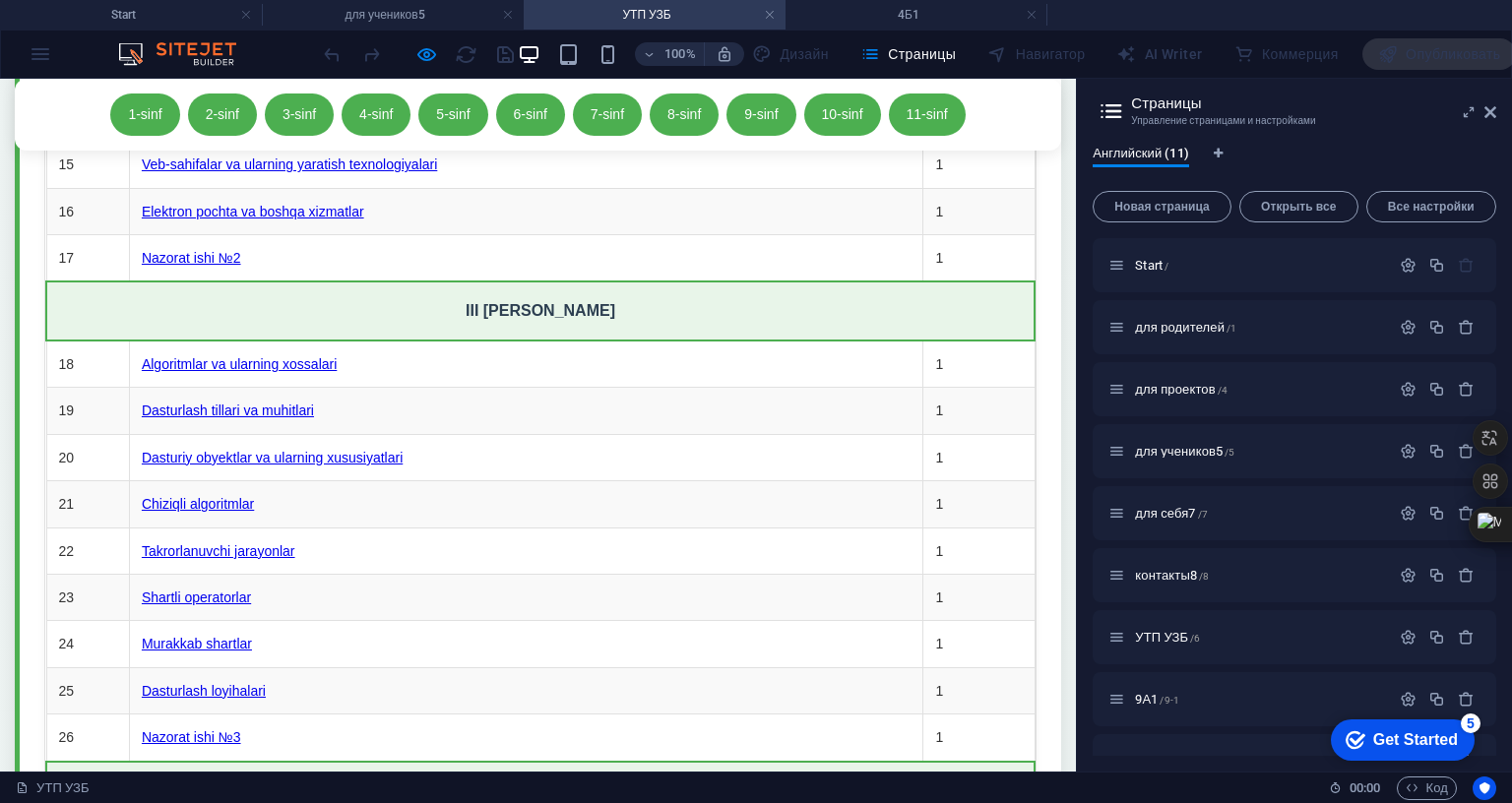
scroll to position [16962, 0]
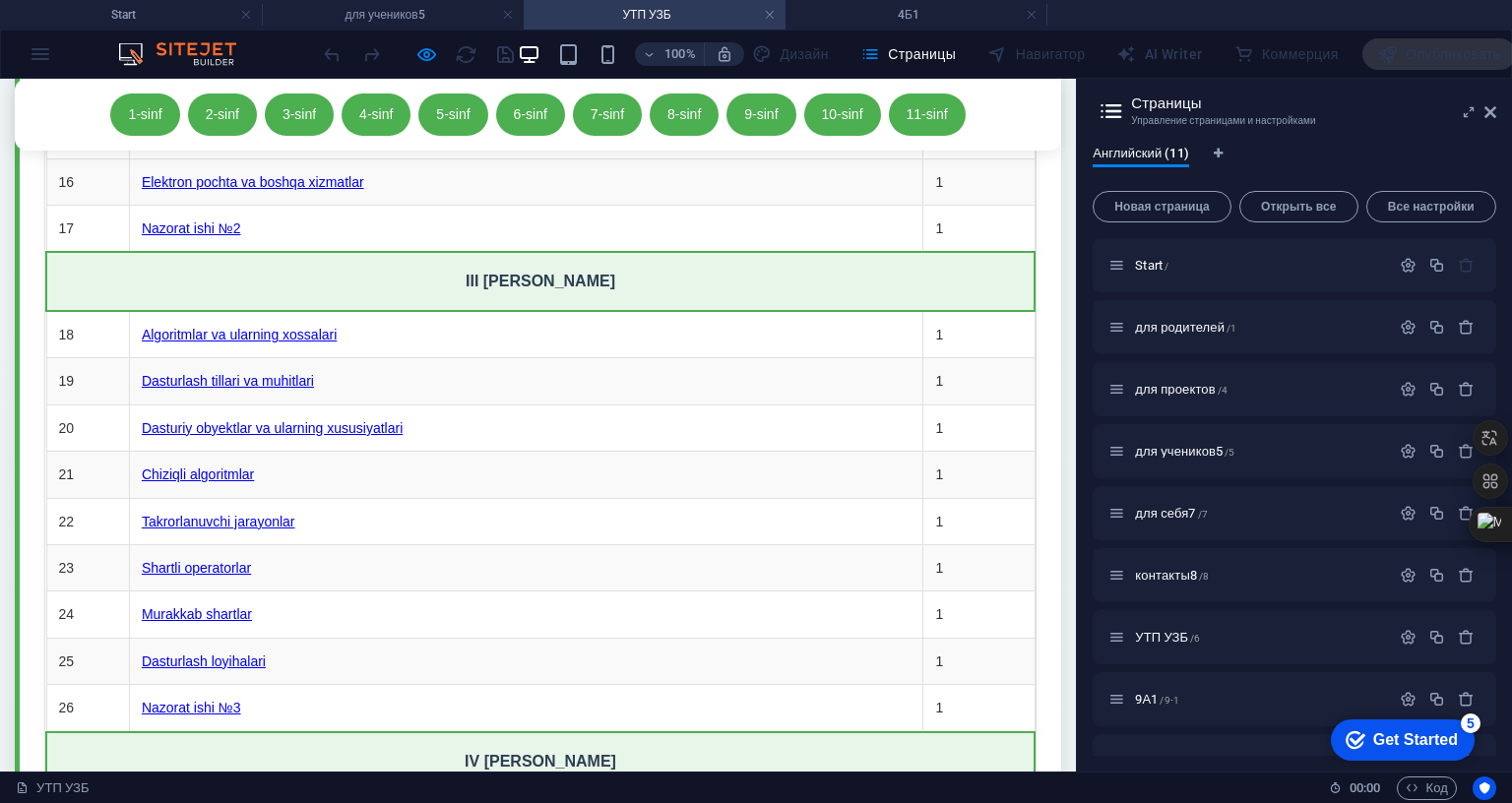
drag, startPoint x: 364, startPoint y: 343, endPoint x: 600, endPoint y: 767, distance: 485.3
copy tbody "1 Kirish. Dasturlash asosiy tushunchalari 1 2 Amaliy mashg‘ulot 1 3 O‘zgaruvchi…"
